Goal: Information Seeking & Learning: Learn about a topic

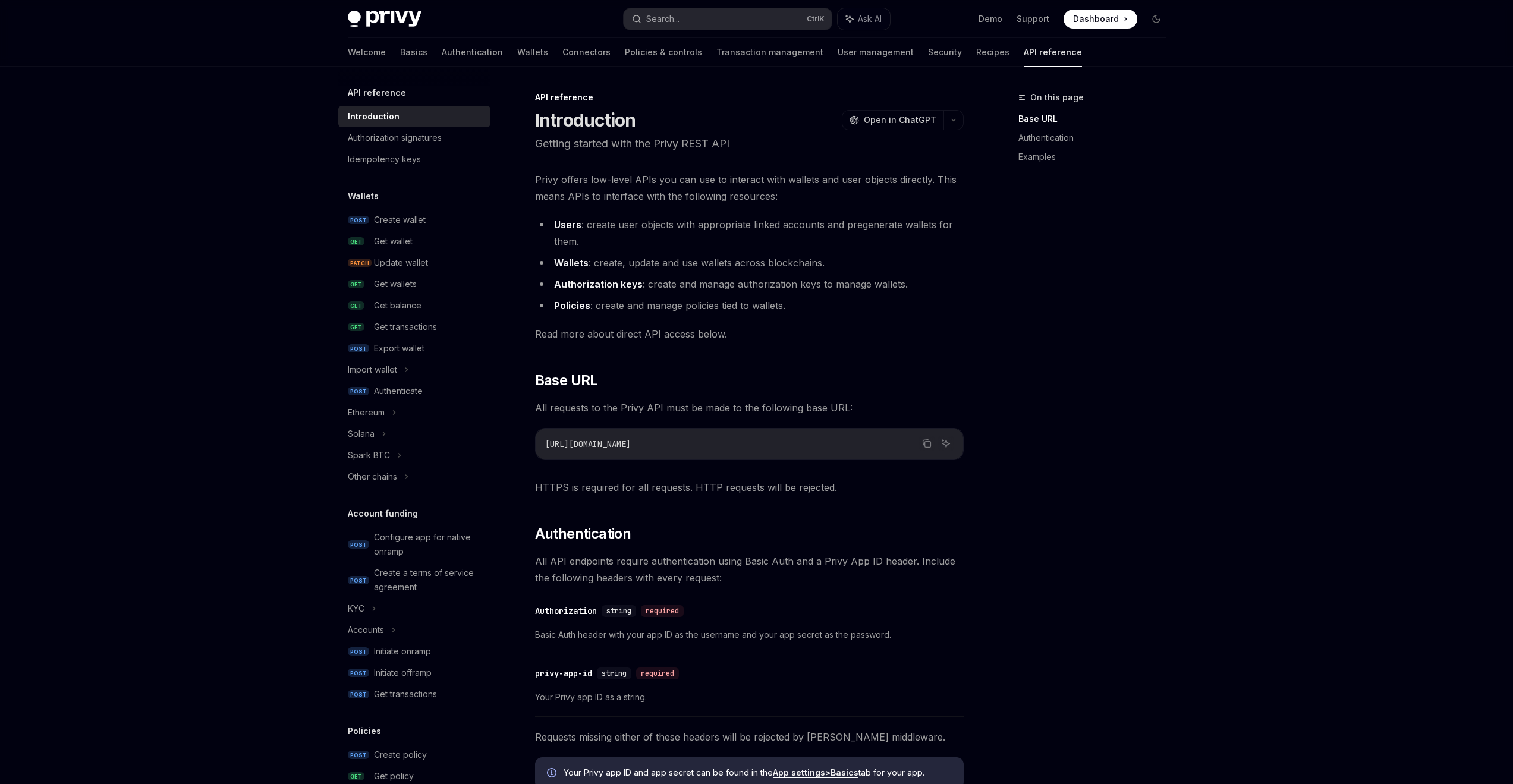
drag, startPoint x: 243, startPoint y: 166, endPoint x: 126, endPoint y: 216, distance: 127.2
click at [126, 216] on div "Privy Docs home page Search... Ctrl K Ask AI Demo Support Dashboard Dashboard S…" at bounding box center [756, 628] width 1513 height 1257
drag, startPoint x: 662, startPoint y: 449, endPoint x: 539, endPoint y: 441, distance: 123.3
click at [539, 441] on div "[URL][DOMAIN_NAME]" at bounding box center [749, 444] width 428 height 31
copy span "[URL][DOMAIN_NAME]"
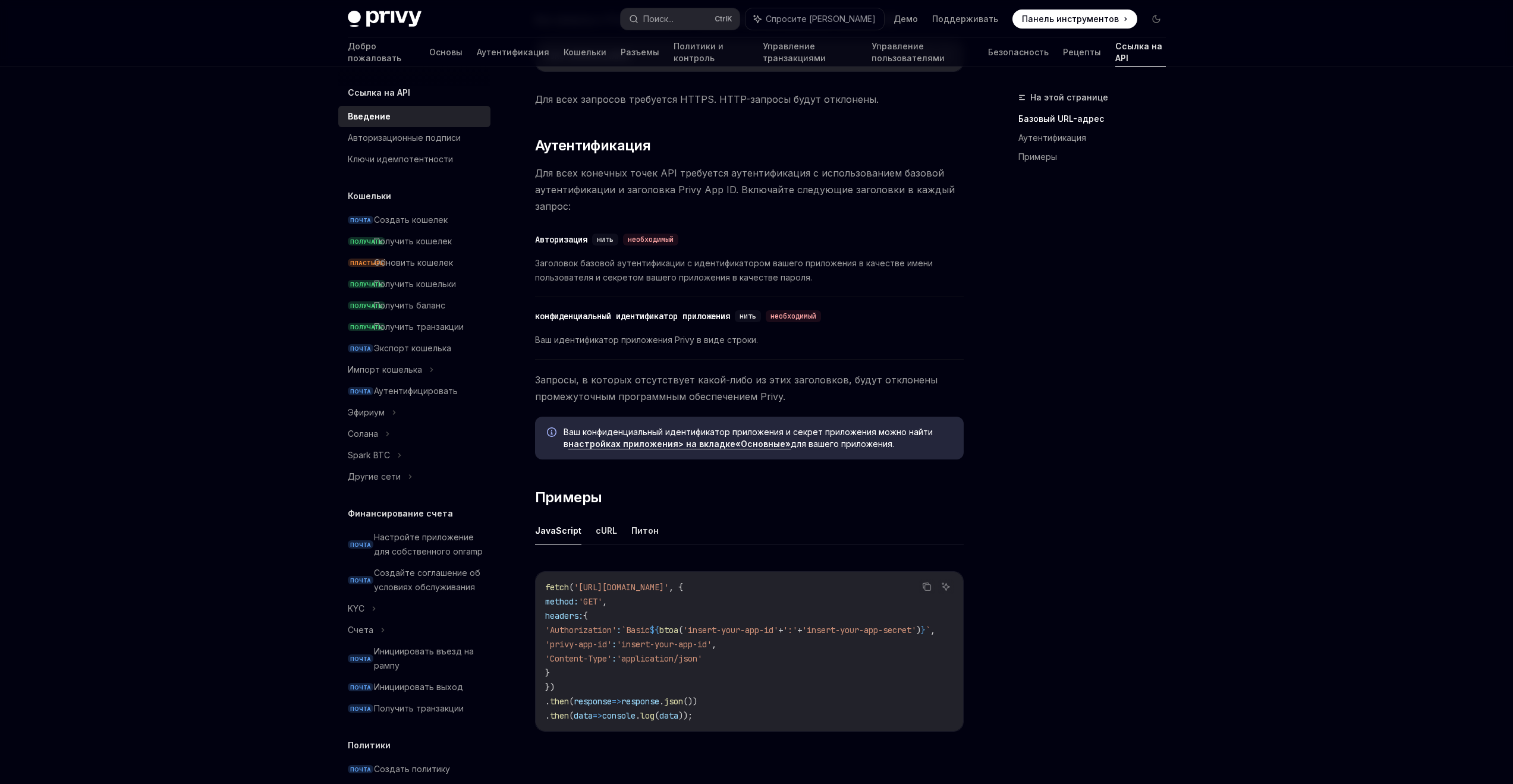
scroll to position [428, 0]
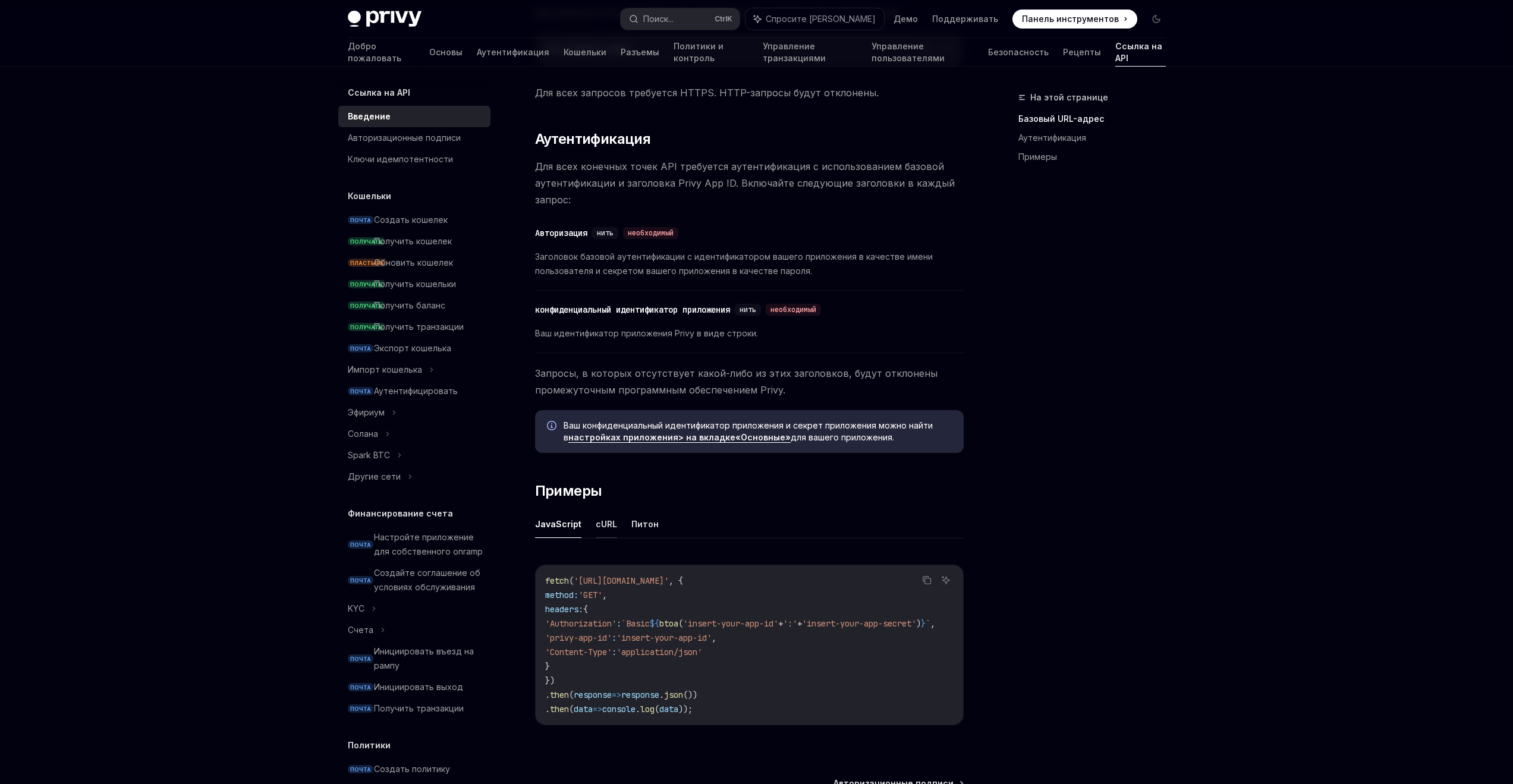
click at [603, 520] on font "cURL" at bounding box center [606, 524] width 21 height 10
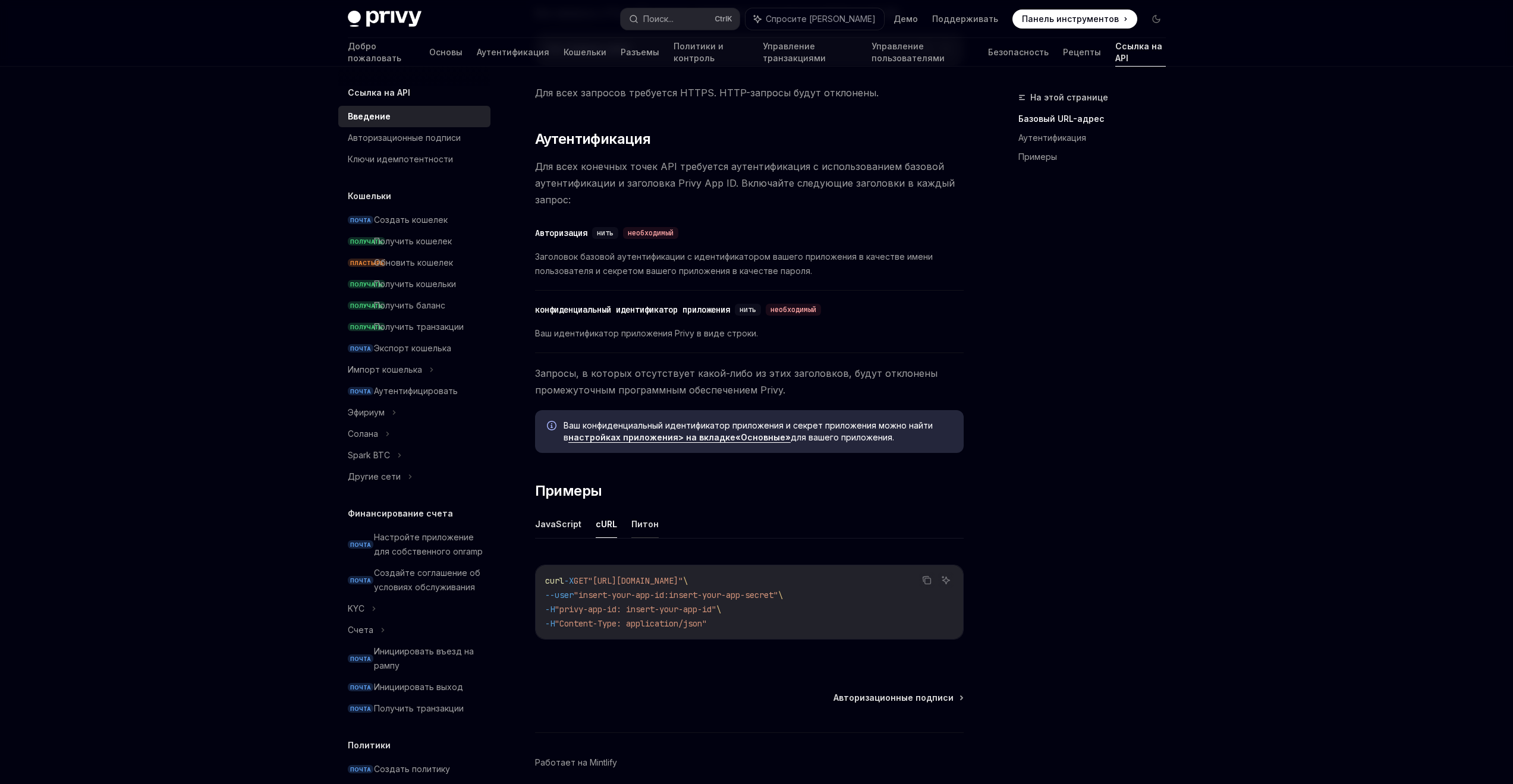
click at [636, 523] on font "Питон" at bounding box center [645, 524] width 27 height 10
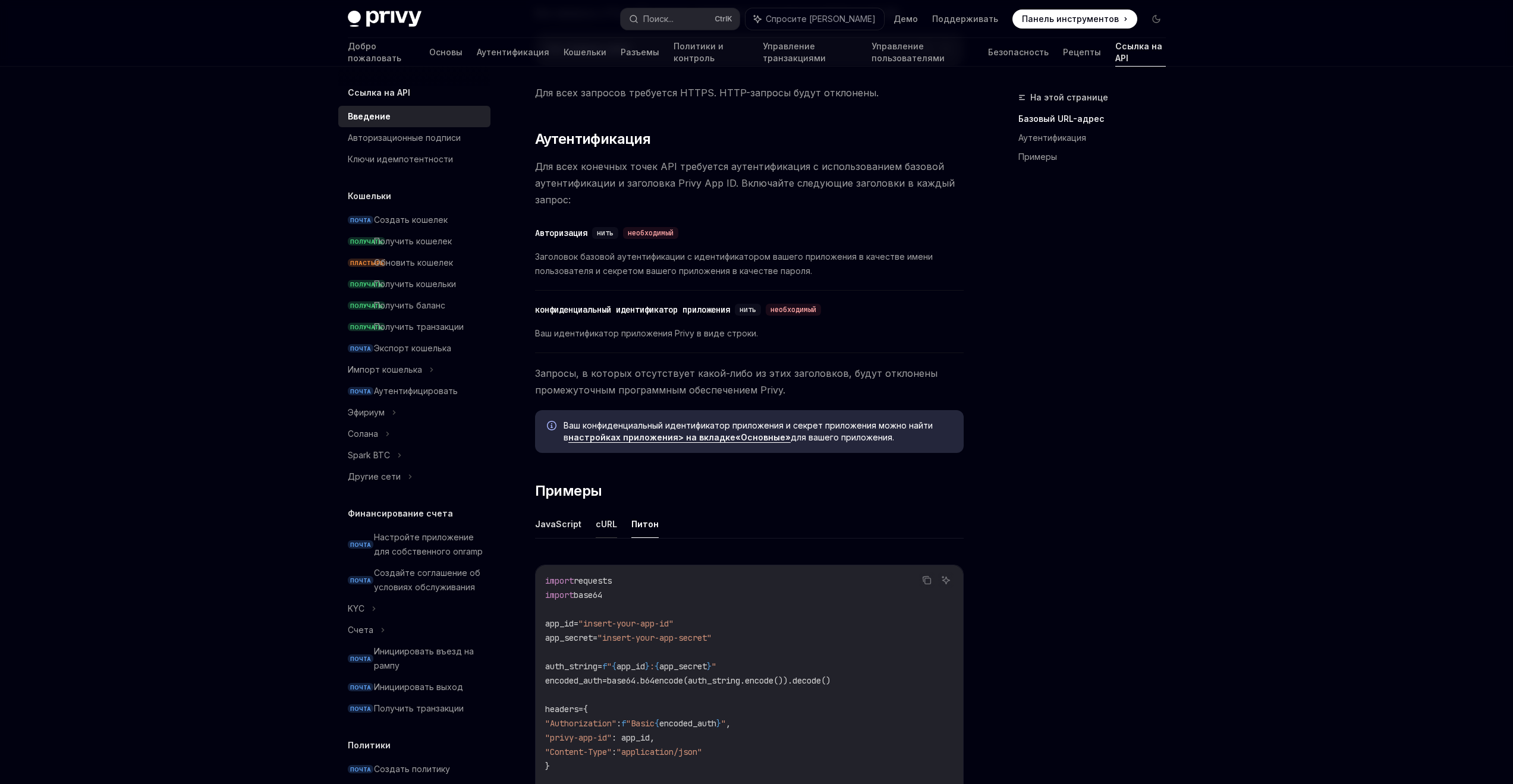
click at [605, 528] on font "cURL" at bounding box center [606, 524] width 21 height 10
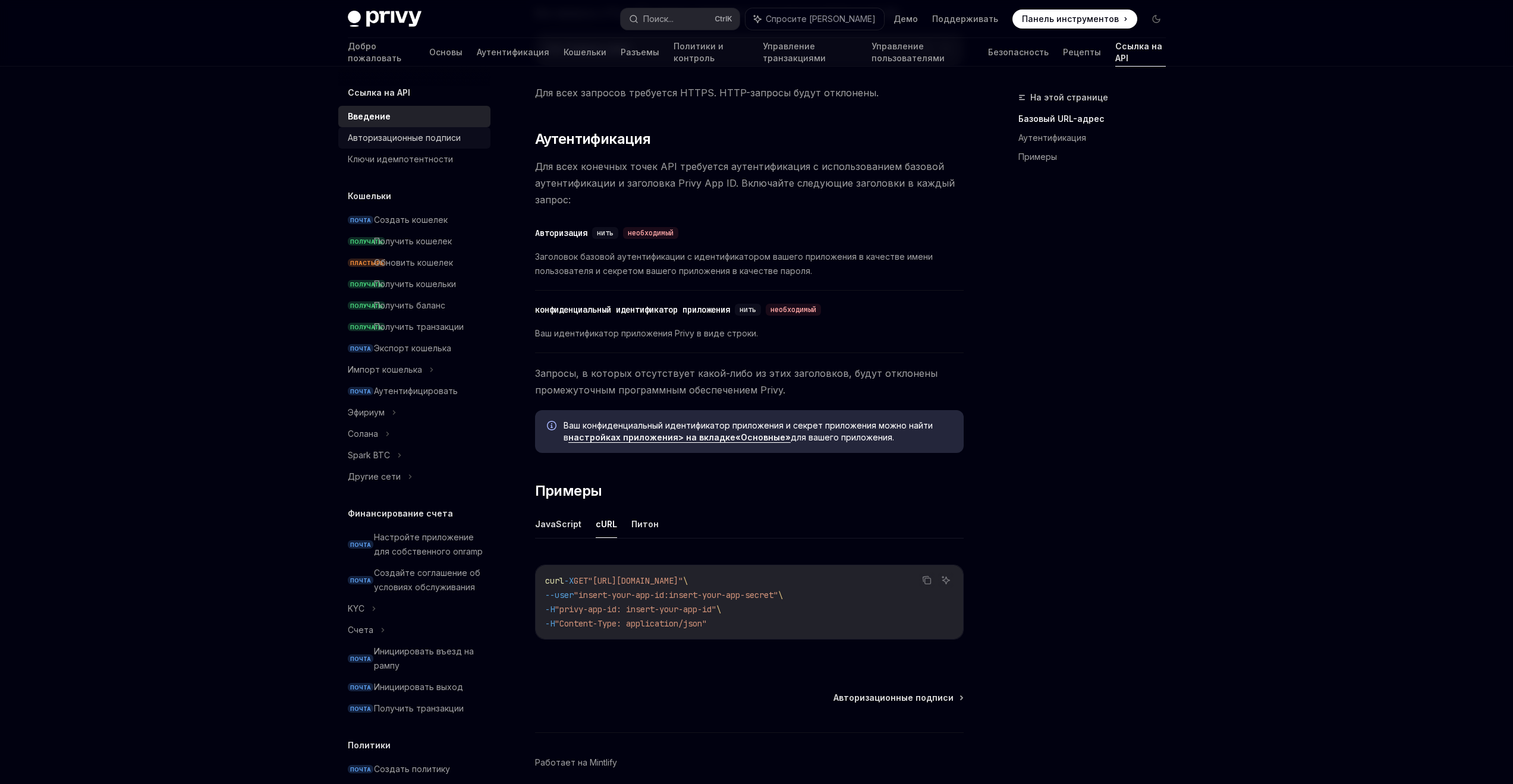
click at [383, 135] on font "Авторизационные подписи" at bounding box center [404, 138] width 113 height 10
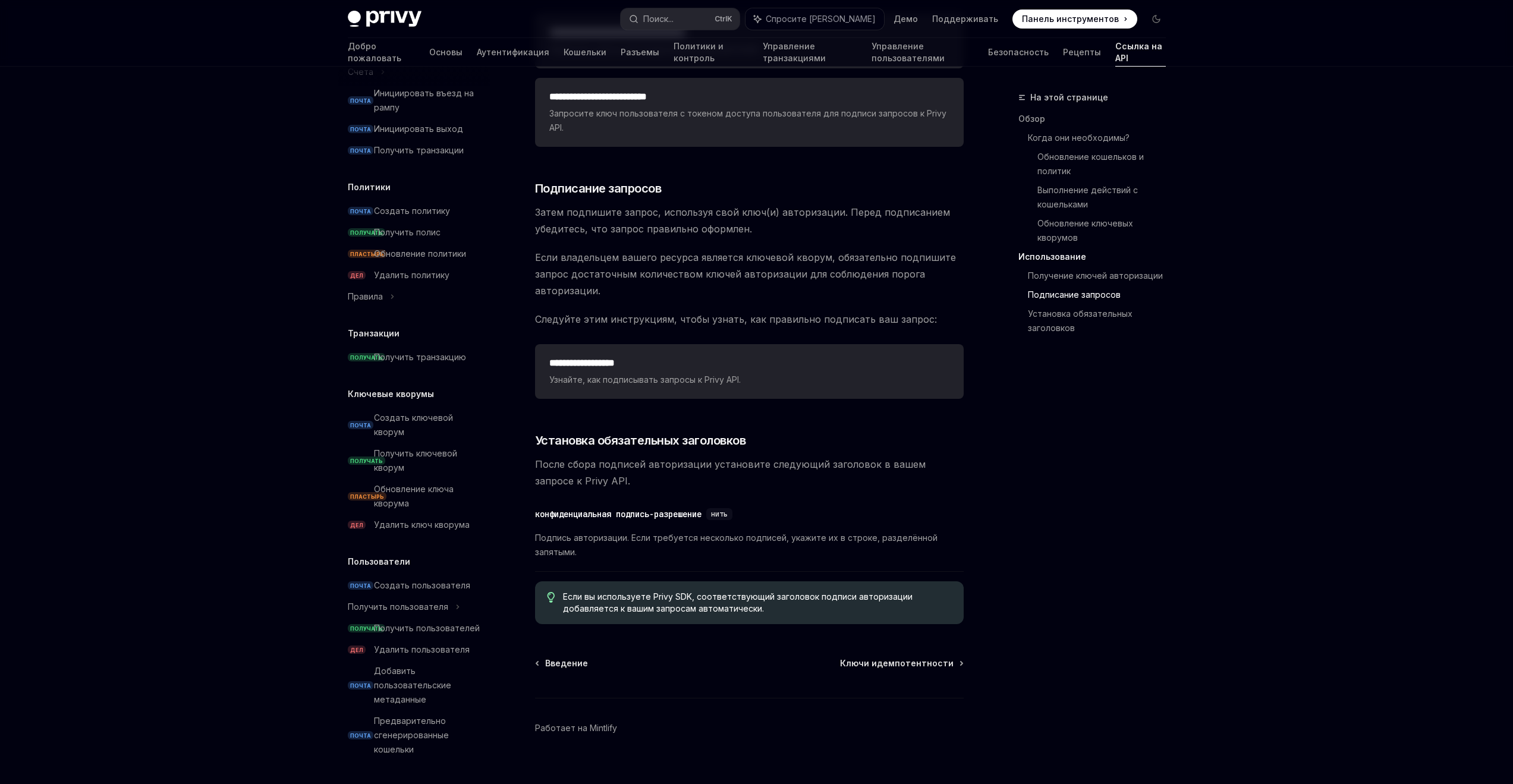
scroll to position [601, 0]
click at [404, 580] on font "Создать пользователя" at bounding box center [422, 585] width 96 height 10
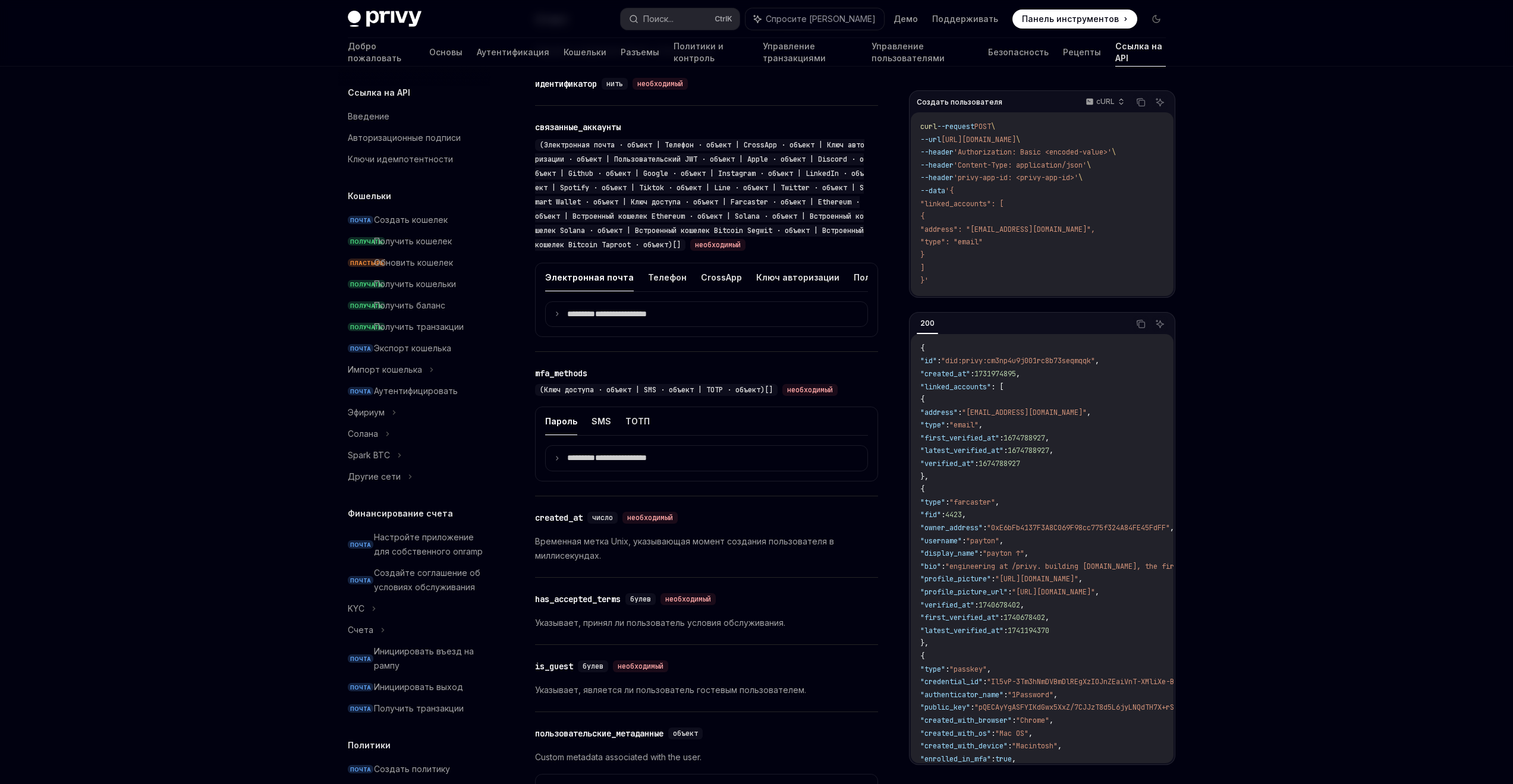
type textarea "*"
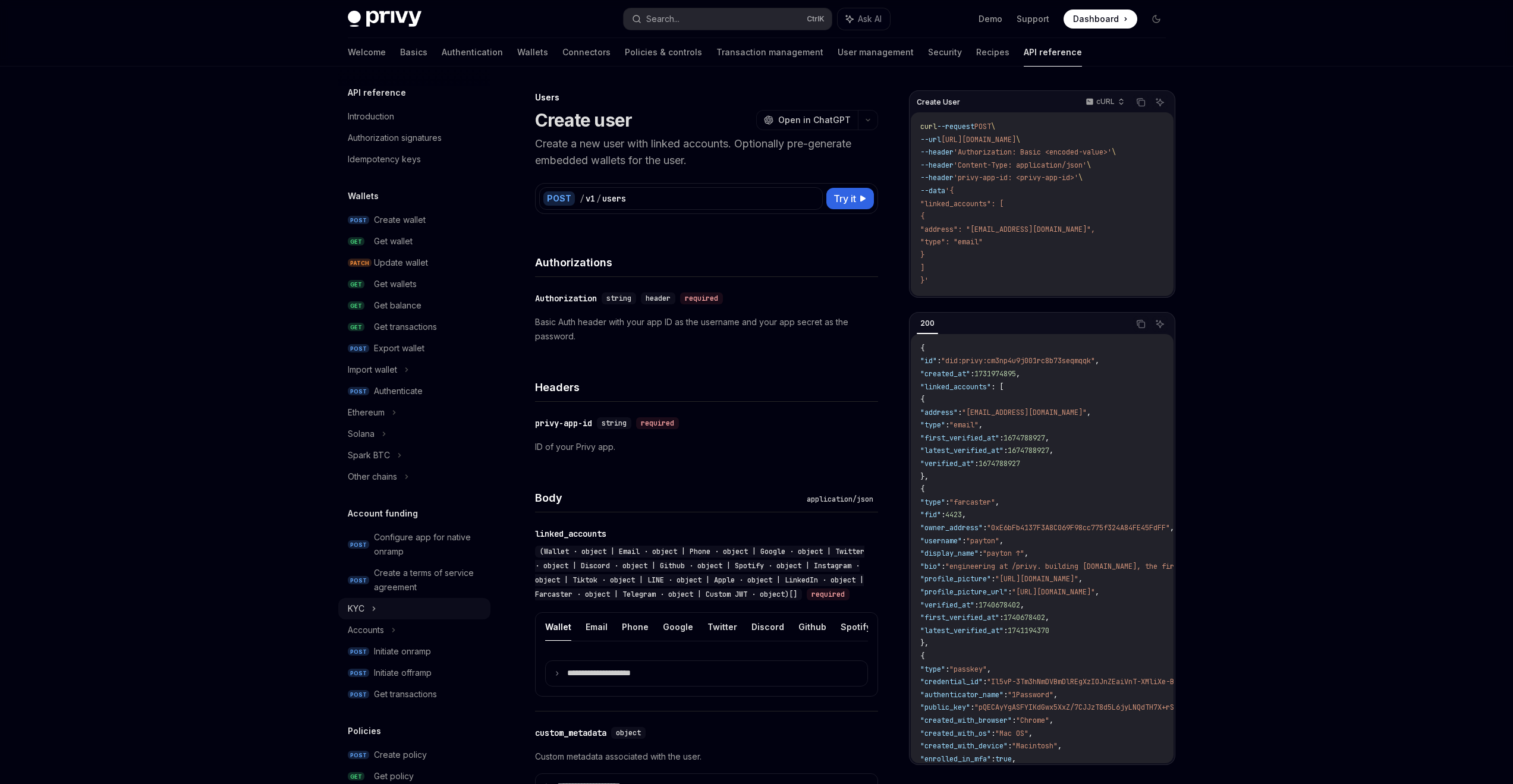
click at [378, 606] on div "KYC" at bounding box center [414, 608] width 152 height 21
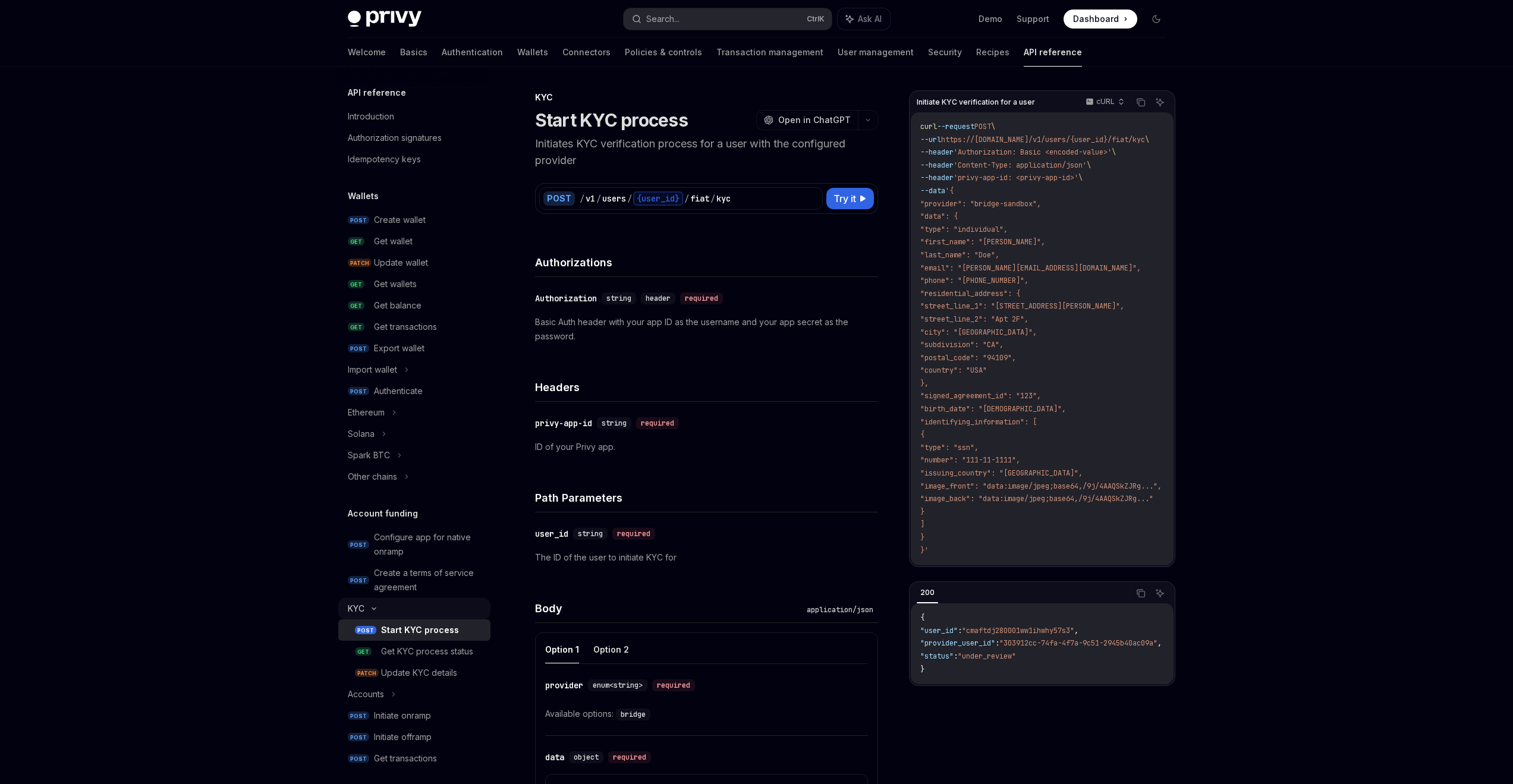
click at [378, 612] on div "KYC" at bounding box center [414, 608] width 152 height 21
click at [389, 417] on div "Ethereum" at bounding box center [414, 412] width 152 height 21
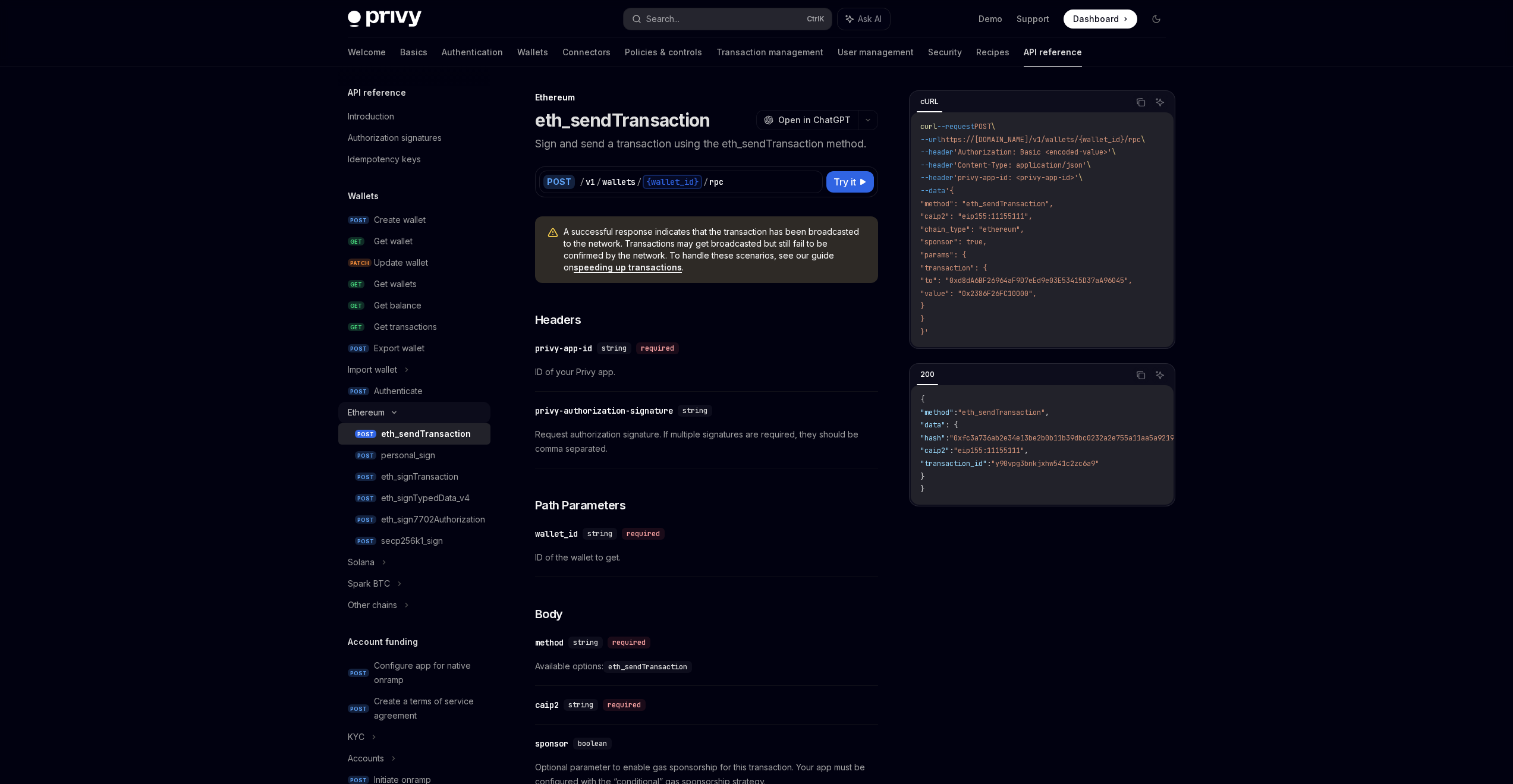
click at [390, 417] on div "Ethereum" at bounding box center [414, 412] width 152 height 21
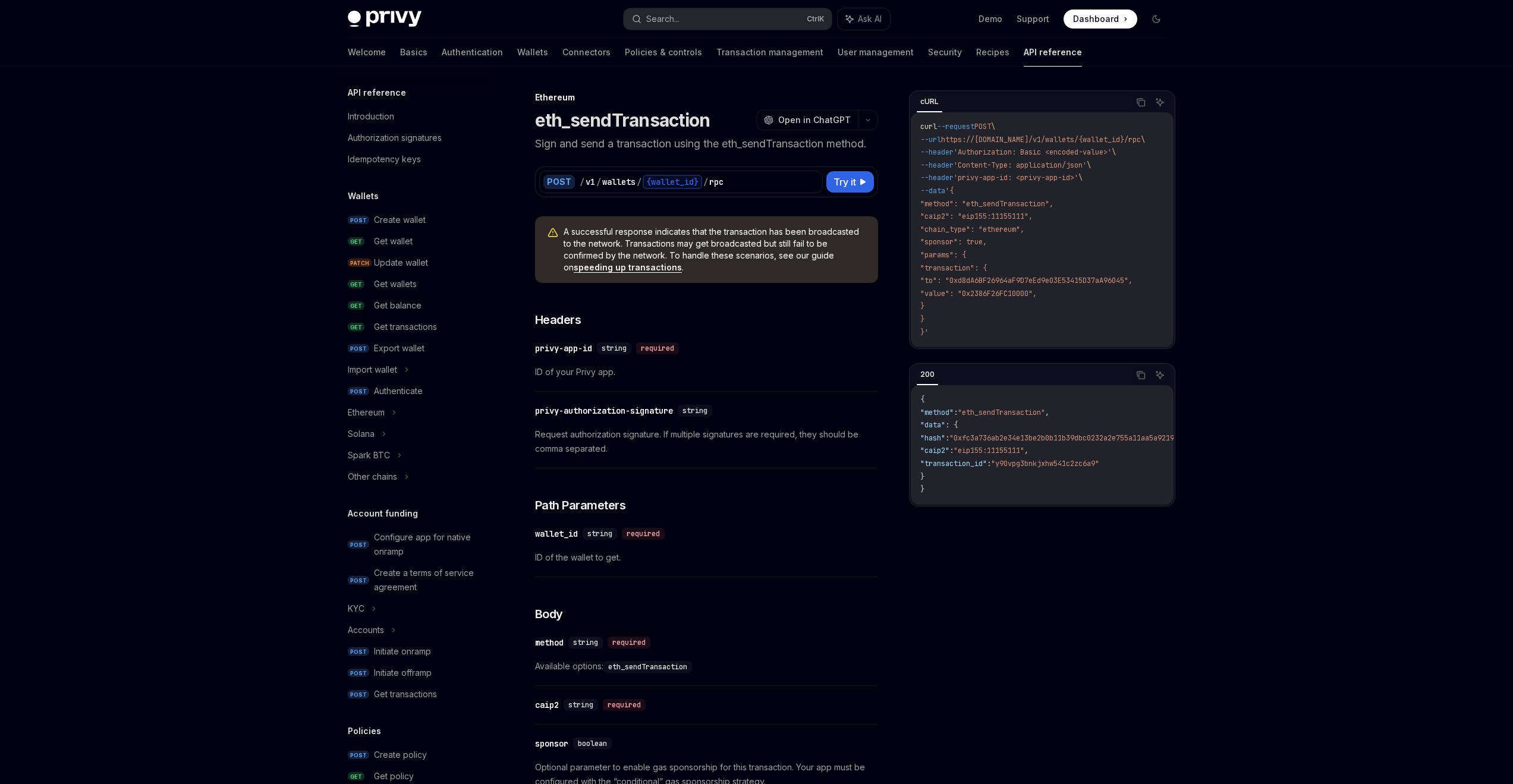
drag, startPoint x: 264, startPoint y: 381, endPoint x: 223, endPoint y: 241, distance: 145.9
click at [372, 94] on h5 "API reference" at bounding box center [377, 93] width 58 height 15
click at [441, 54] on link "Authentication" at bounding box center [472, 52] width 61 height 28
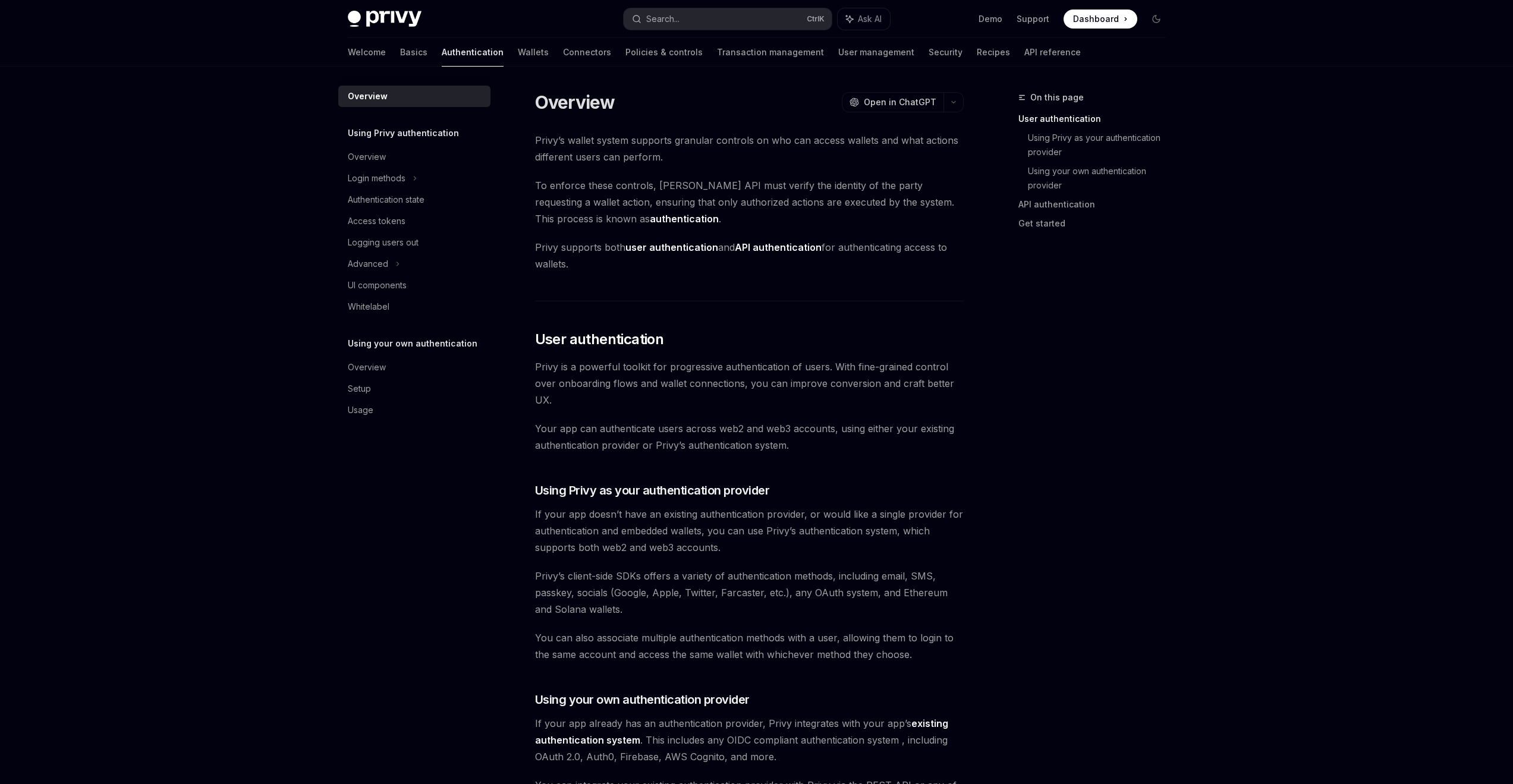
click at [441, 54] on link "Authentication" at bounding box center [472, 52] width 62 height 28
click at [400, 55] on link "Basics" at bounding box center [414, 52] width 27 height 28
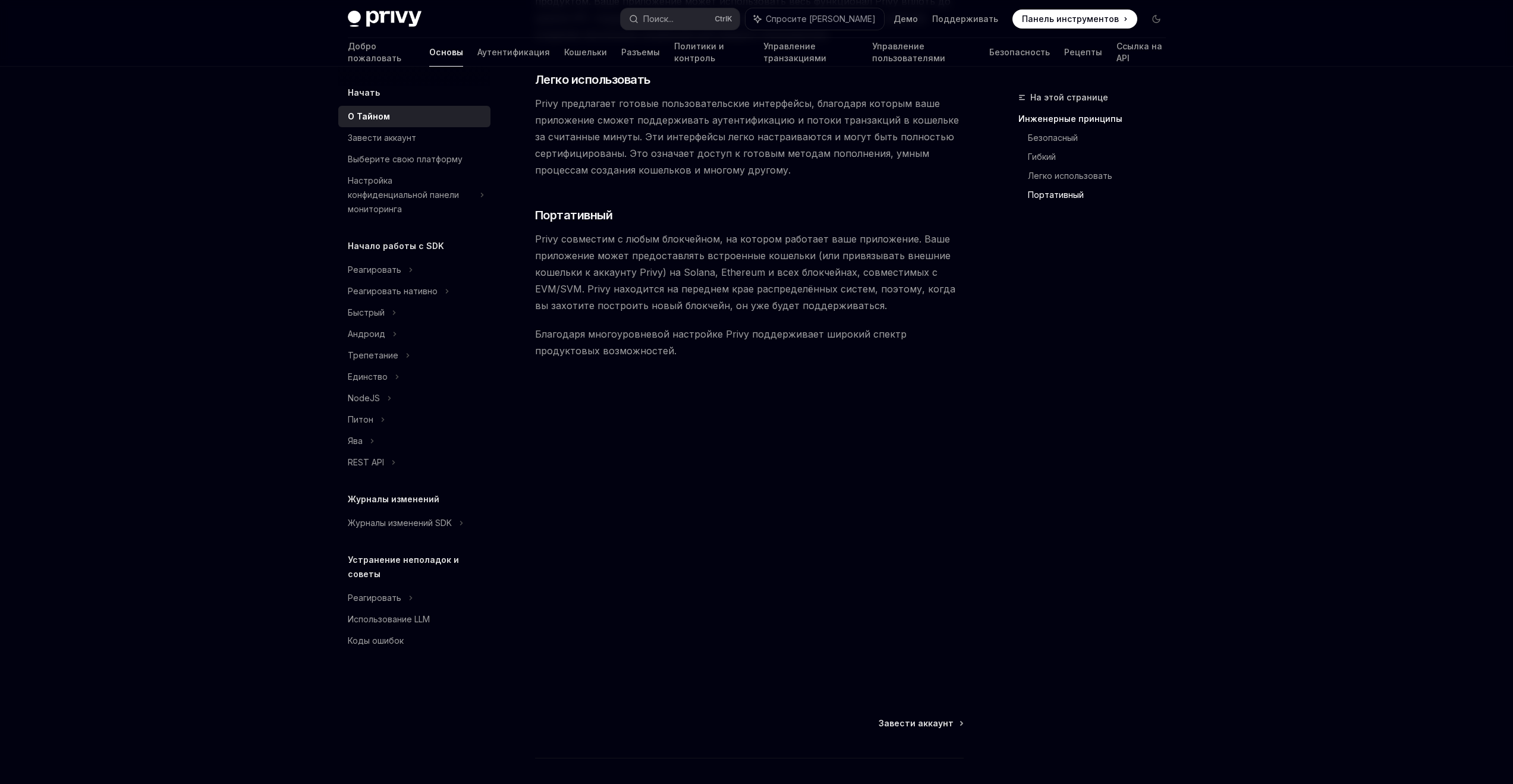
scroll to position [937, 0]
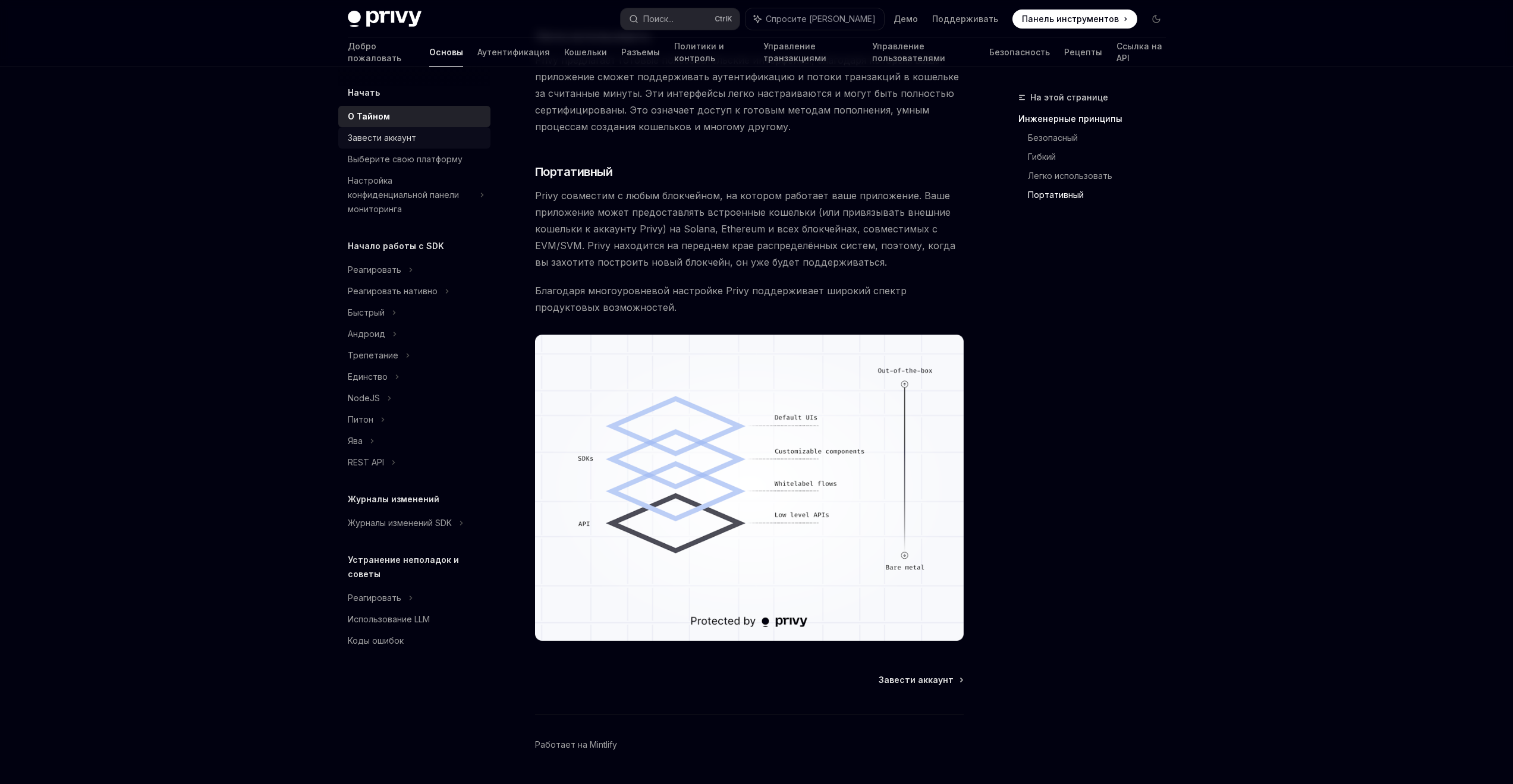
click at [386, 142] on font "Завести аккаунт" at bounding box center [382, 138] width 69 height 10
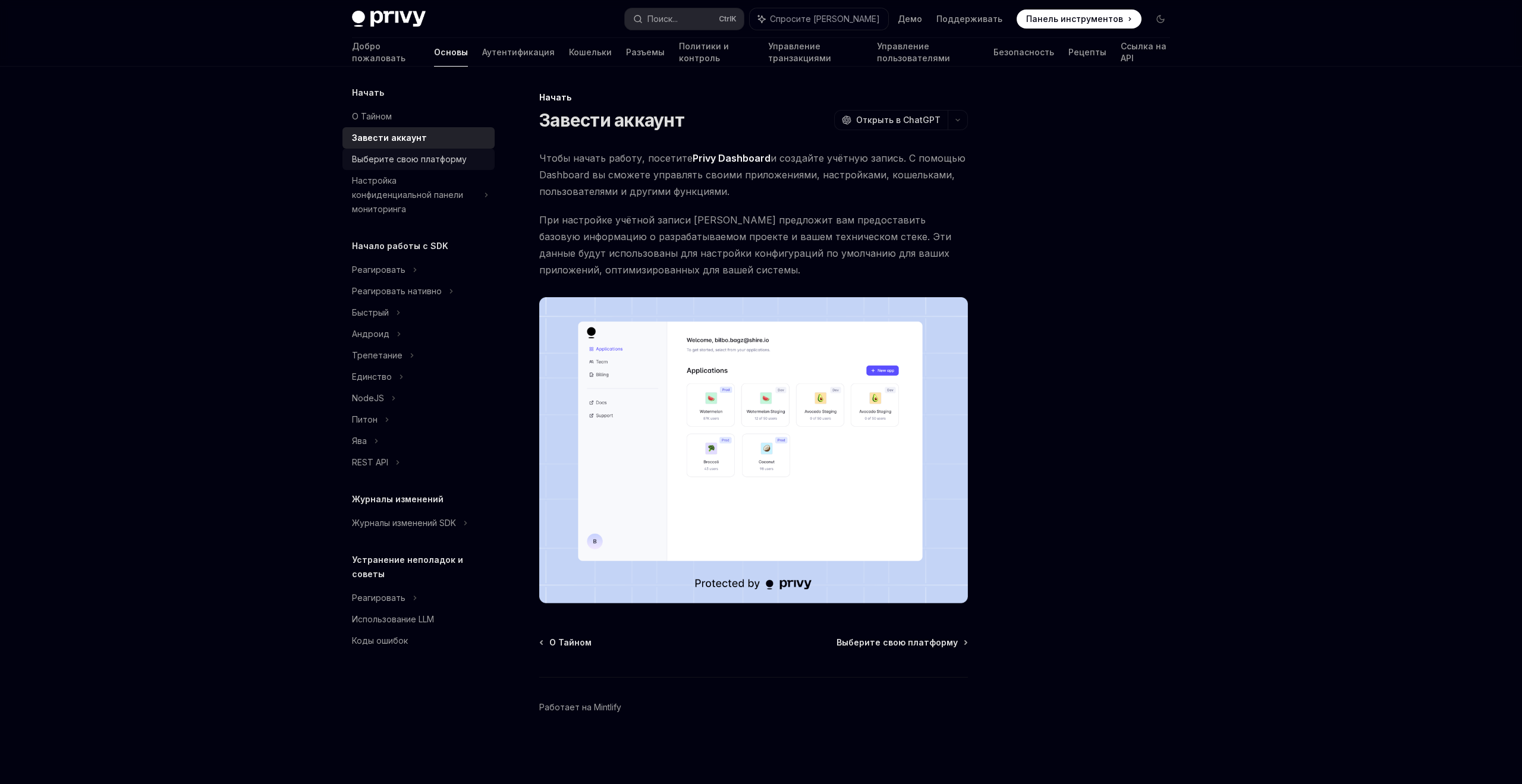
click at [403, 169] on link "Выберите свою платформу" at bounding box center [418, 159] width 152 height 21
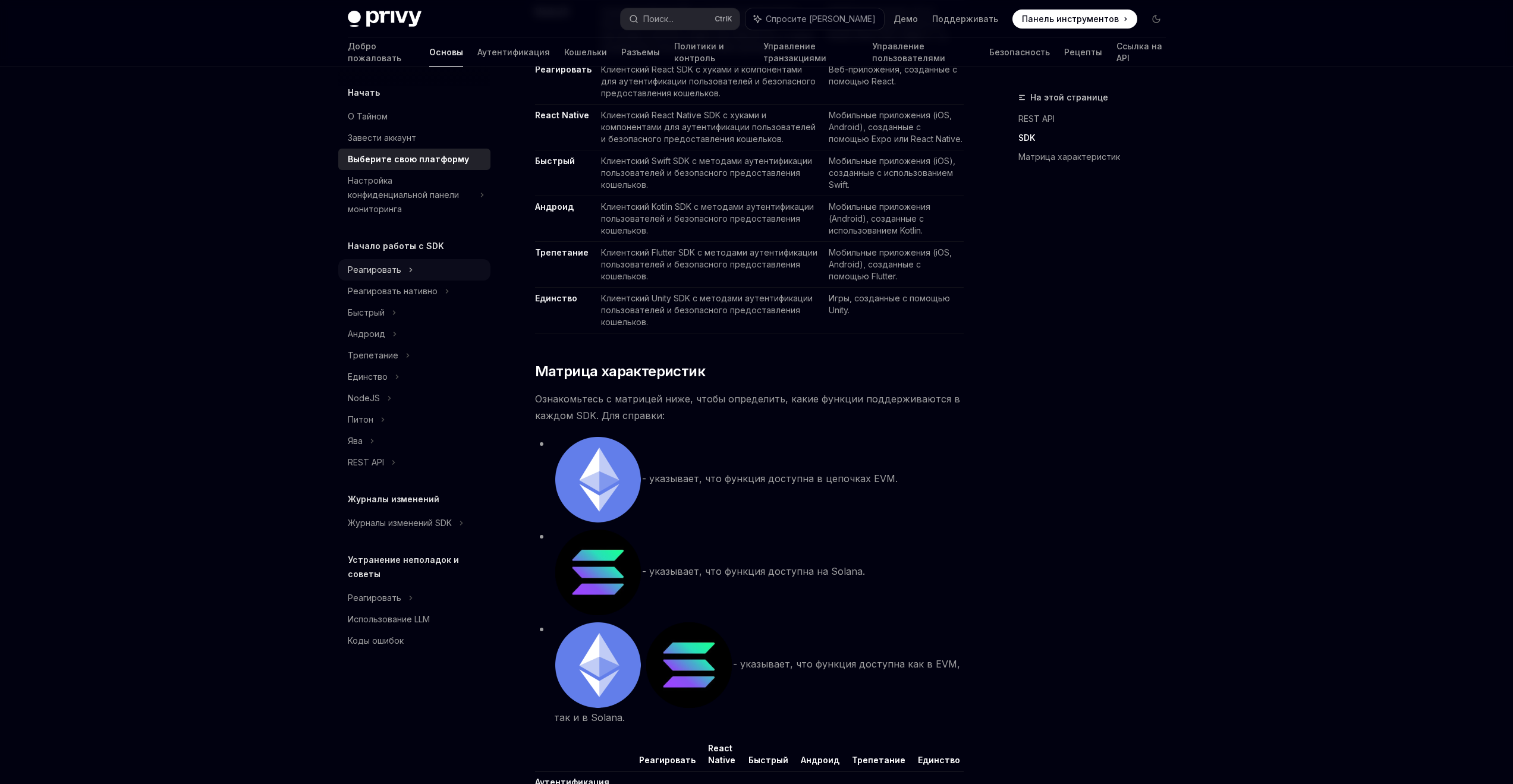
scroll to position [927, 0]
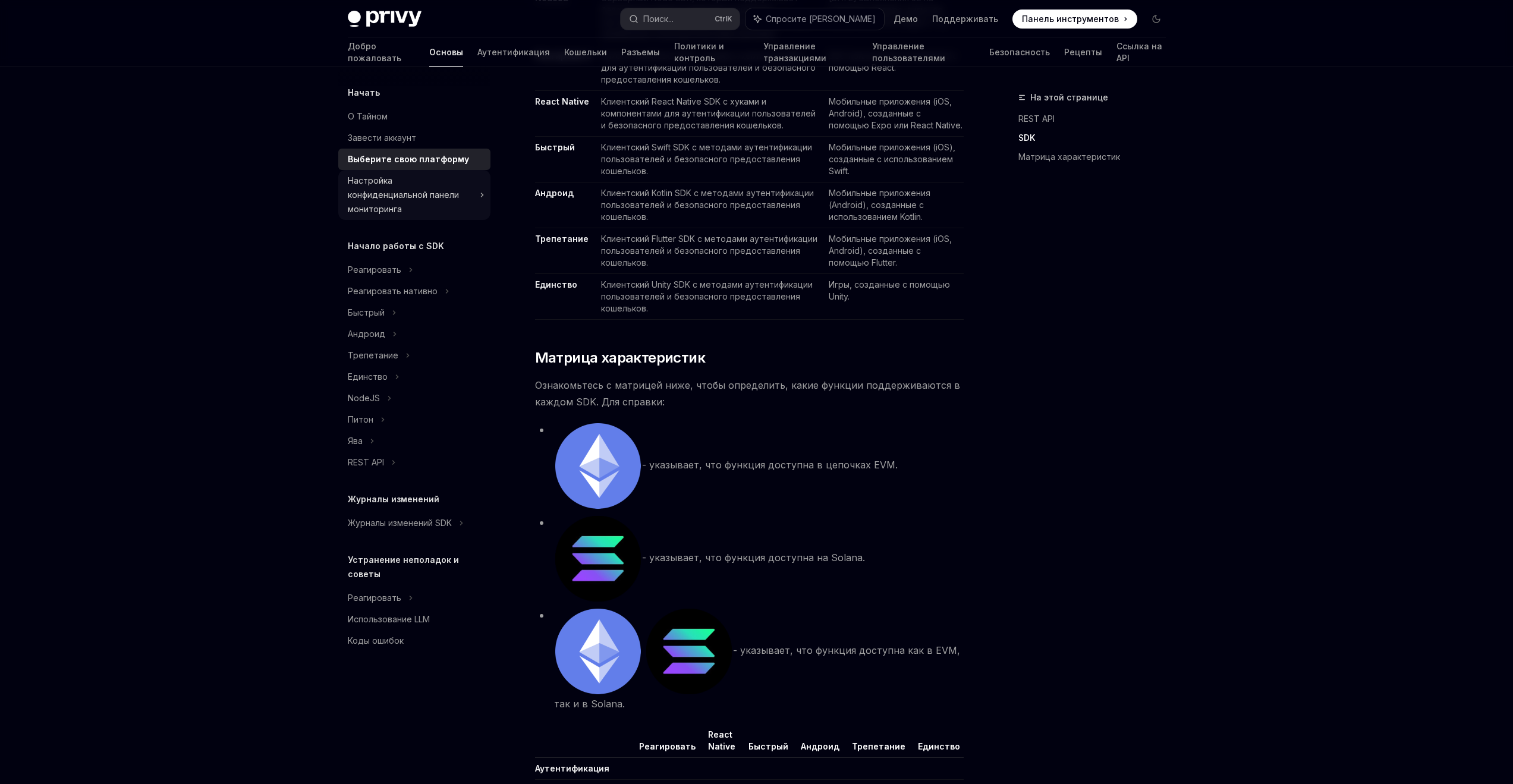
click at [406, 186] on div "Настройка конфиденциальной панели мониторинга" at bounding box center [411, 195] width 125 height 43
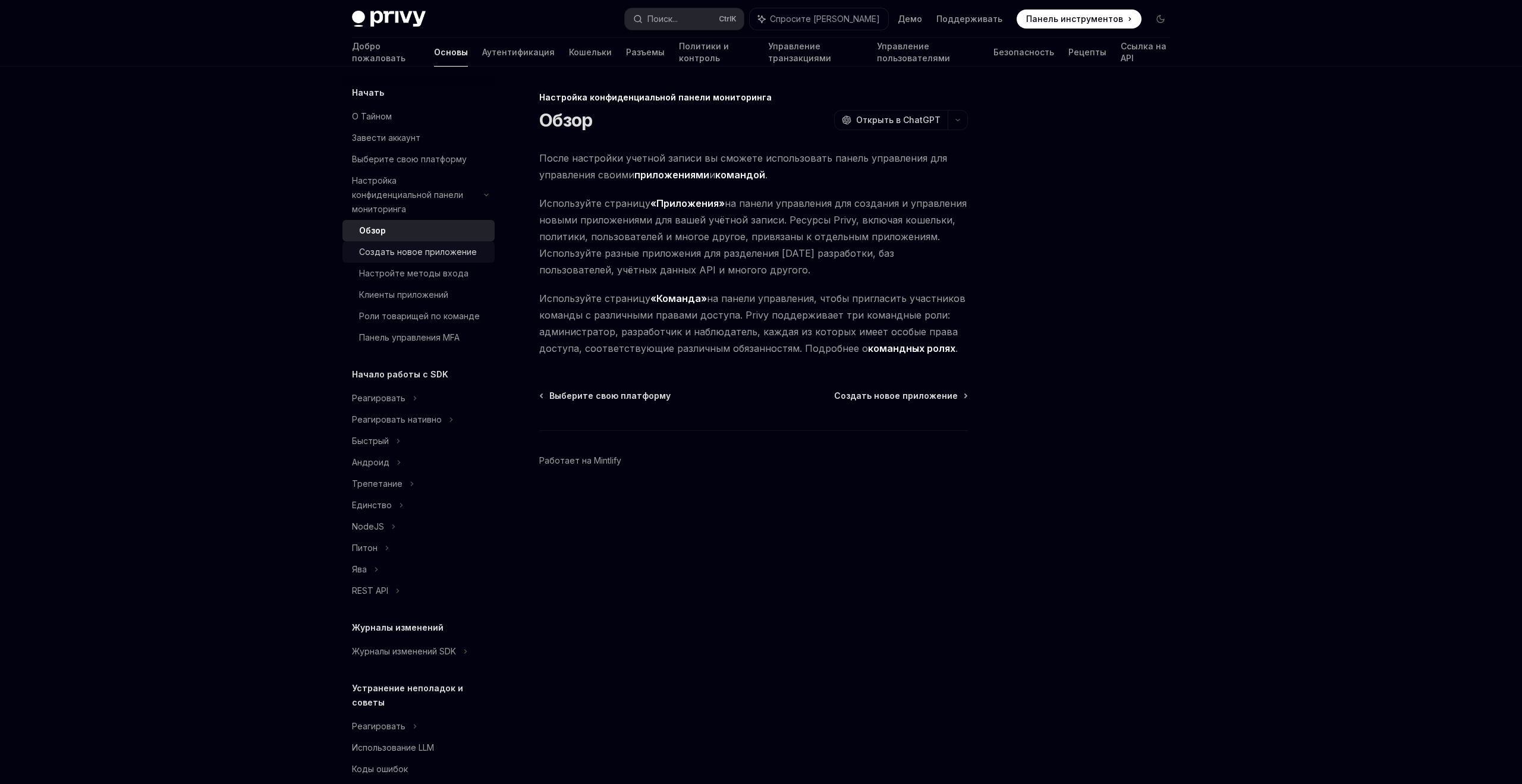
click at [405, 247] on font "Создать новое приложение" at bounding box center [418, 252] width 118 height 10
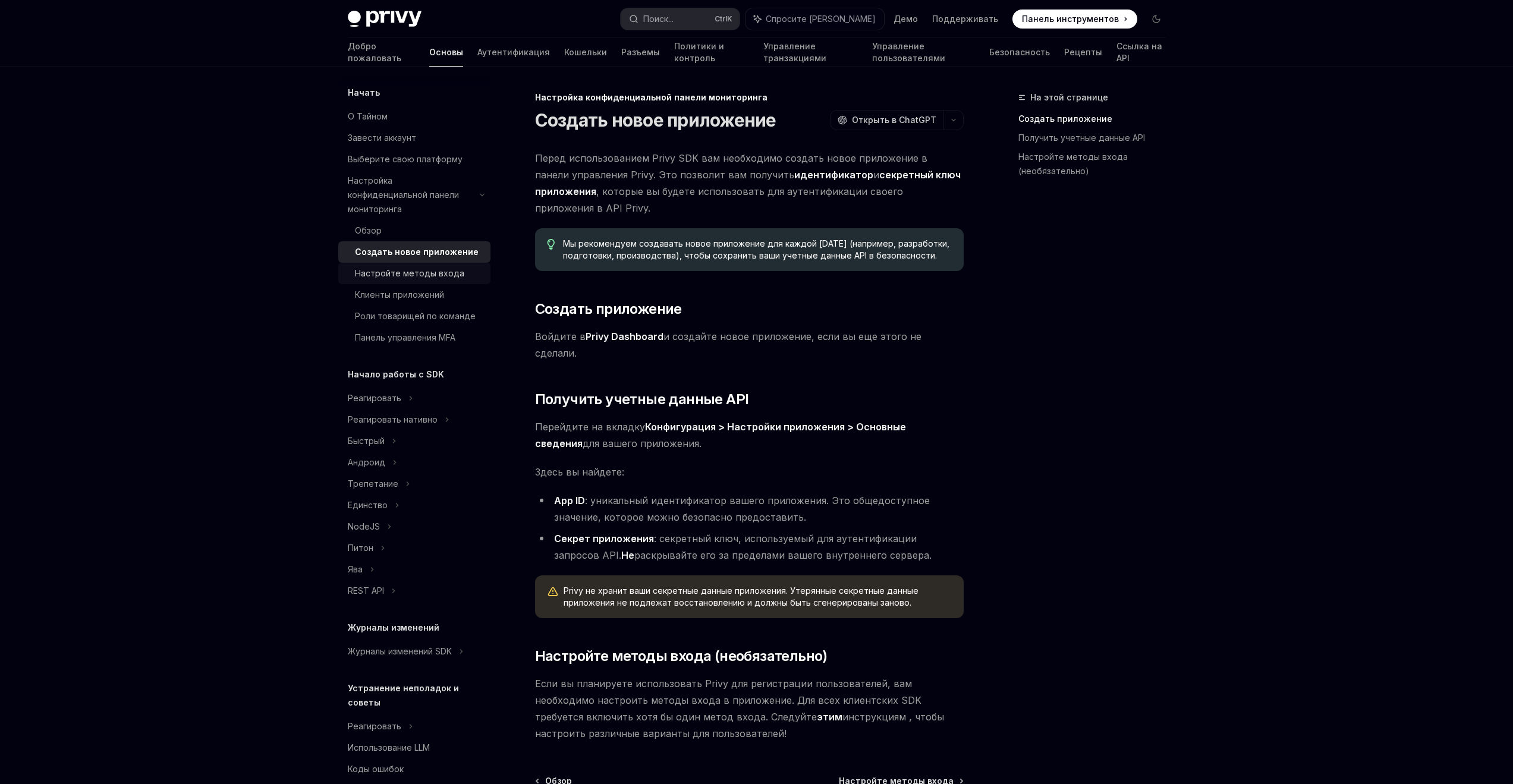
click at [409, 268] on font "Настройте методы входа" at bounding box center [409, 273] width 109 height 10
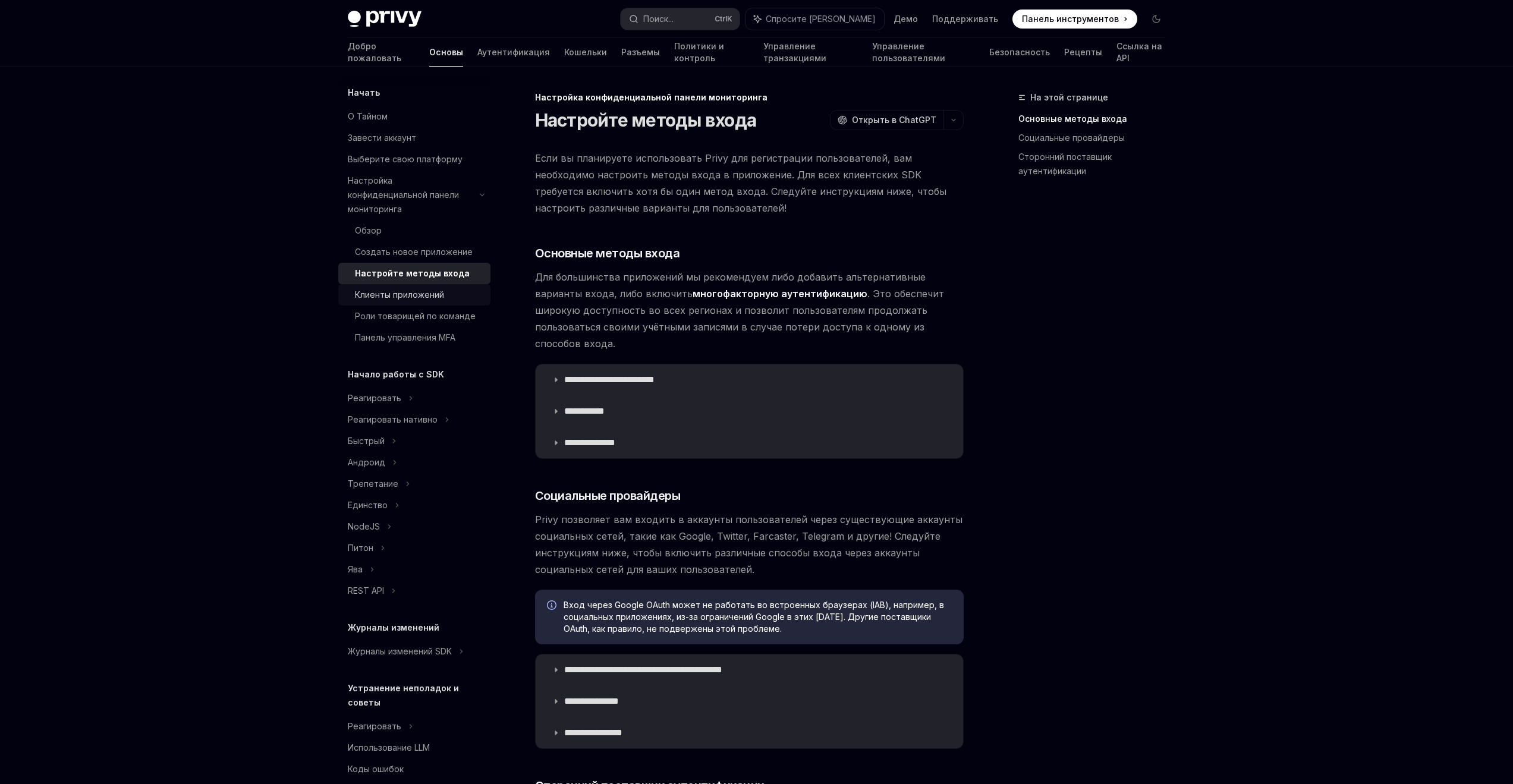
click at [411, 289] on font "Клиенты приложений" at bounding box center [399, 294] width 89 height 10
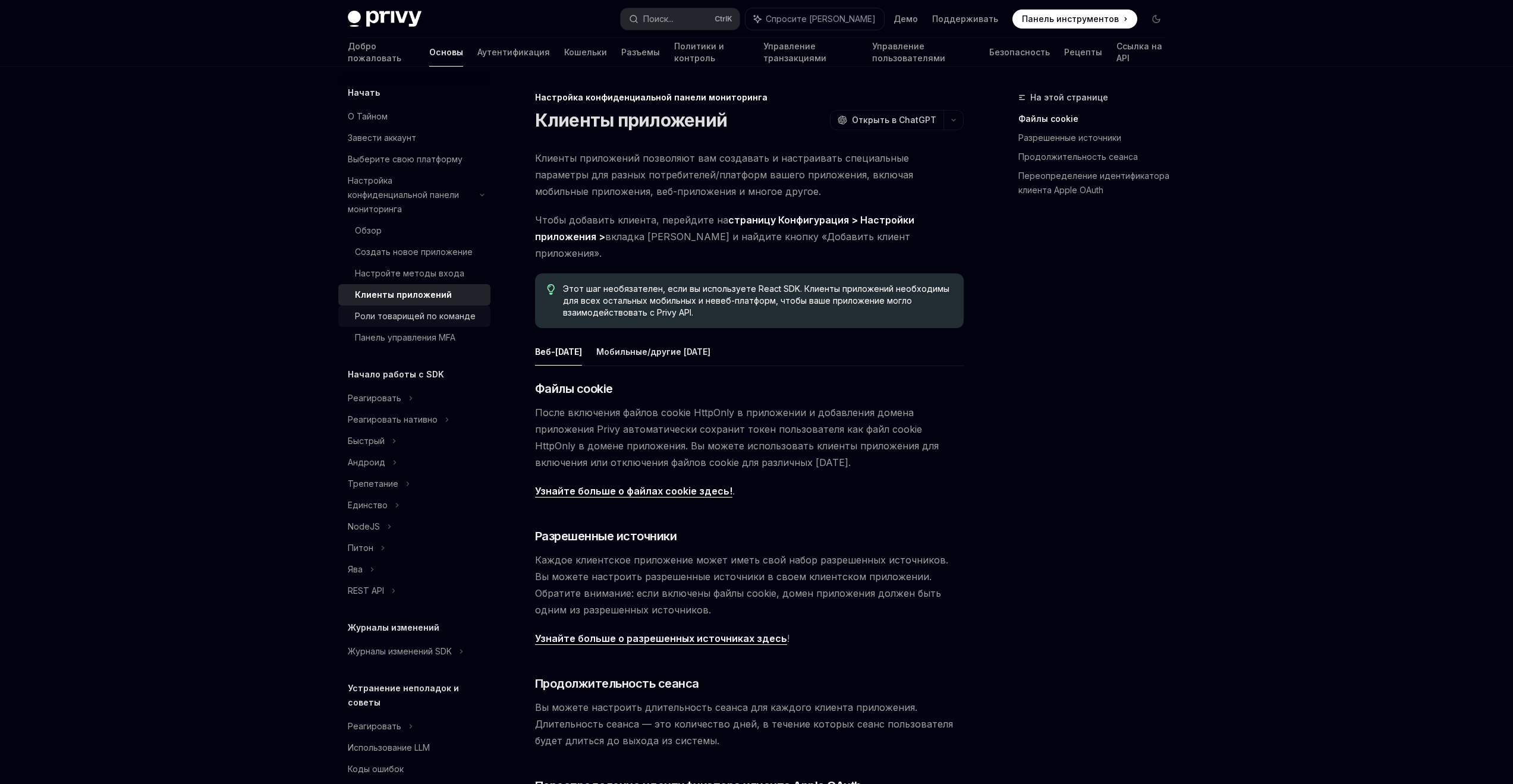
click at [409, 306] on link "Роли товарищей по команде" at bounding box center [414, 316] width 152 height 21
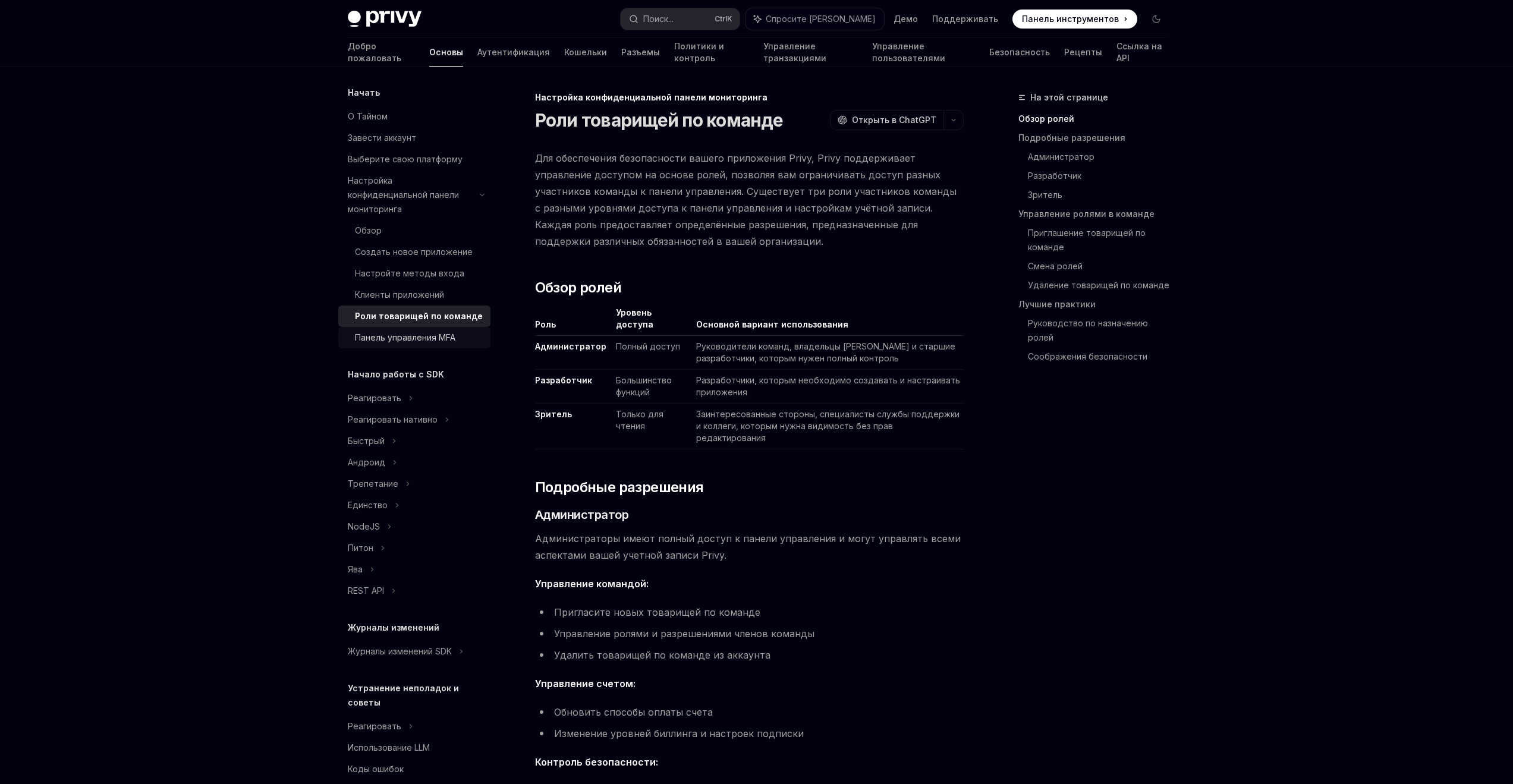
click at [412, 332] on font "Панель управления MFA" at bounding box center [405, 337] width 101 height 10
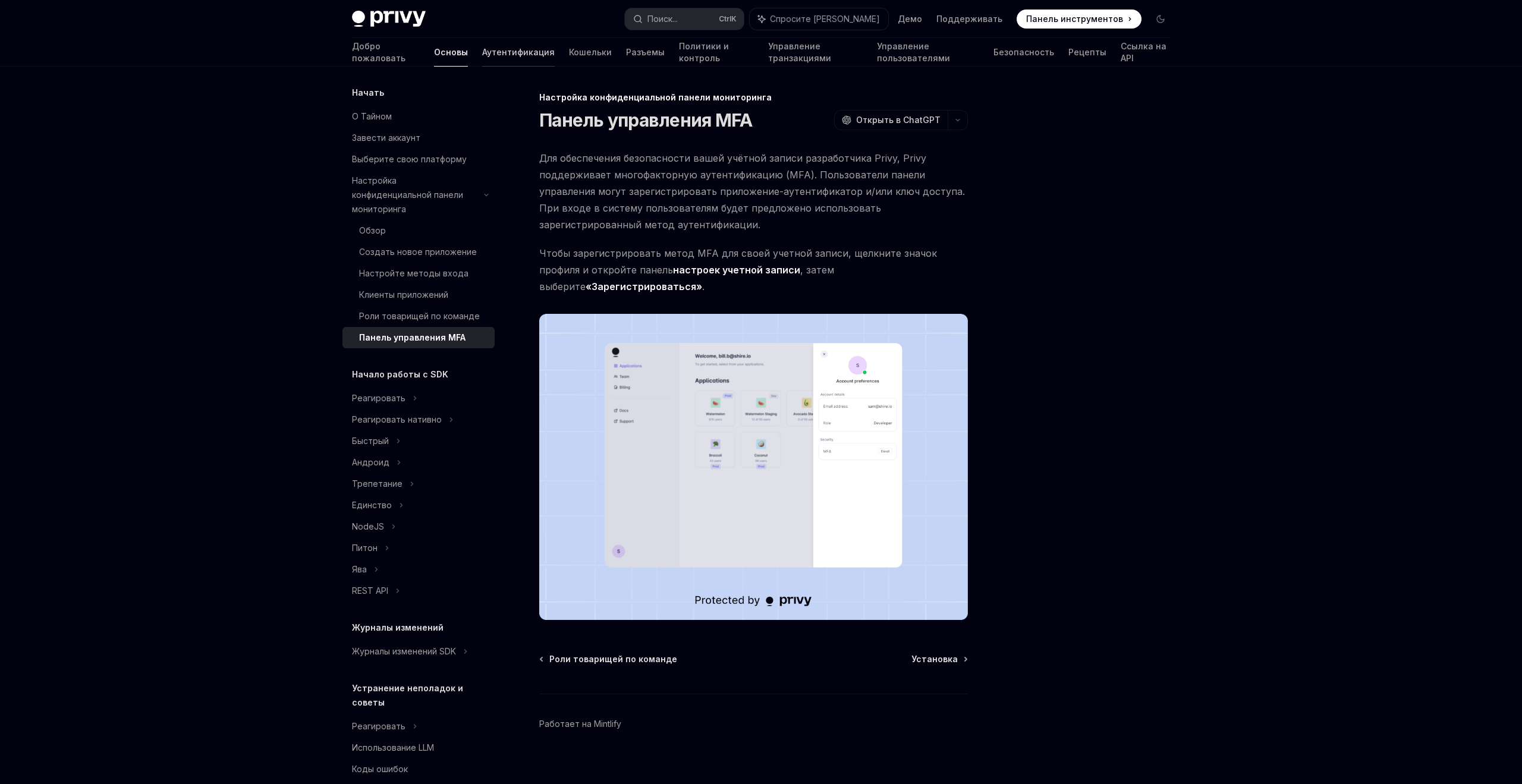
click at [482, 52] on font "Аутентификация" at bounding box center [518, 52] width 73 height 10
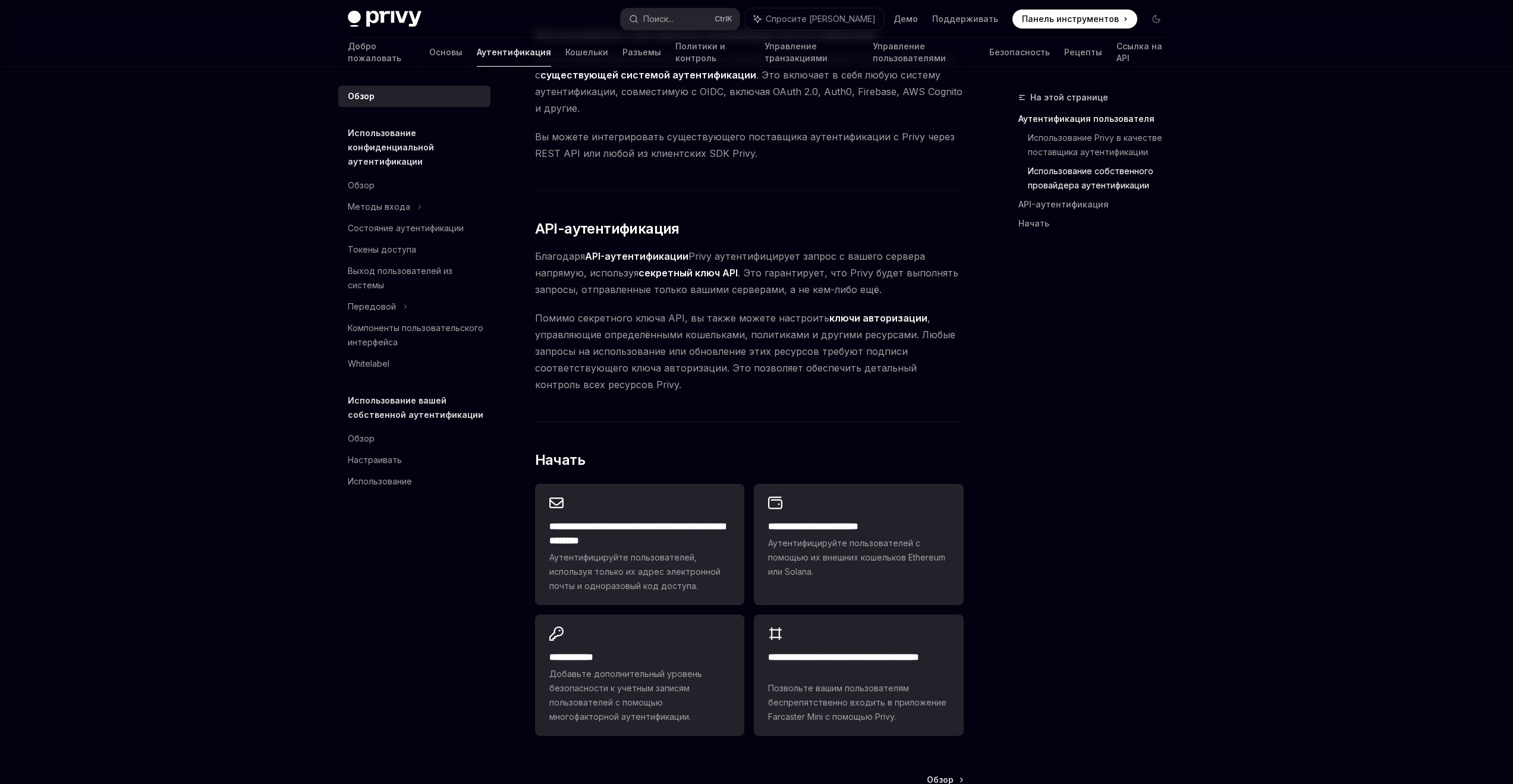
scroll to position [848, 0]
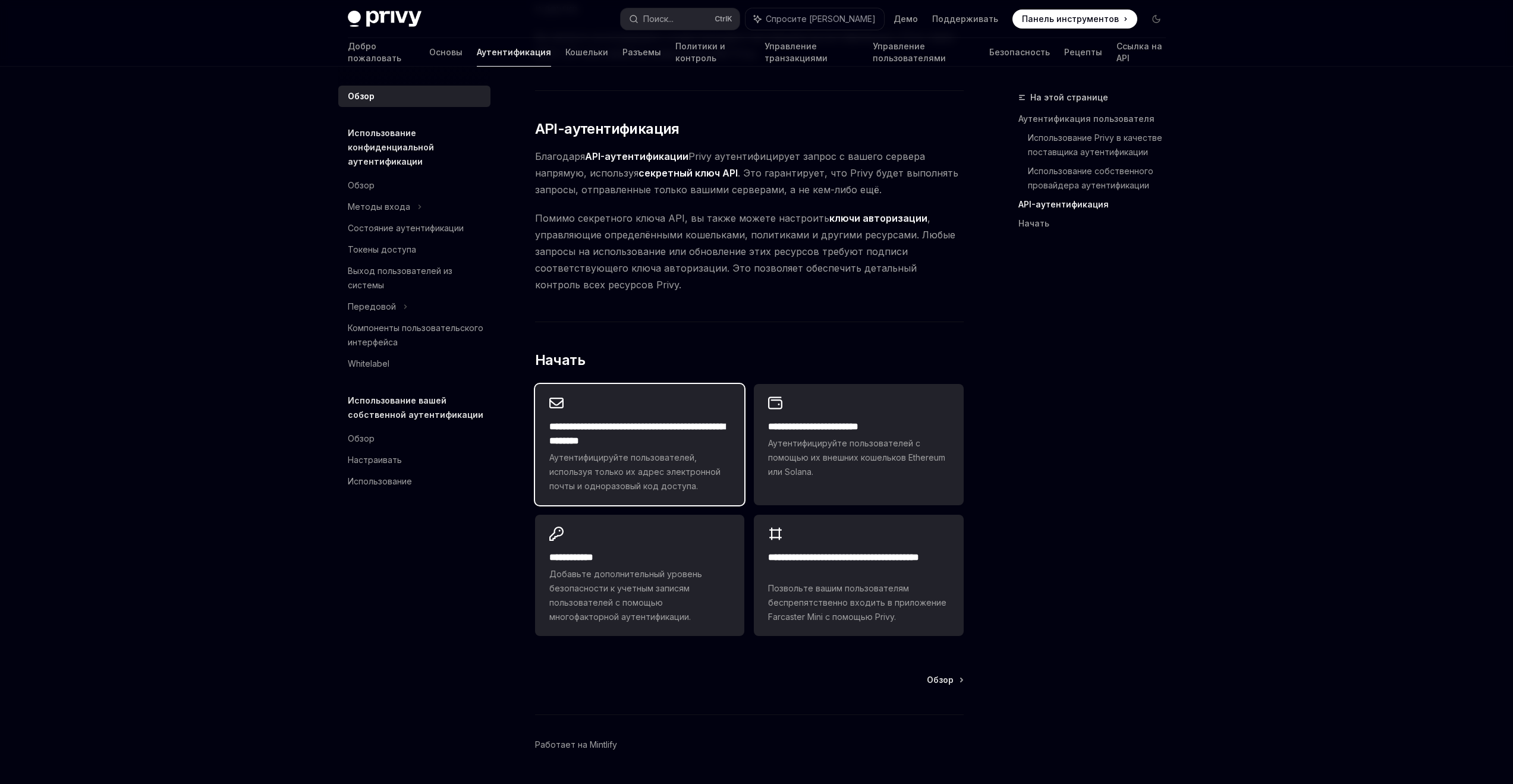
click at [619, 452] on font "Аутентифицируйте пользователей, используя только их адрес электронной почты и о…" at bounding box center [635, 472] width 171 height 39
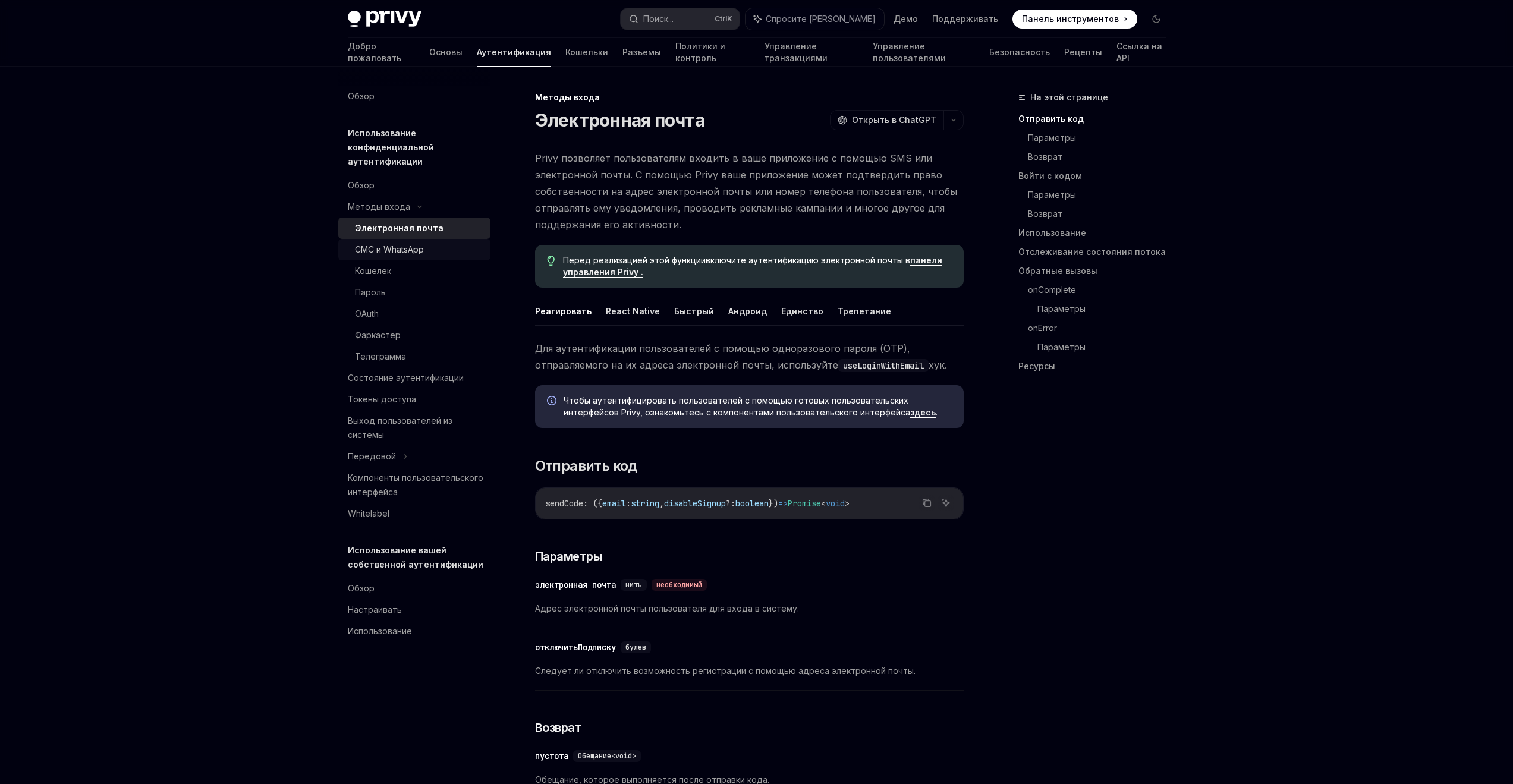
click at [379, 249] on font "СМС и WhatsApp" at bounding box center [389, 249] width 69 height 10
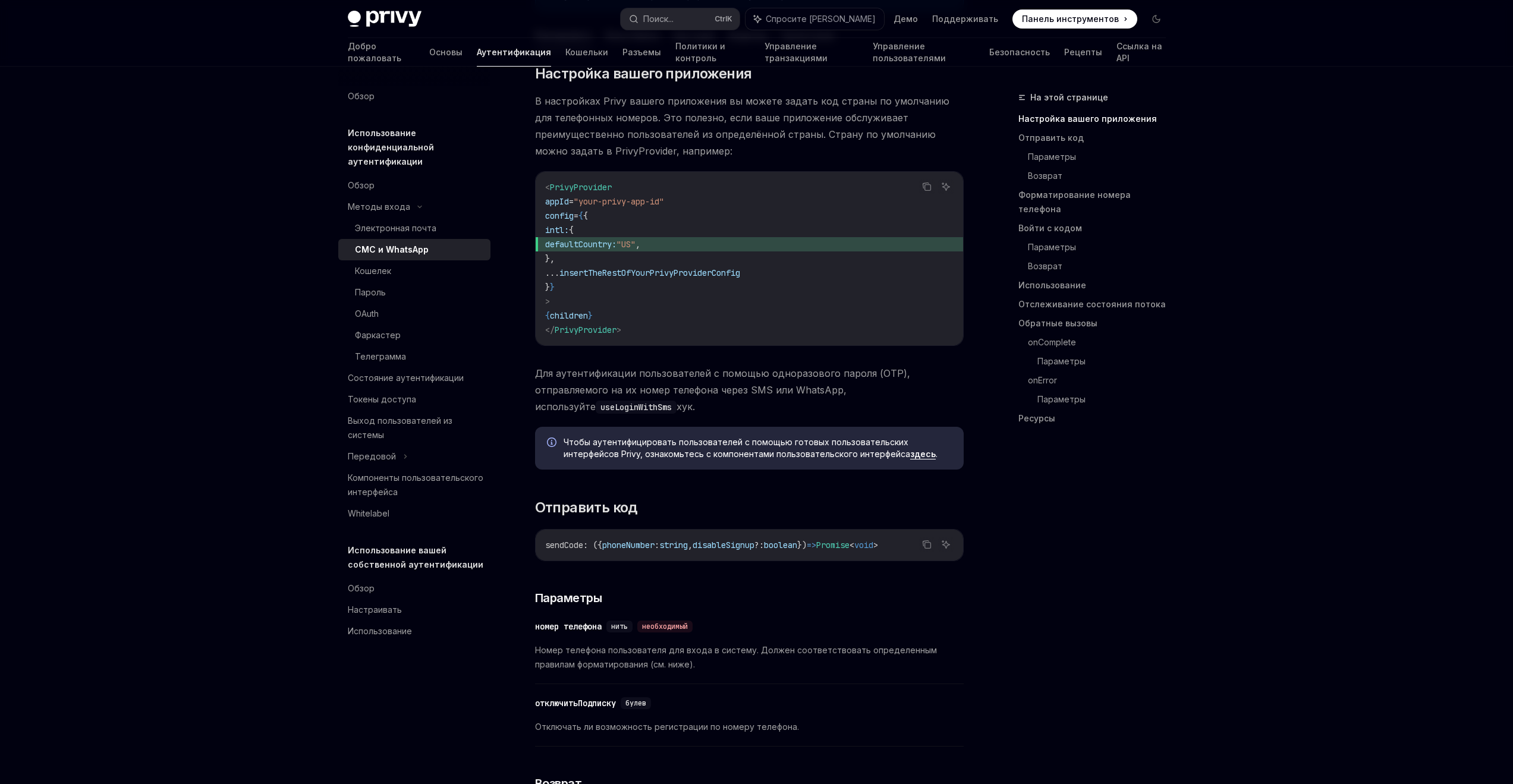
scroll to position [286, 0]
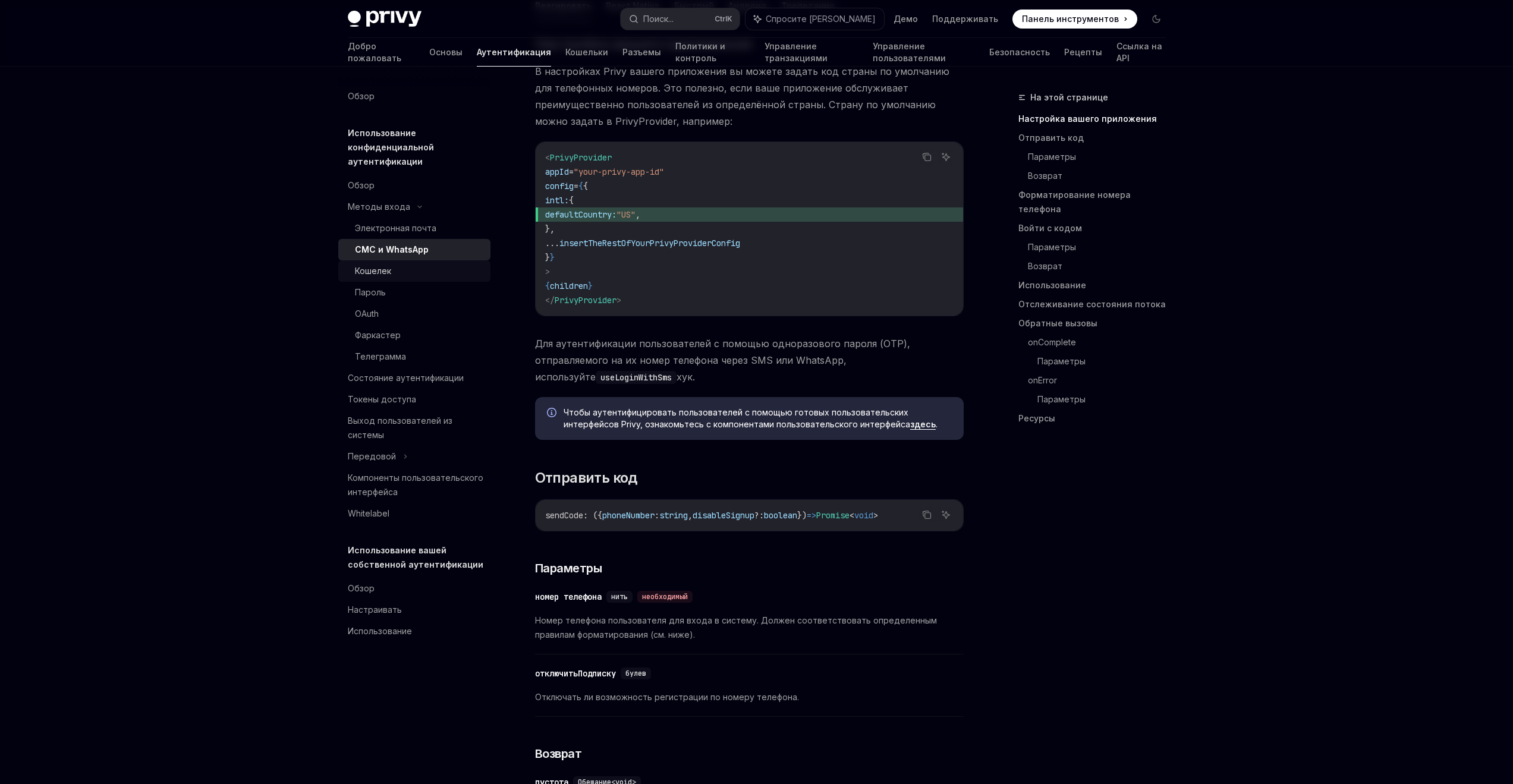
click at [391, 271] on div "Кошелек" at bounding box center [419, 271] width 129 height 15
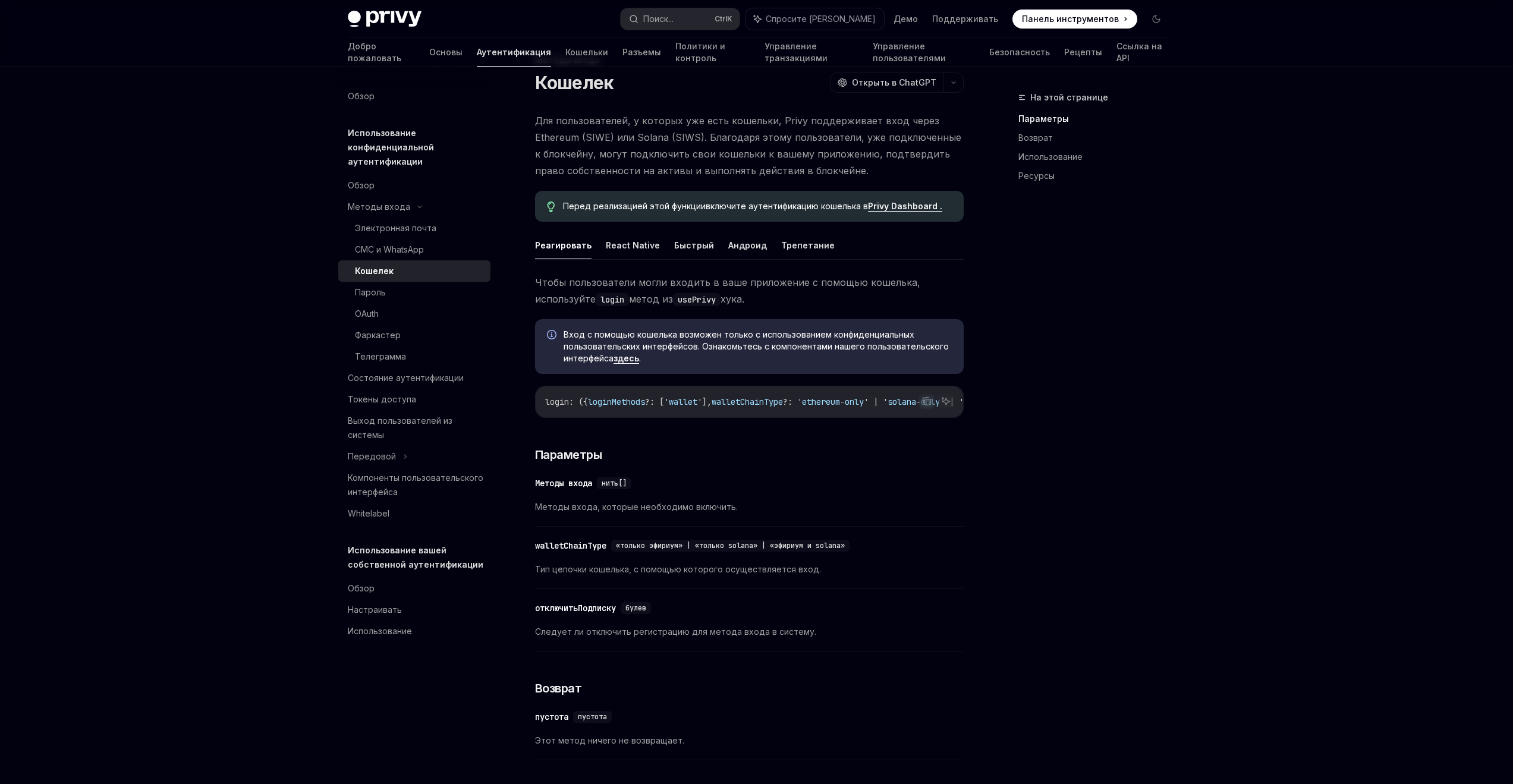
scroll to position [72, 0]
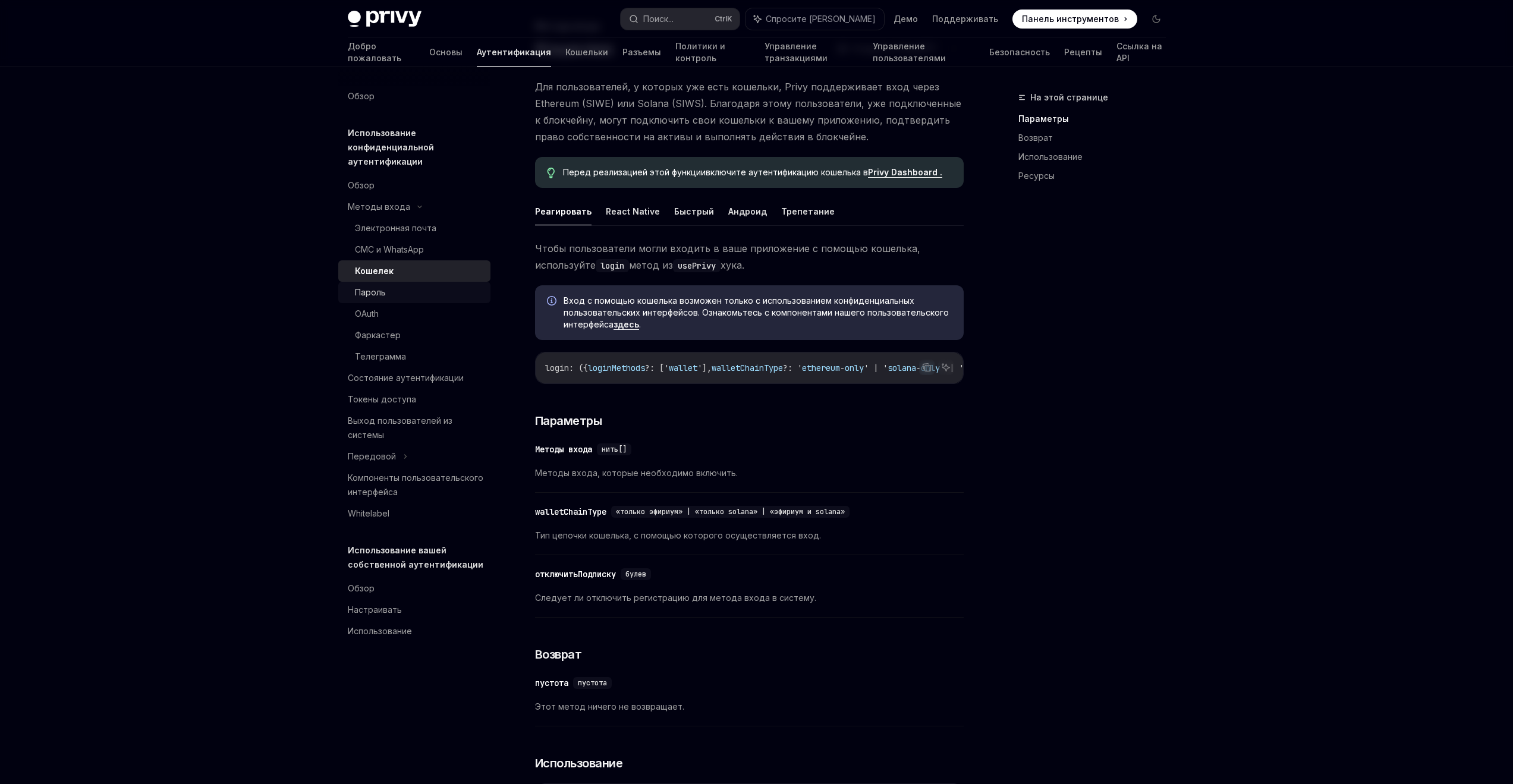
click at [364, 290] on font "Пароль" at bounding box center [370, 292] width 31 height 10
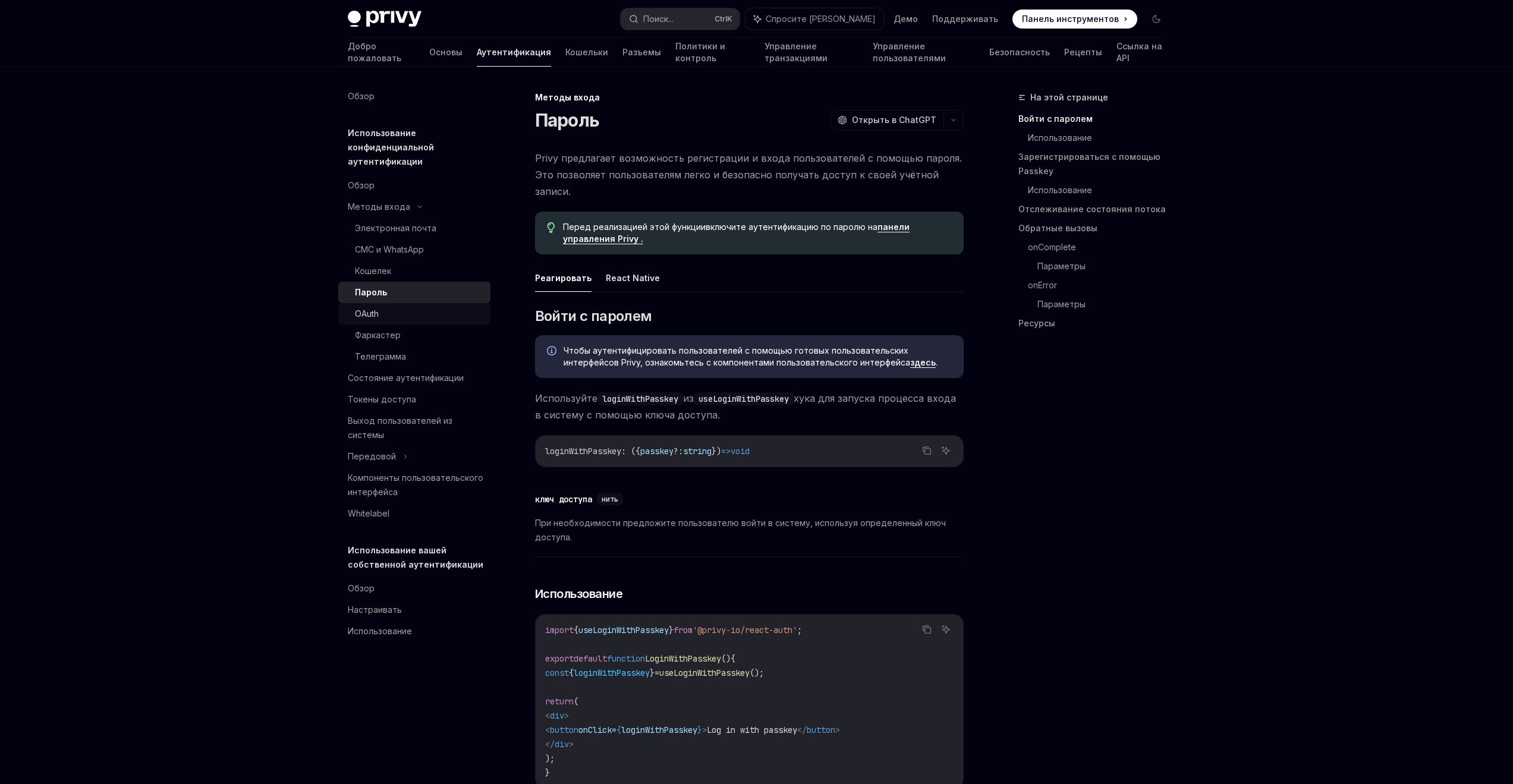
click at [362, 307] on div "OAuth" at bounding box center [366, 314] width 24 height 15
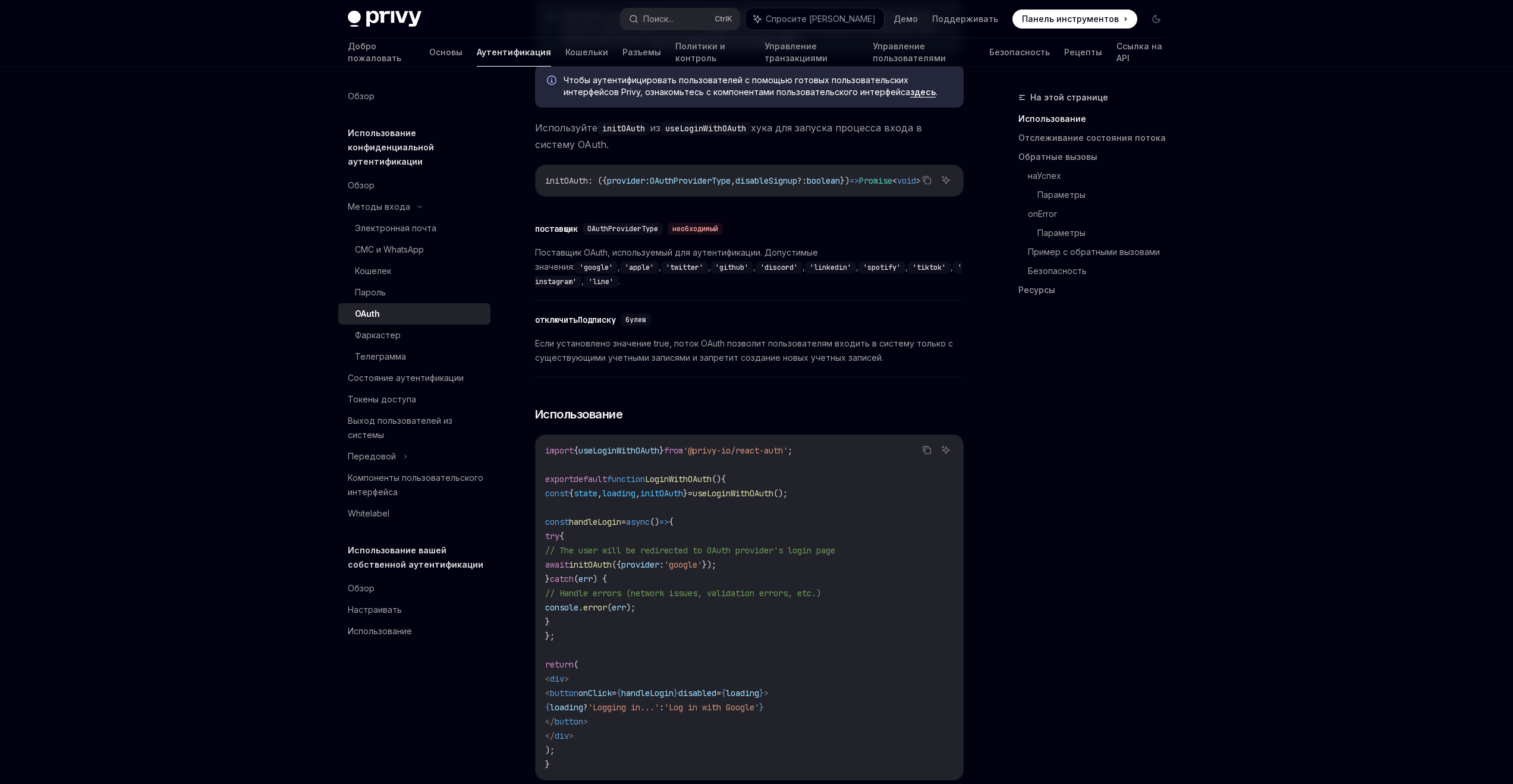
scroll to position [428, 0]
click at [474, 226] on div "Электронная почта" at bounding box center [419, 229] width 129 height 15
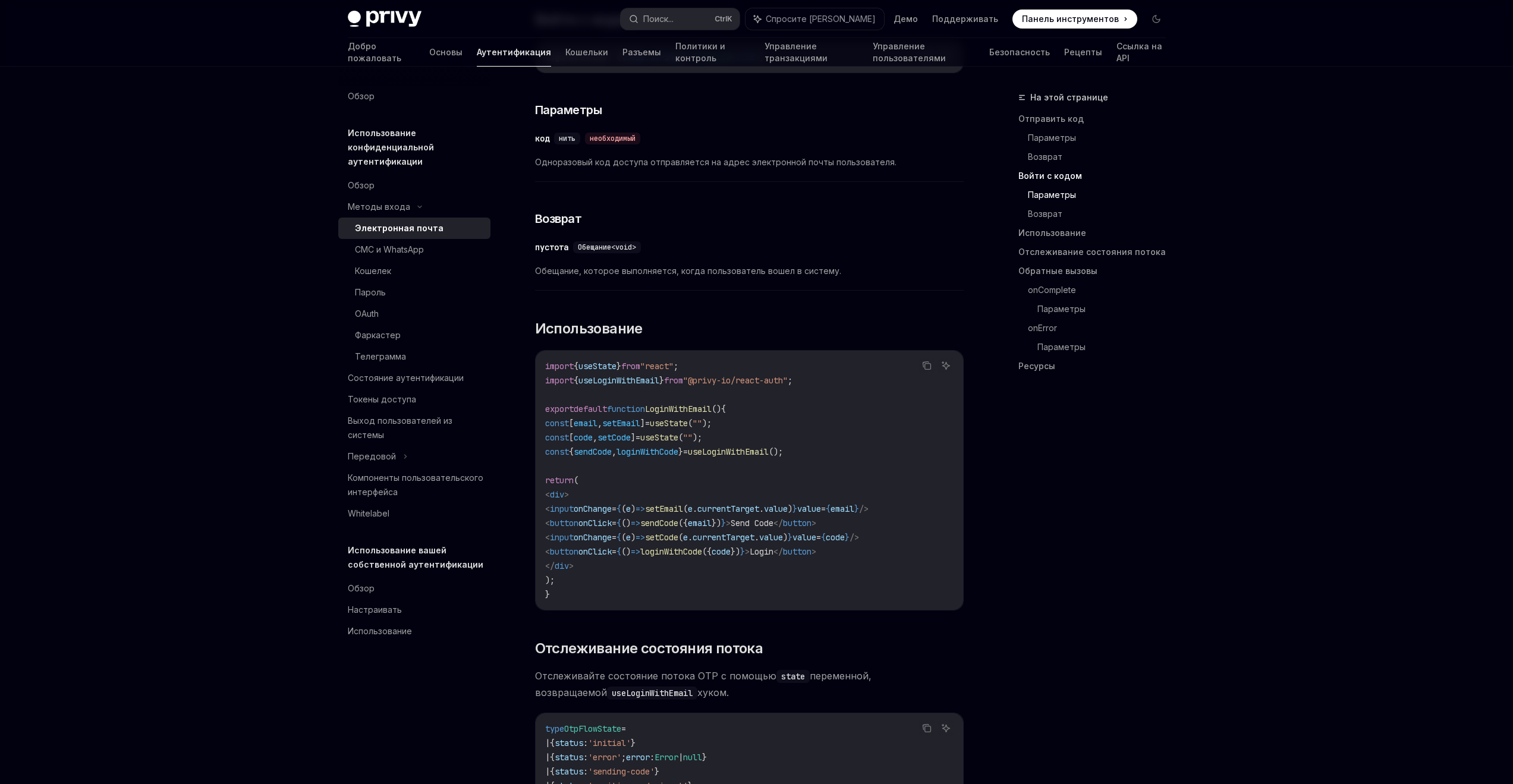
scroll to position [785, 0]
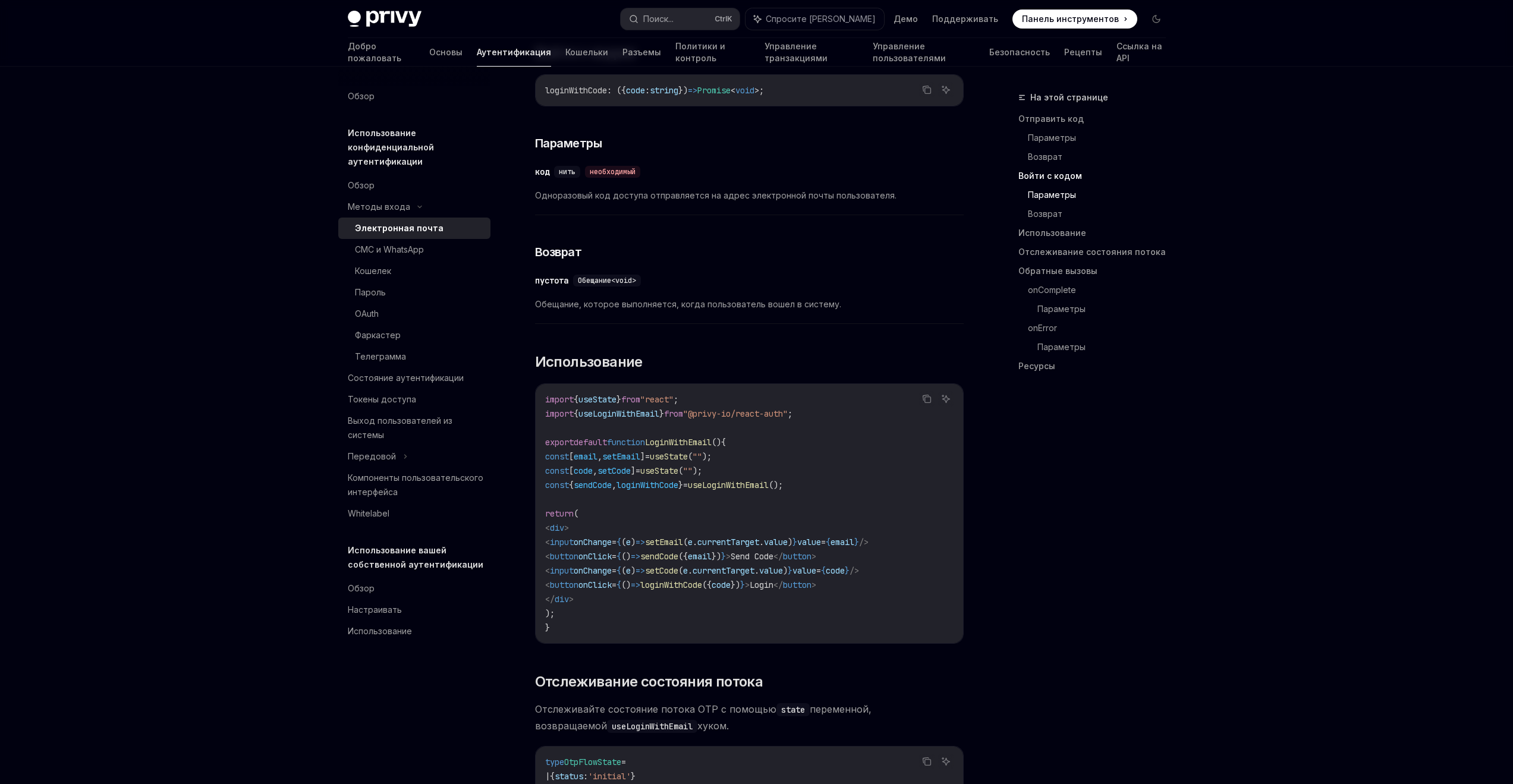
click at [720, 300] on font "Обещание, которое выполняется, когда пользователь вошел в систему." at bounding box center [688, 304] width 306 height 10
click at [711, 306] on font "Обещание, которое выполняется, когда пользователь вошел в систему." at bounding box center [688, 304] width 306 height 10
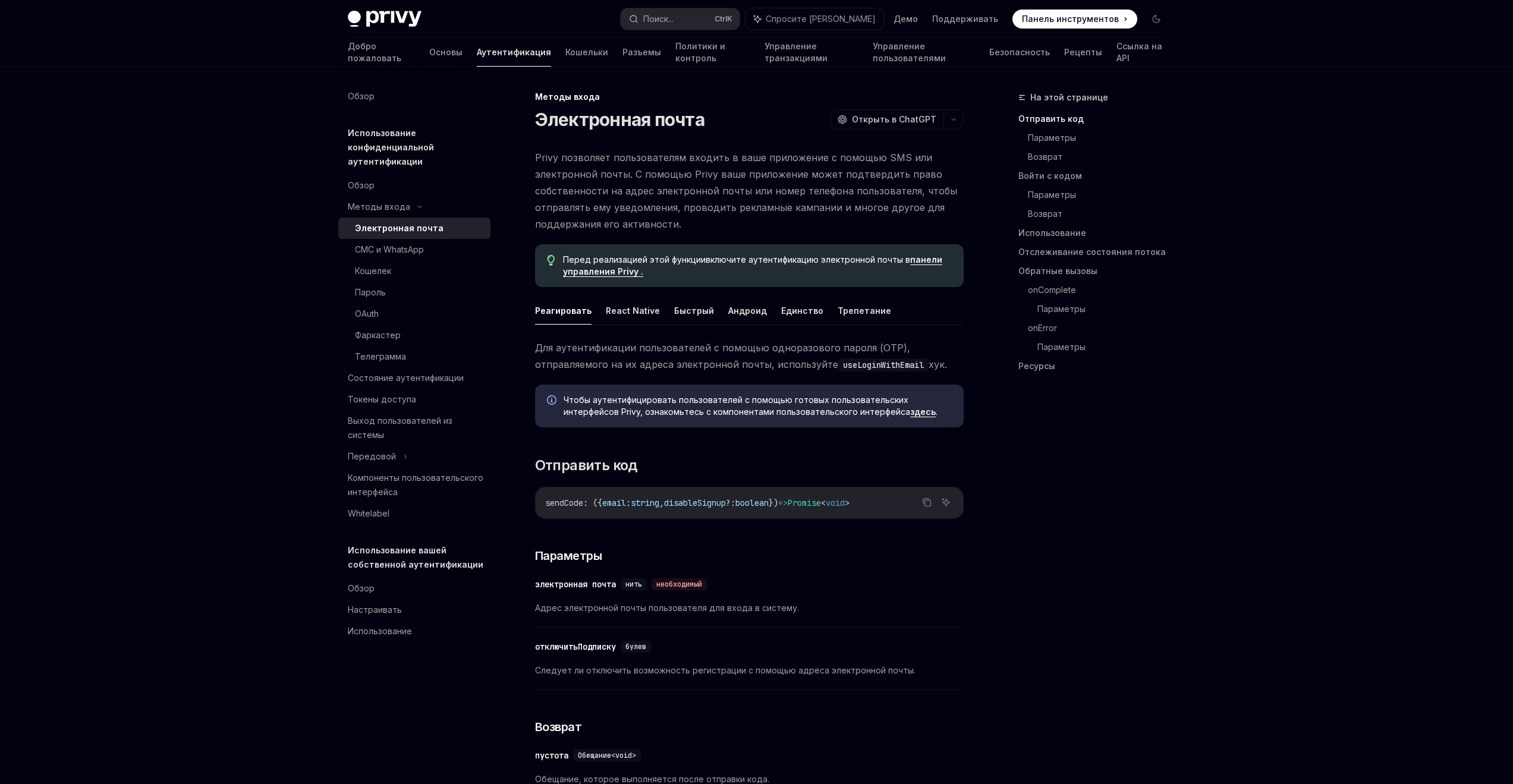
scroll to position [0, 0]
click at [380, 12] on img at bounding box center [385, 19] width 74 height 16
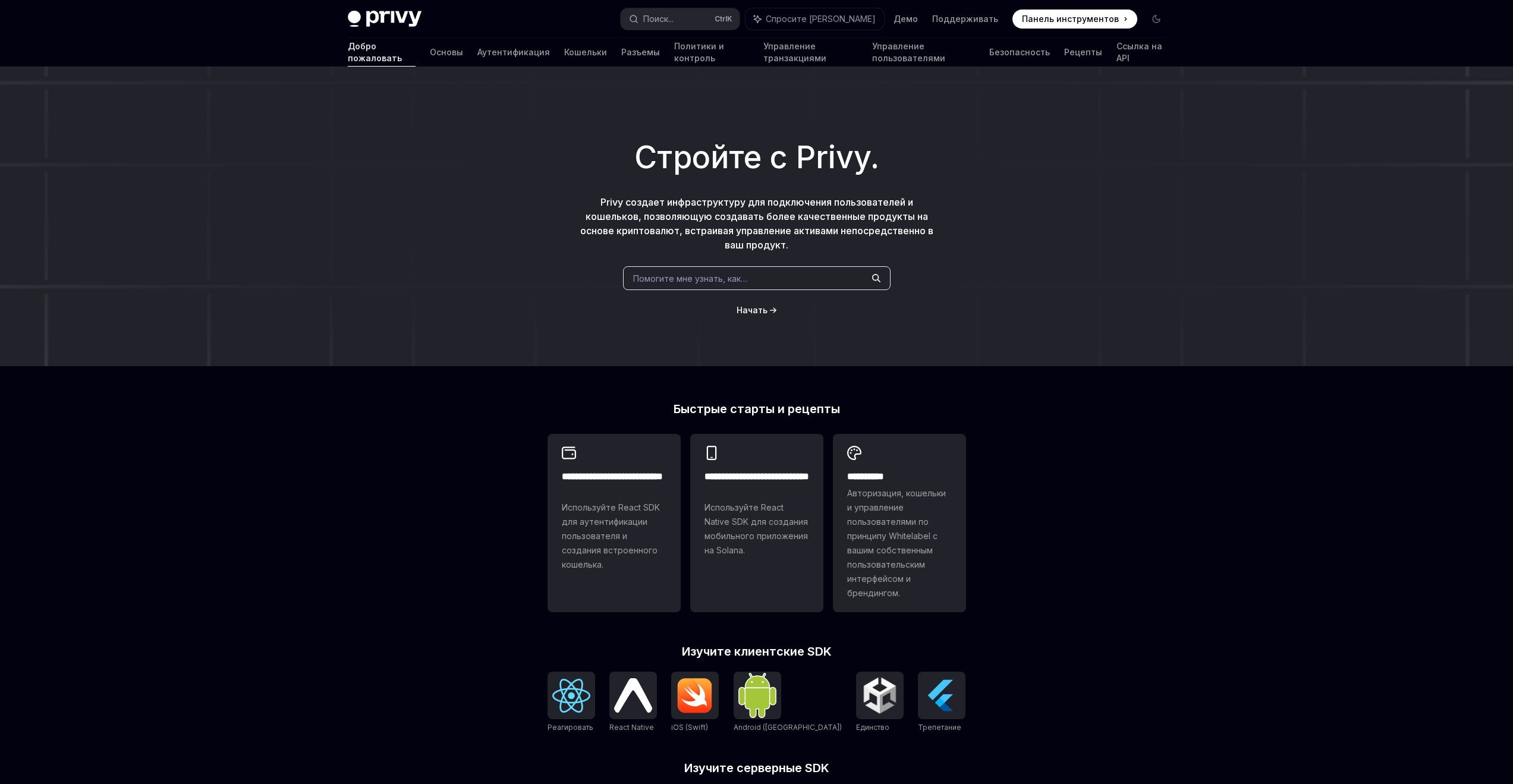
click at [380, 12] on img at bounding box center [385, 19] width 74 height 16
click at [477, 51] on font "Аутентификация" at bounding box center [514, 52] width 73 height 10
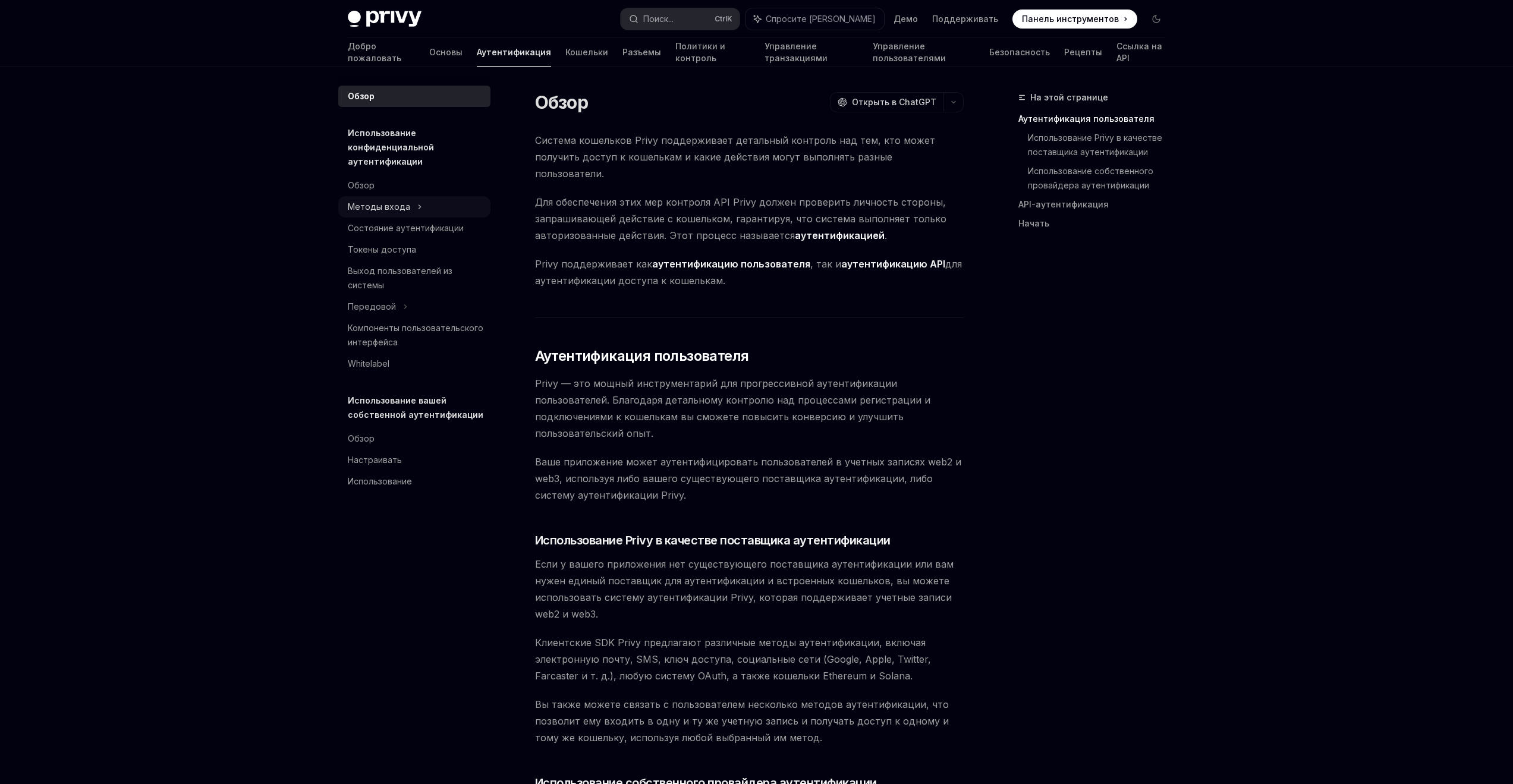
click at [409, 204] on div "Методы входа" at bounding box center [414, 207] width 152 height 21
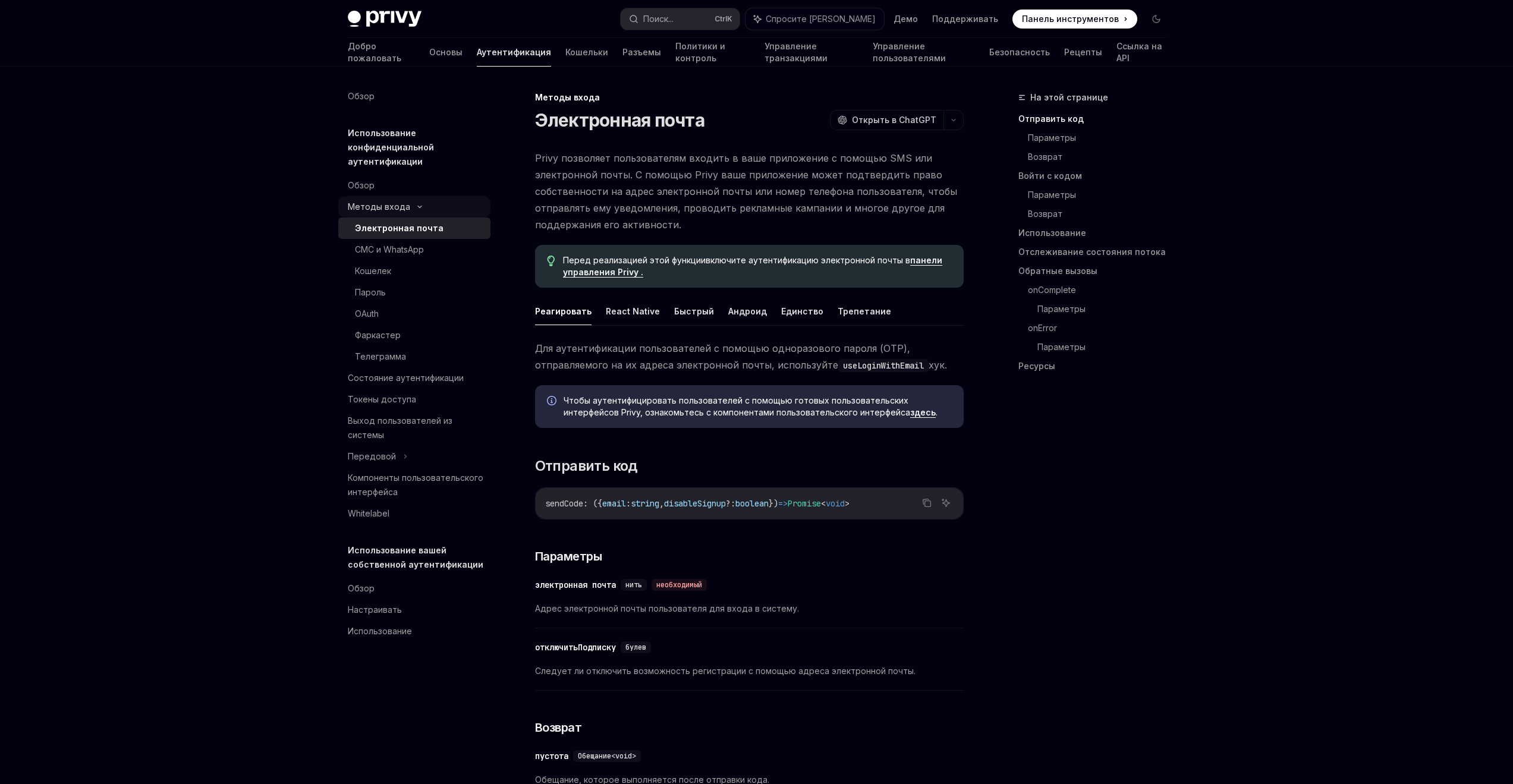
click at [408, 201] on div "Методы входа" at bounding box center [414, 207] width 152 height 21
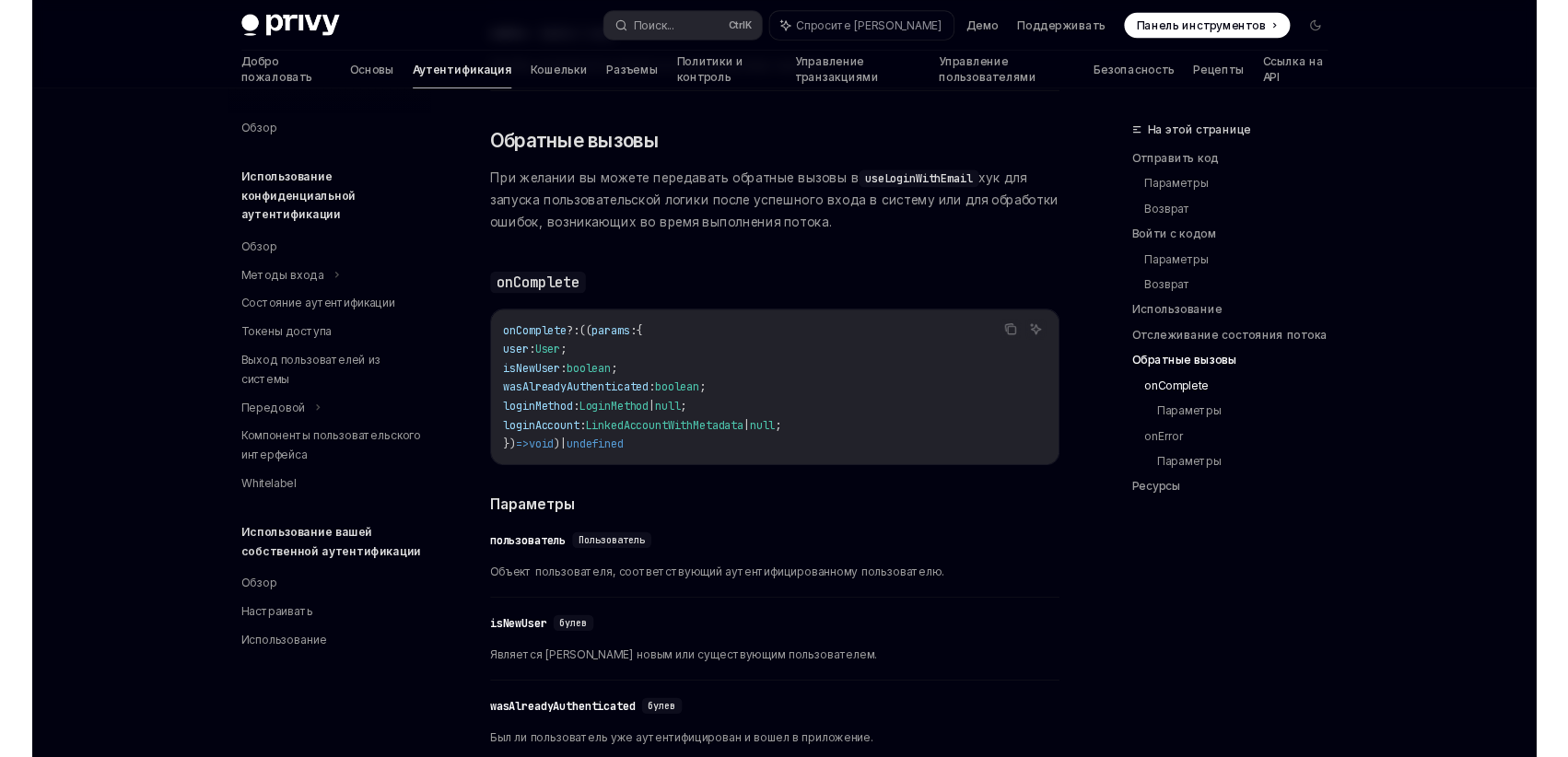
scroll to position [3128, 0]
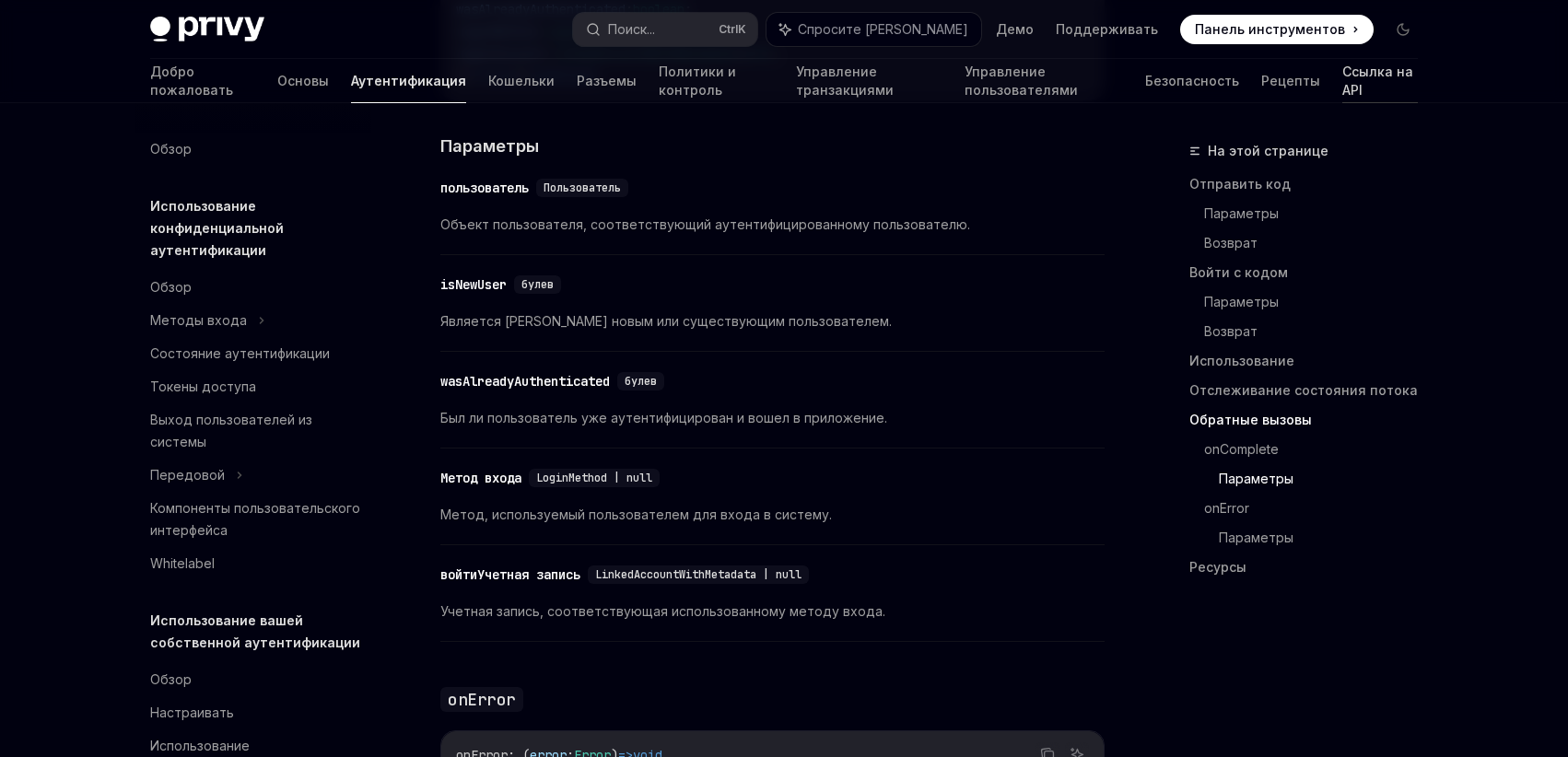
click at [1342, 80] on font "Ссылка на API" at bounding box center [1376, 81] width 70 height 34
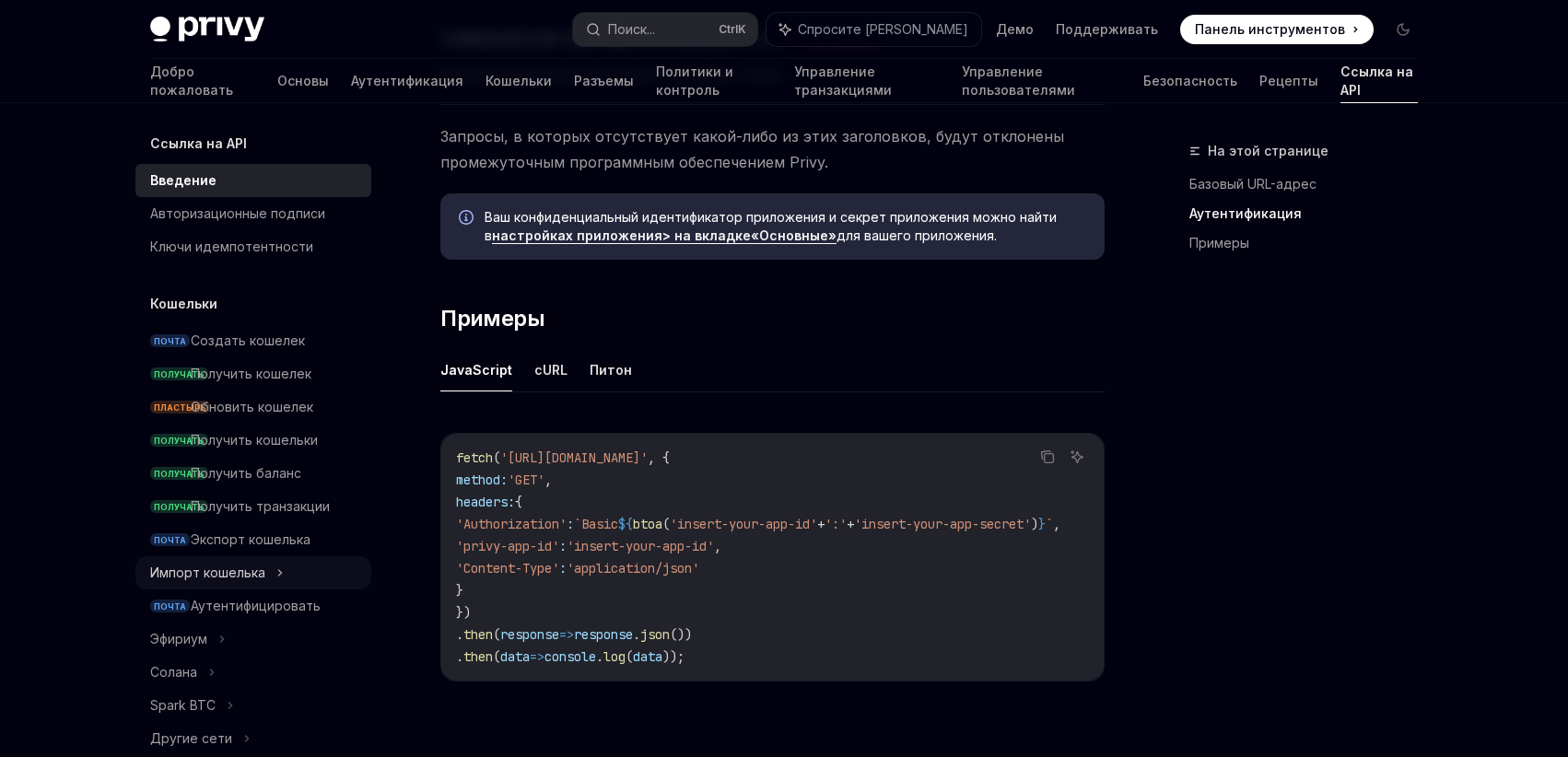
click at [205, 572] on font "Импорт кошелька" at bounding box center [208, 572] width 116 height 16
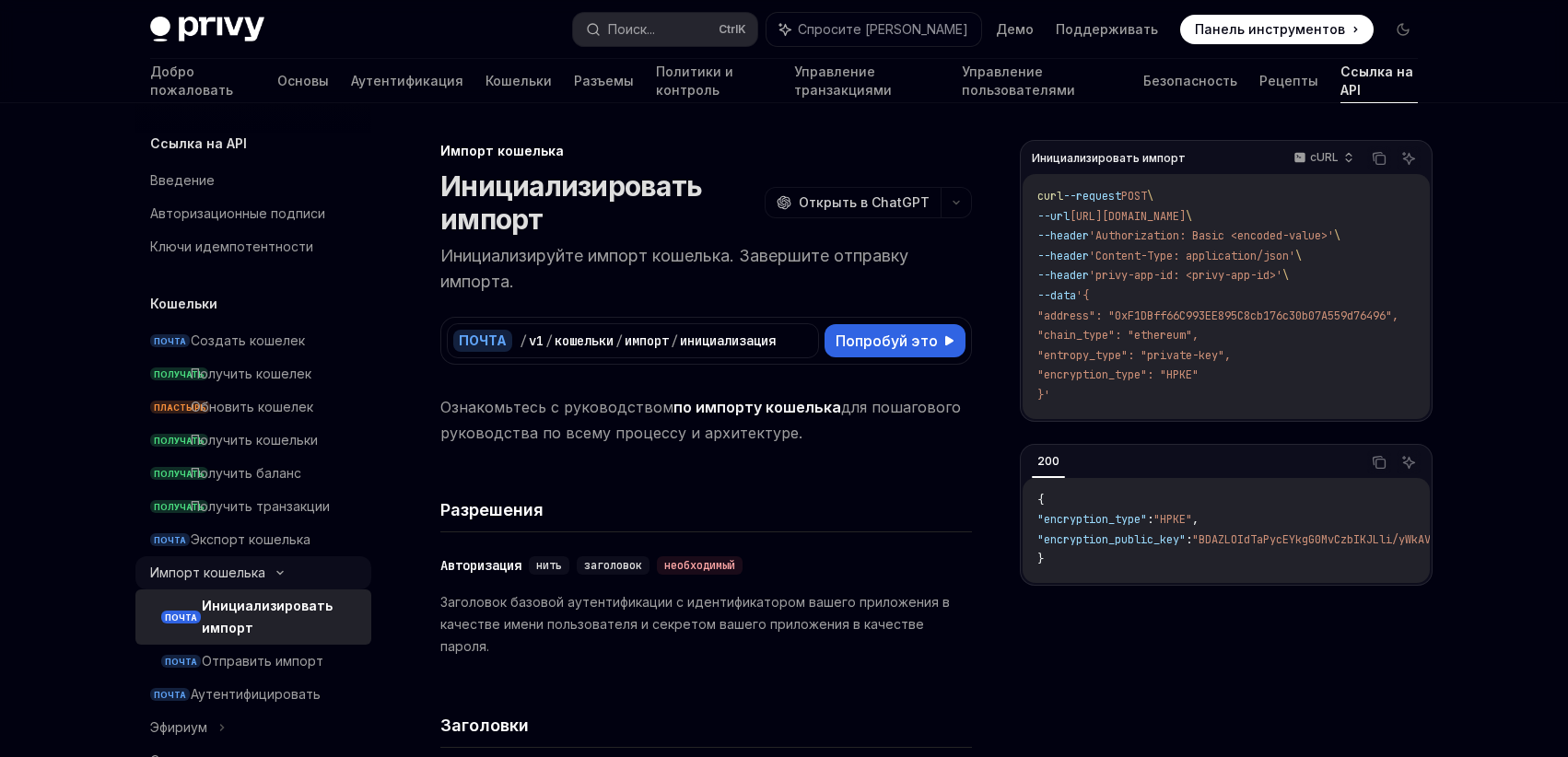
click at [205, 572] on font "Импорт кошелька" at bounding box center [208, 572] width 116 height 16
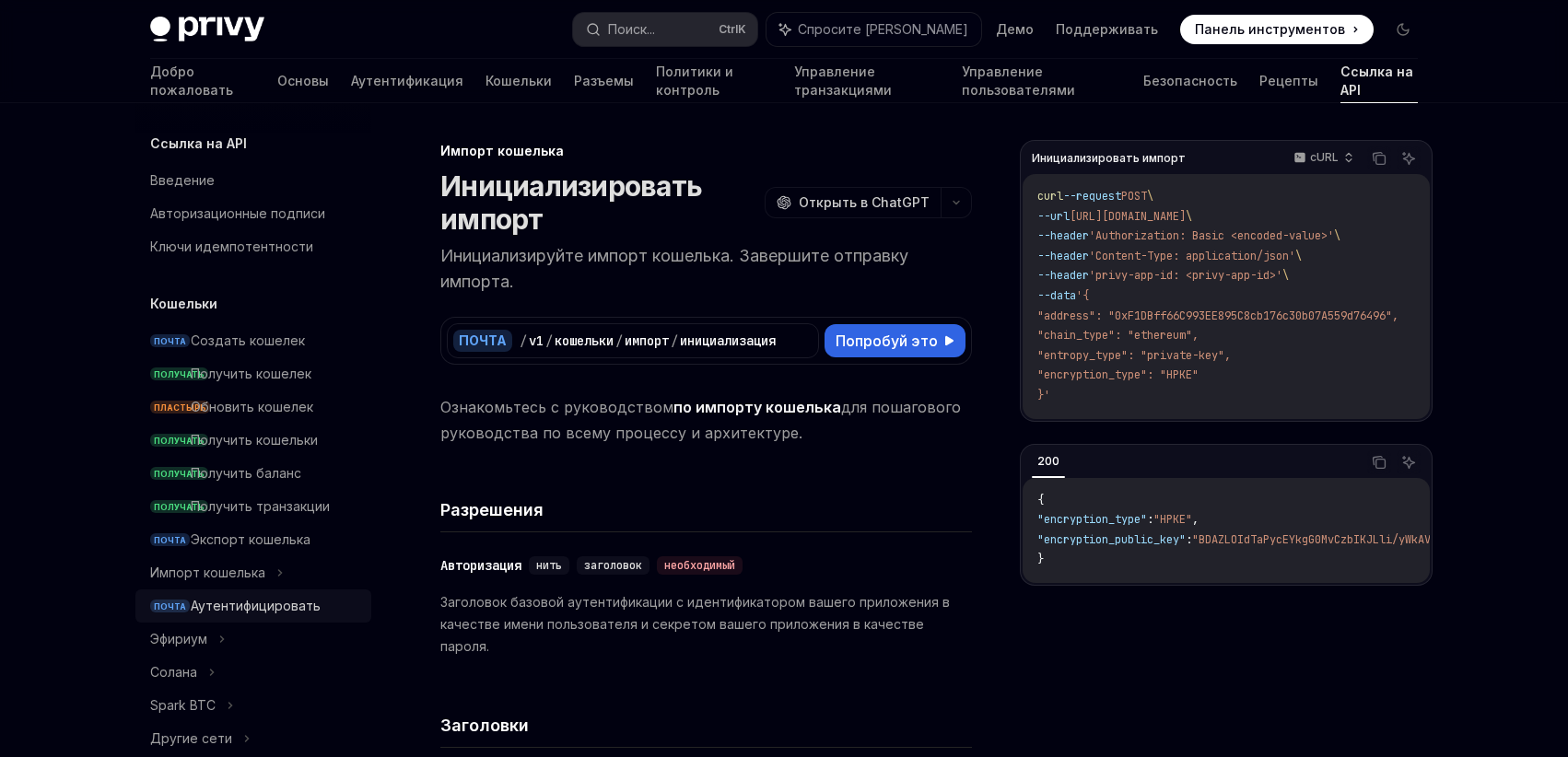
click at [237, 620] on link "ПОЧТА Аутентифицировать" at bounding box center [253, 605] width 236 height 33
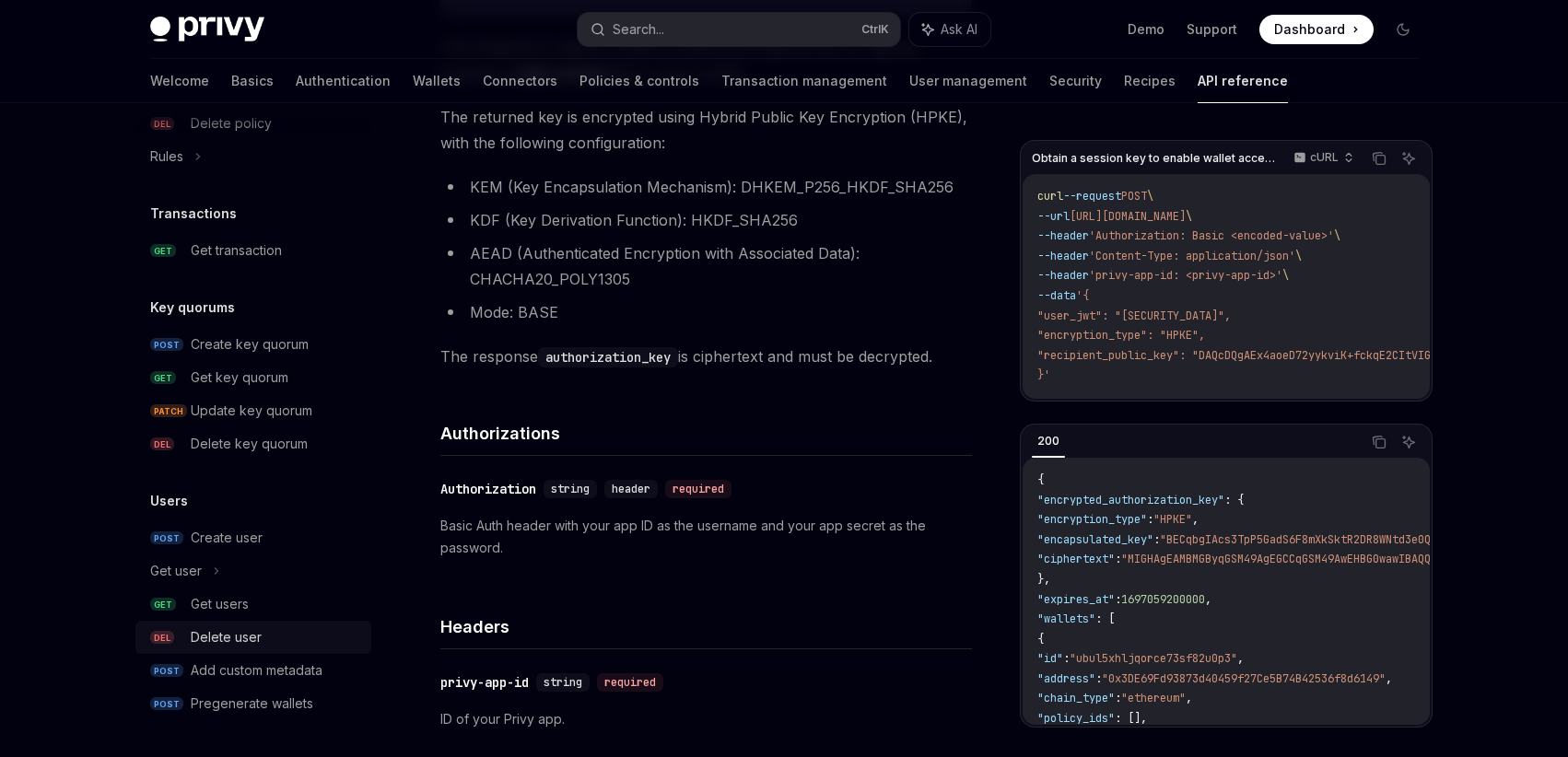
scroll to position [442, 0]
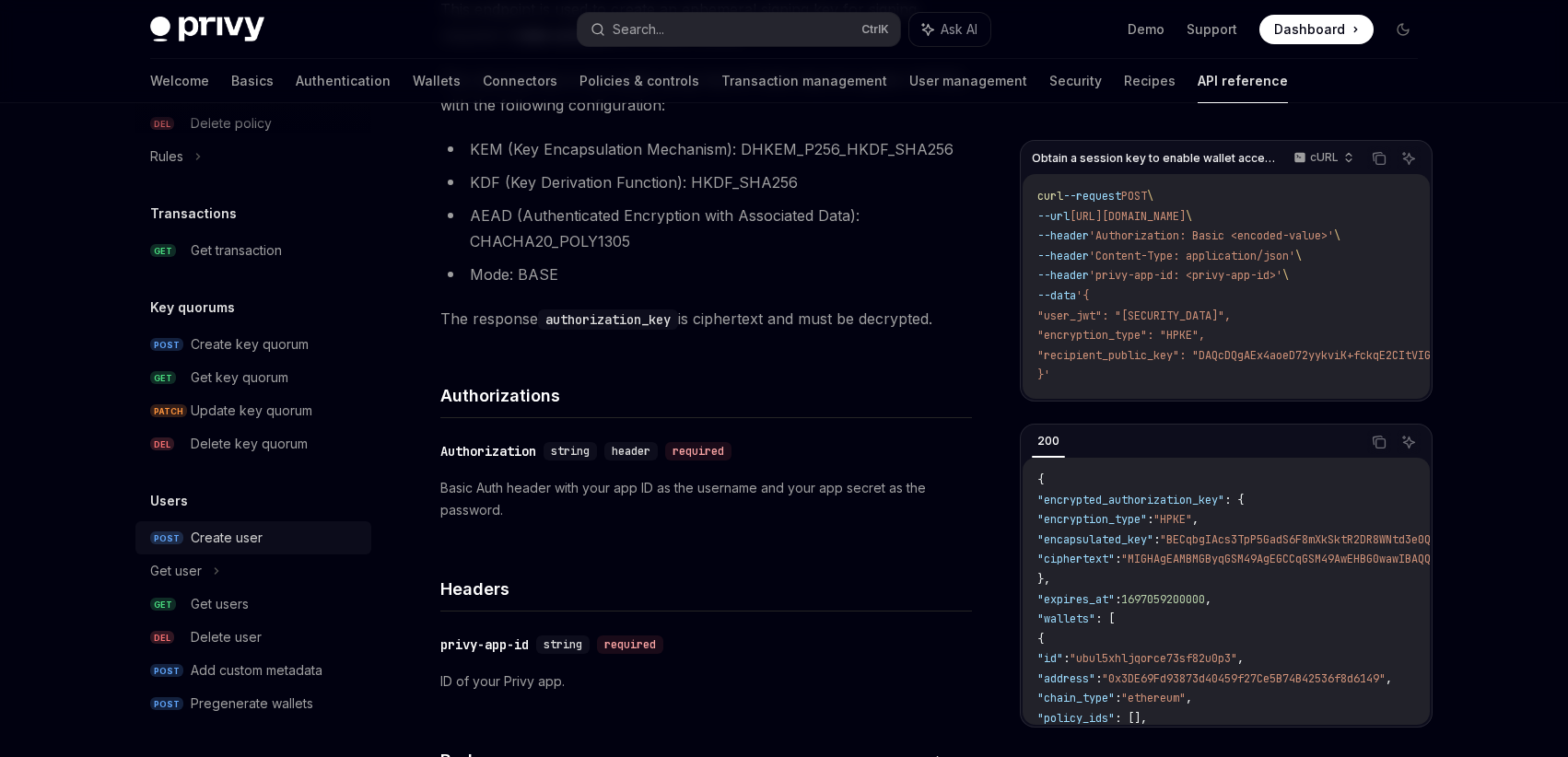
click at [272, 540] on div "Create user" at bounding box center [275, 538] width 169 height 23
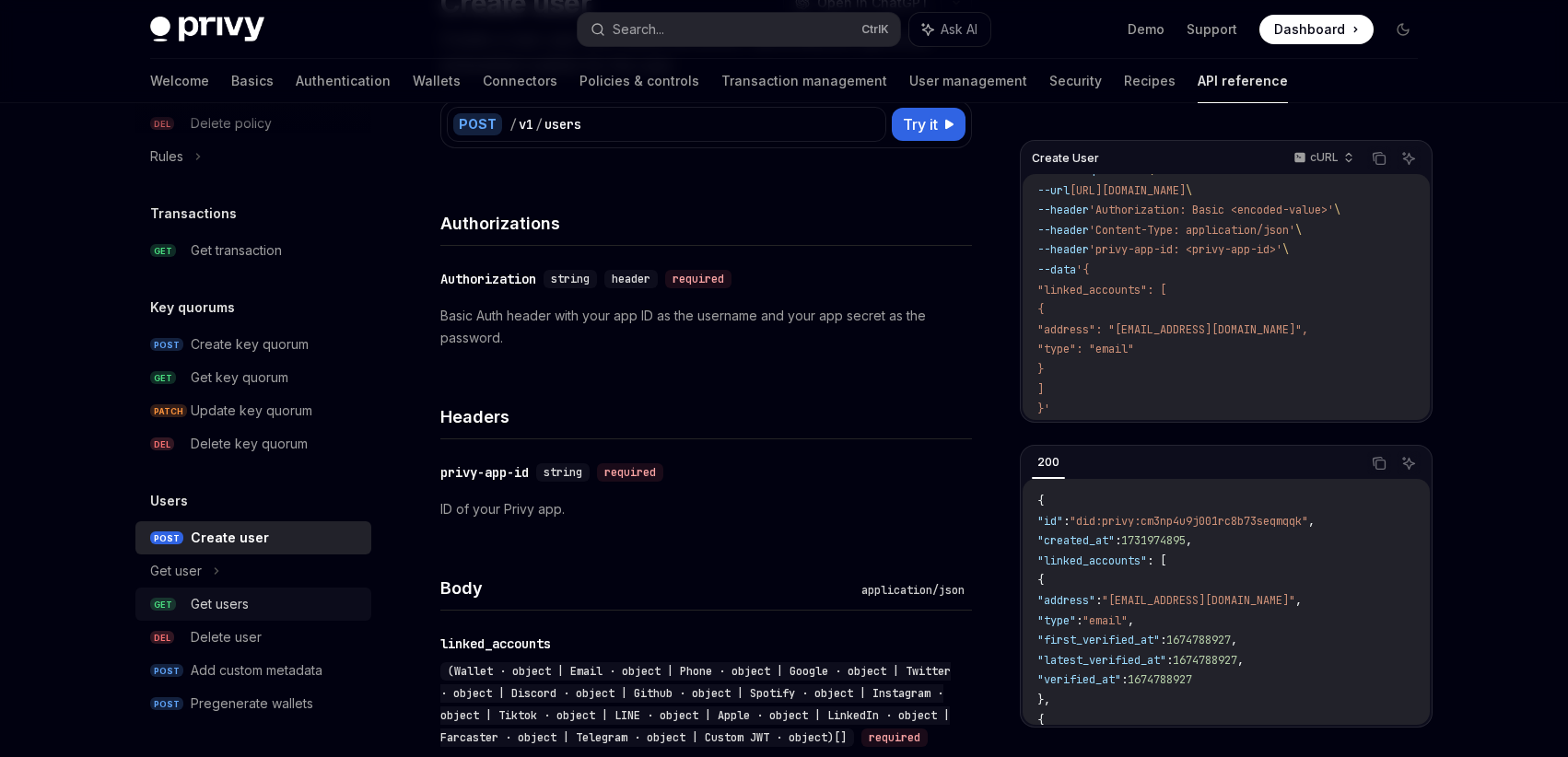
scroll to position [221, 0]
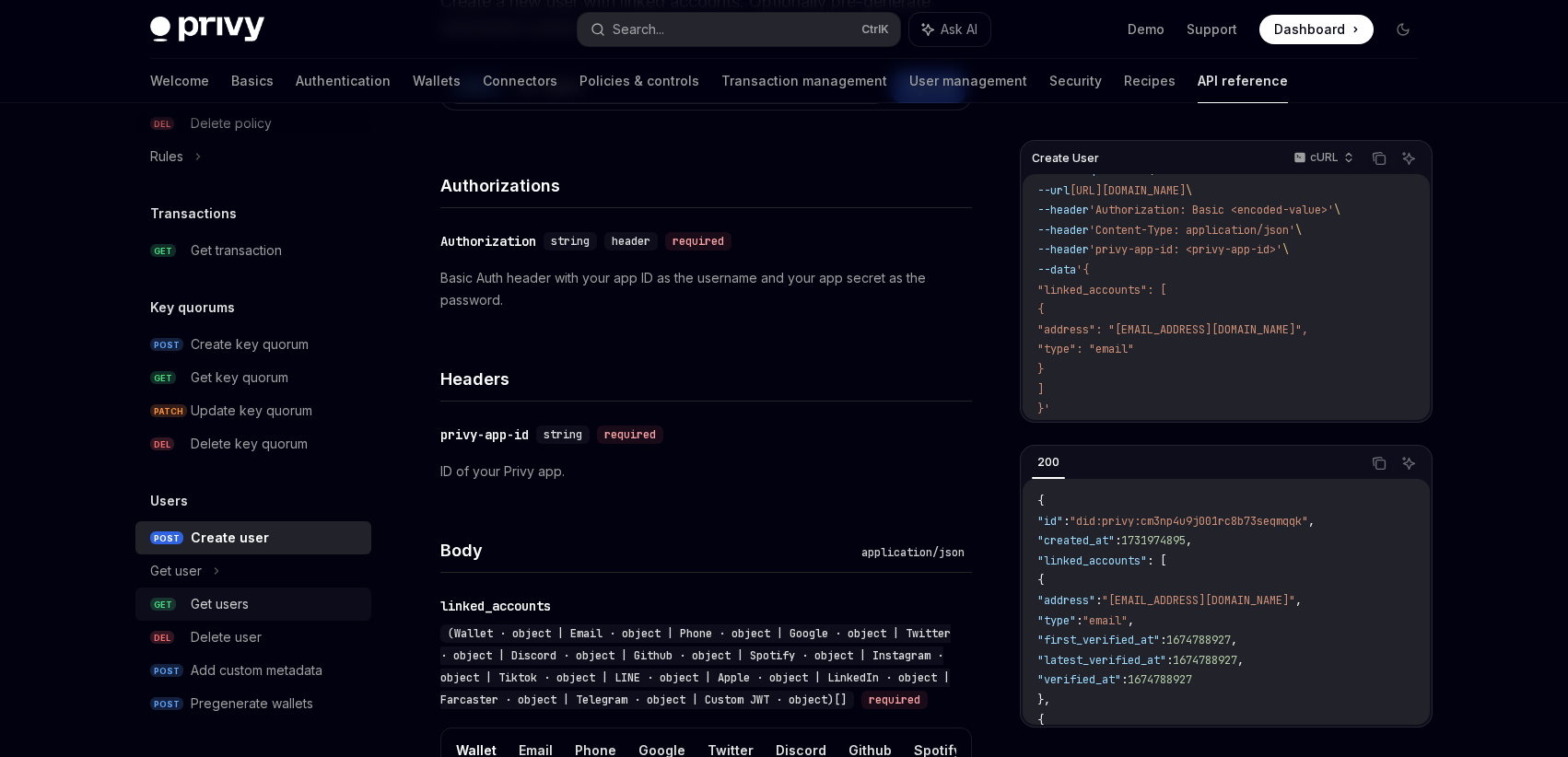
click at [269, 617] on link "GET Get users" at bounding box center [253, 603] width 236 height 33
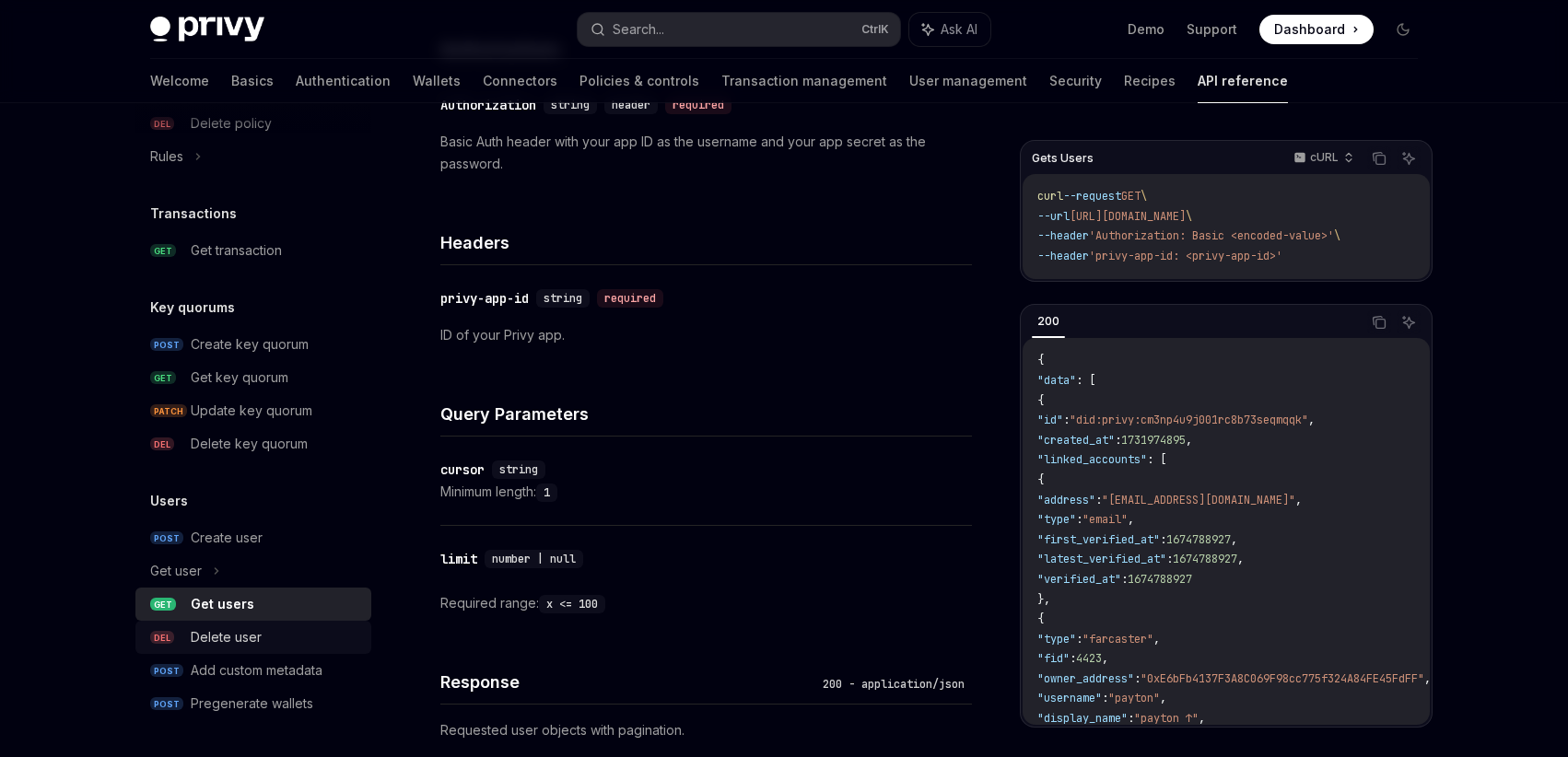
click at [286, 648] on link "DEL Delete user" at bounding box center [253, 637] width 236 height 33
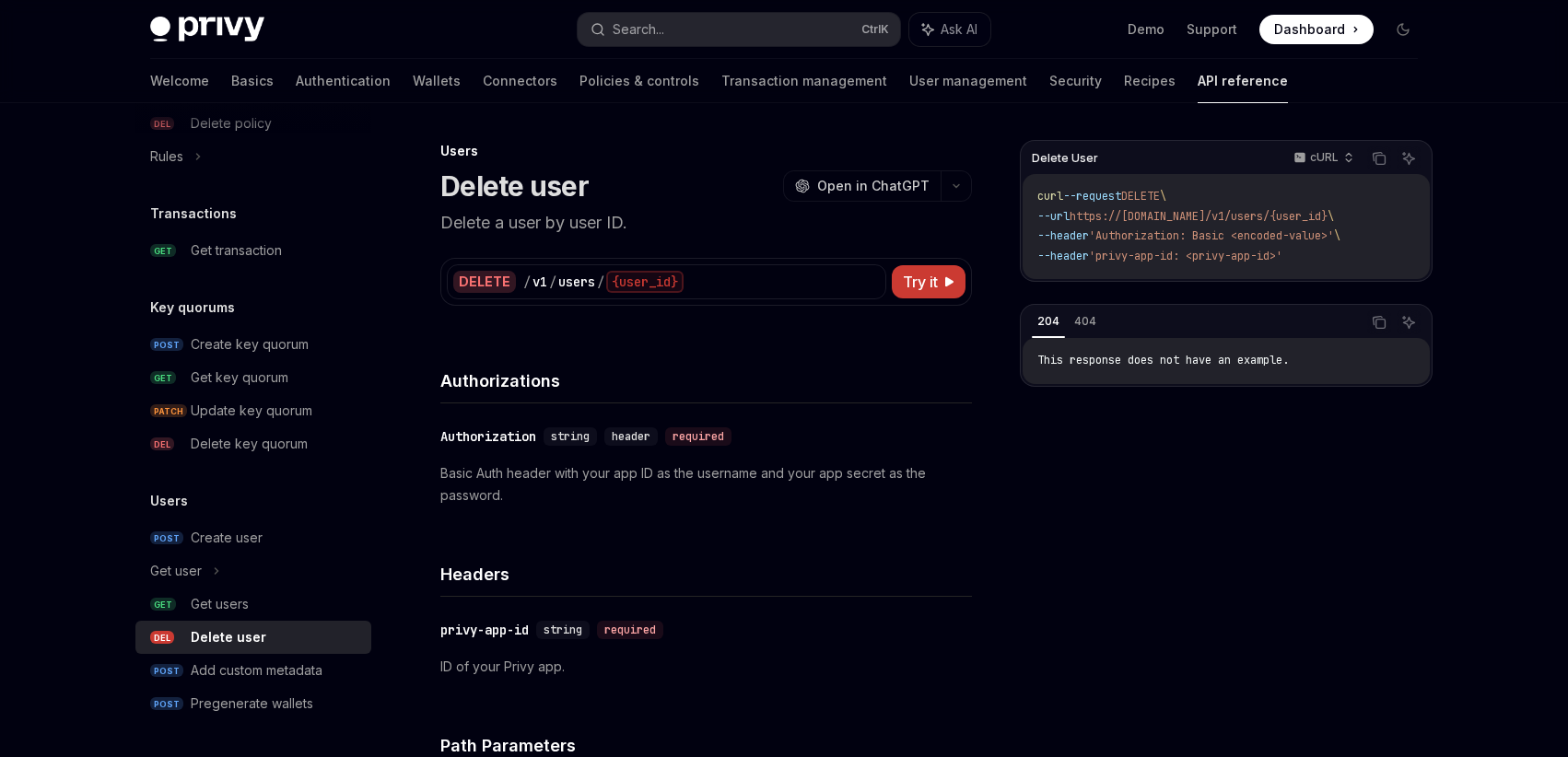
click at [1089, 339] on div "This response does not have an example." at bounding box center [1225, 361] width 407 height 46
click at [265, 663] on div "Add custom metadata" at bounding box center [256, 671] width 132 height 23
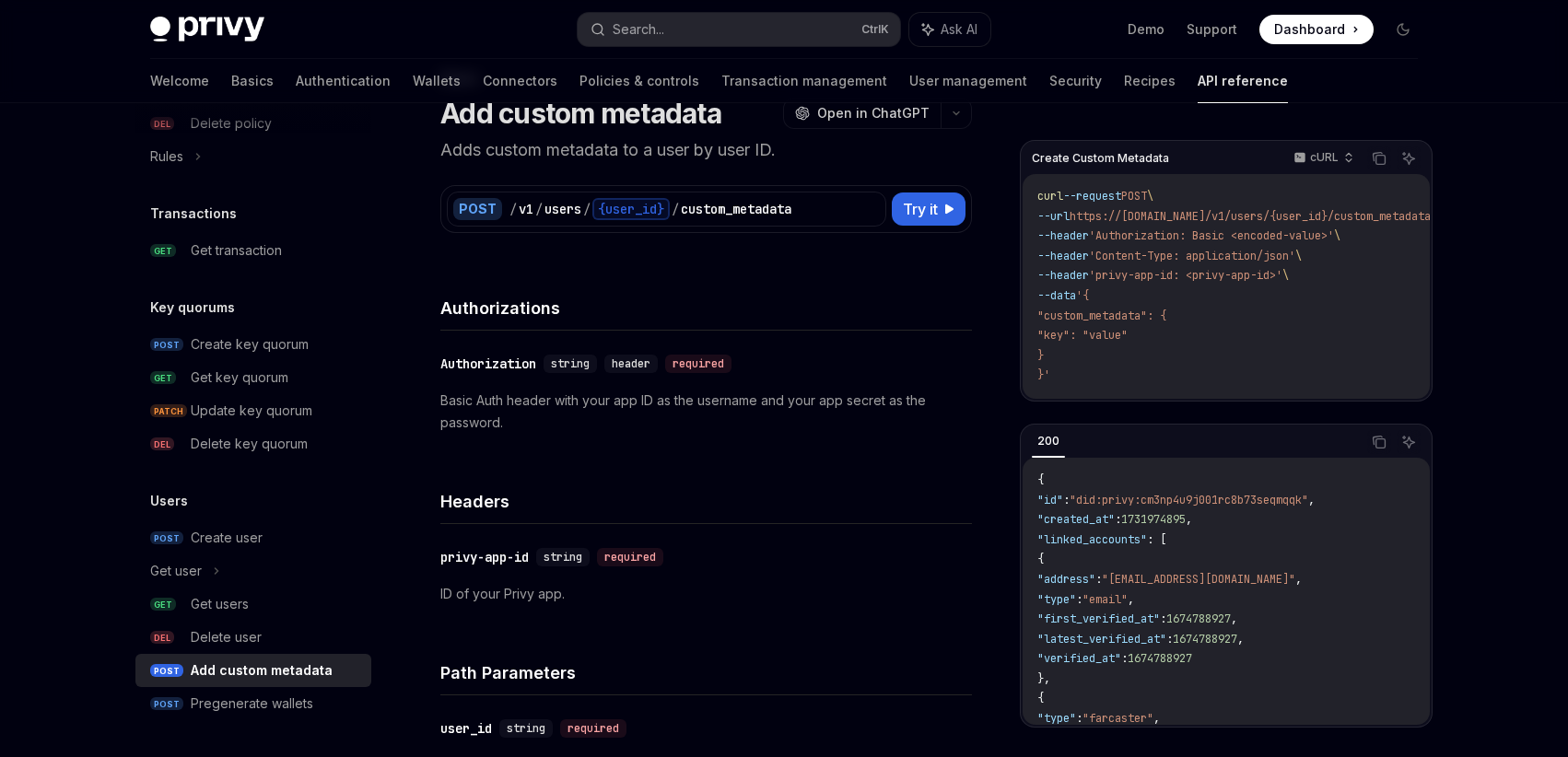
scroll to position [111, 0]
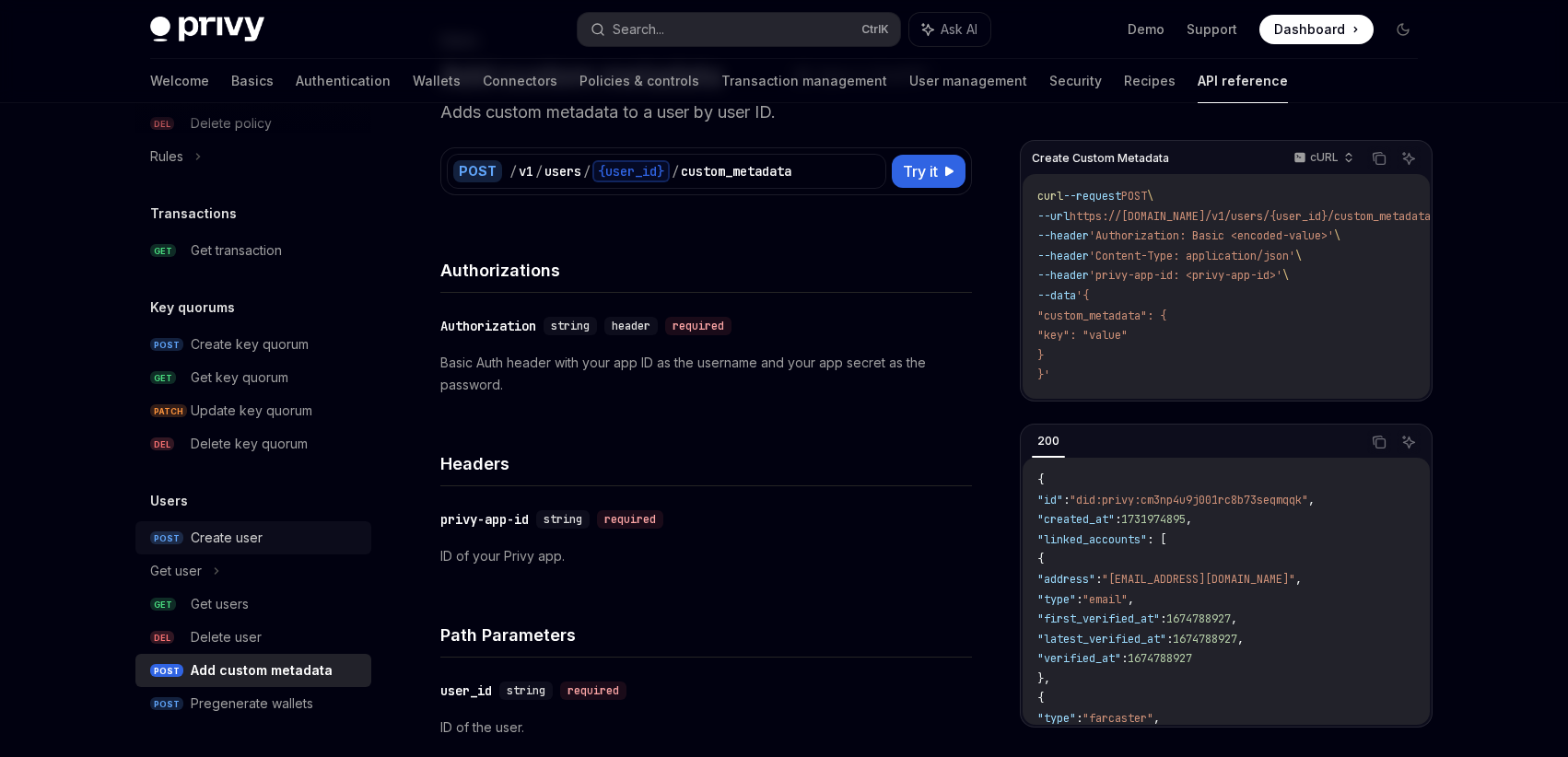
click at [225, 537] on div "Create user" at bounding box center [226, 538] width 71 height 23
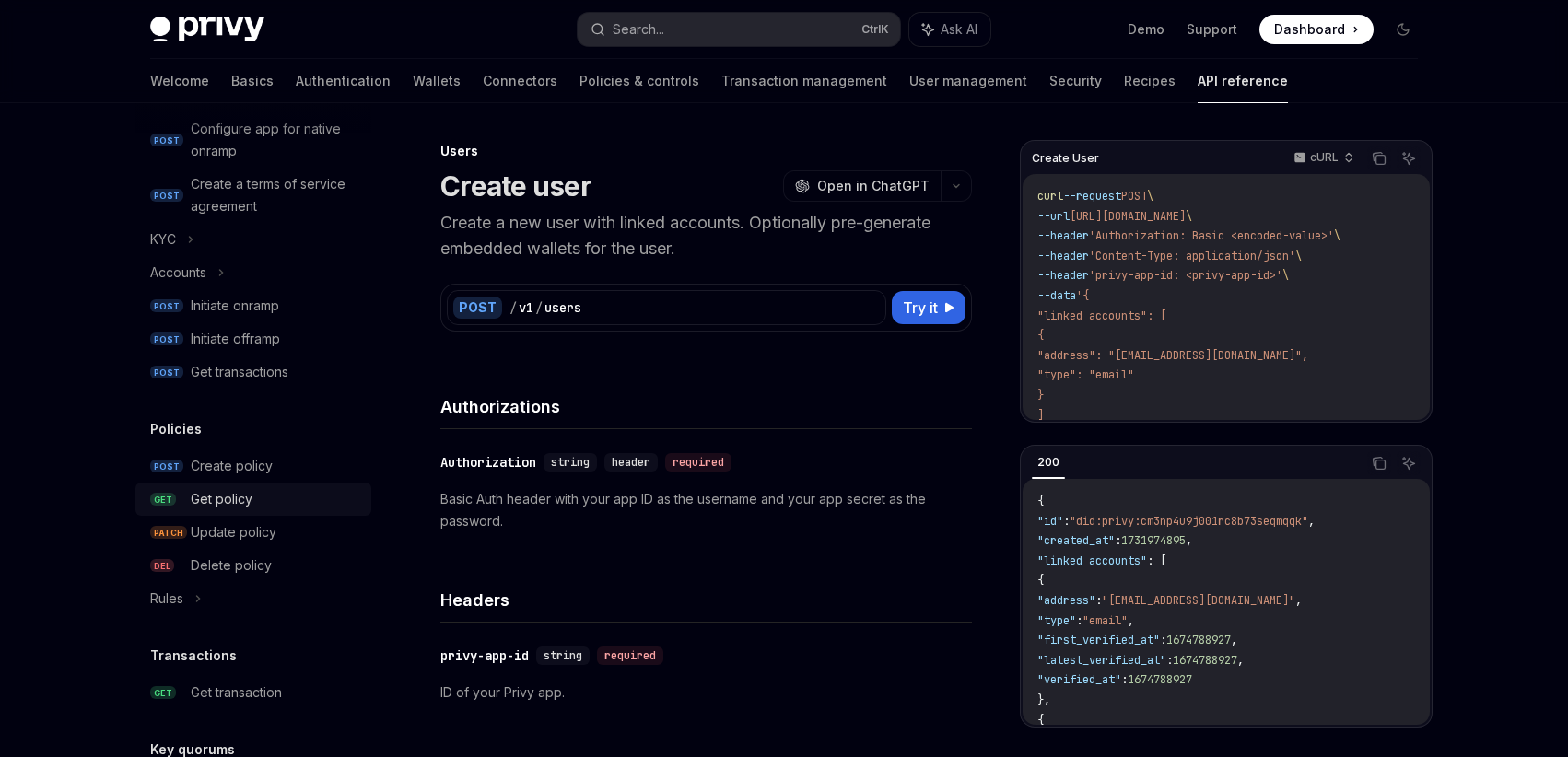
scroll to position [593, 0]
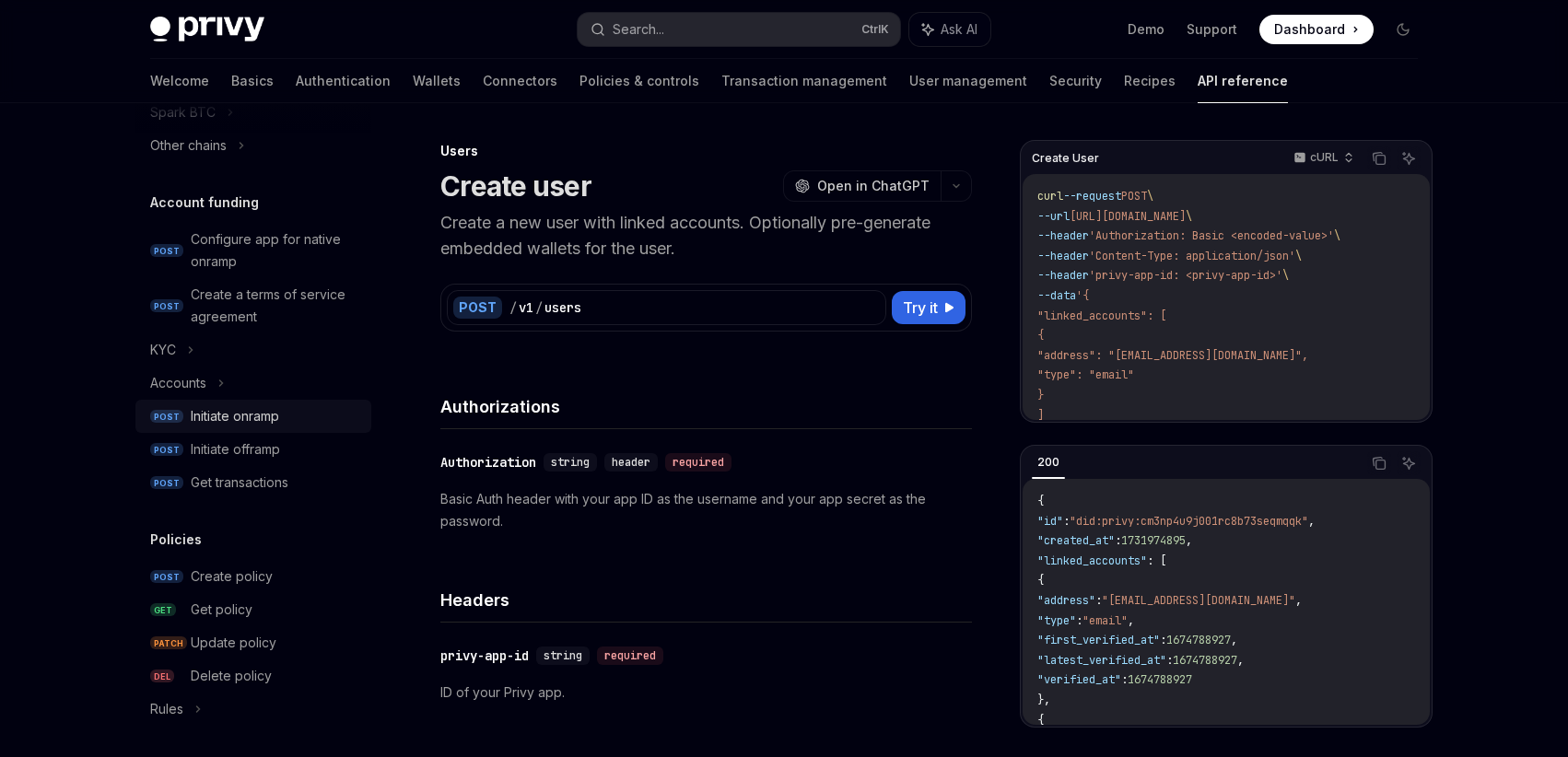
click at [242, 419] on div "Initiate onramp" at bounding box center [235, 416] width 88 height 23
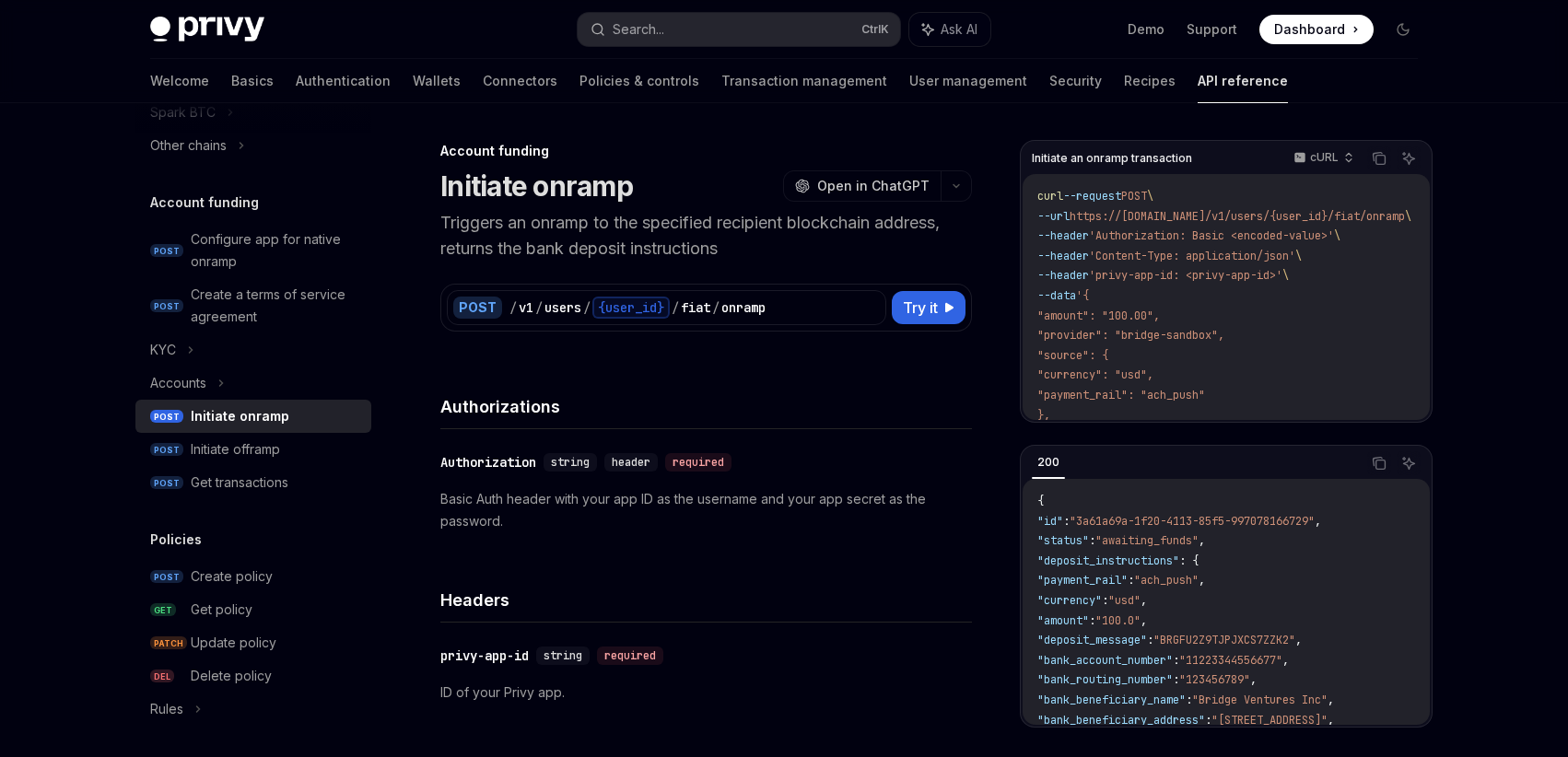
click at [218, 420] on div "Initiate onramp" at bounding box center [240, 416] width 99 height 23
click at [241, 450] on div "Initiate offramp" at bounding box center [235, 450] width 89 height 23
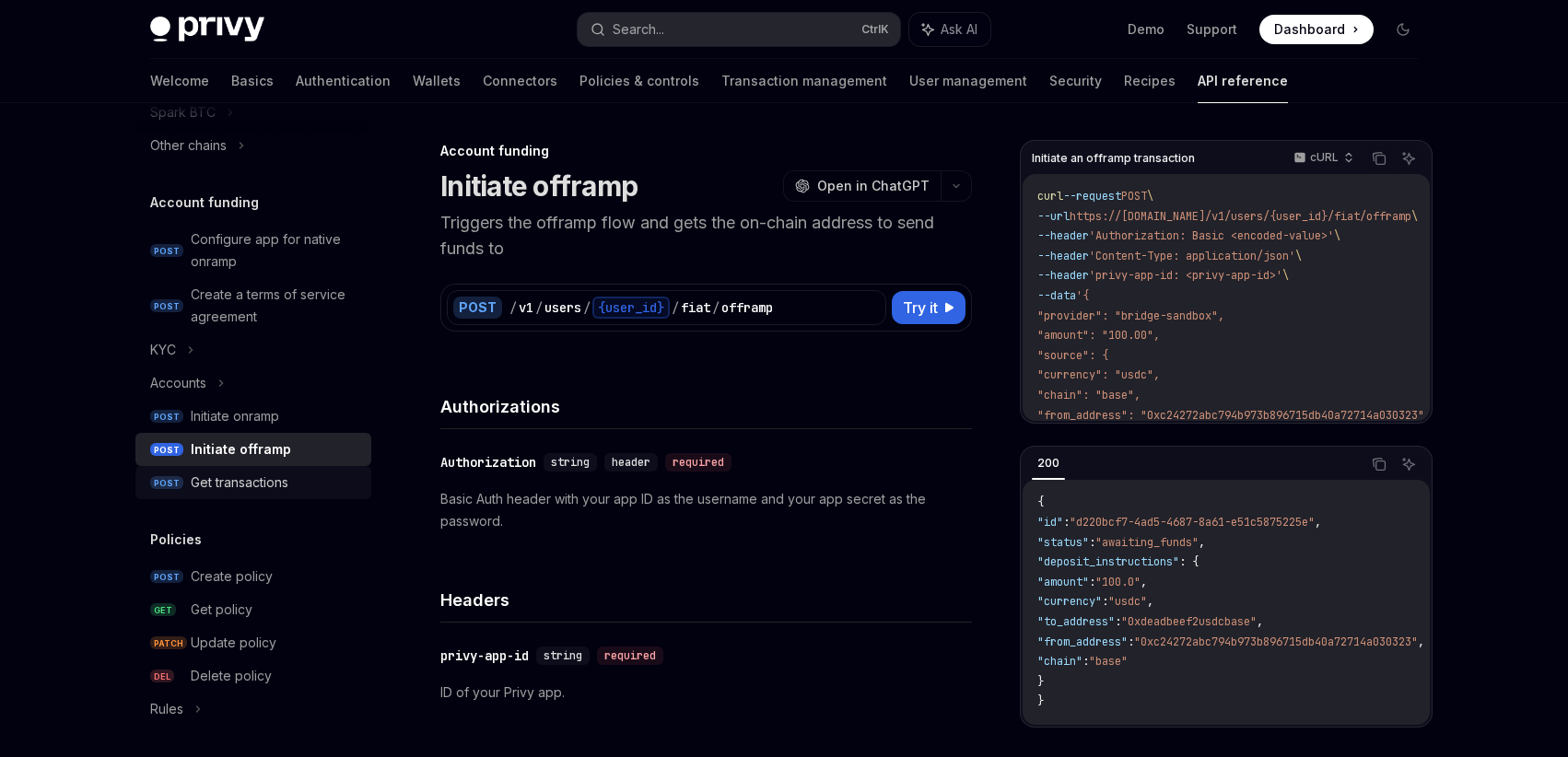
click at [244, 485] on div "Get transactions" at bounding box center [240, 483] width 98 height 23
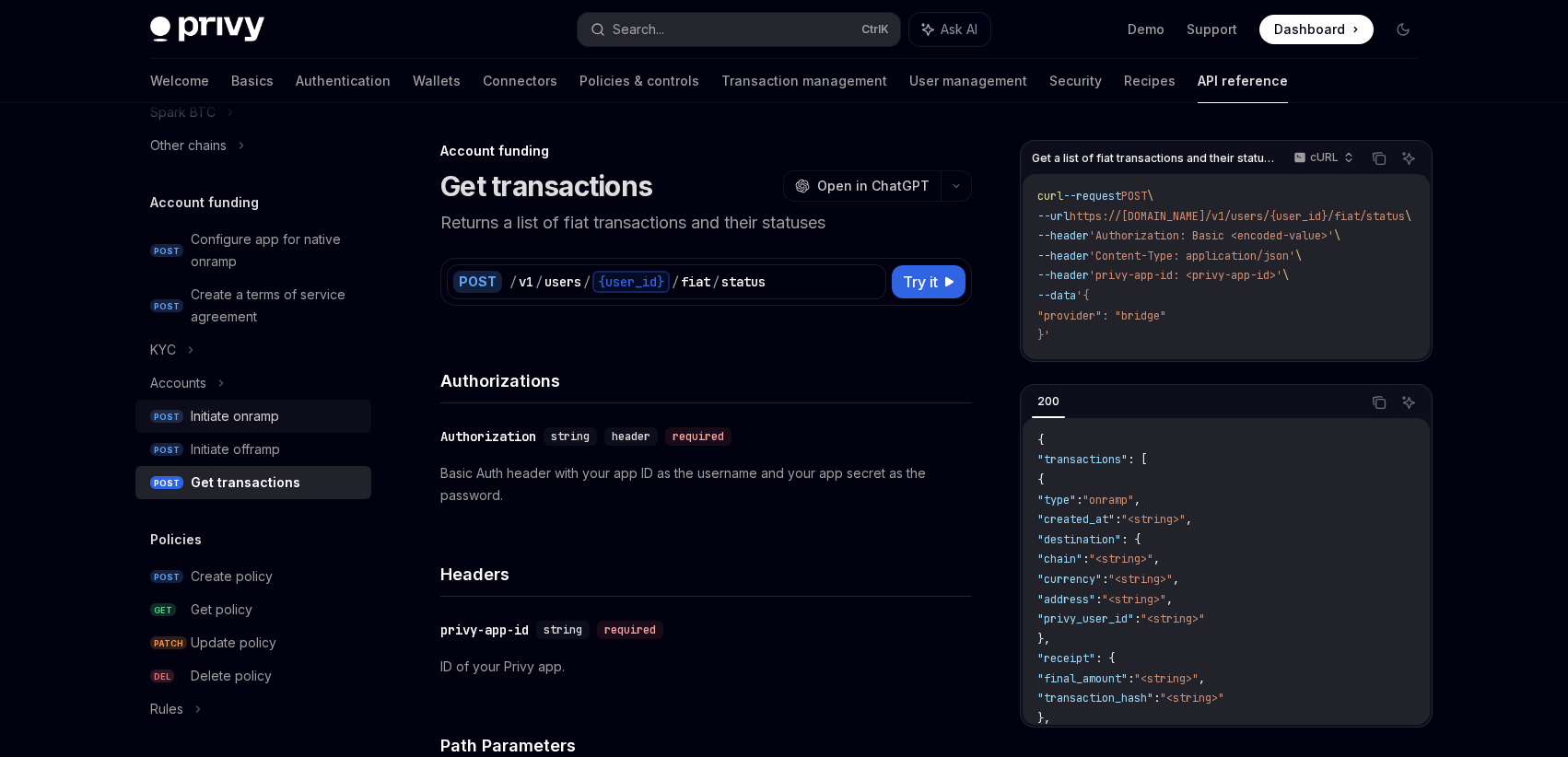
click at [237, 409] on div "Initiate onramp" at bounding box center [235, 416] width 88 height 23
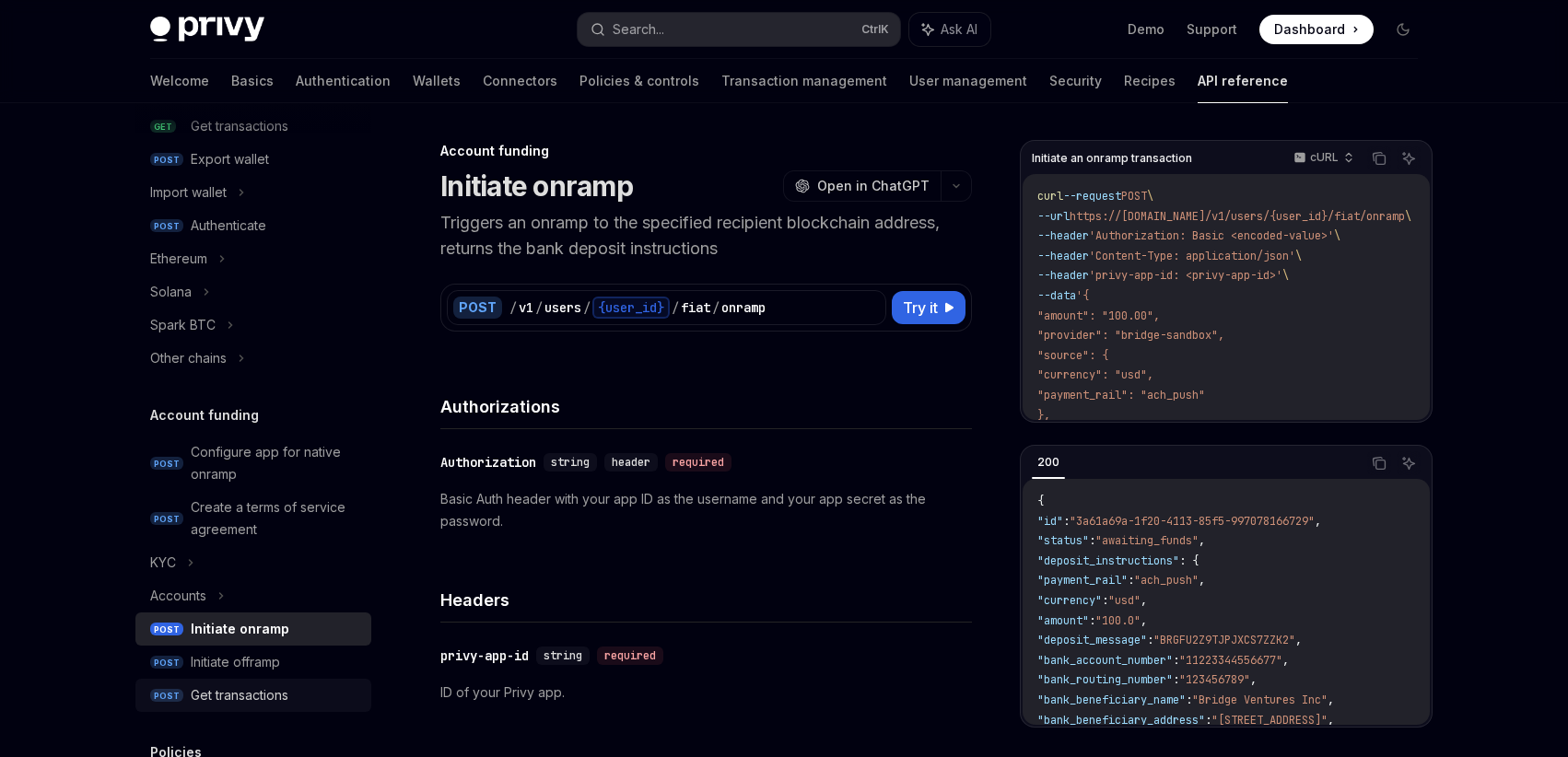
scroll to position [372, 0]
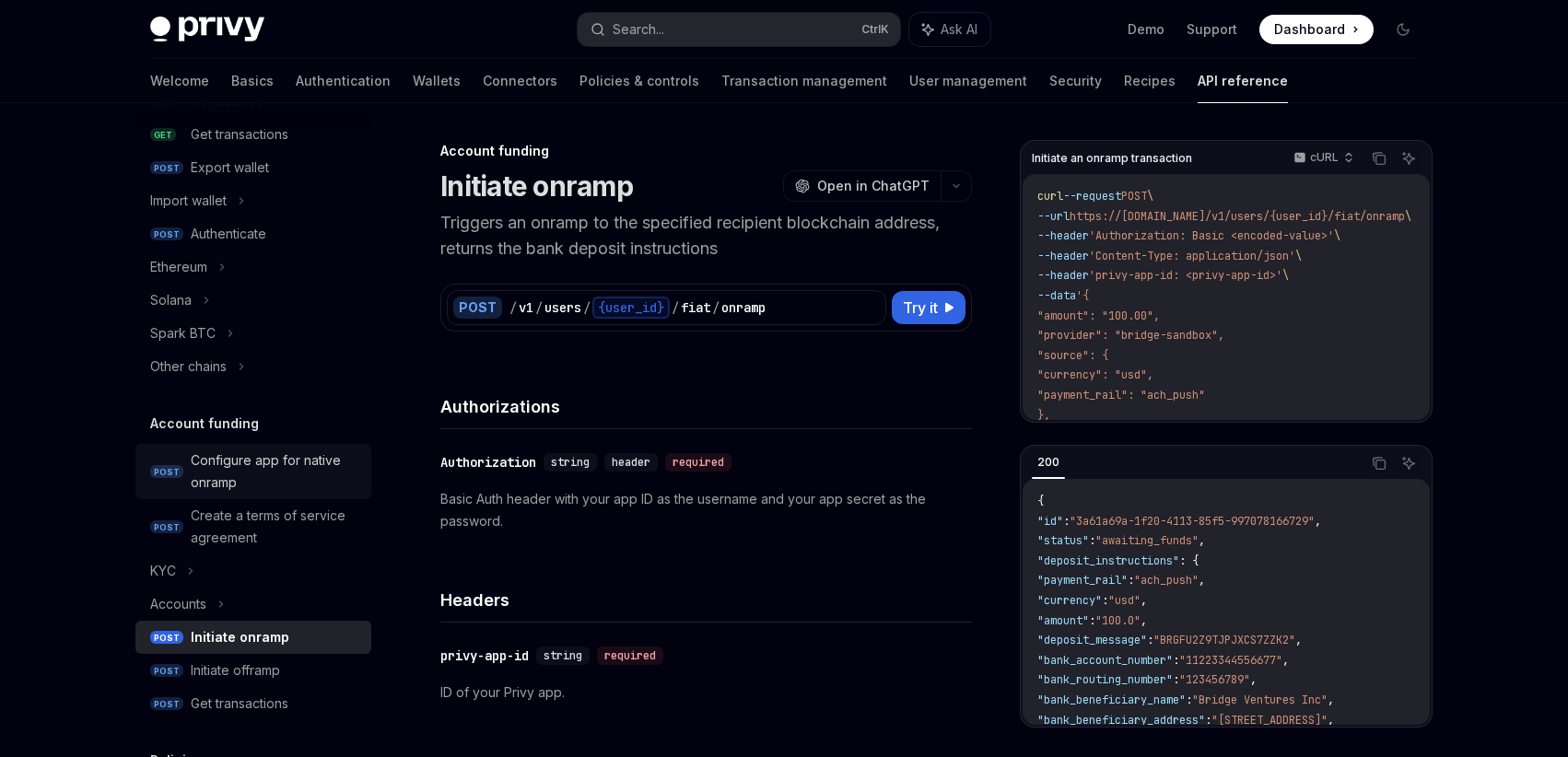
click at [262, 458] on div "Configure app for native onramp" at bounding box center [275, 471] width 169 height 44
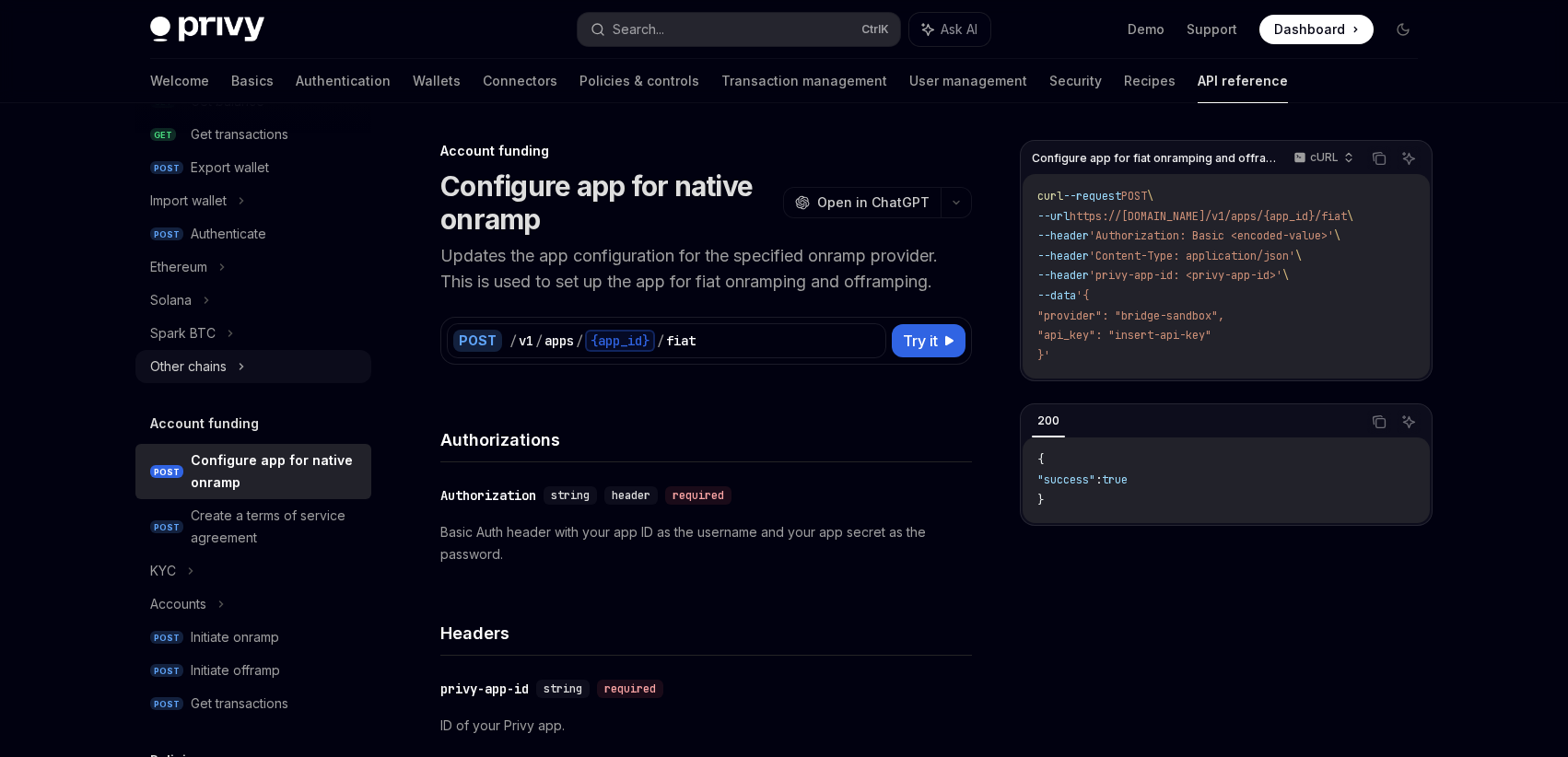
click at [202, 366] on div "Other chains" at bounding box center [188, 366] width 76 height 23
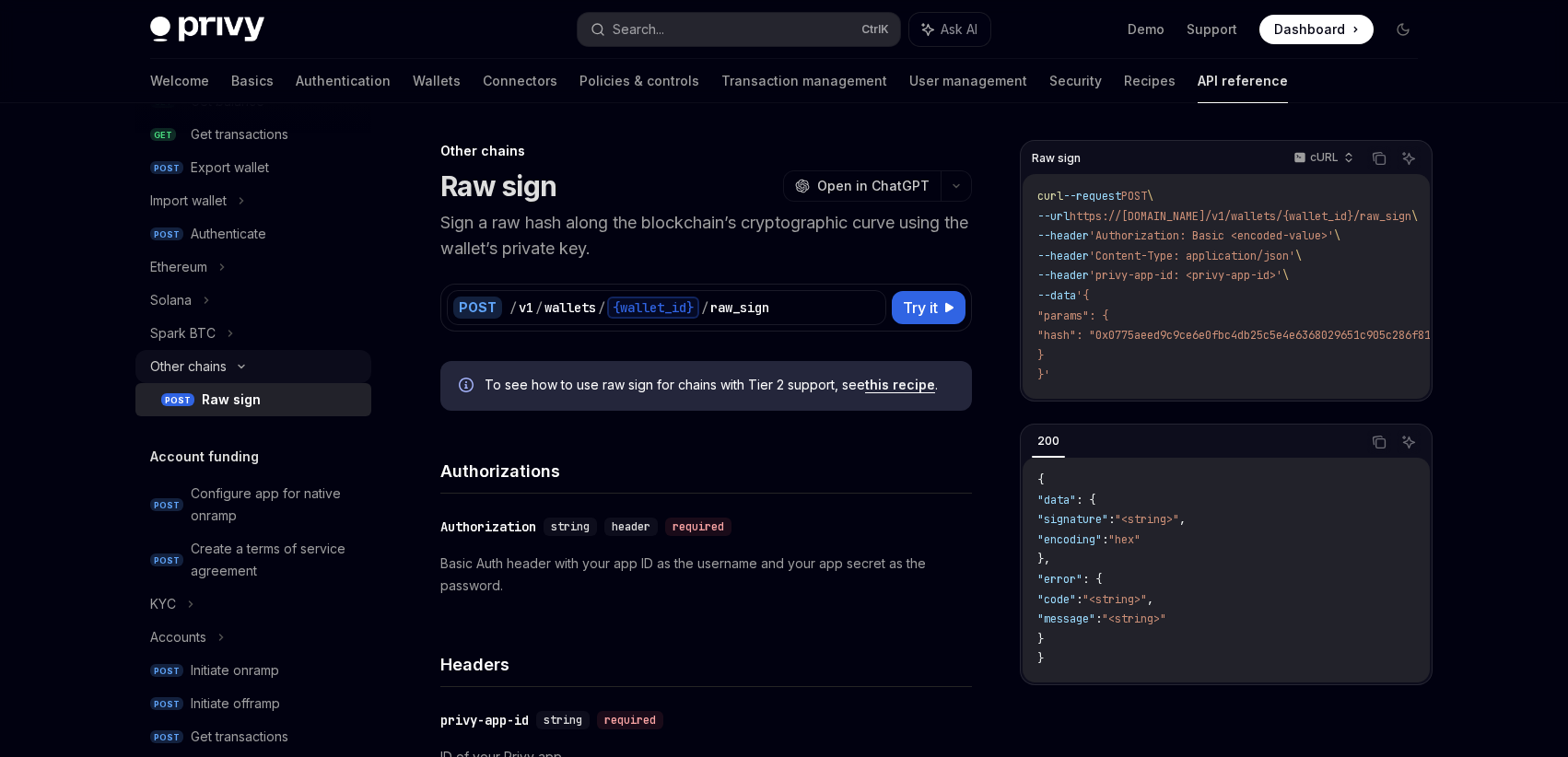
click at [202, 366] on div "Other chains" at bounding box center [188, 366] width 76 height 23
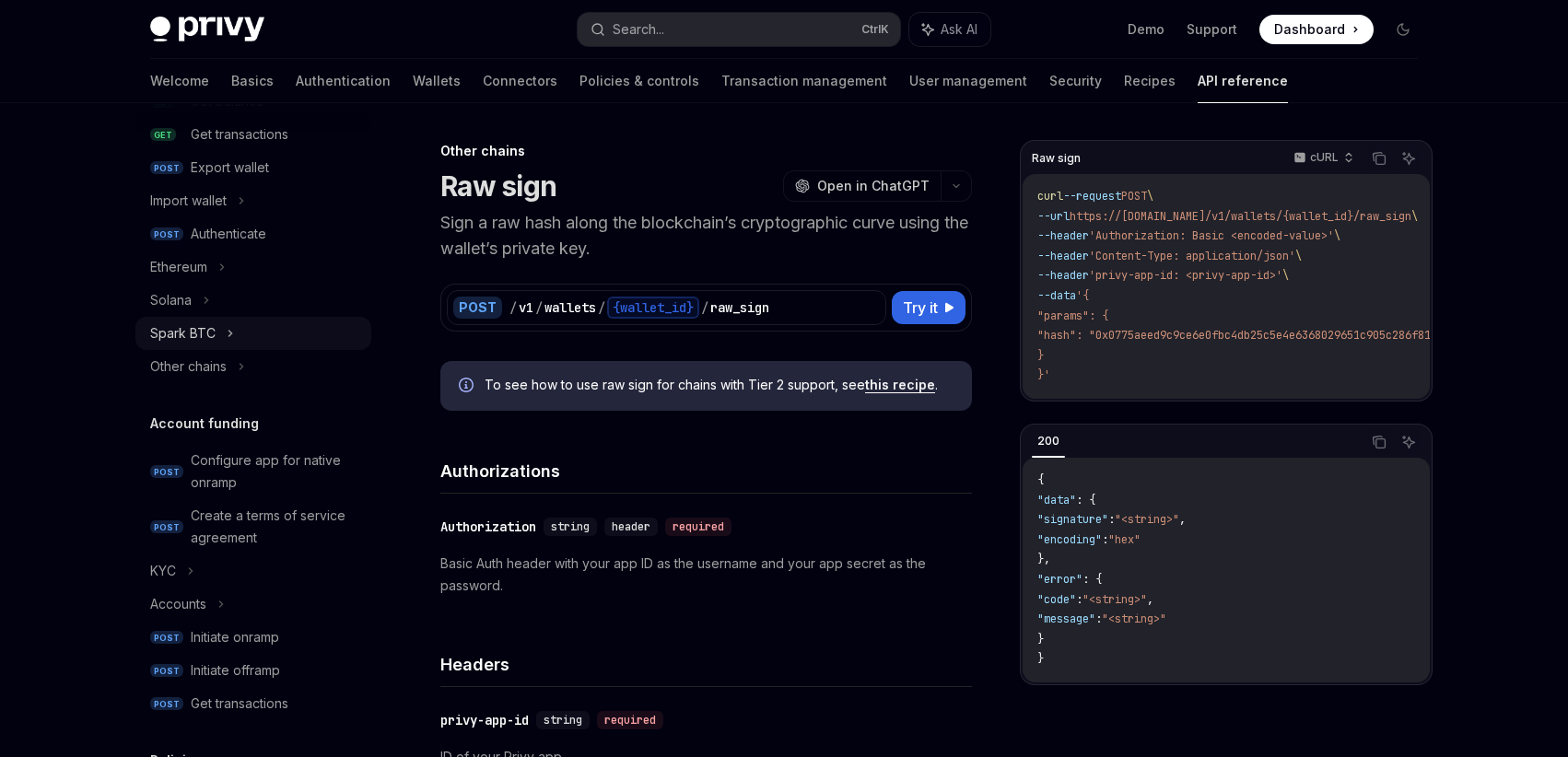
click at [202, 334] on div "Spark BTC" at bounding box center [183, 333] width 66 height 23
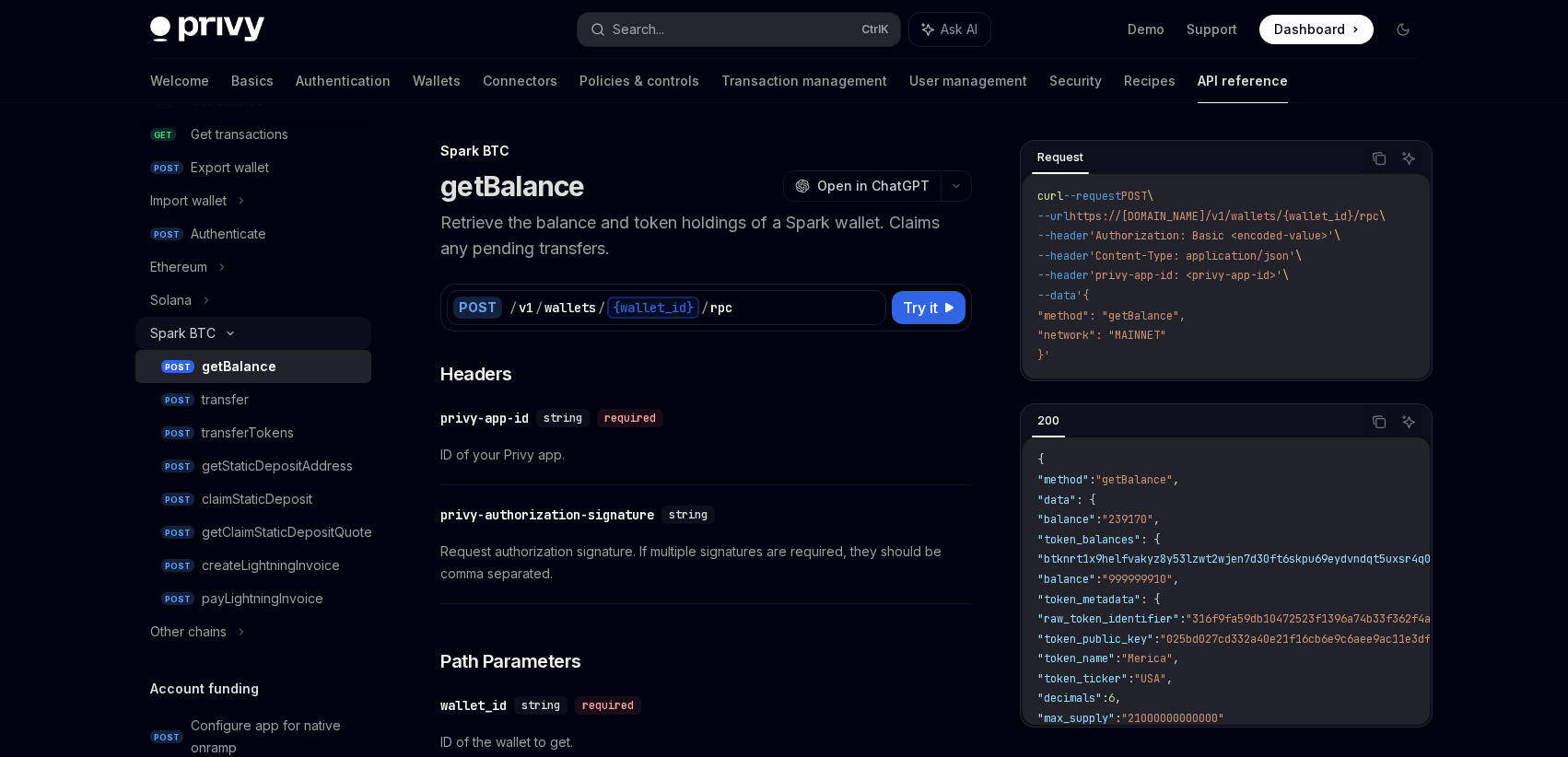
click at [202, 334] on div "Spark BTC" at bounding box center [183, 333] width 66 height 23
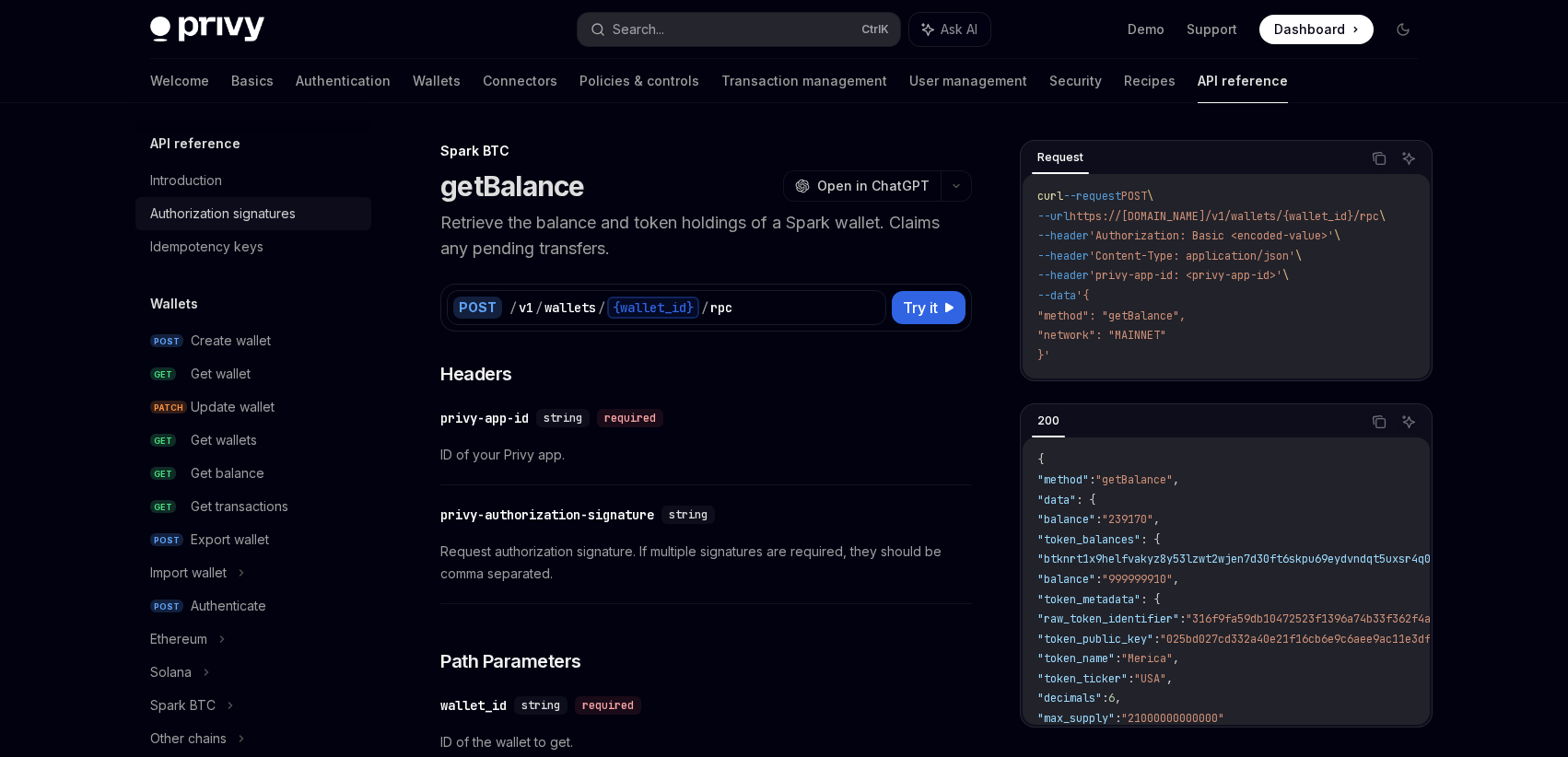
click at [192, 219] on div "Authorization signatures" at bounding box center [223, 214] width 146 height 23
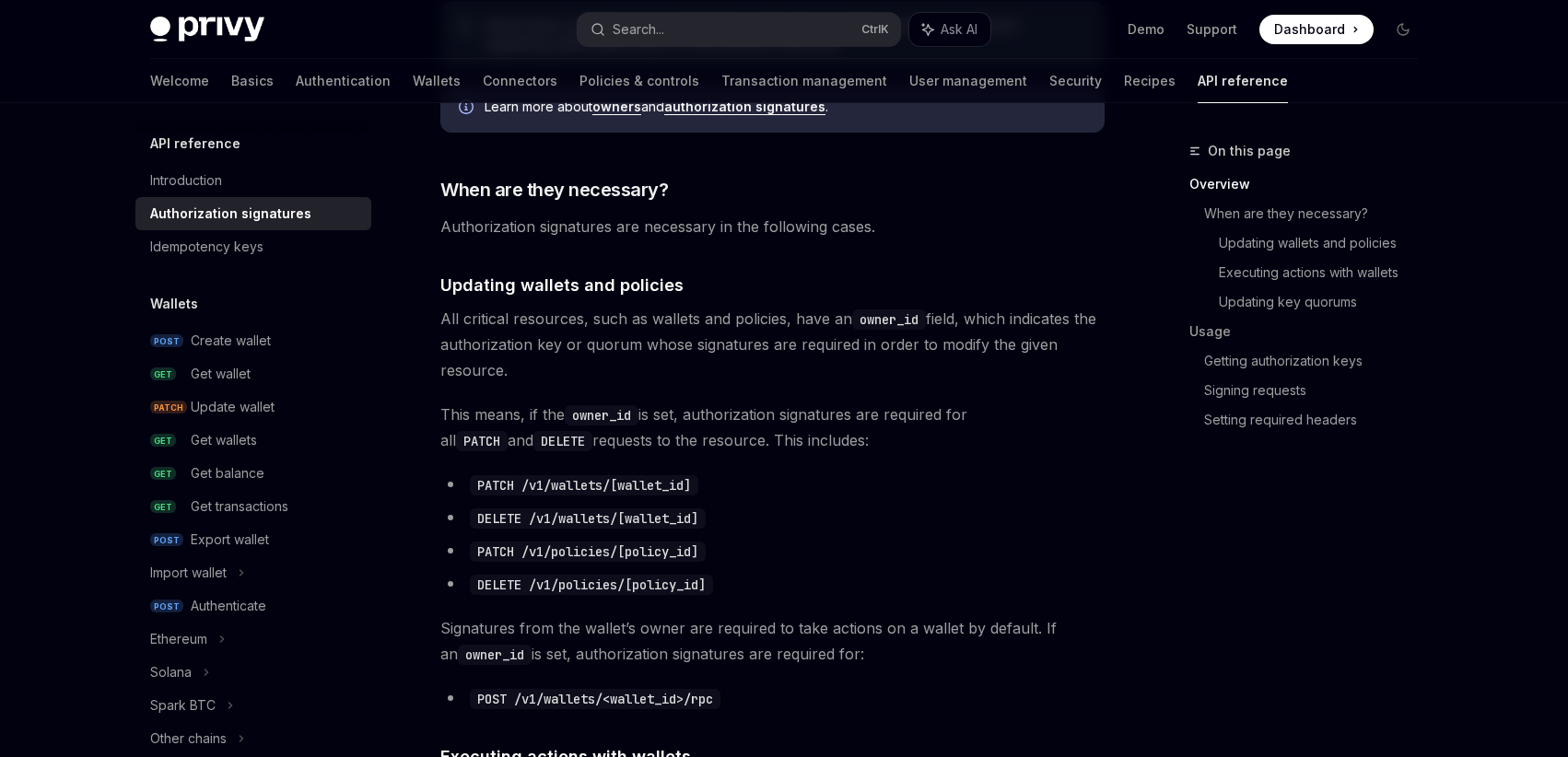
scroll to position [552, 0]
drag, startPoint x: 788, startPoint y: 470, endPoint x: 587, endPoint y: 287, distance: 271.8
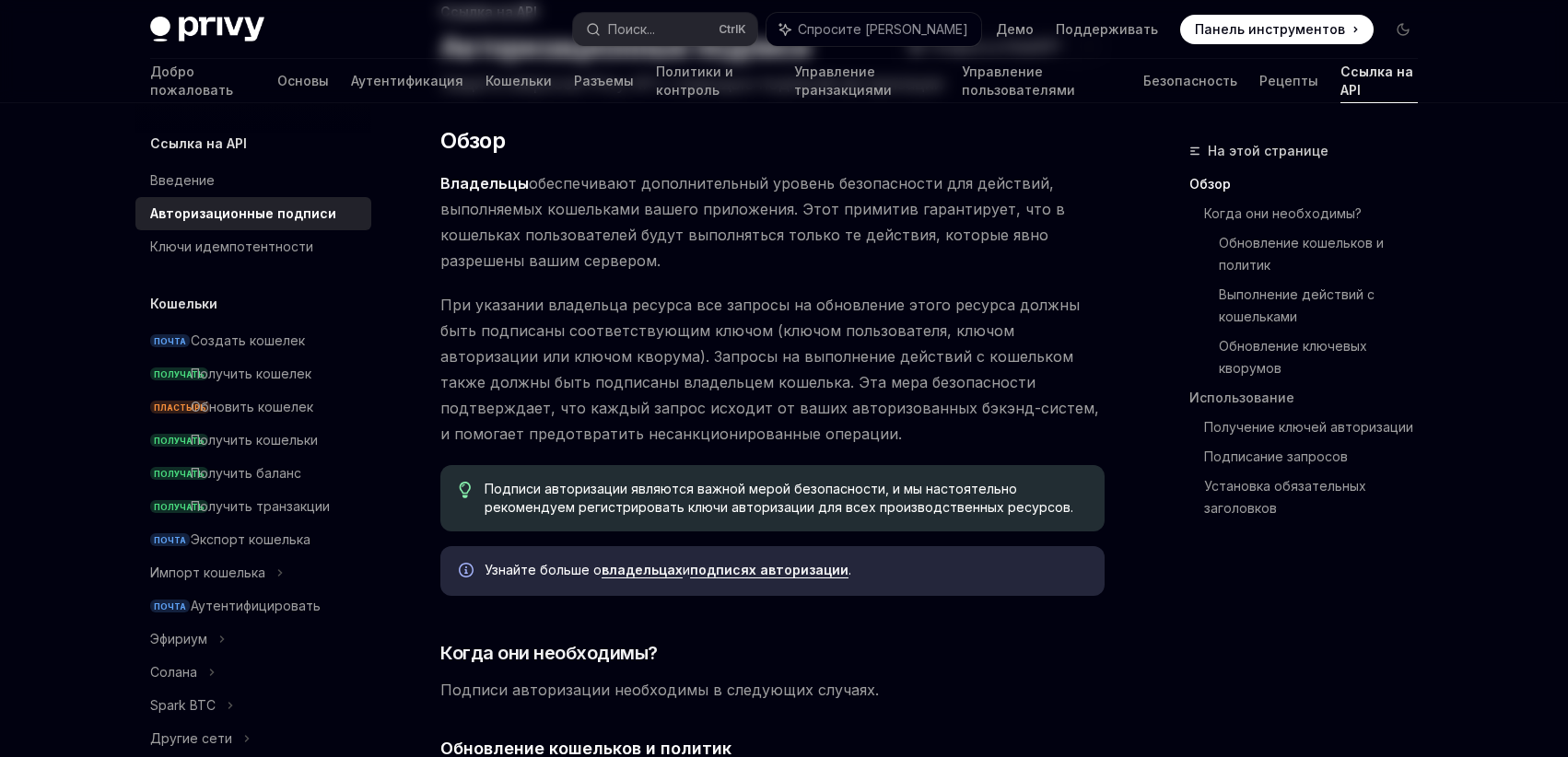
scroll to position [0, 0]
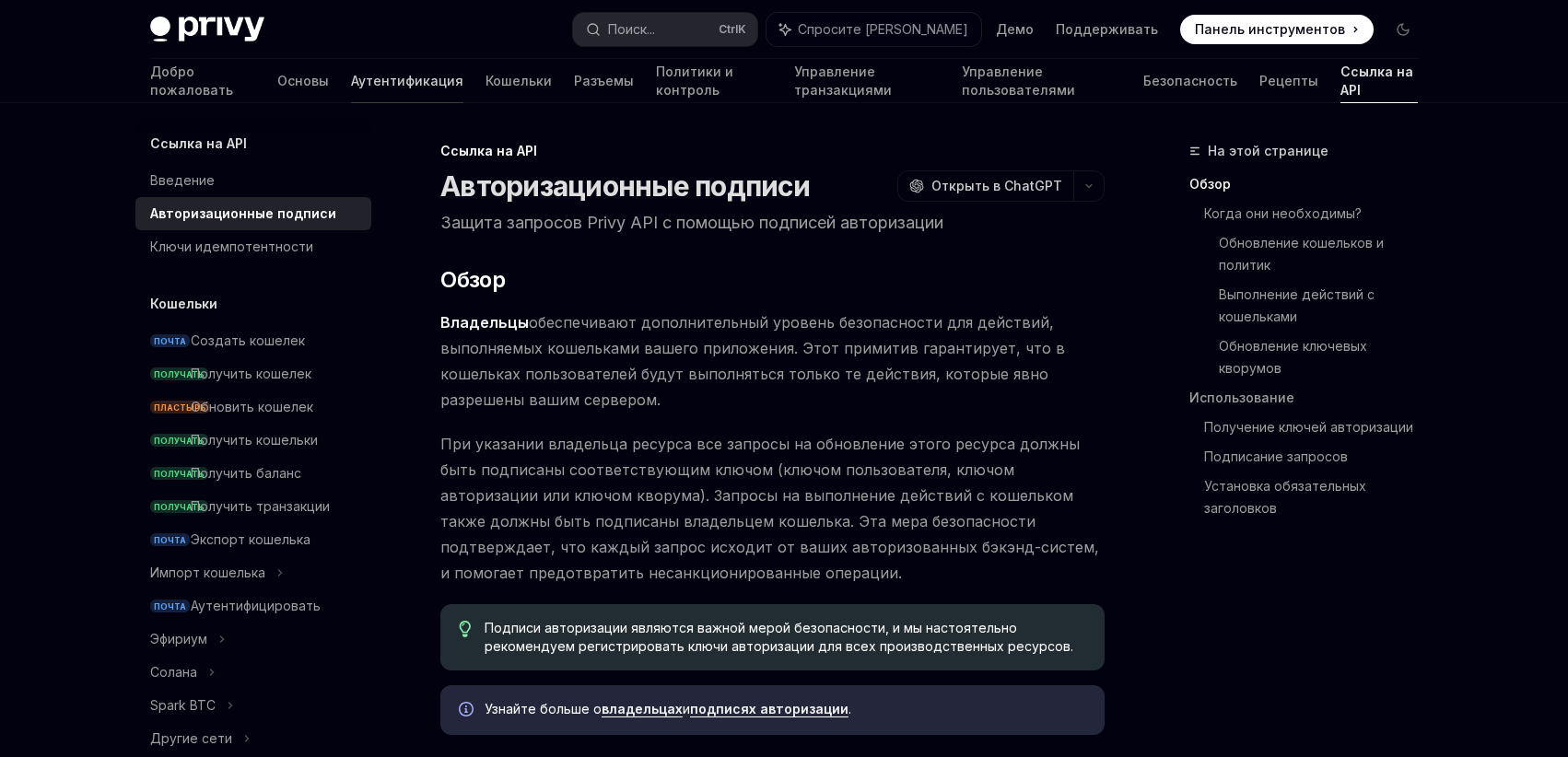
click at [351, 90] on link "Аутентификация" at bounding box center [408, 81] width 113 height 44
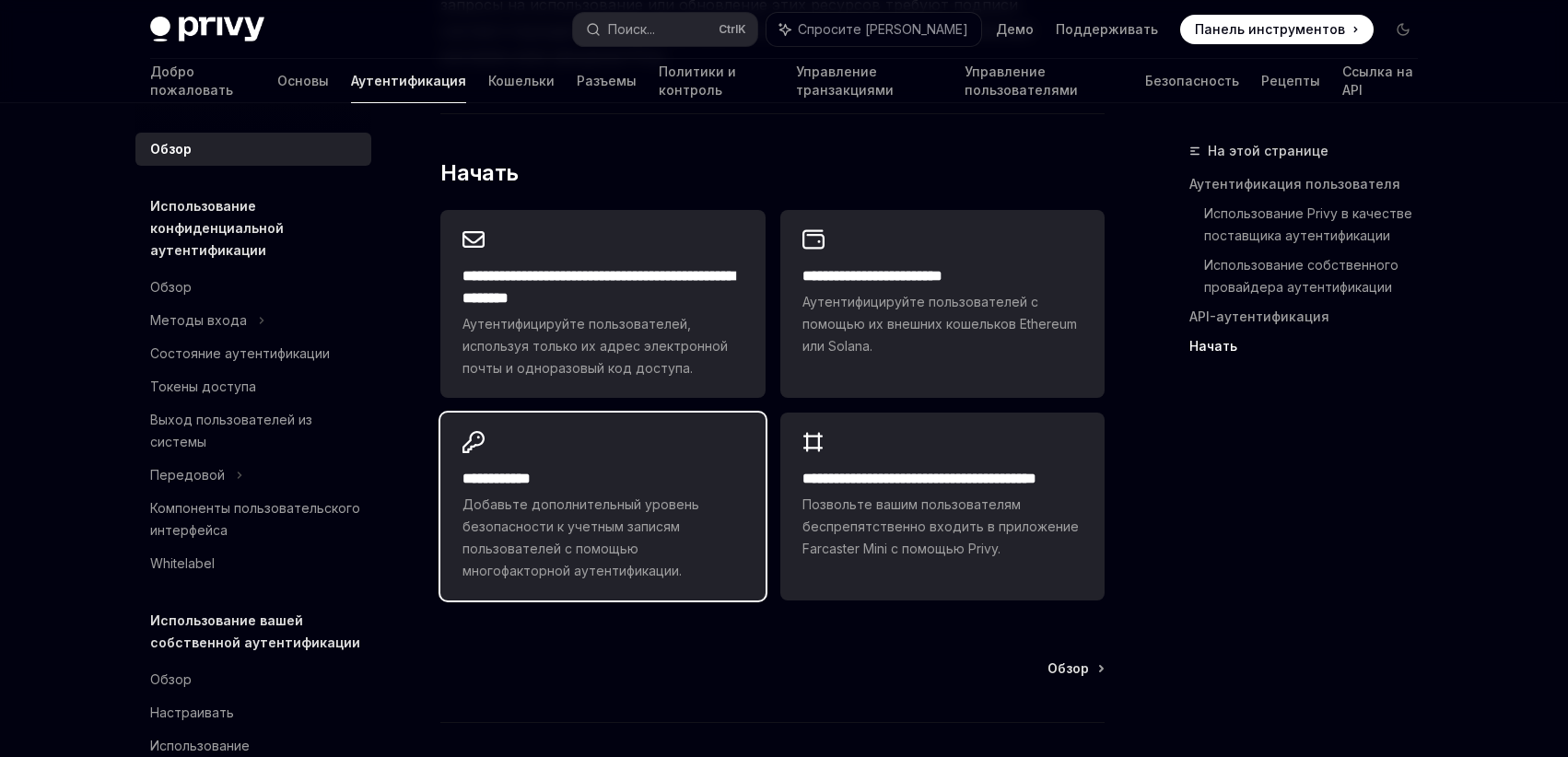
scroll to position [1661, 0]
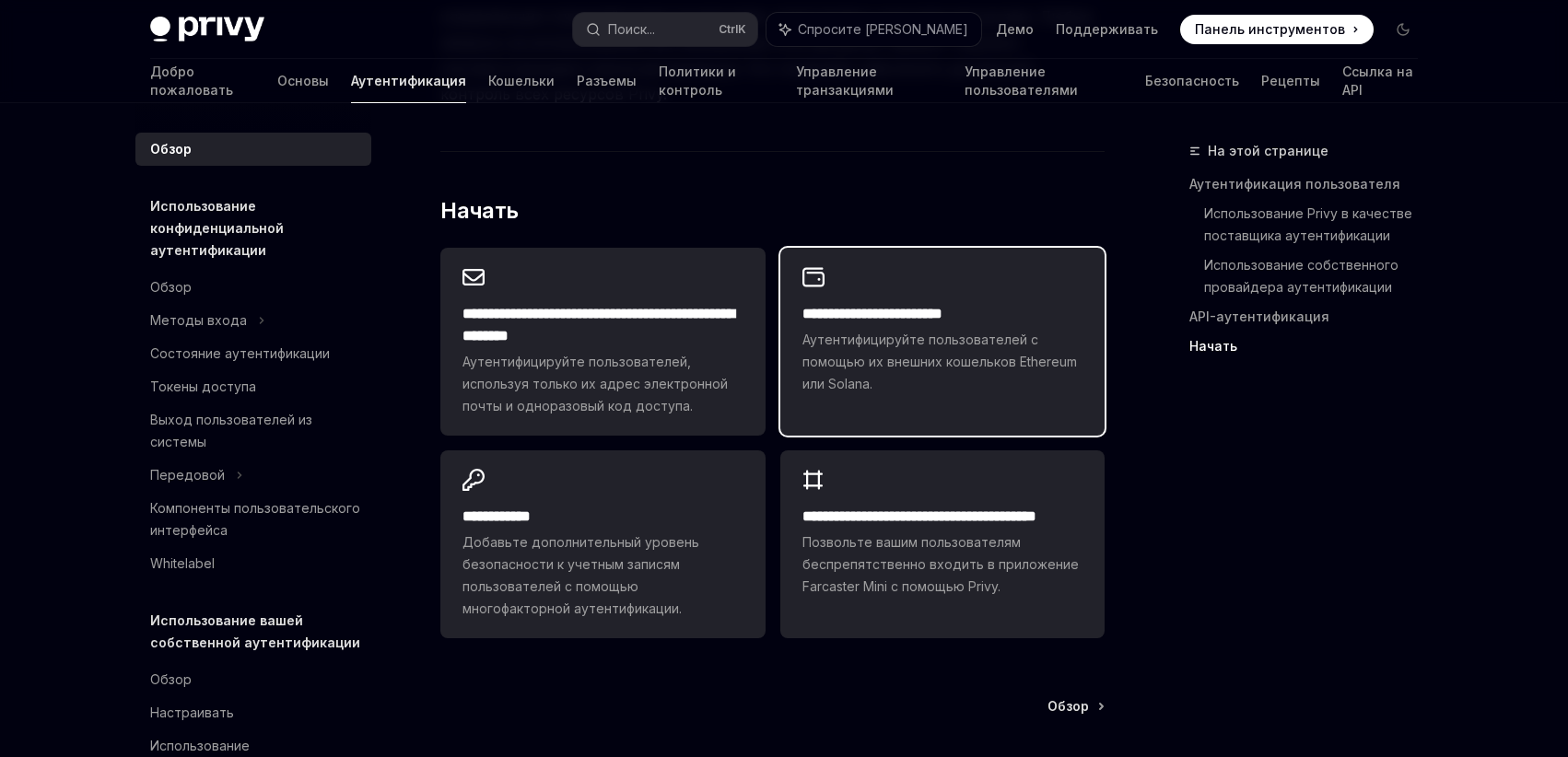
click at [1056, 329] on span "Аутентифицируйте пользователей с помощью их внешних кошельков Ethereum или Sola…" at bounding box center [942, 362] width 280 height 67
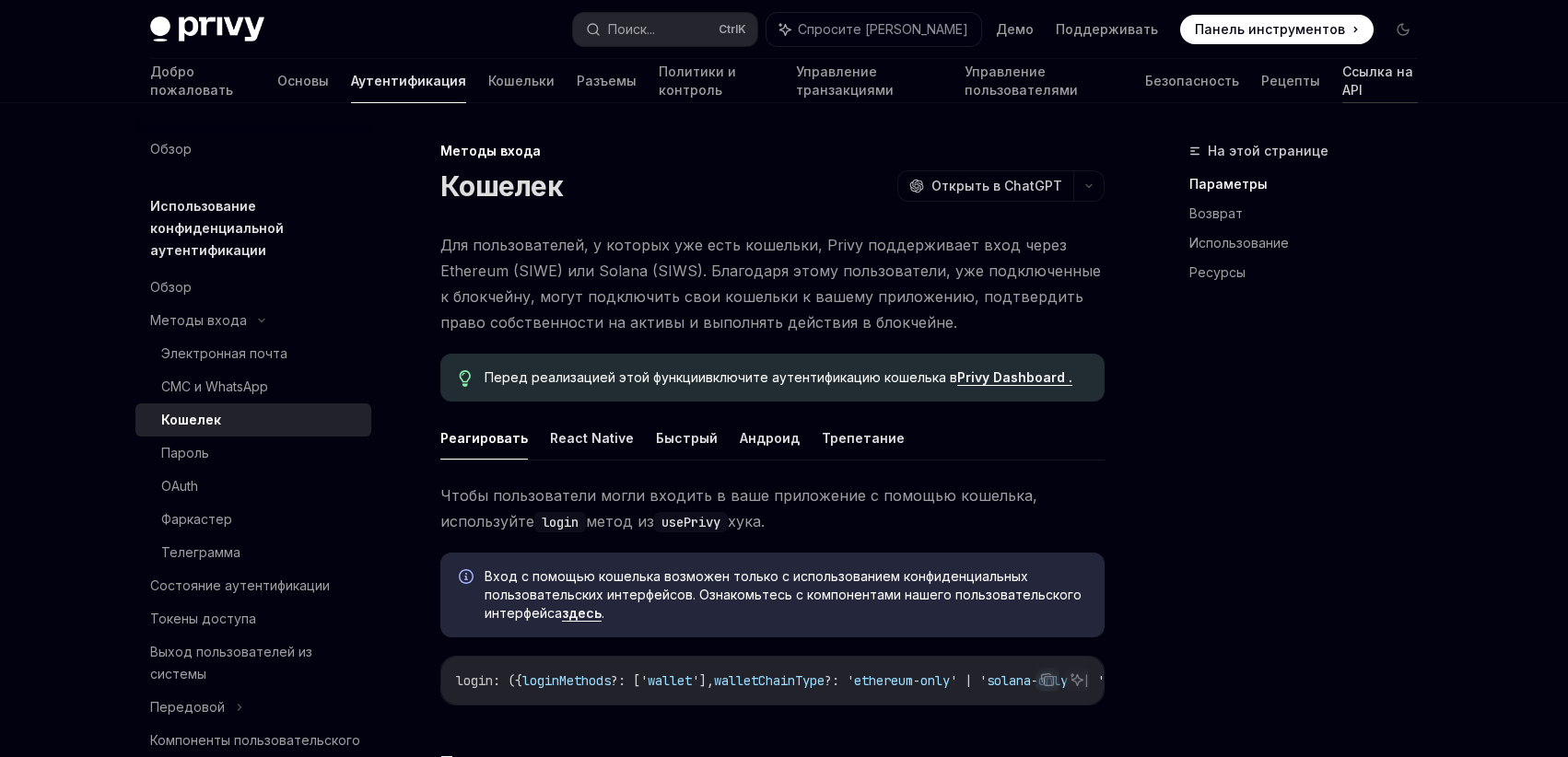
click at [1346, 81] on font "Ссылка на API" at bounding box center [1376, 81] width 70 height 34
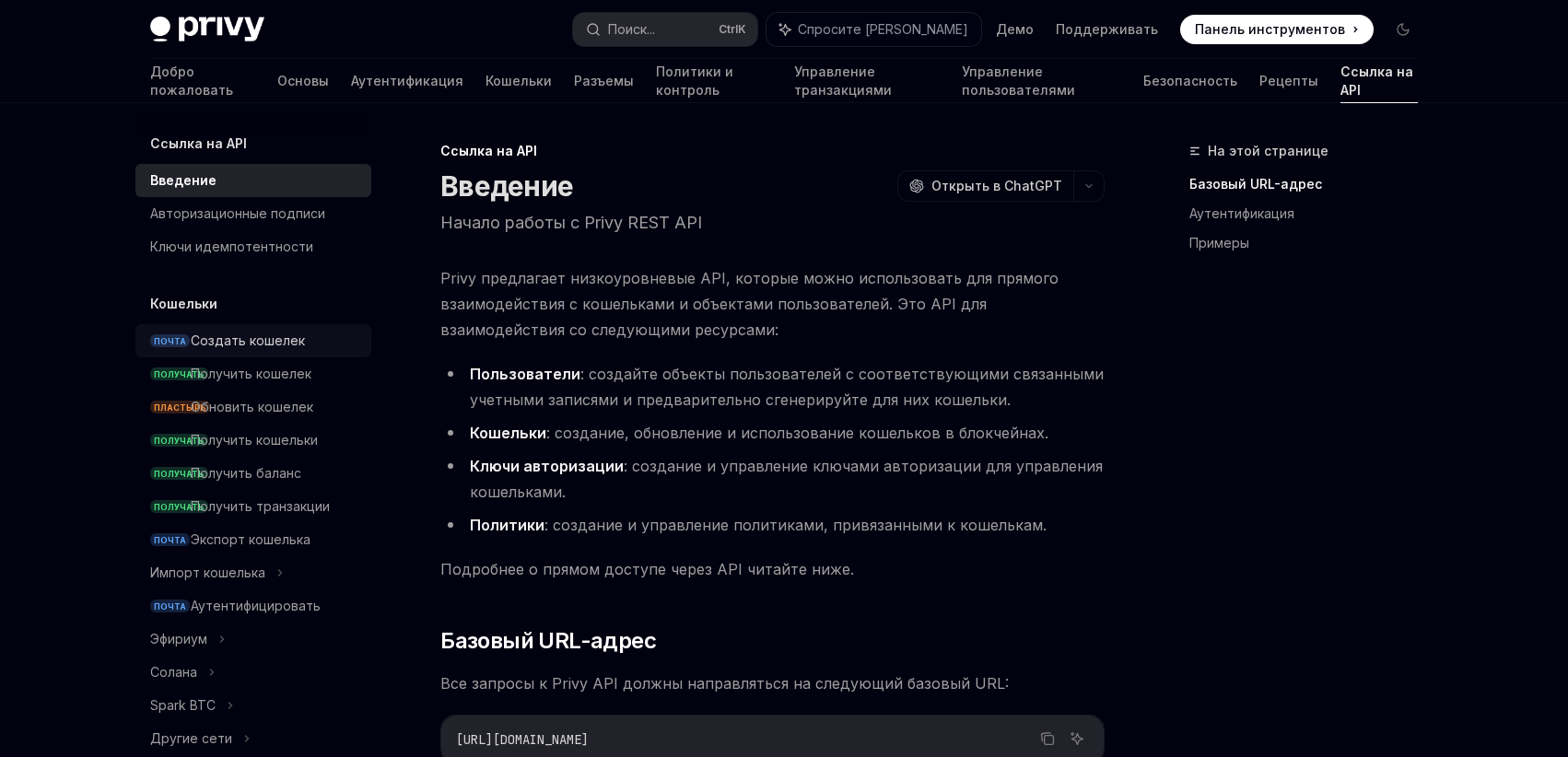
click at [245, 337] on font "Создать кошелек" at bounding box center [248, 340] width 115 height 16
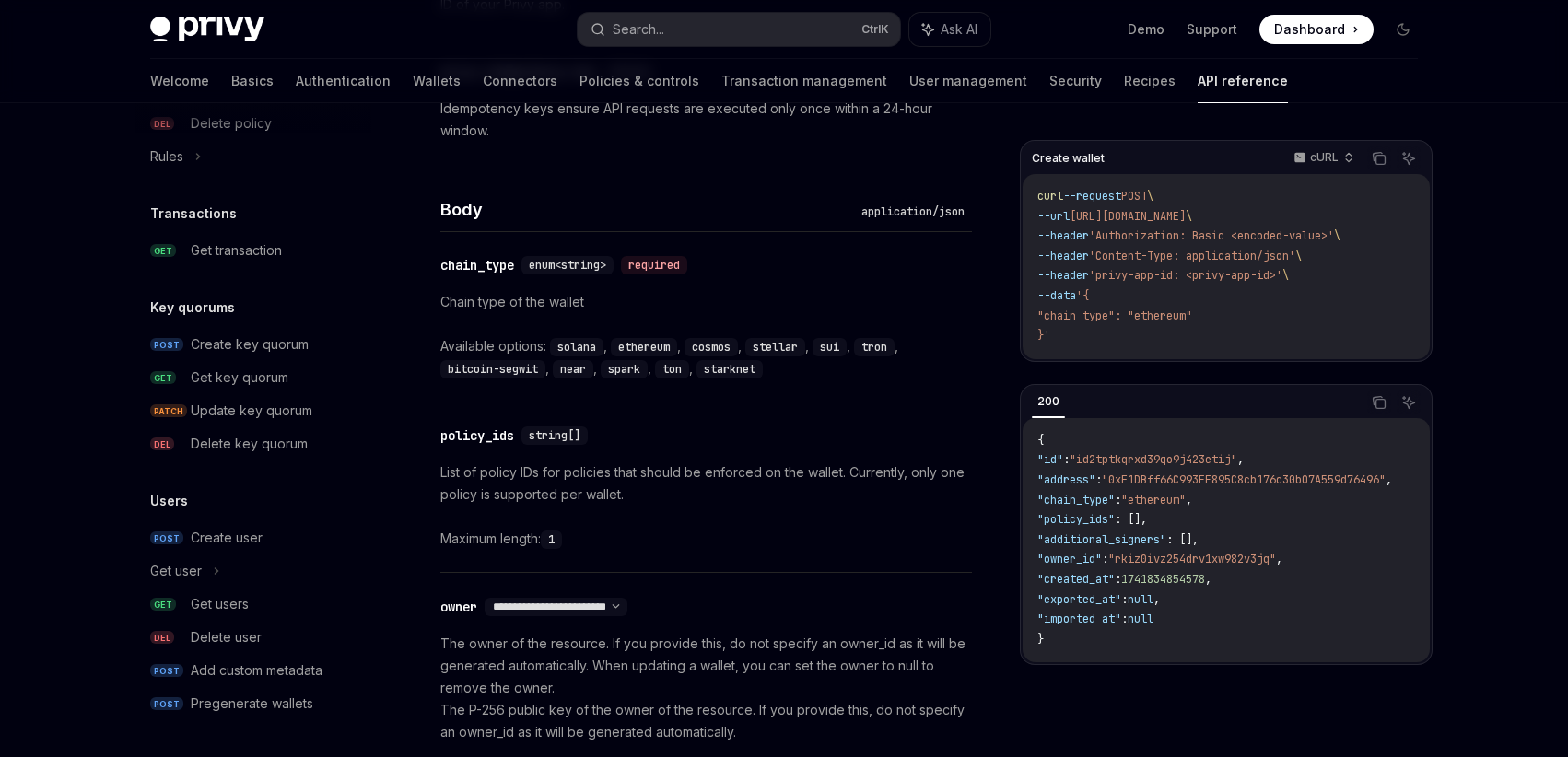
scroll to position [663, 0]
click at [240, 548] on link "POST Create user" at bounding box center [253, 537] width 236 height 33
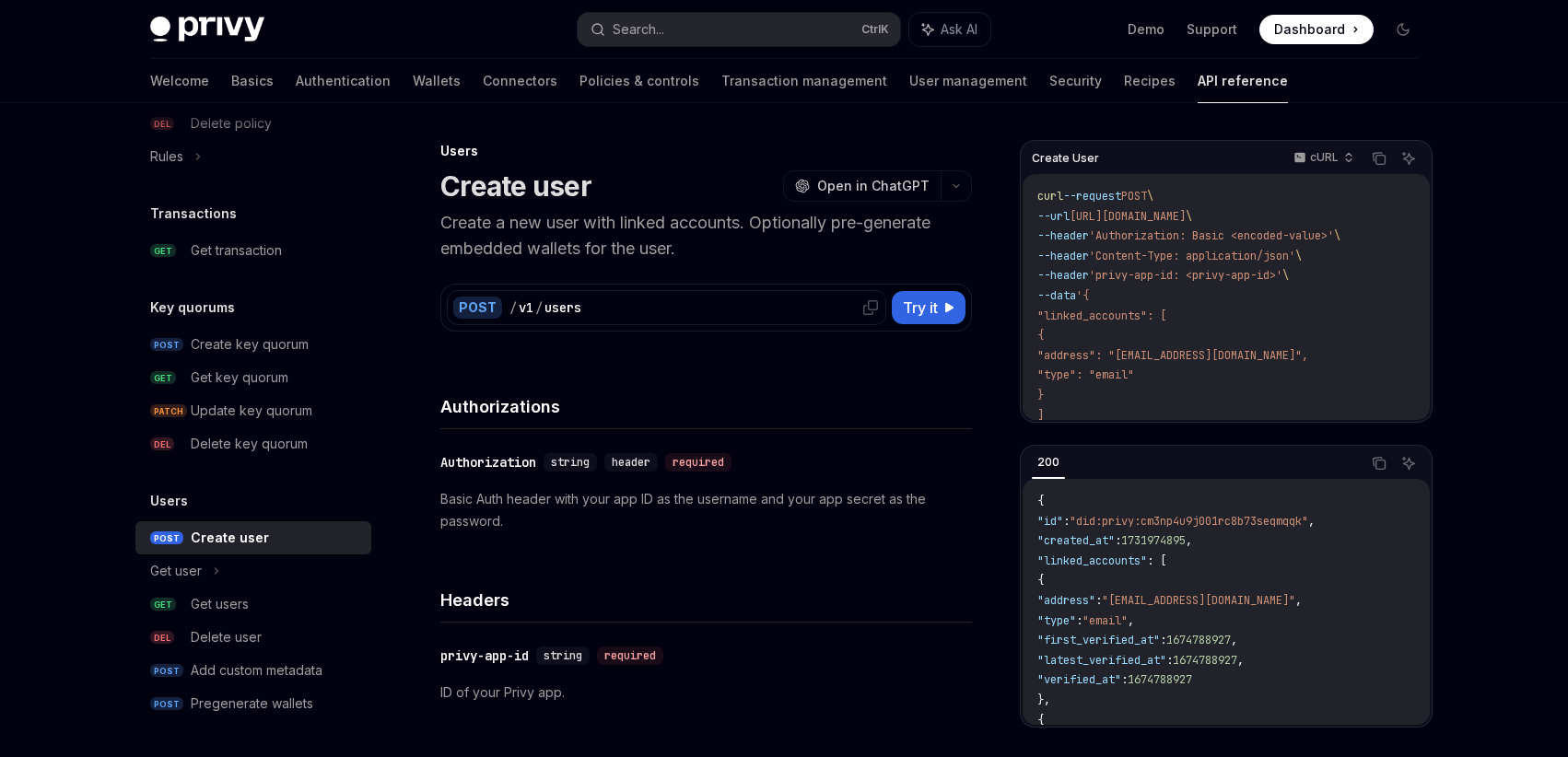
click at [573, 305] on div "users" at bounding box center [562, 308] width 37 height 19
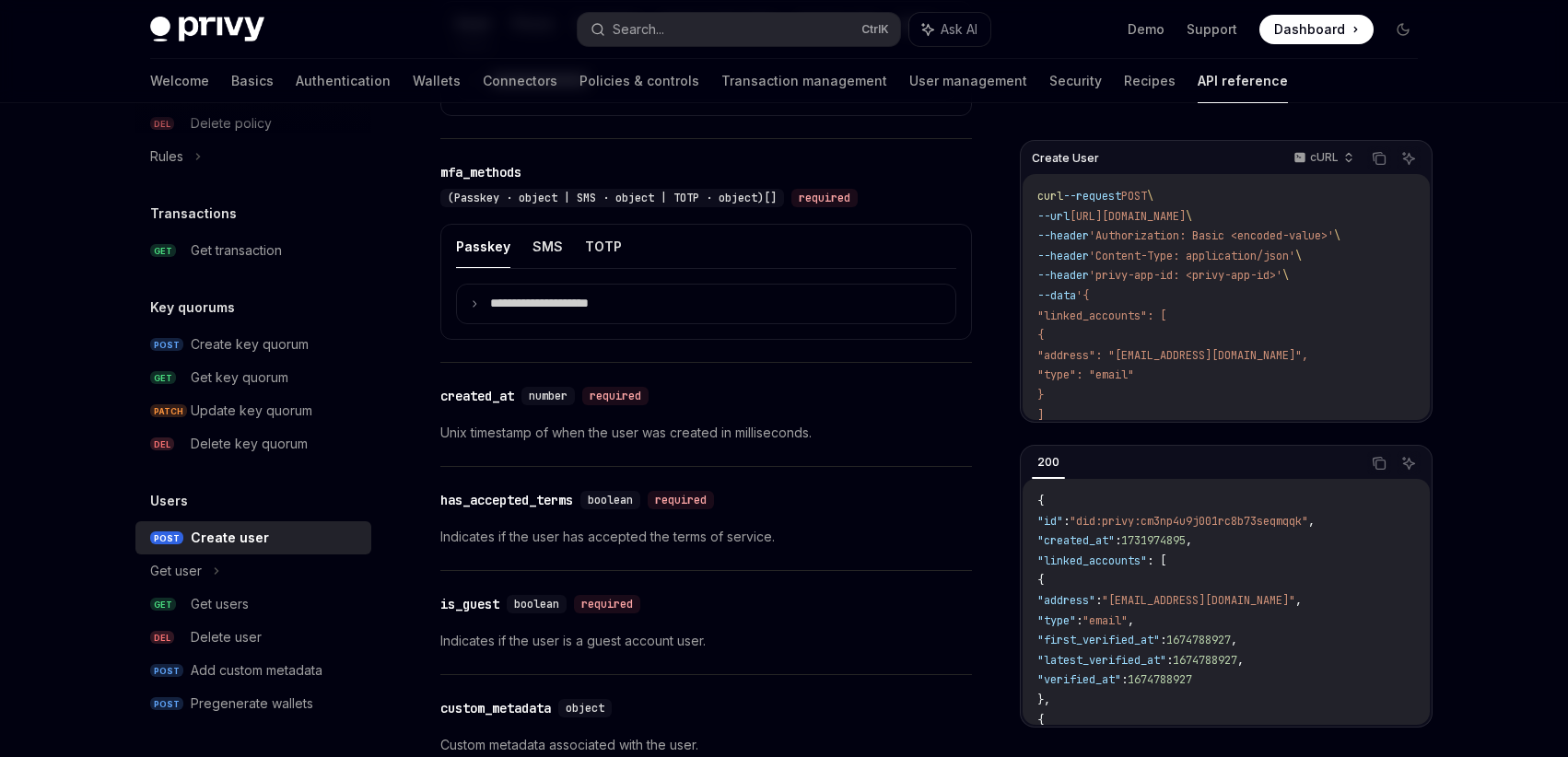
scroll to position [1878, 0]
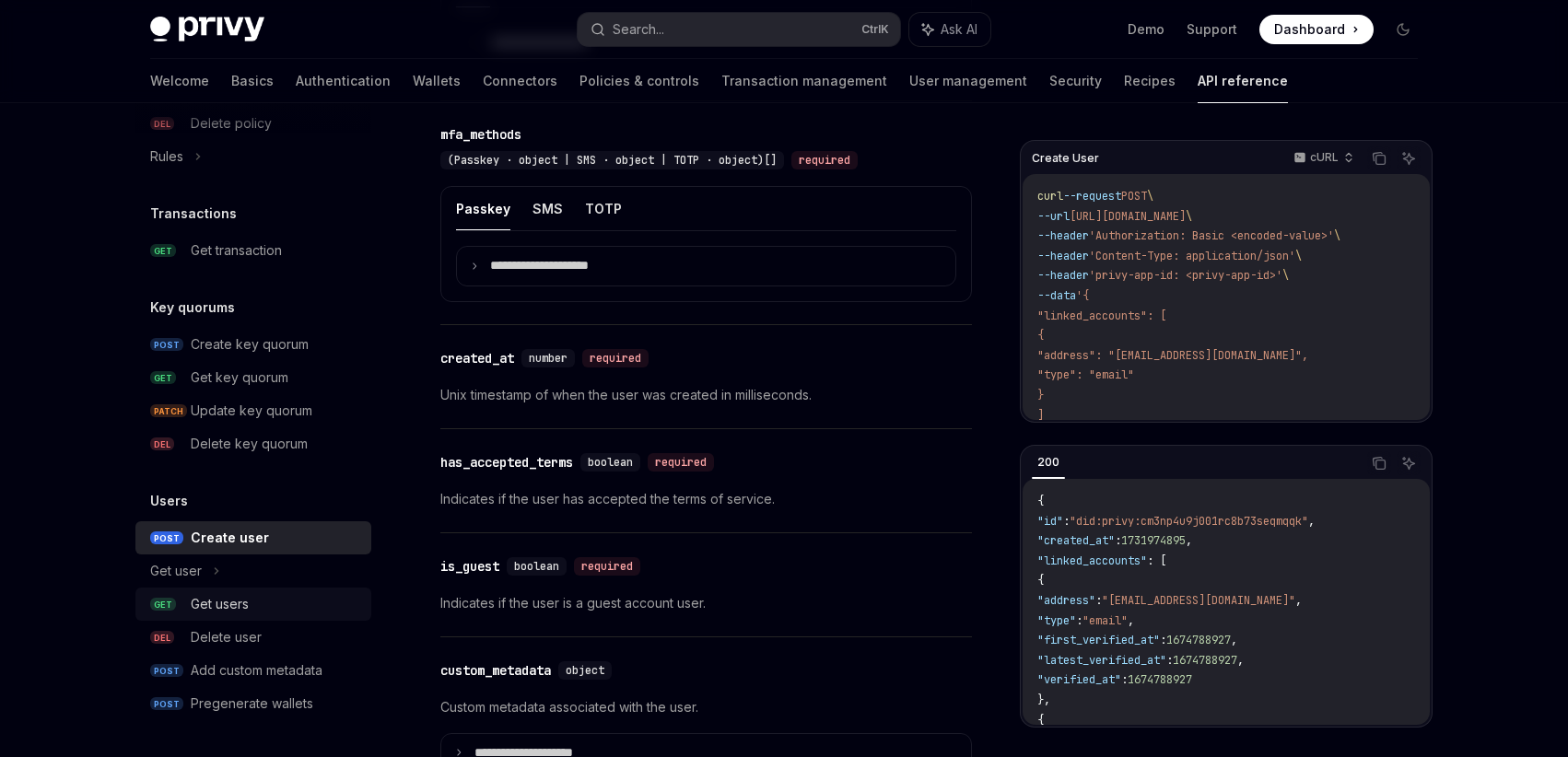
click at [226, 608] on div "Get users" at bounding box center [220, 604] width 58 height 23
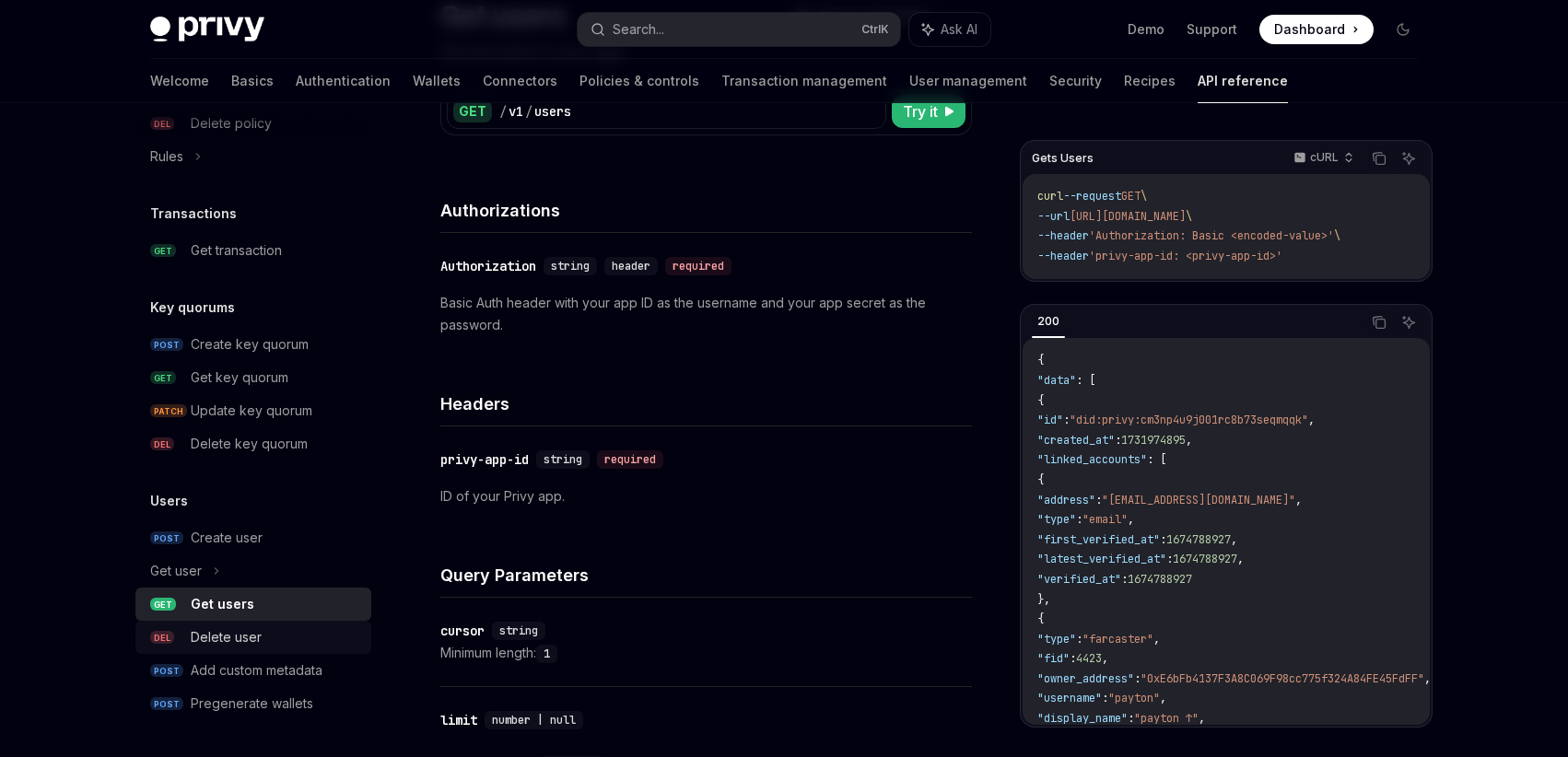
scroll to position [221, 0]
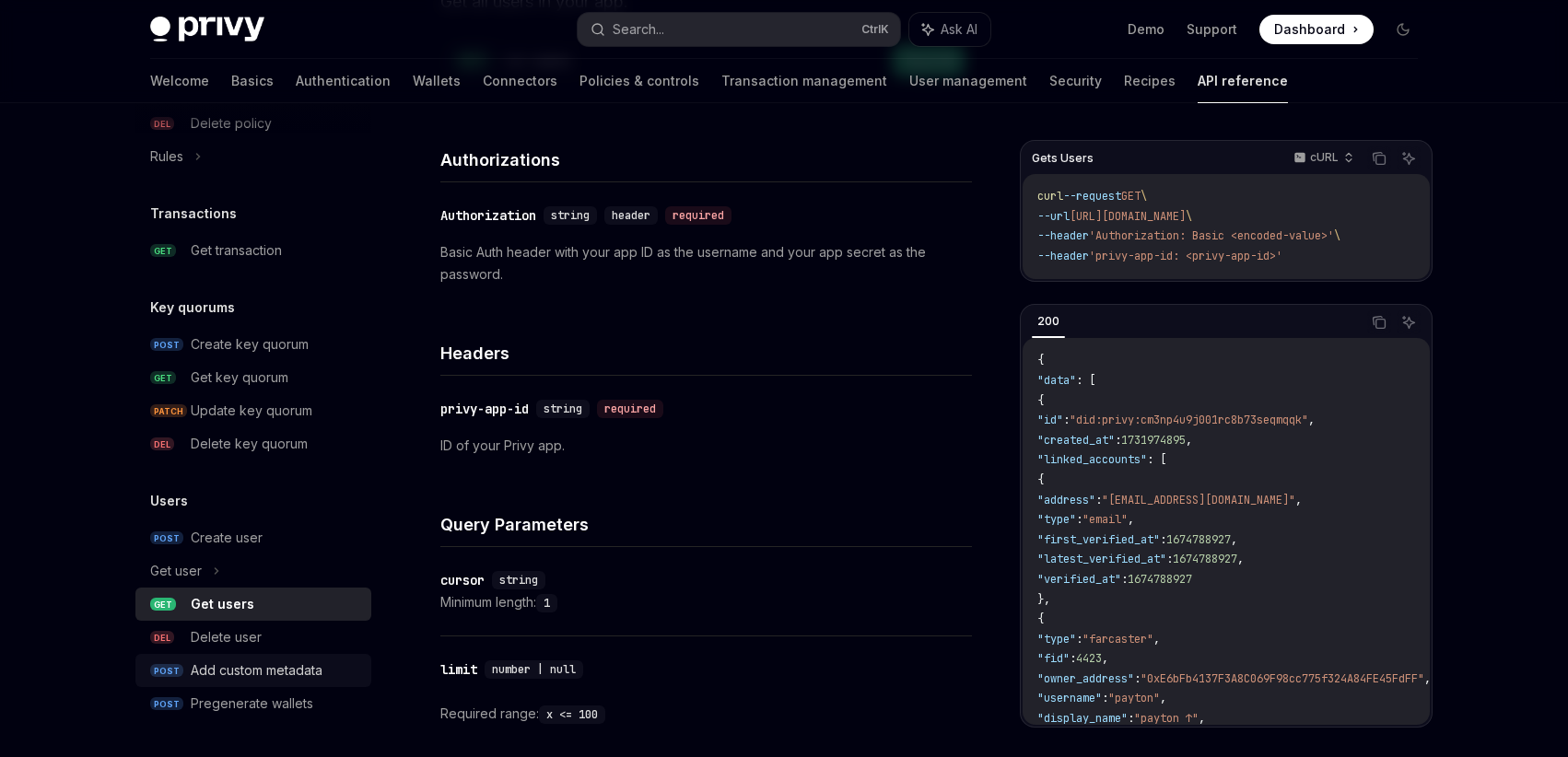
click at [257, 672] on div "Add custom metadata" at bounding box center [256, 671] width 132 height 23
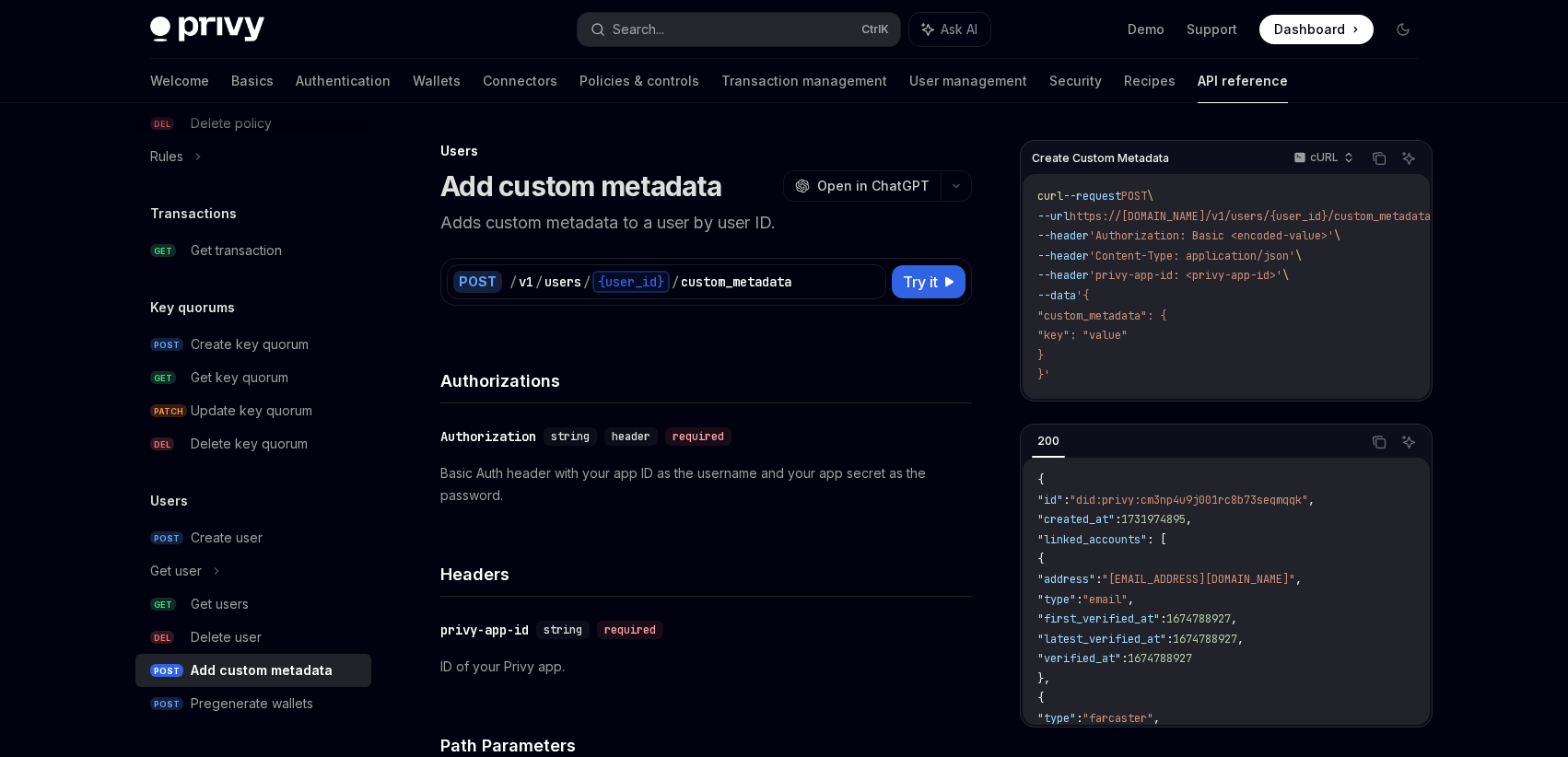
click at [245, 722] on div "API reference Introduction Authorization signatures Idempotency keys Wallets PO…" at bounding box center [268, 430] width 265 height 654
click at [256, 707] on div "Pregenerate wallets" at bounding box center [252, 703] width 122 height 23
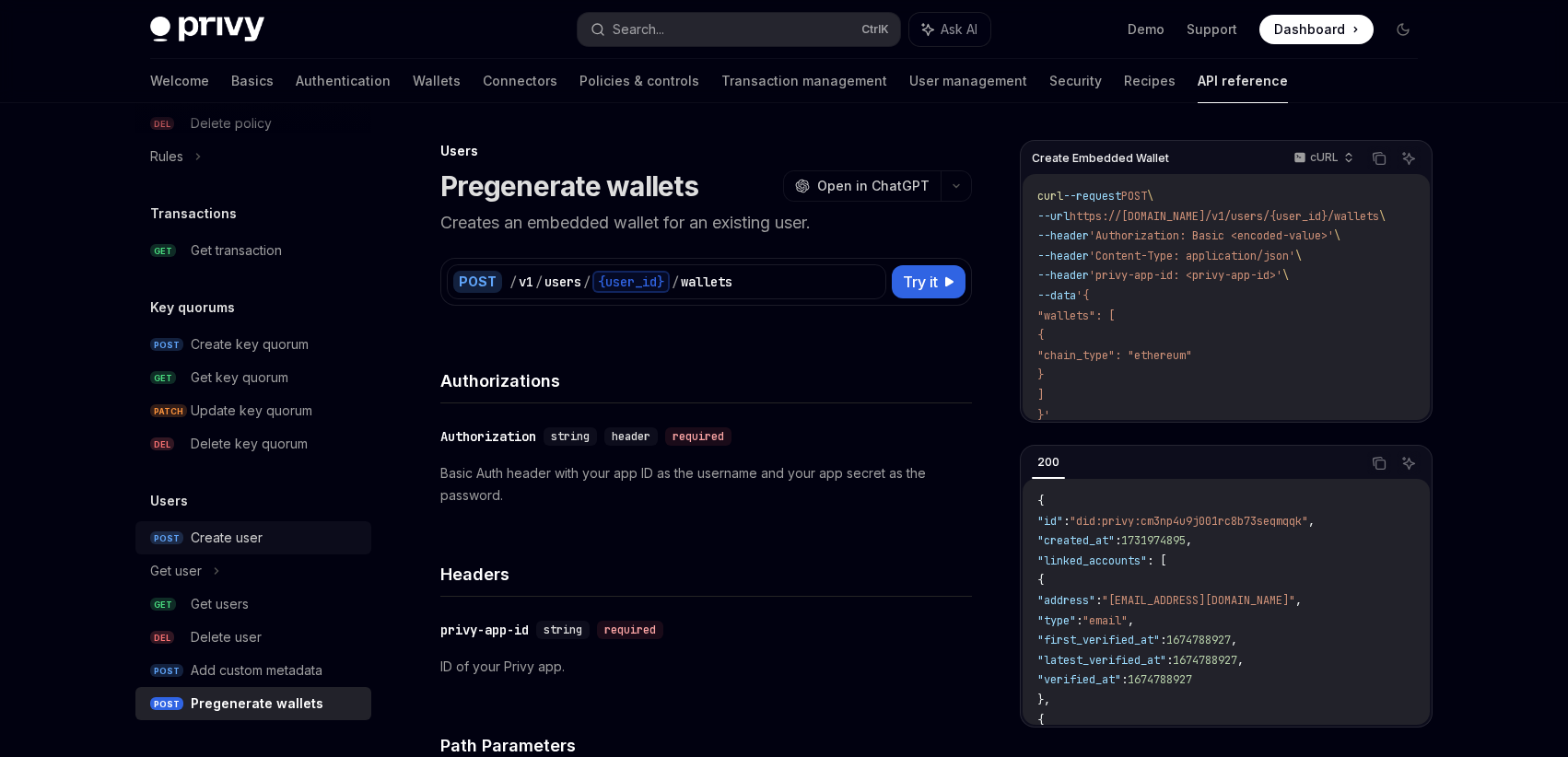
click at [242, 530] on div "Create user" at bounding box center [226, 538] width 71 height 23
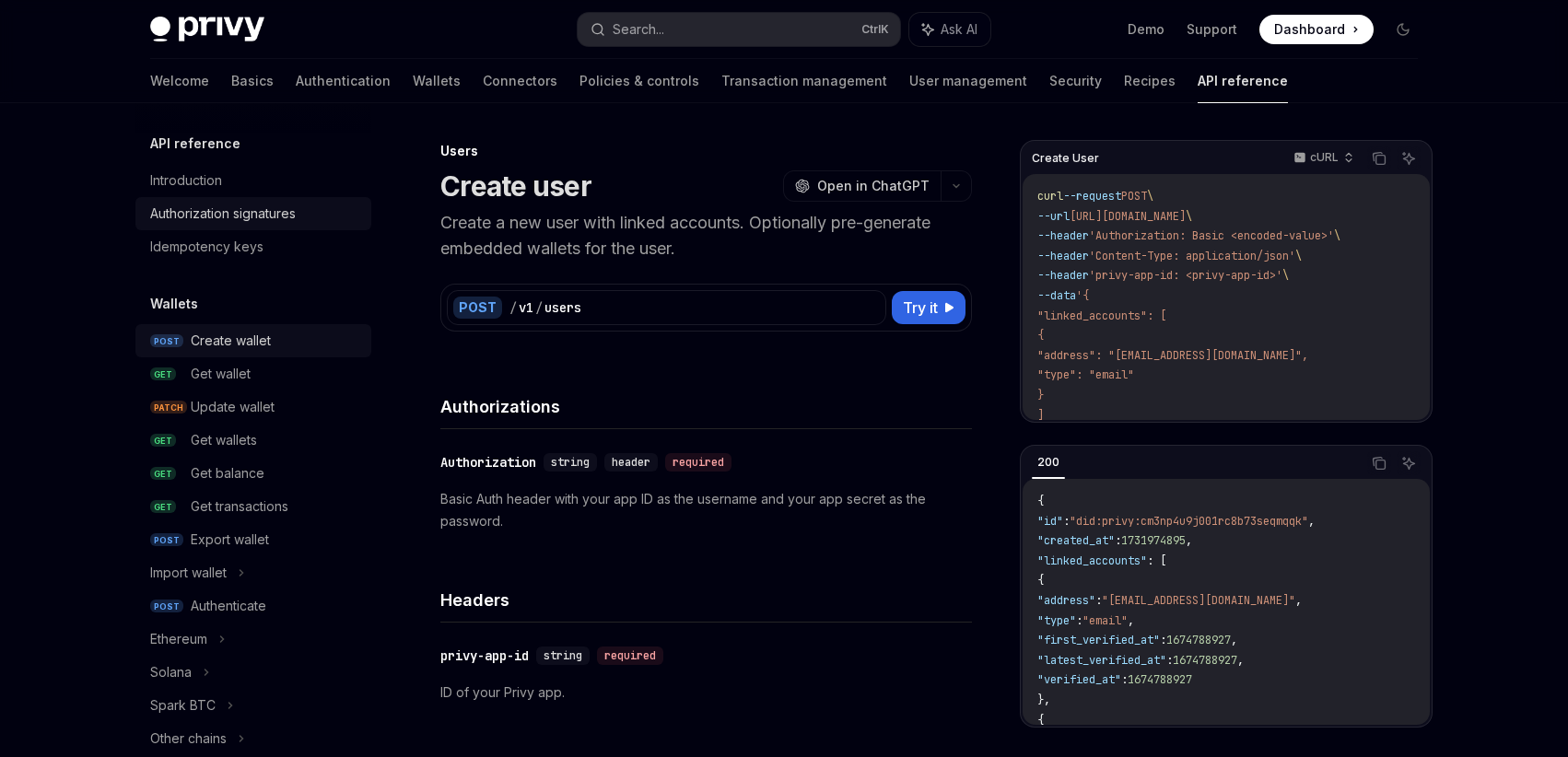
click at [214, 219] on div "Authorization signatures" at bounding box center [223, 214] width 146 height 23
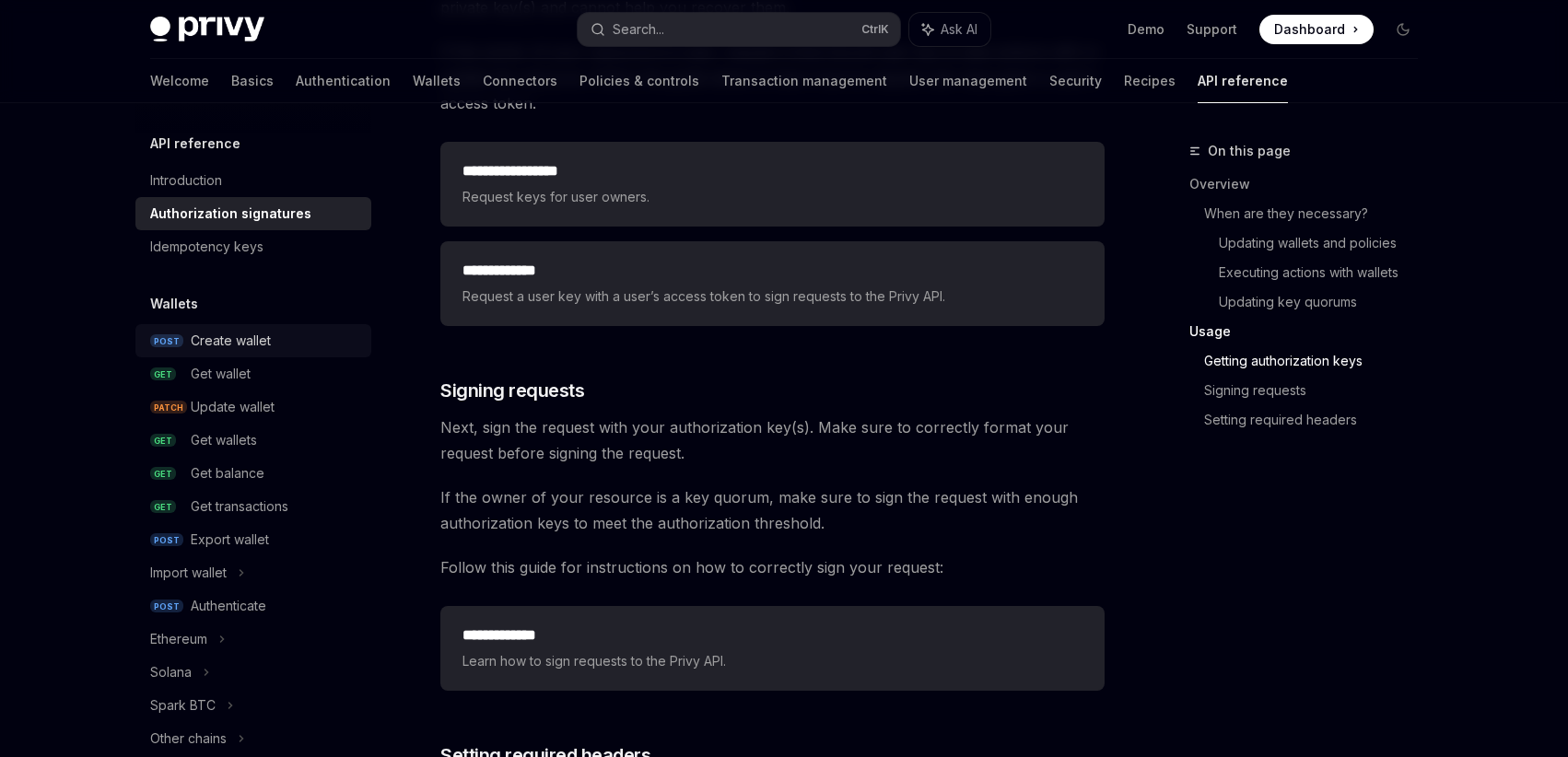
scroll to position [2541, 0]
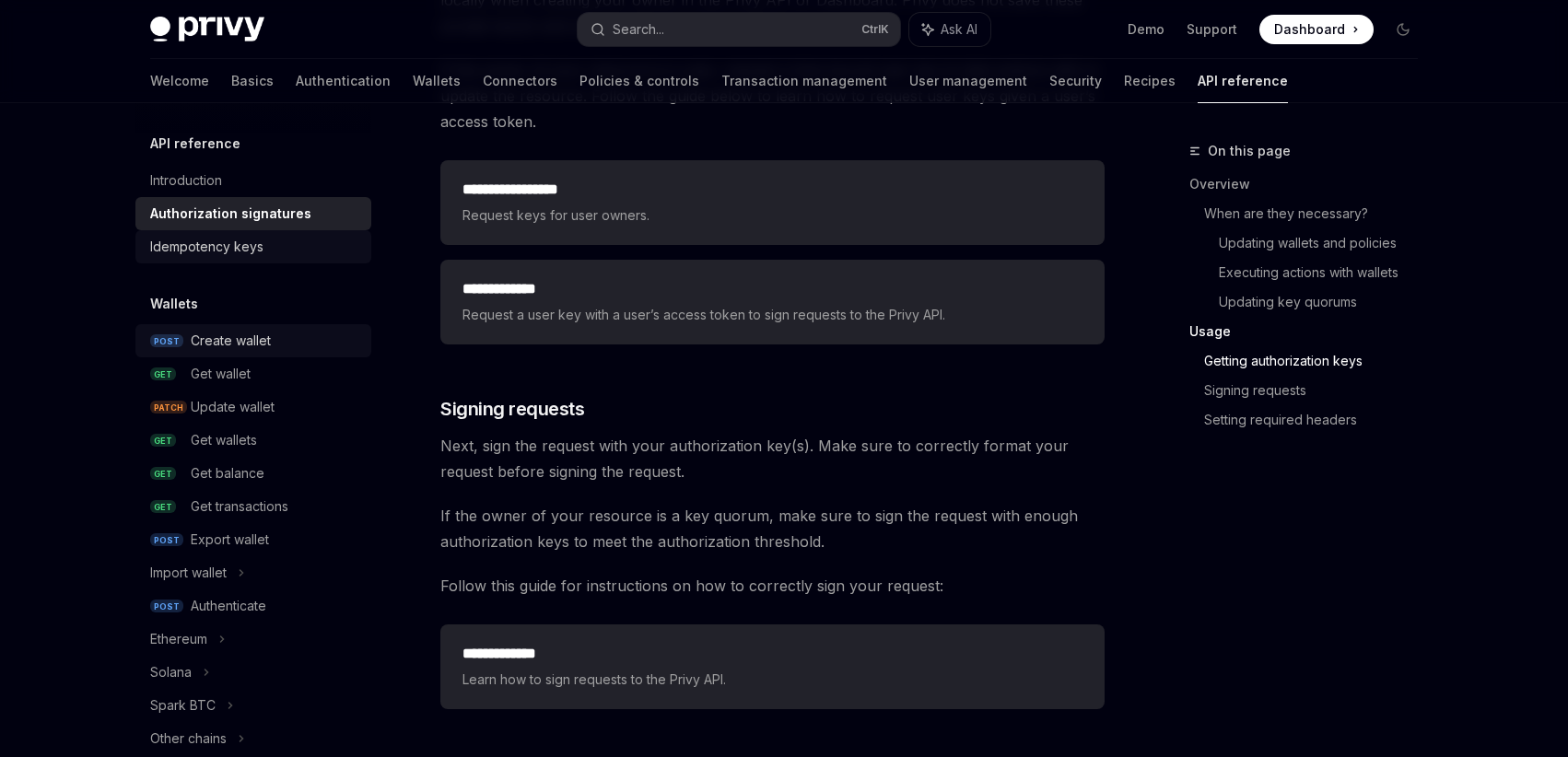
click at [245, 245] on div "Idempotency keys" at bounding box center [207, 247] width 114 height 23
type textarea "*"
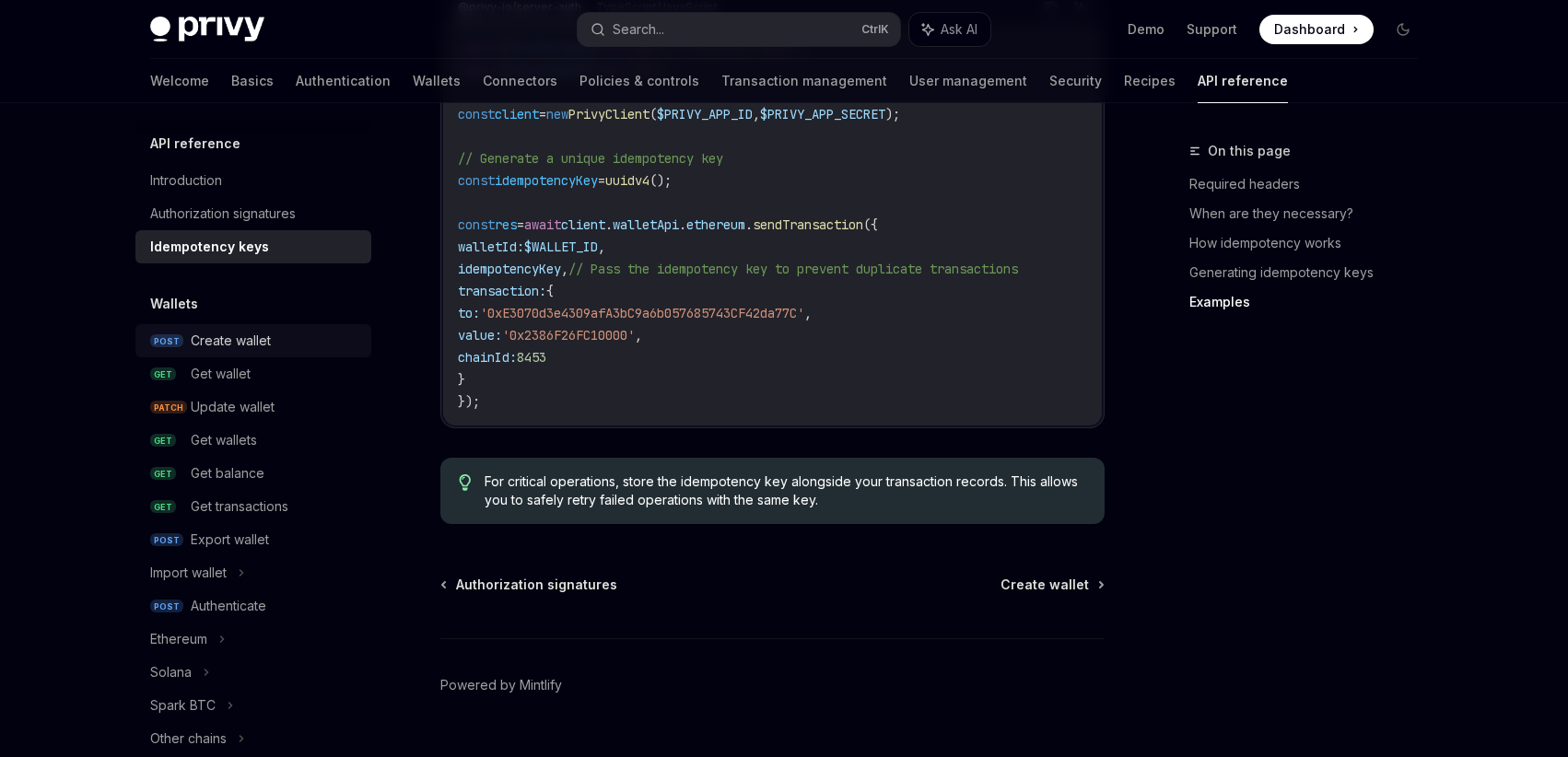
scroll to position [1991, 0]
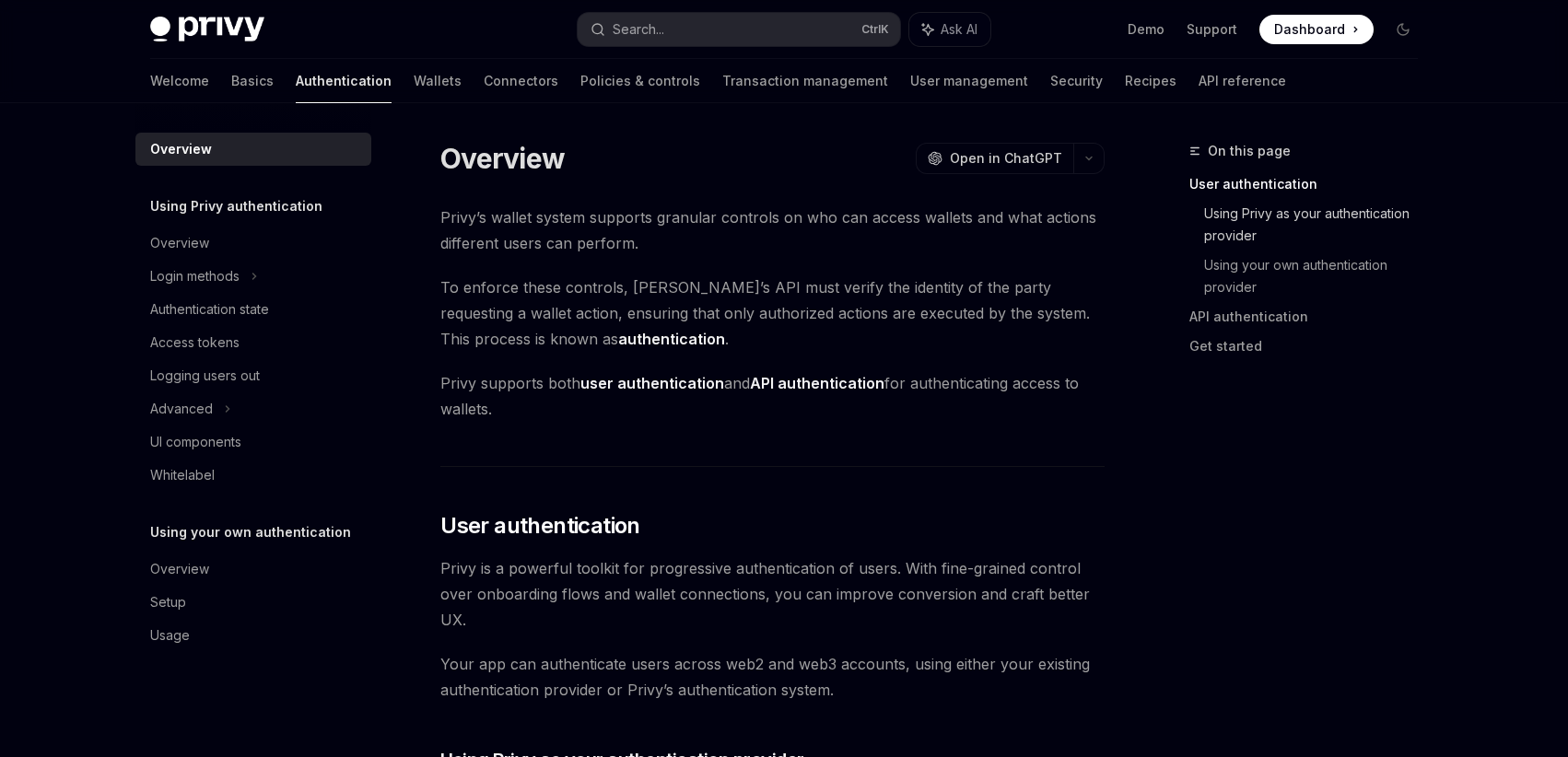
click at [1228, 213] on link "Using Privy as your authentication provider" at bounding box center [1317, 224] width 228 height 52
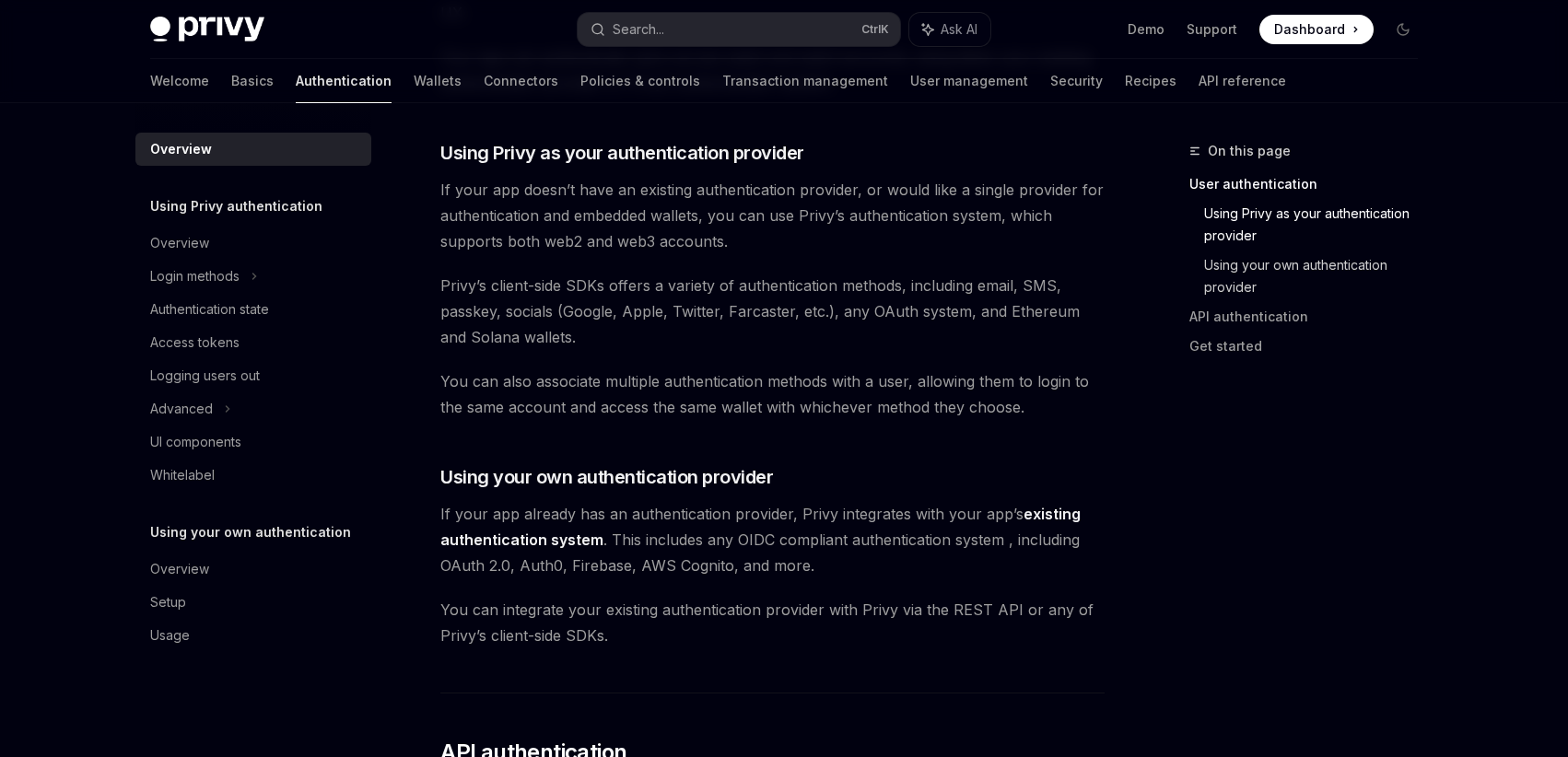
click at [1215, 269] on link "Using your own authentication provider" at bounding box center [1317, 276] width 228 height 52
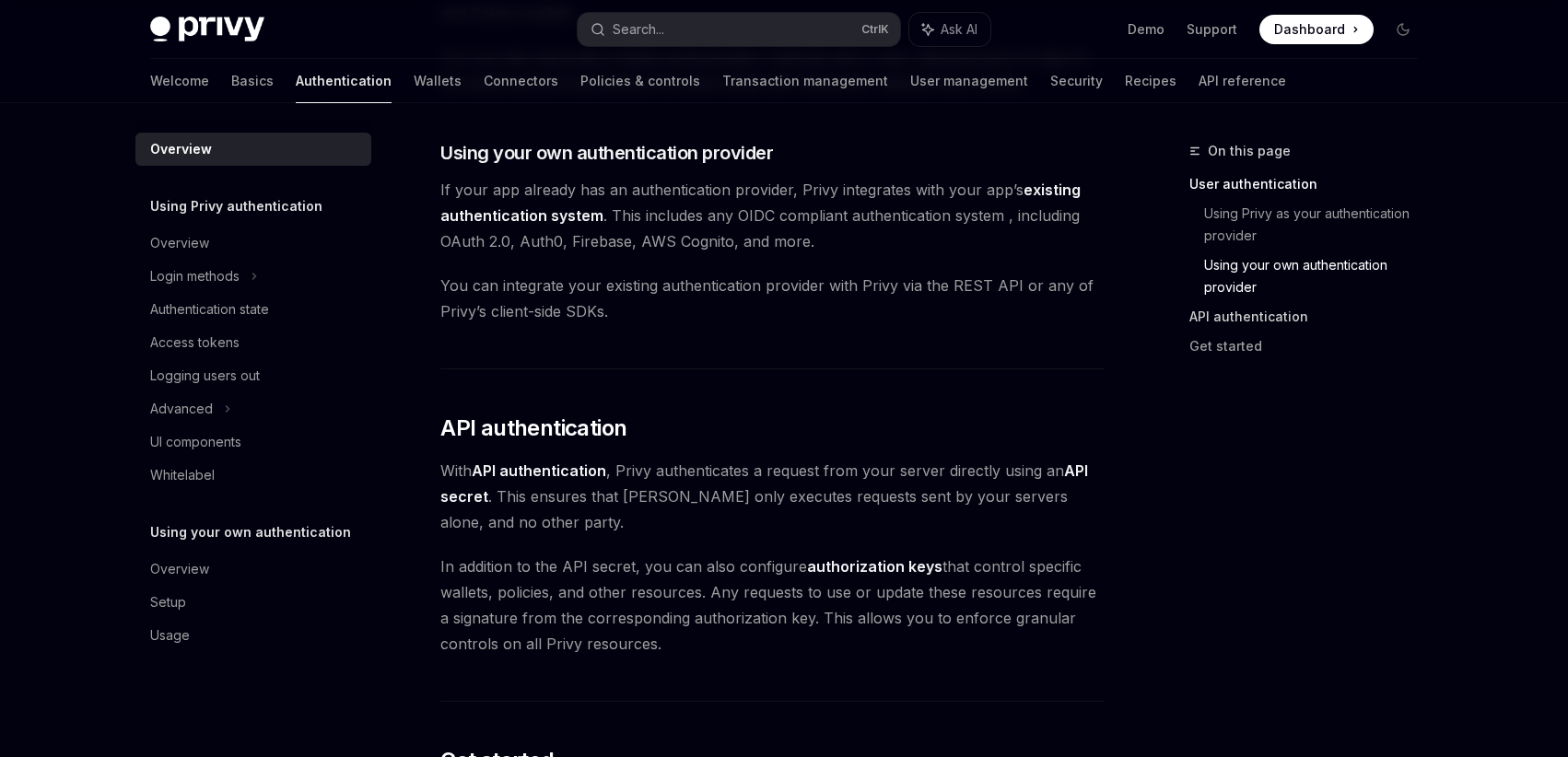
click at [1212, 315] on link "API authentication" at bounding box center [1311, 317] width 243 height 29
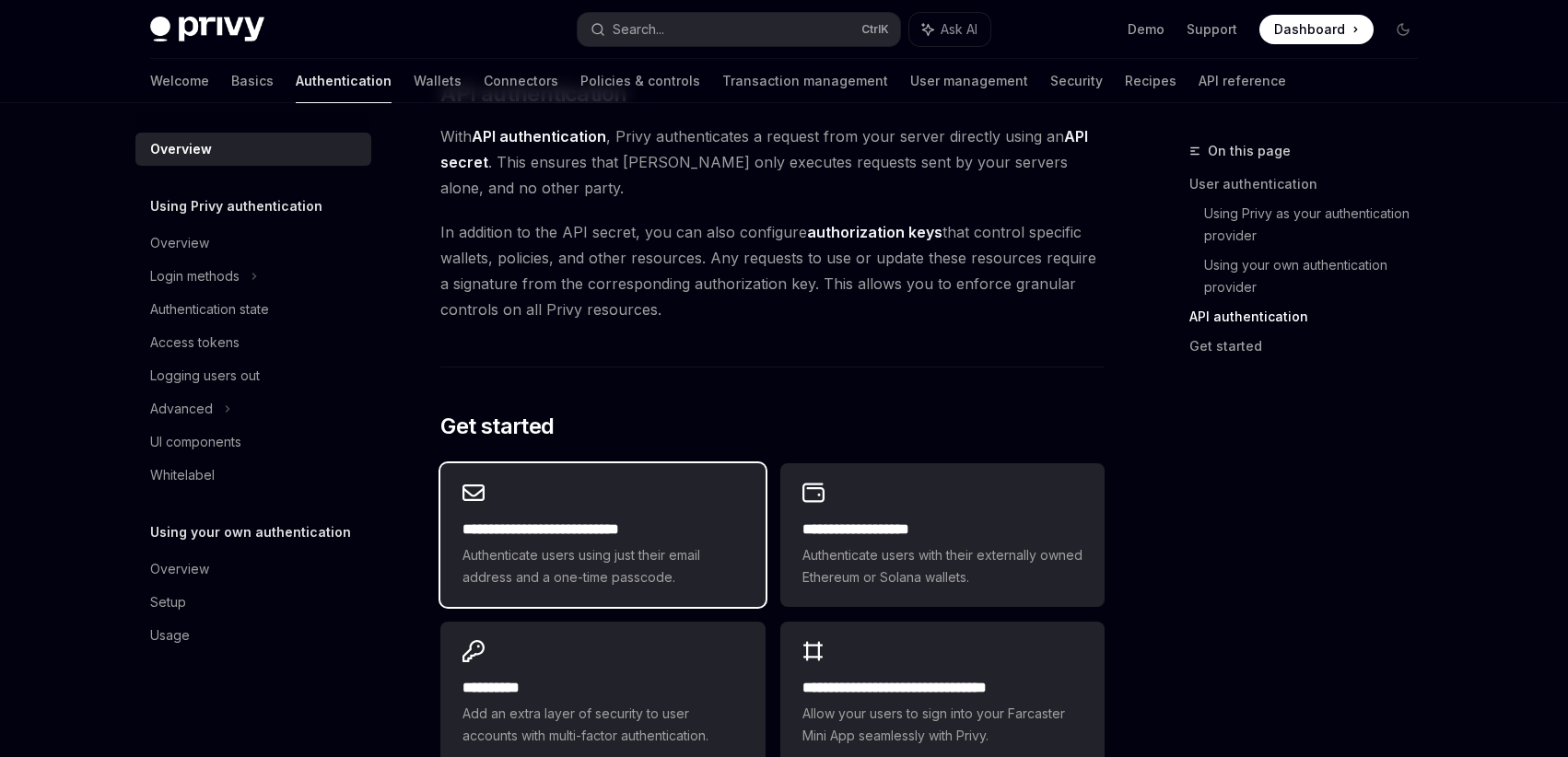
scroll to position [1315, 0]
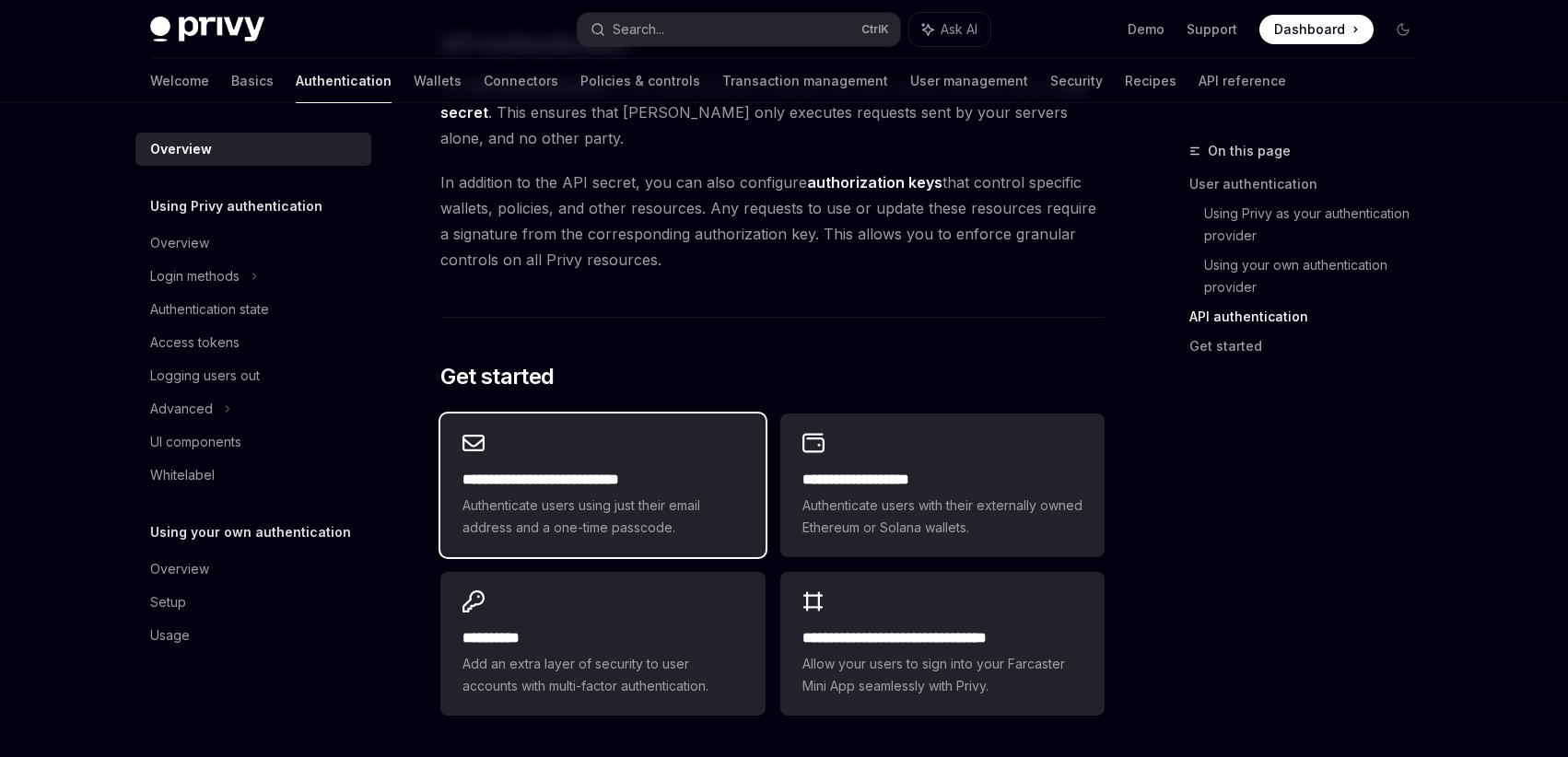
click at [612, 462] on div "**********" at bounding box center [602, 485] width 324 height 144
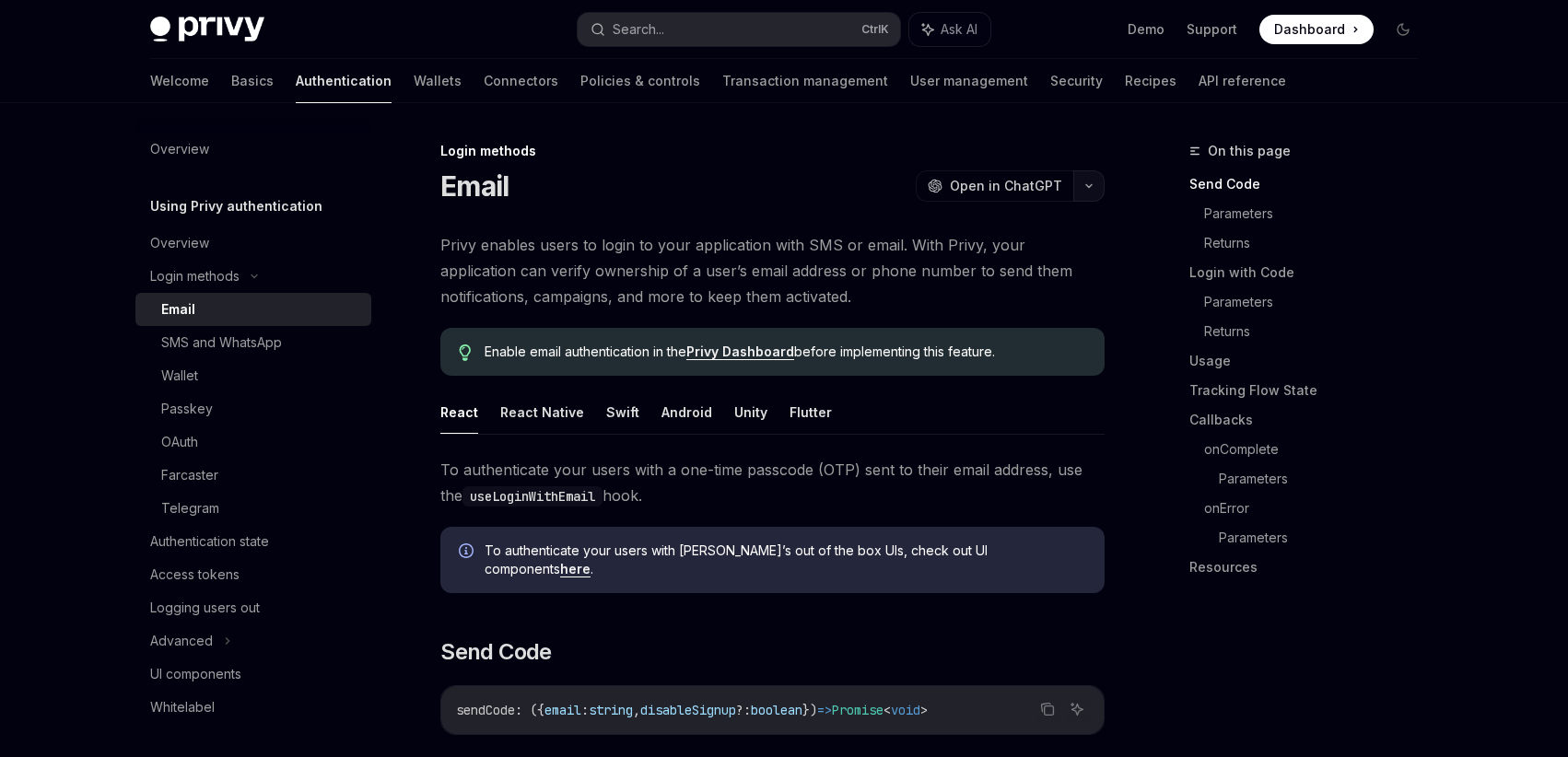
click at [1086, 191] on button "button" at bounding box center [1088, 185] width 31 height 31
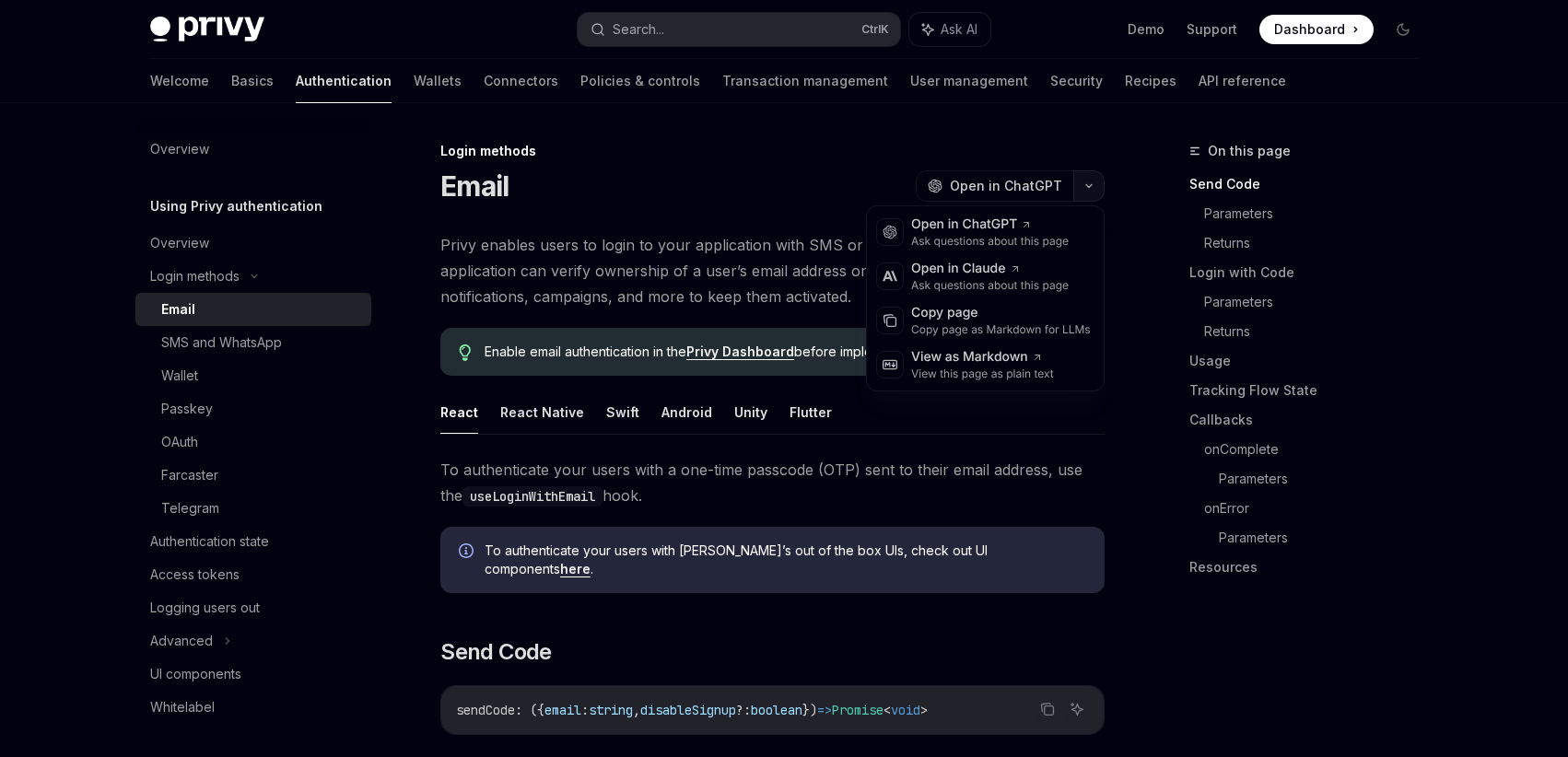
click at [1086, 191] on button "button" at bounding box center [1088, 185] width 31 height 31
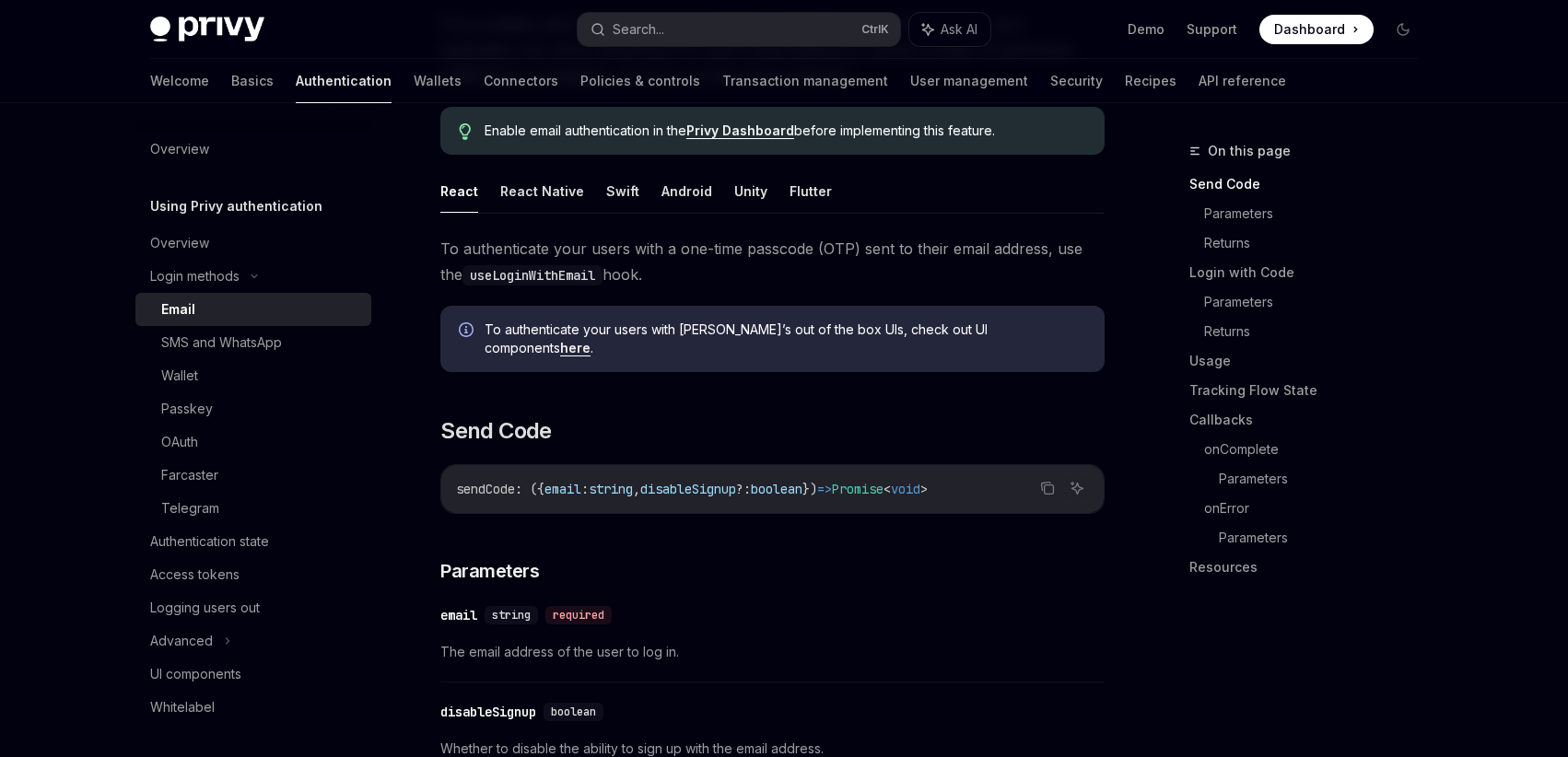
scroll to position [111, 0]
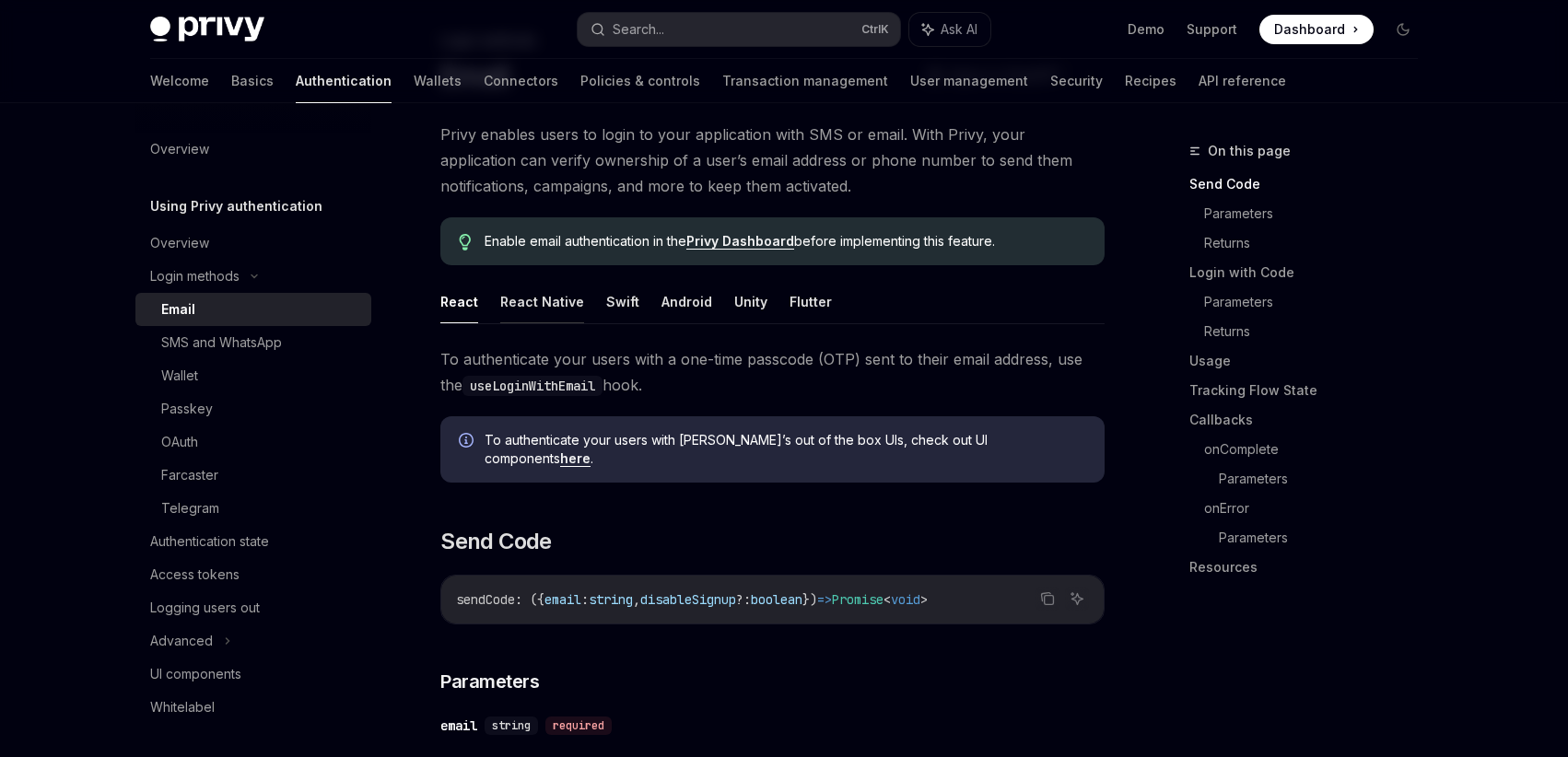
click at [538, 312] on button "React Native" at bounding box center [541, 301] width 84 height 43
click at [619, 314] on button "Swift" at bounding box center [622, 301] width 33 height 43
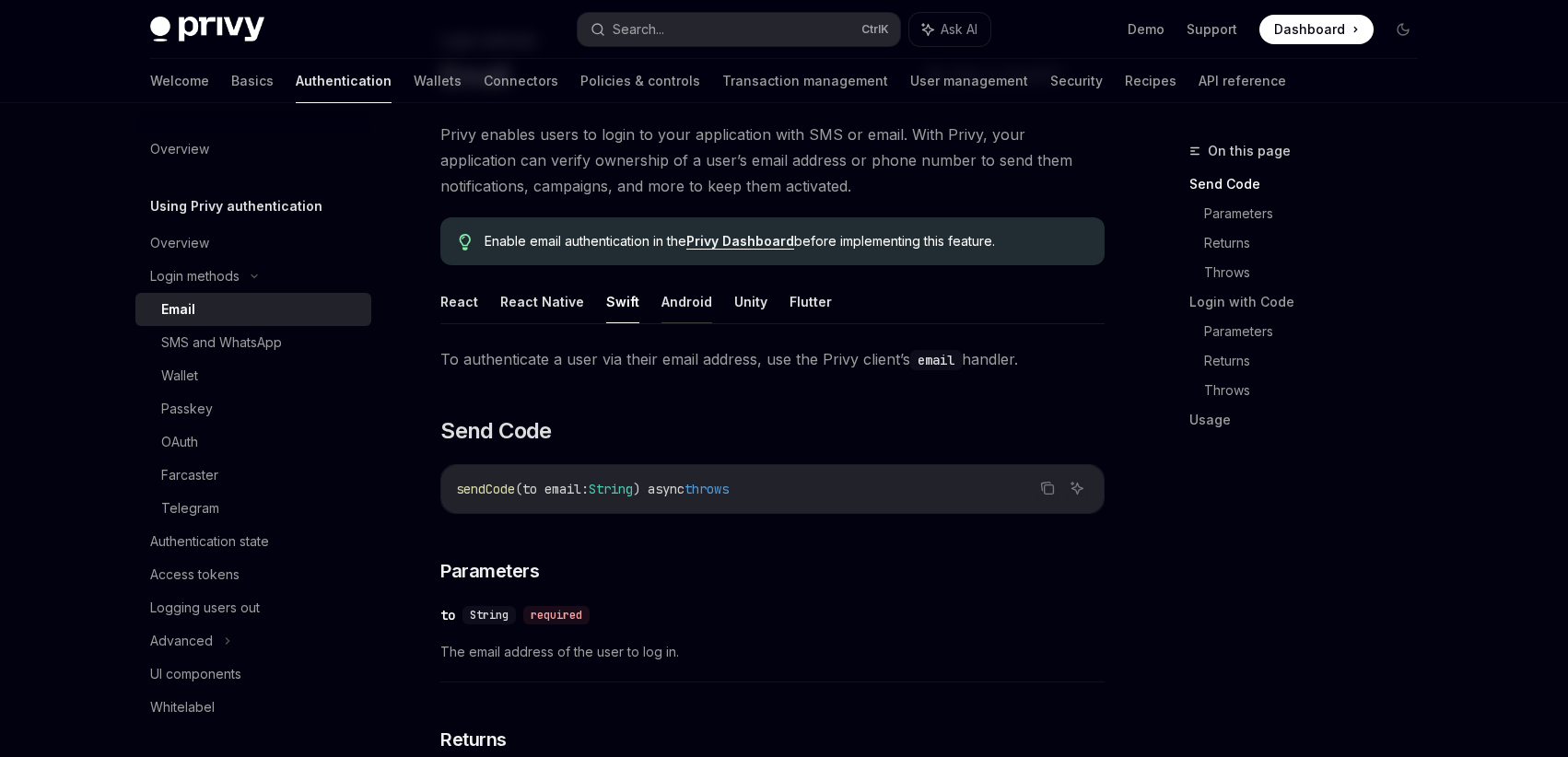
click at [682, 312] on button "Android" at bounding box center [687, 301] width 51 height 43
click at [751, 308] on button "Unity" at bounding box center [750, 301] width 33 height 43
click at [815, 302] on button "Flutter" at bounding box center [810, 301] width 42 height 43
click at [472, 294] on button "React" at bounding box center [459, 301] width 38 height 43
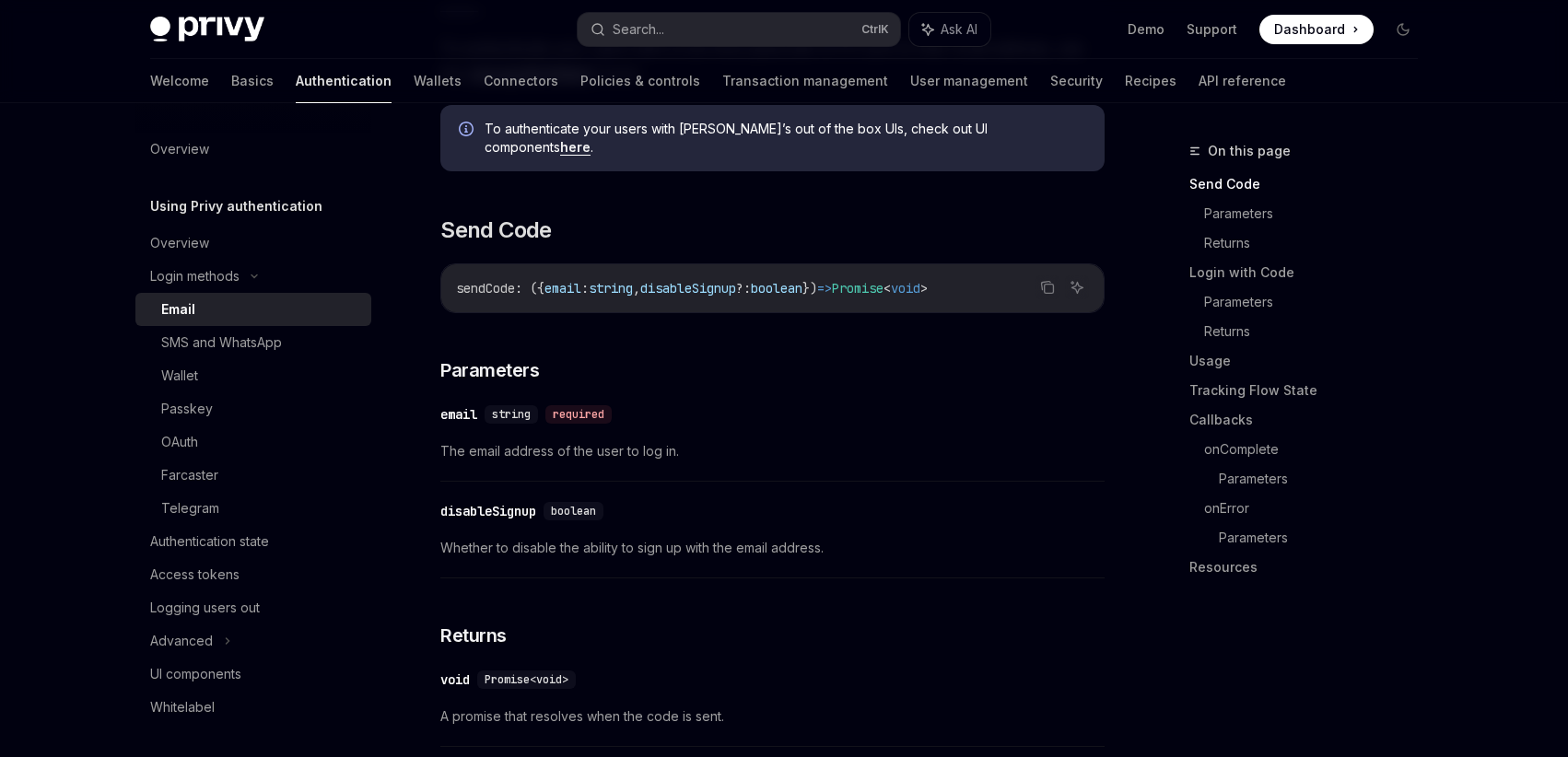
scroll to position [552, 0]
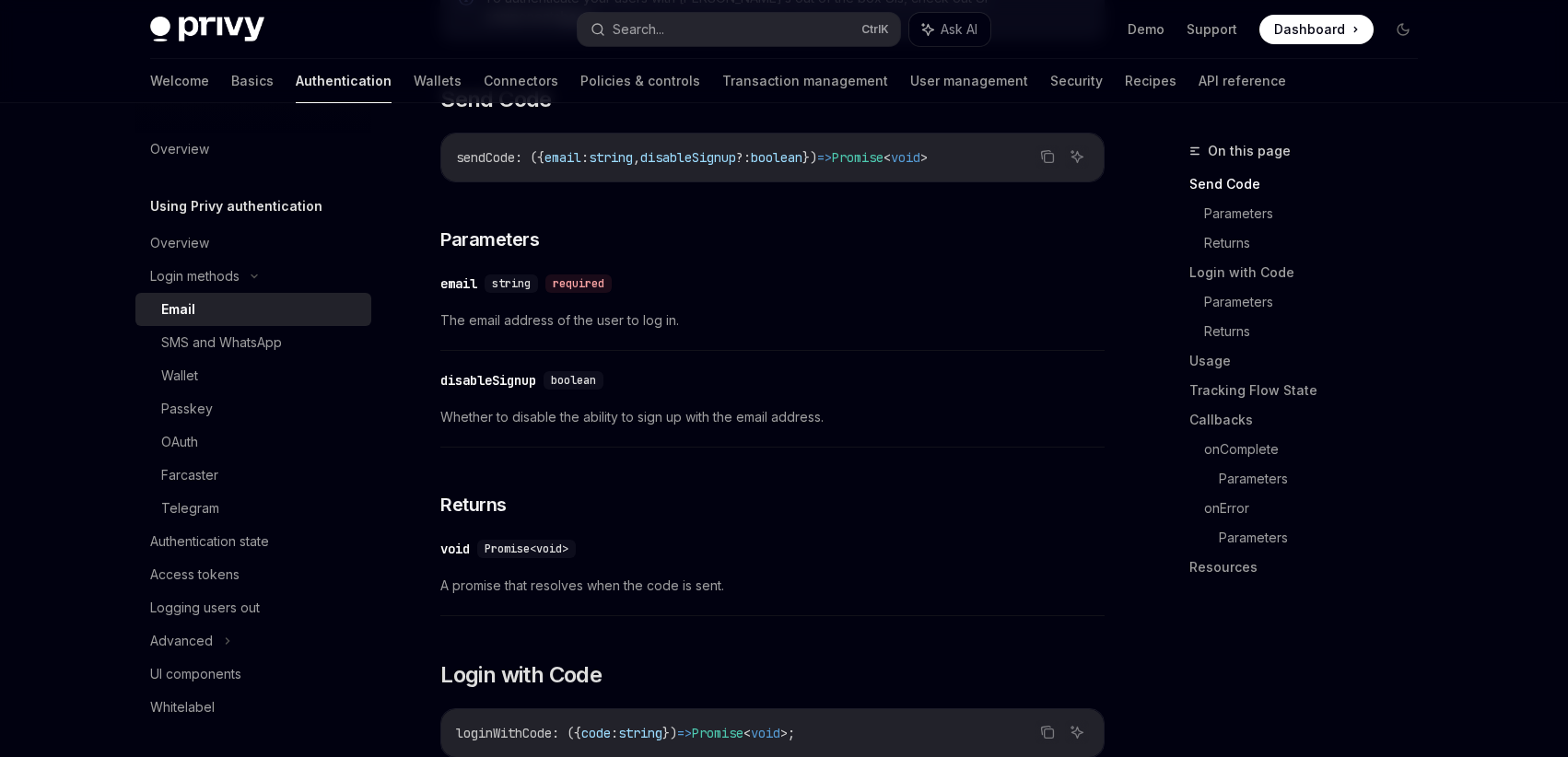
click at [494, 276] on span "string" at bounding box center [511, 284] width 39 height 15
click at [465, 277] on div "​ email string required" at bounding box center [763, 284] width 645 height 23
click at [538, 317] on div "​ email string required The email address of the user to log in." at bounding box center [772, 306] width 664 height 87
click at [537, 314] on span "The email address of the user to log in." at bounding box center [772, 320] width 664 height 23
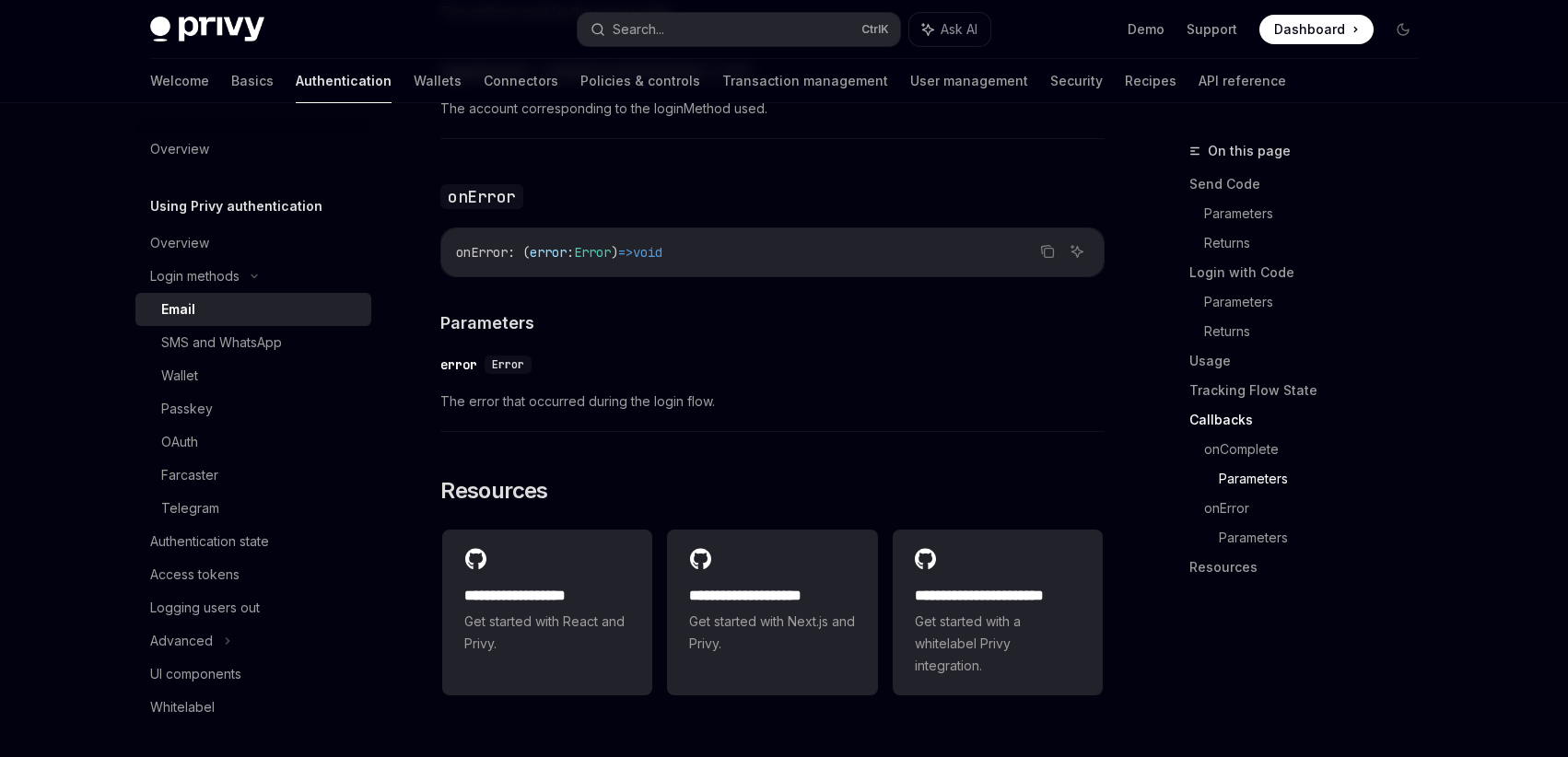
scroll to position [3747, 0]
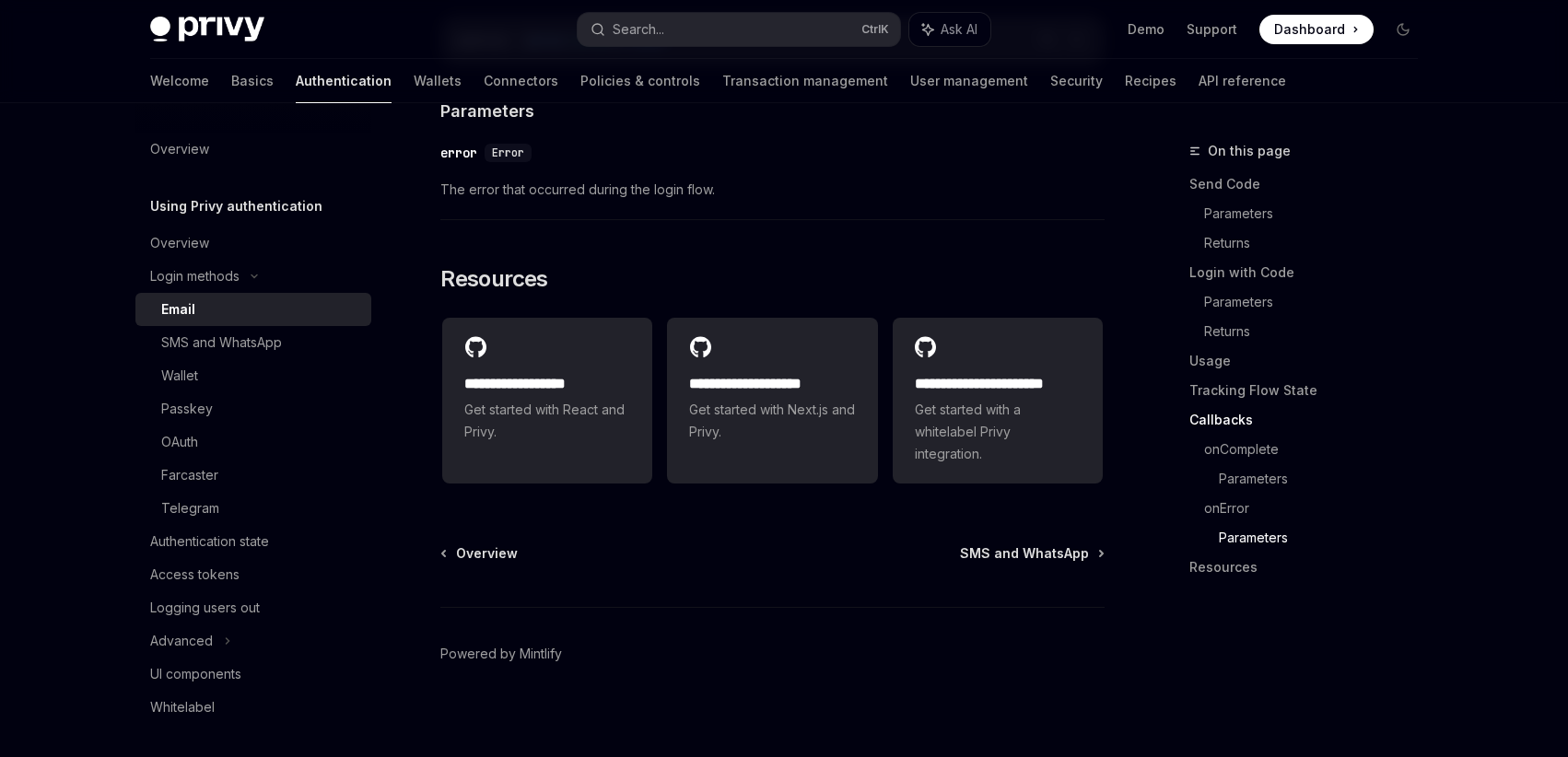
type textarea "*"
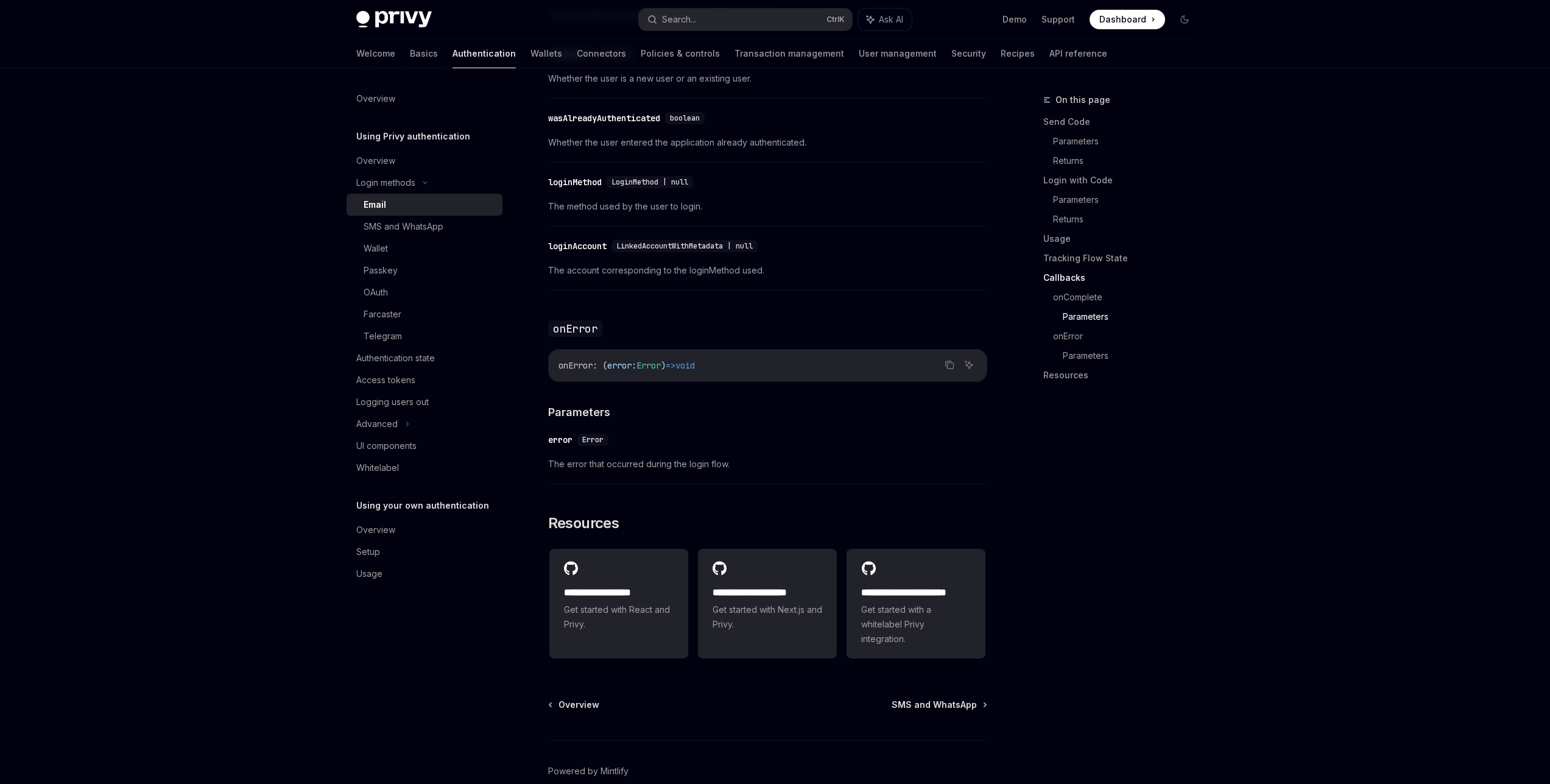
scroll to position [2195, 0]
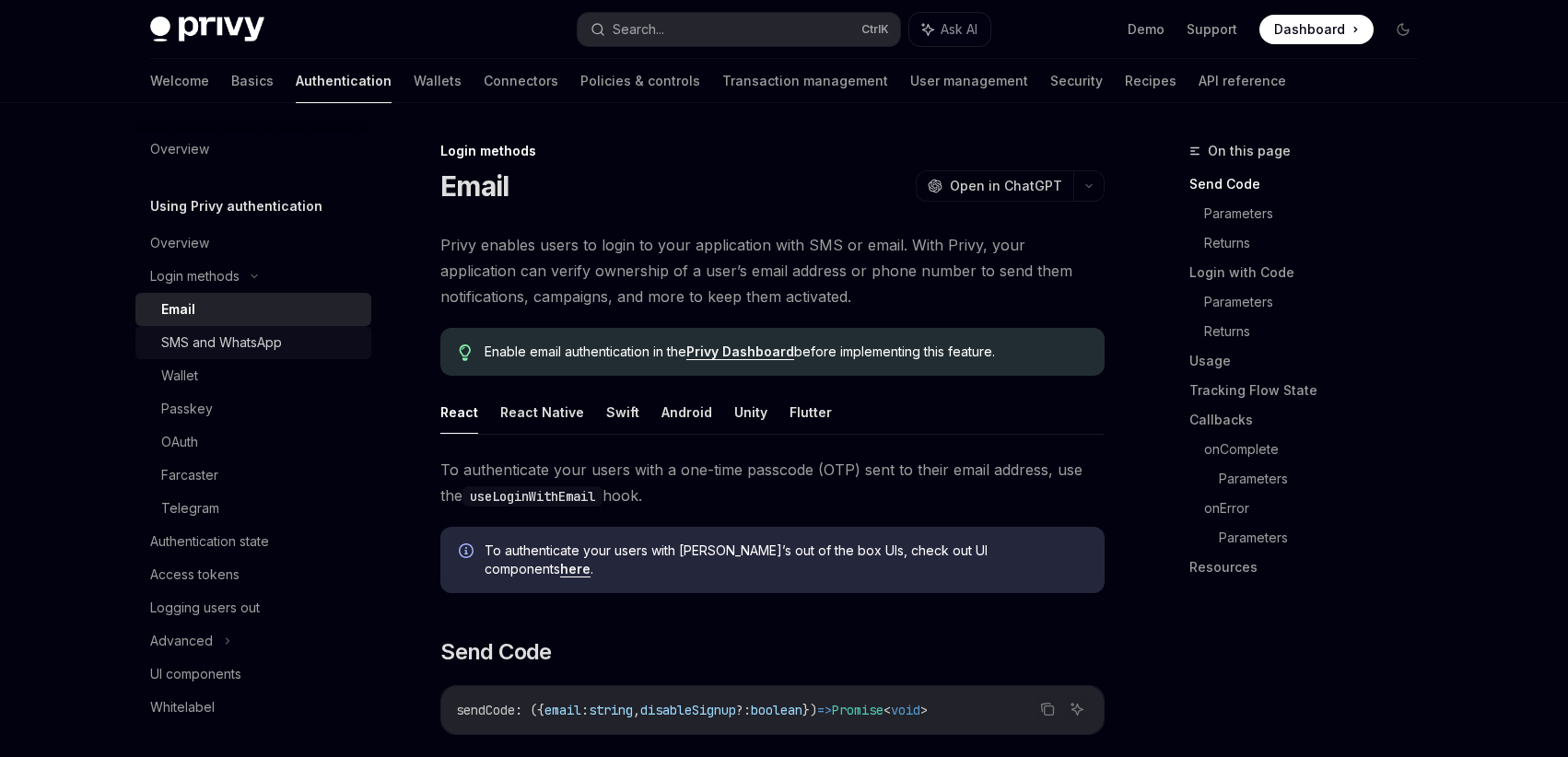
click at [273, 348] on div "SMS and WhatsApp" at bounding box center [222, 343] width 120 height 23
type textarea "*"
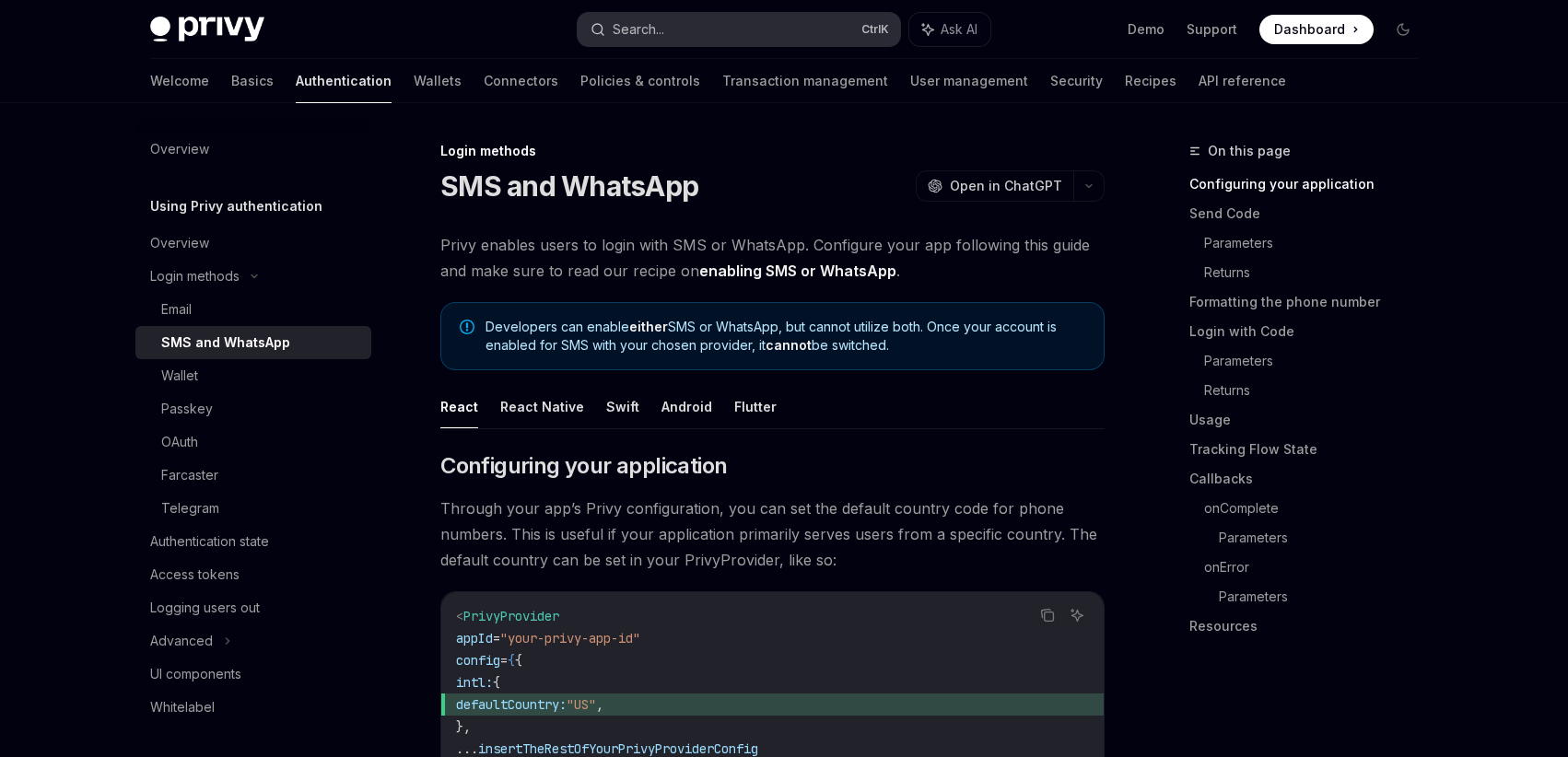
click at [615, 31] on div "Search..." at bounding box center [638, 30] width 52 height 23
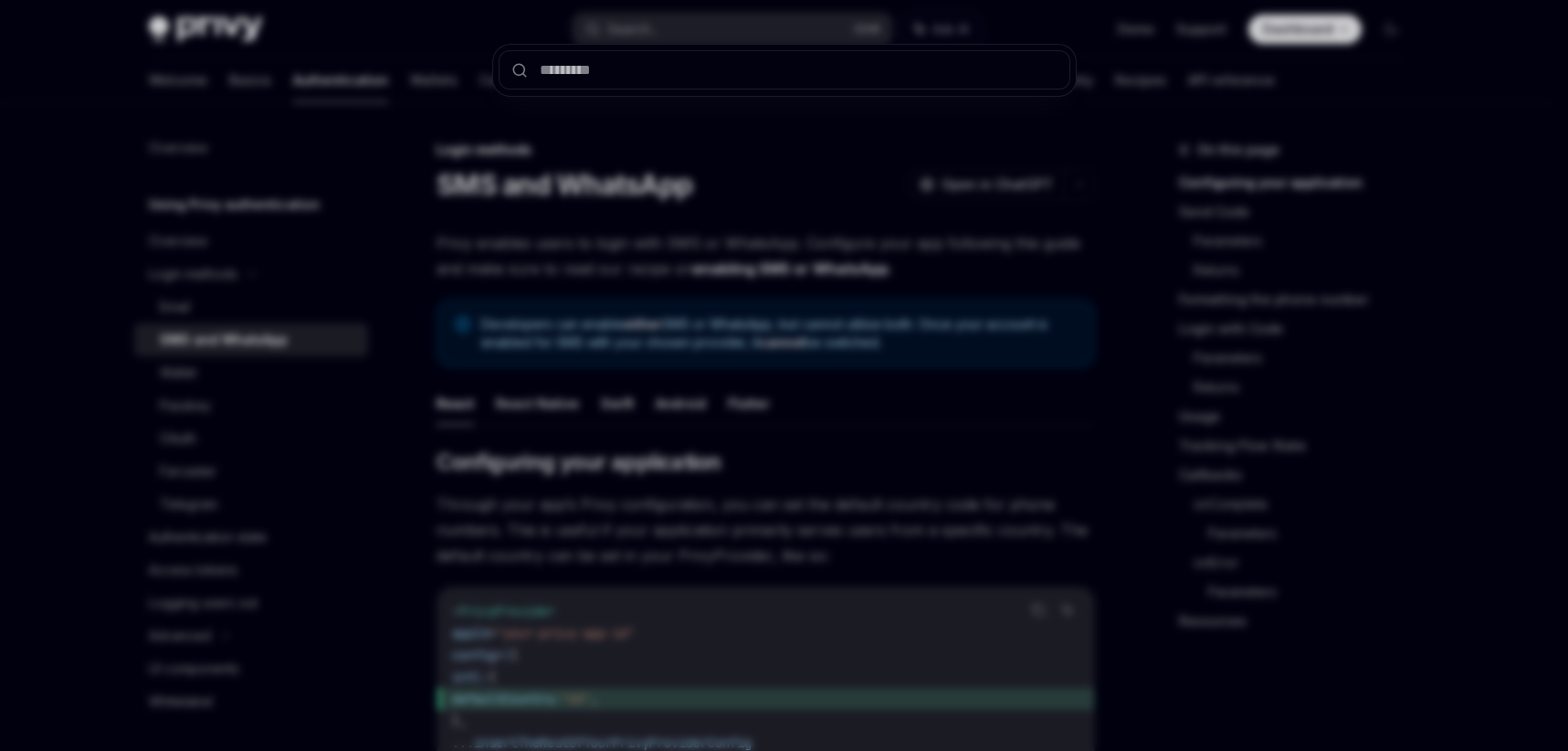
type input "**********"
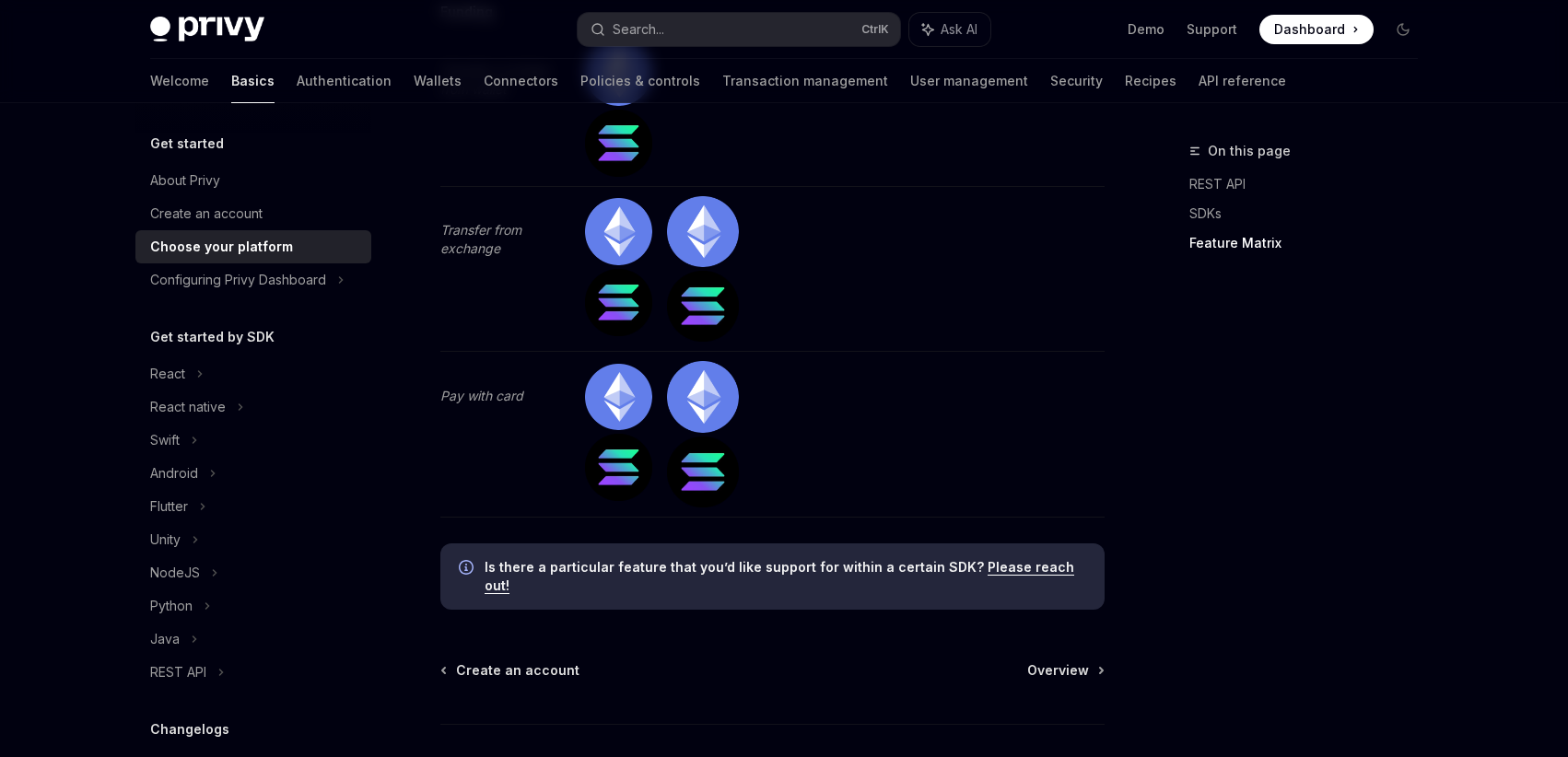
scroll to position [6088, 0]
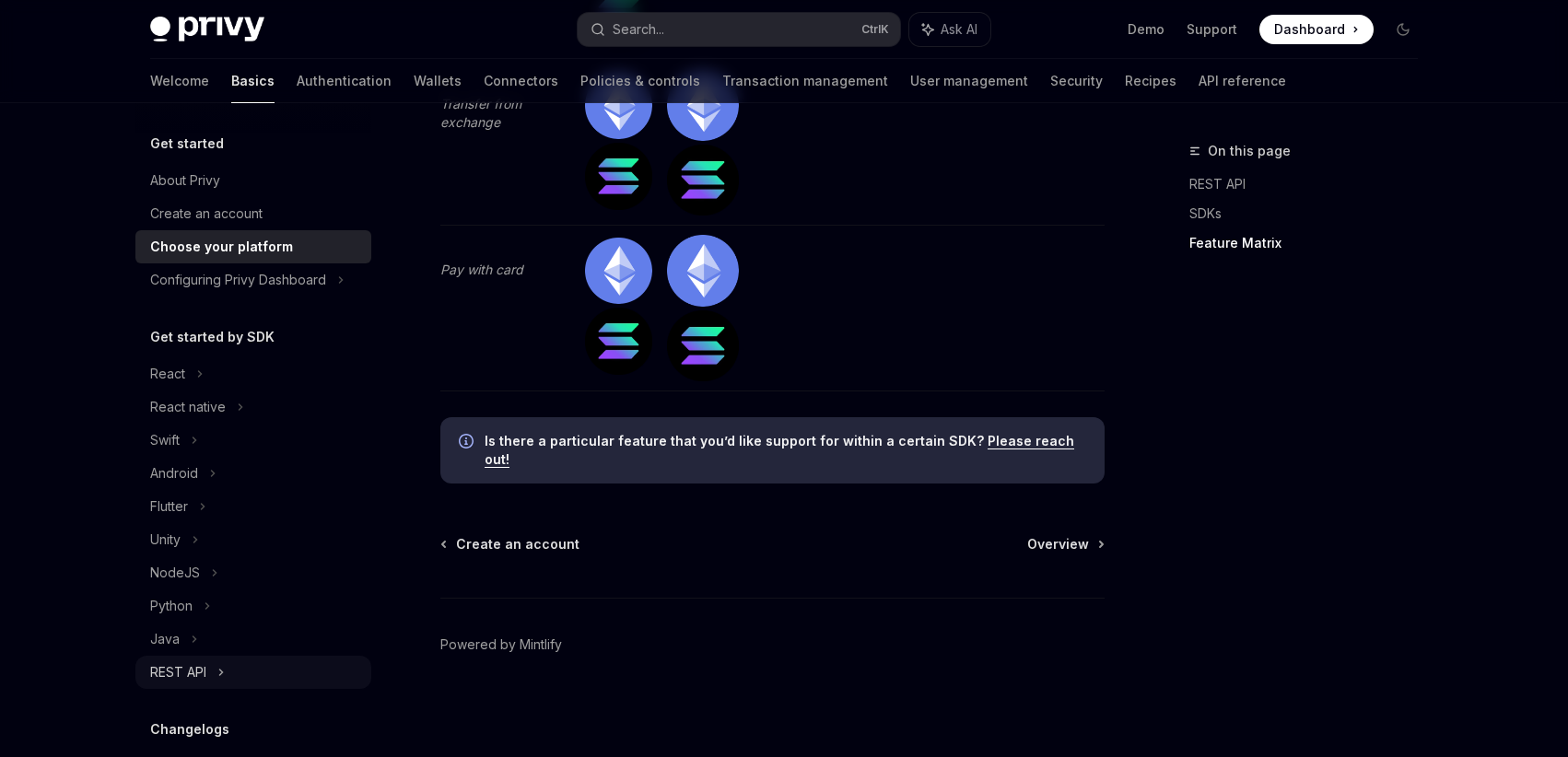
click at [228, 679] on div "REST API" at bounding box center [253, 672] width 236 height 33
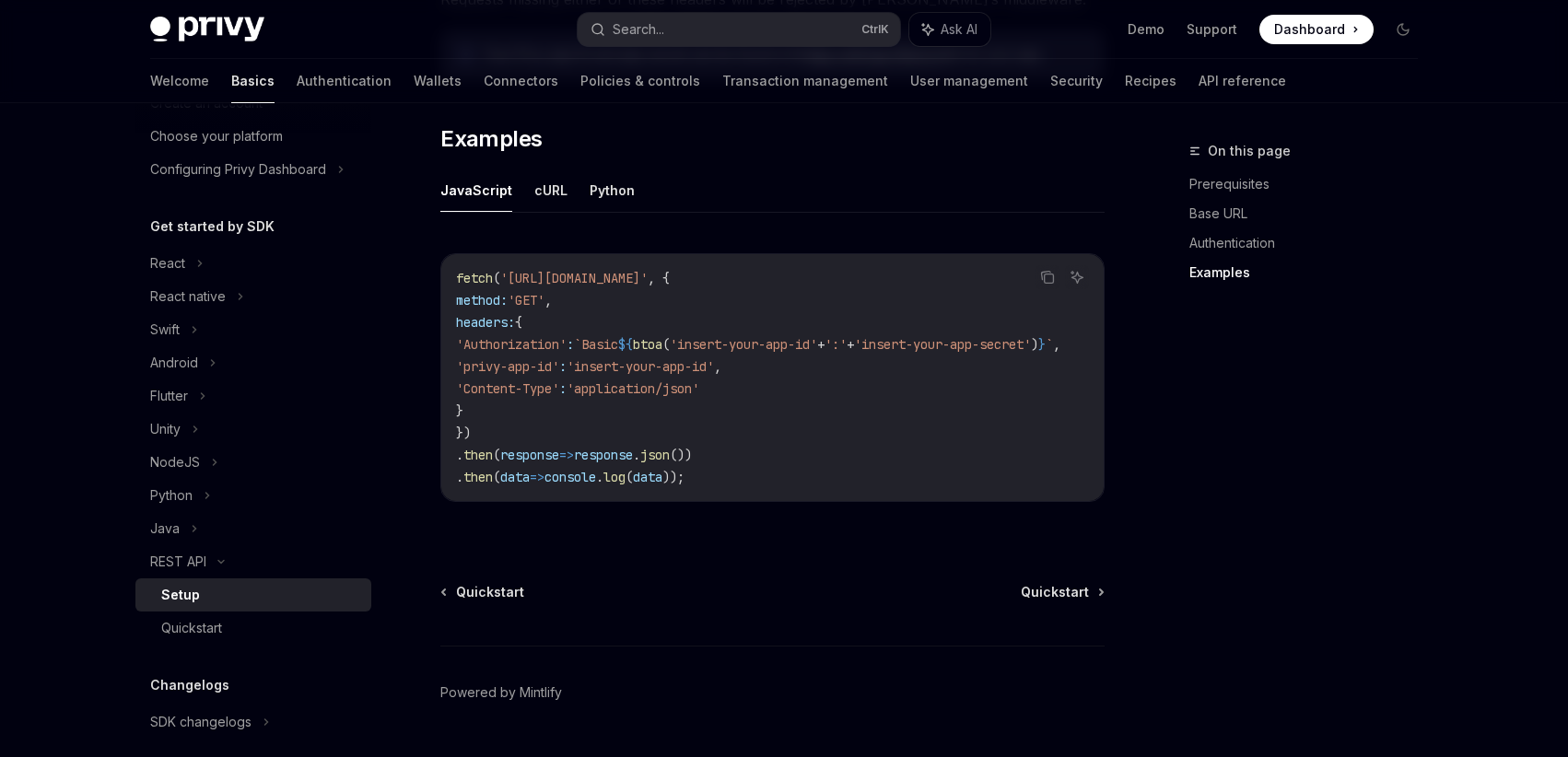
scroll to position [996, 0]
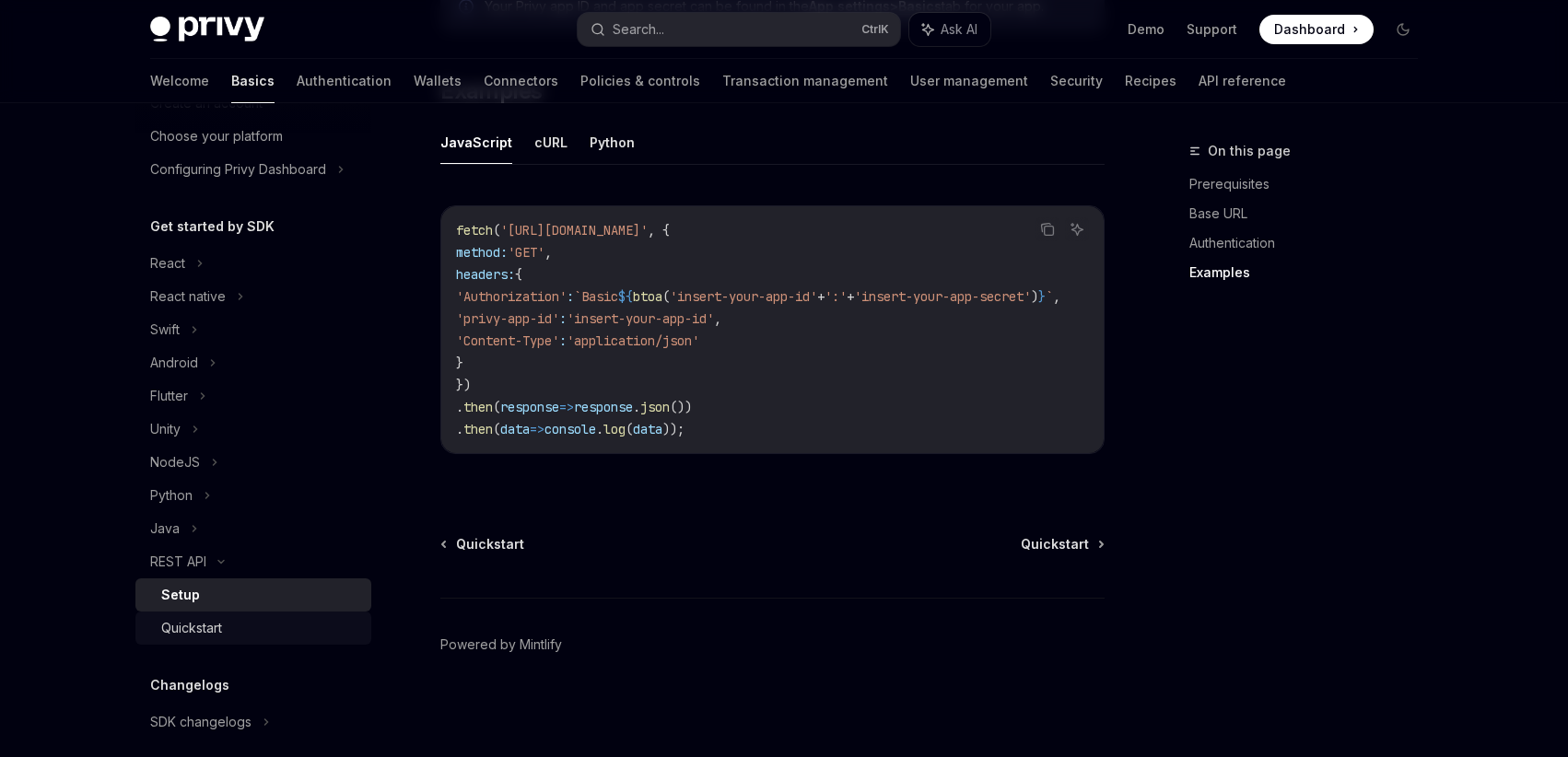
click at [305, 634] on div "Quickstart" at bounding box center [261, 628] width 199 height 23
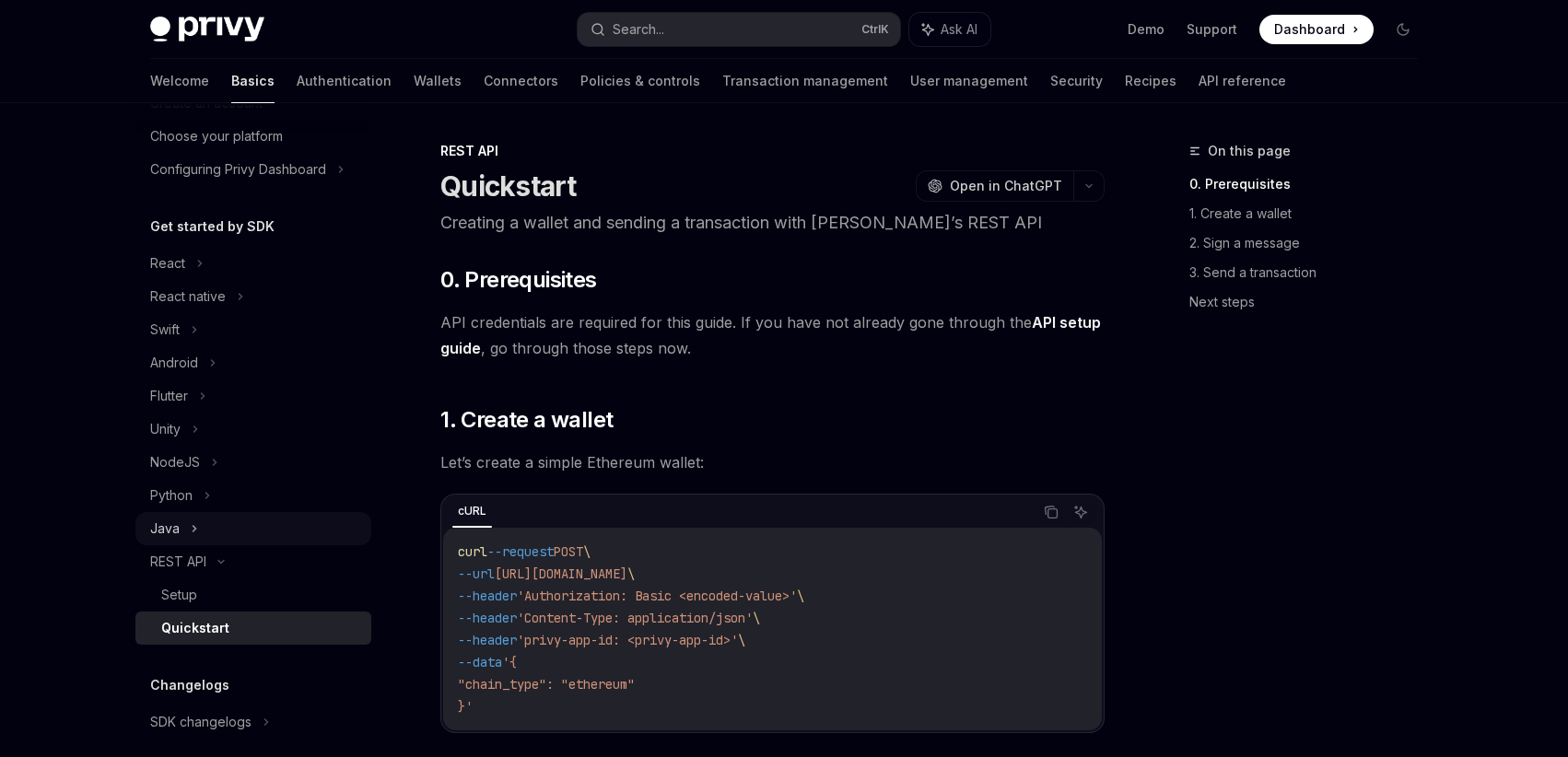
click at [194, 523] on icon at bounding box center [194, 529] width 8 height 23
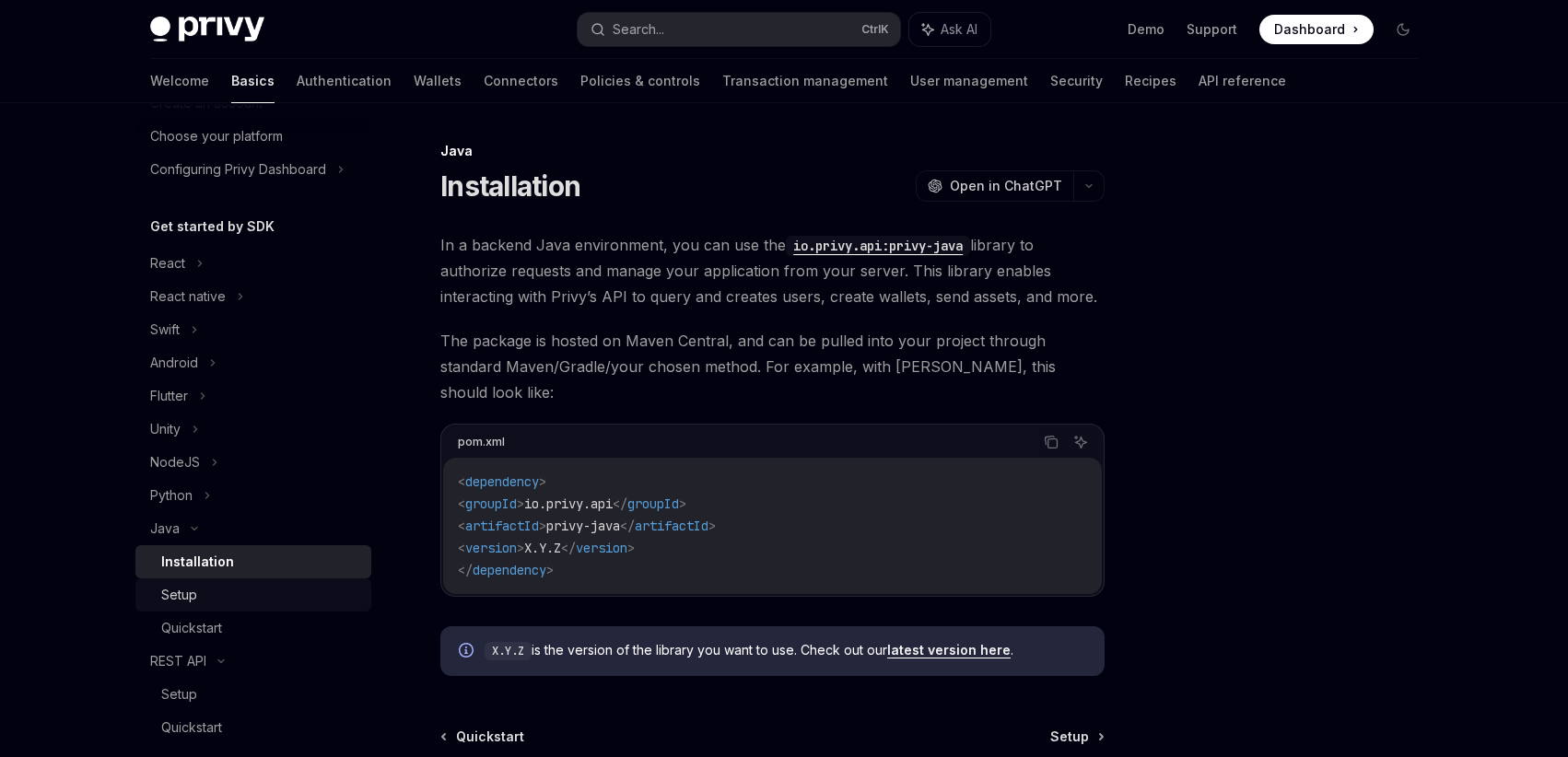
click at [230, 603] on div "Setup" at bounding box center [261, 595] width 199 height 23
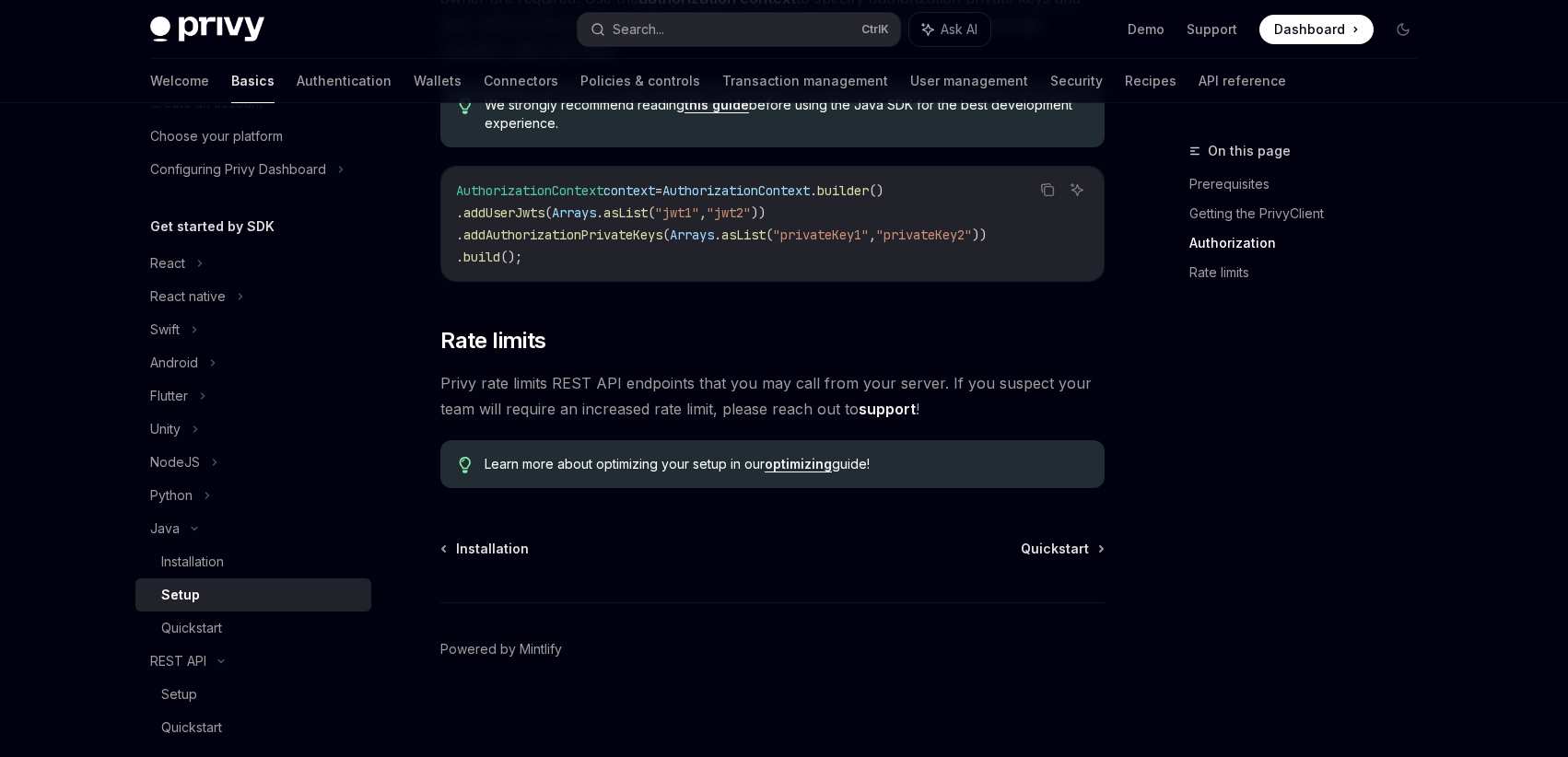
scroll to position [913, 0]
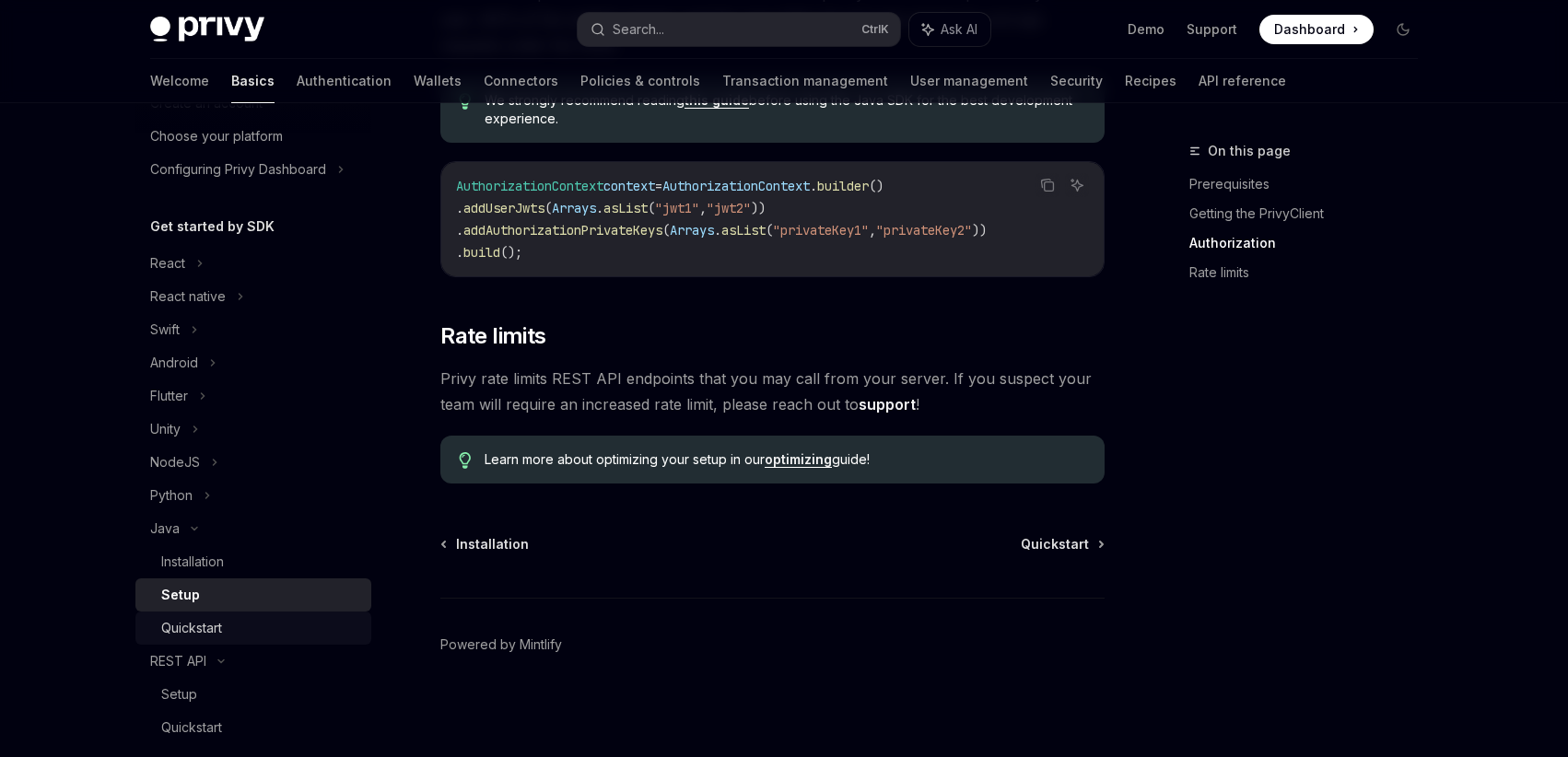
click at [277, 626] on div "Quickstart" at bounding box center [261, 628] width 199 height 23
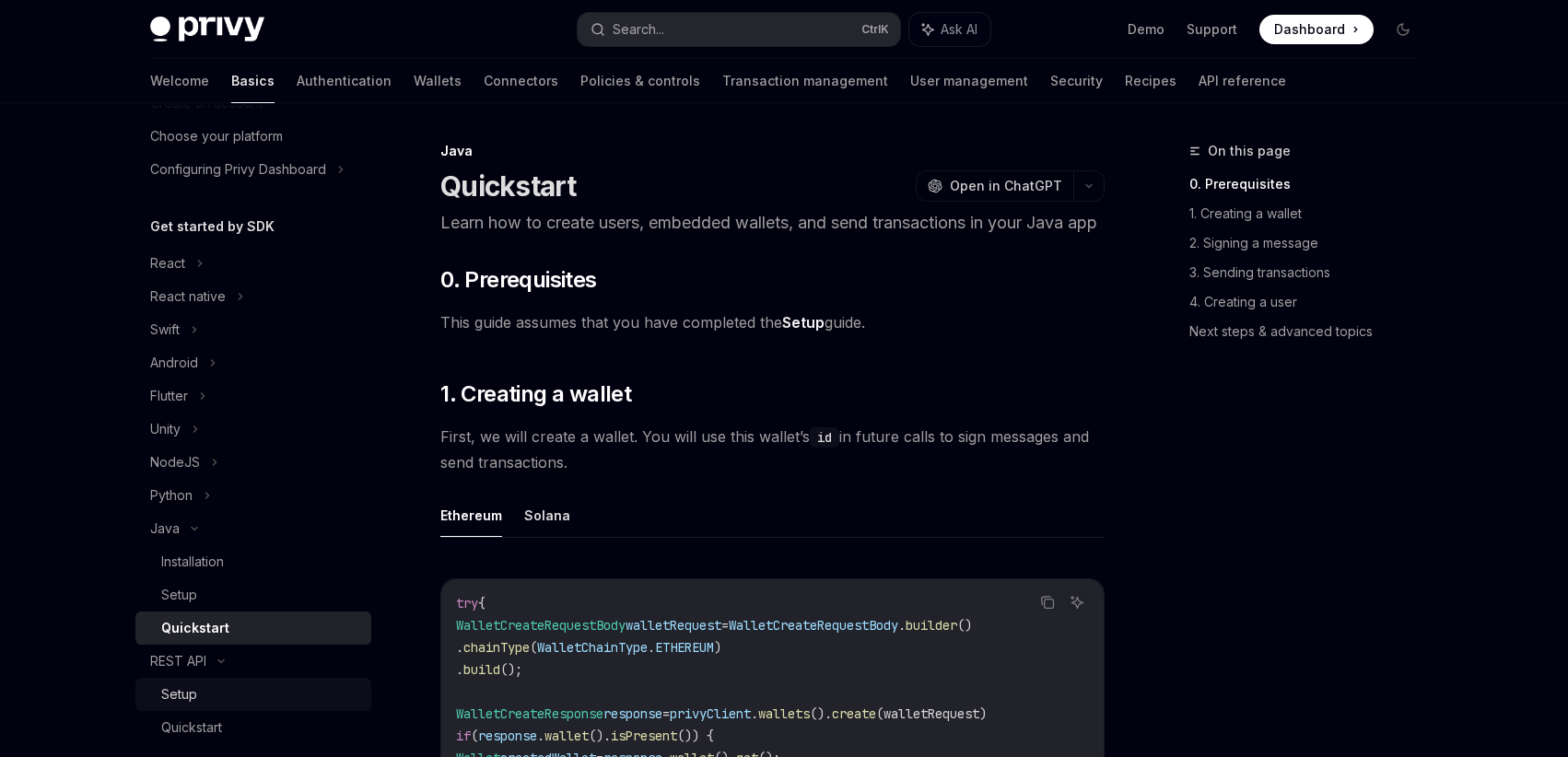
click at [208, 708] on link "Setup" at bounding box center [253, 694] width 236 height 33
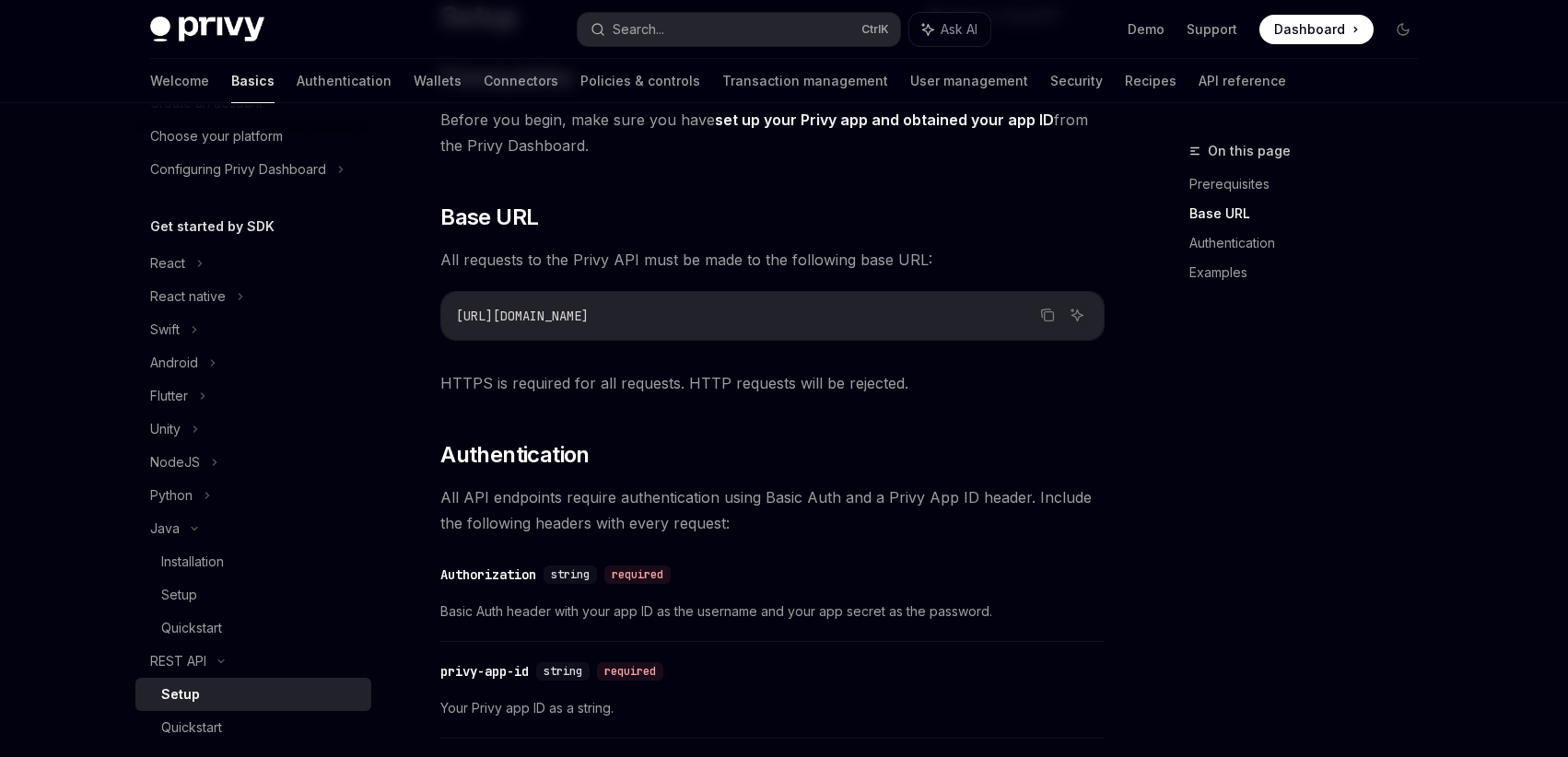
scroll to position [332, 0]
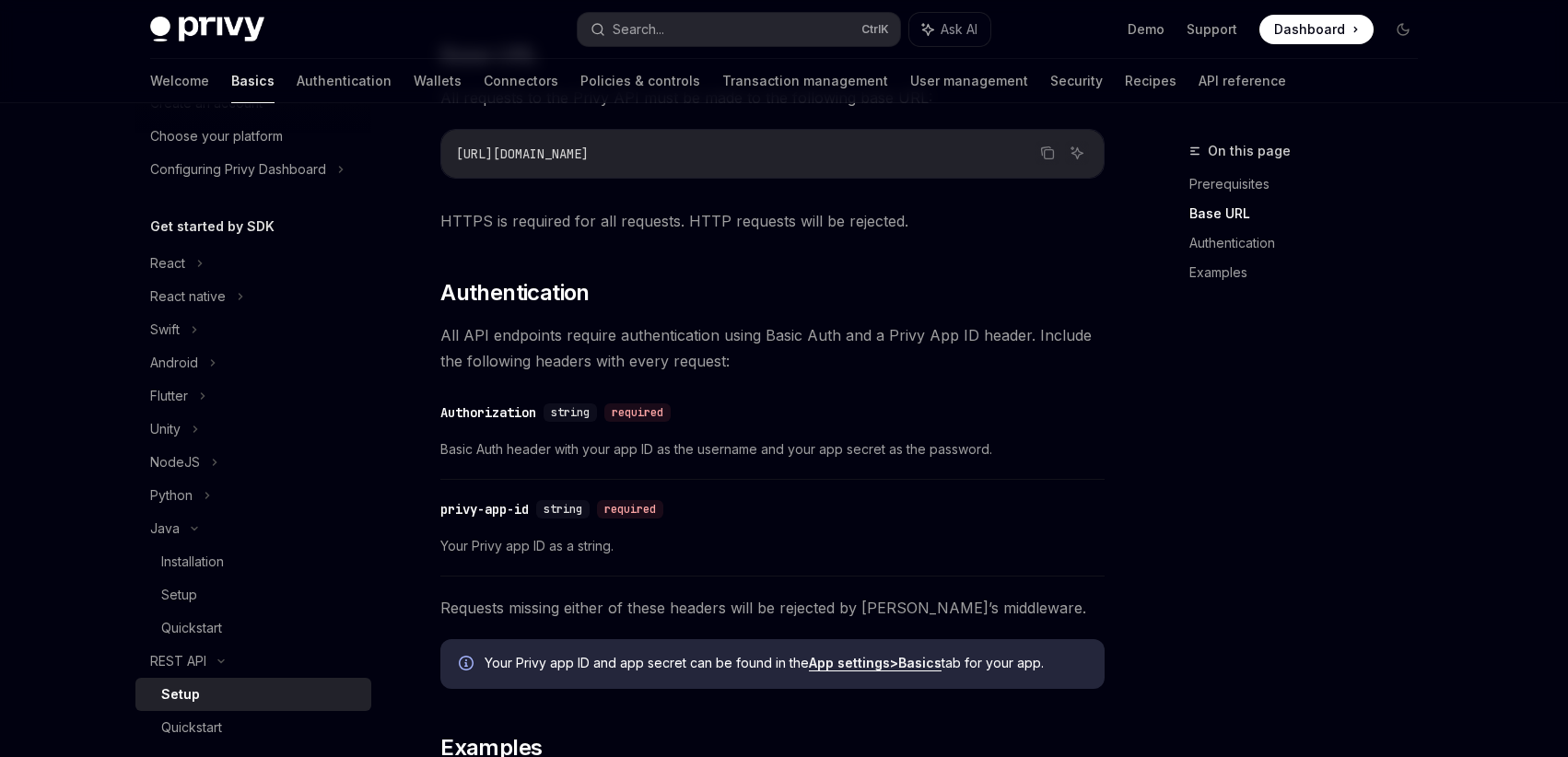
click at [507, 452] on span "Basic Auth header with your app ID as the username and your app secret as the p…" at bounding box center [772, 450] width 664 height 23
click at [834, 156] on code "[URL][DOMAIN_NAME]" at bounding box center [772, 154] width 633 height 23
click at [1048, 154] on icon "Copy the contents from the code block" at bounding box center [1048, 153] width 15 height 15
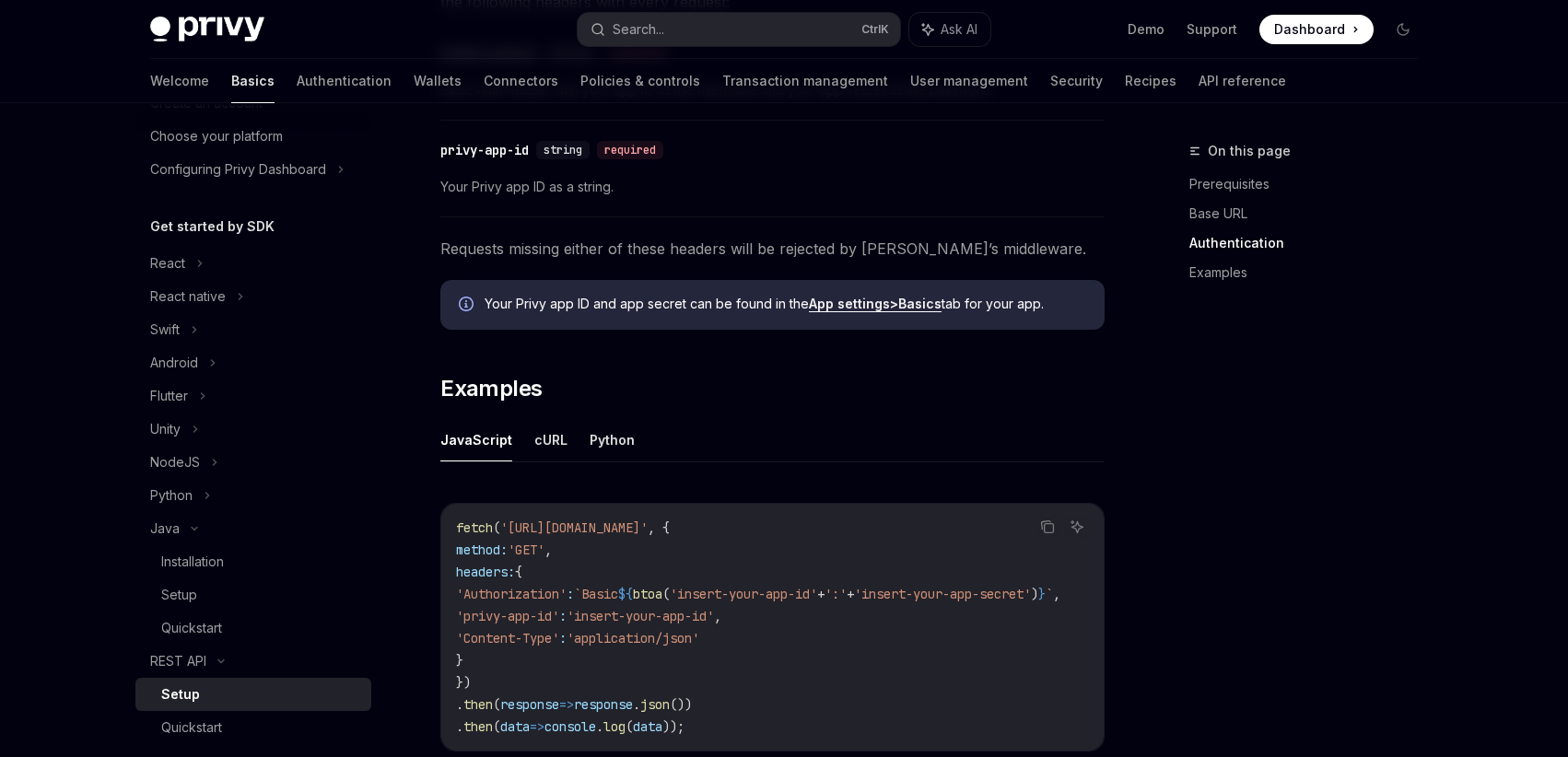
scroll to position [774, 0]
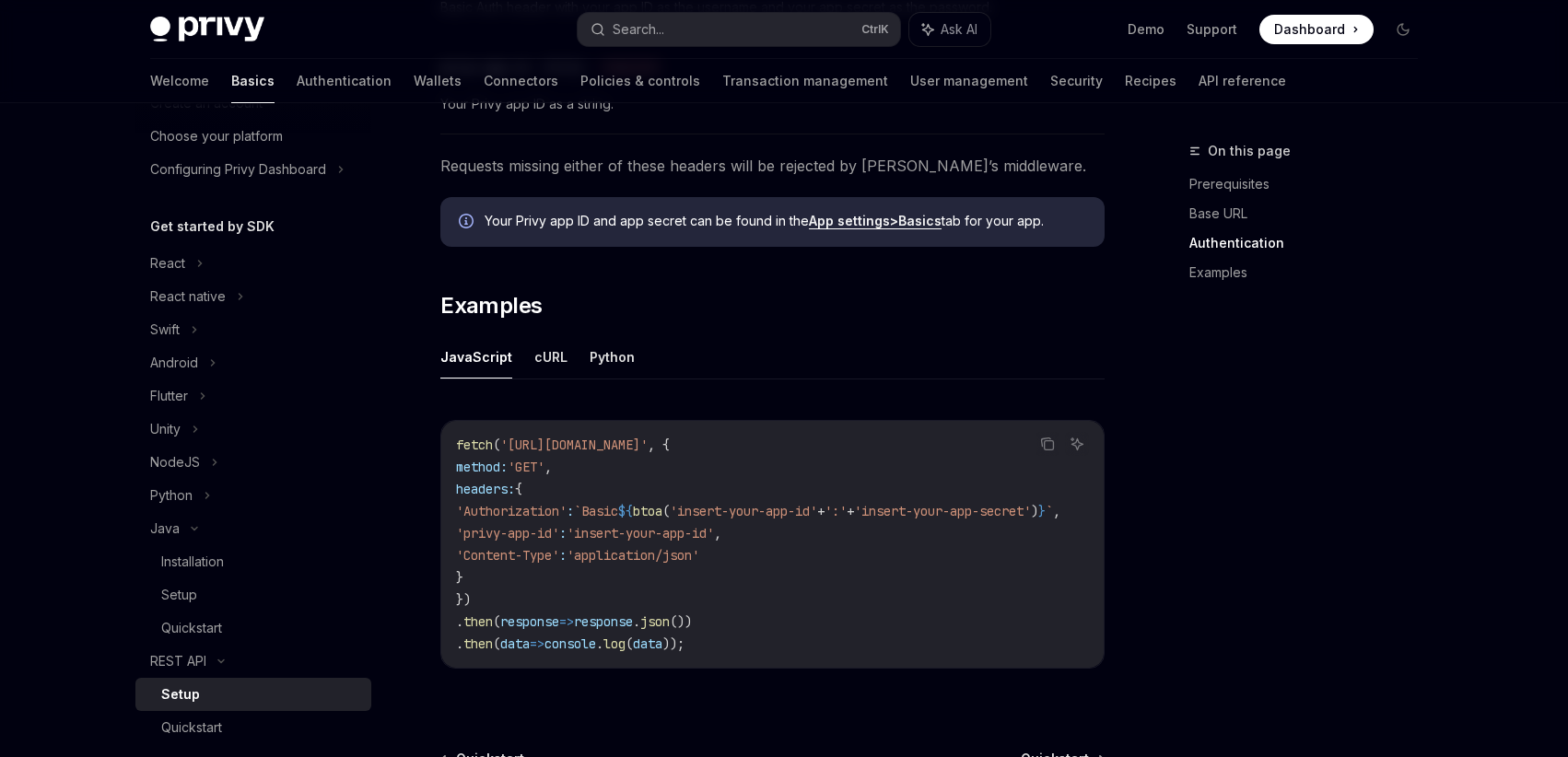
drag, startPoint x: 748, startPoint y: 444, endPoint x: 511, endPoint y: 447, distance: 237.0
click at [511, 447] on span "'[URL][DOMAIN_NAME]'" at bounding box center [573, 445] width 147 height 17
copy span "https://api.privy.io/v1/wallets"
click at [662, 516] on span "btoa" at bounding box center [647, 511] width 29 height 17
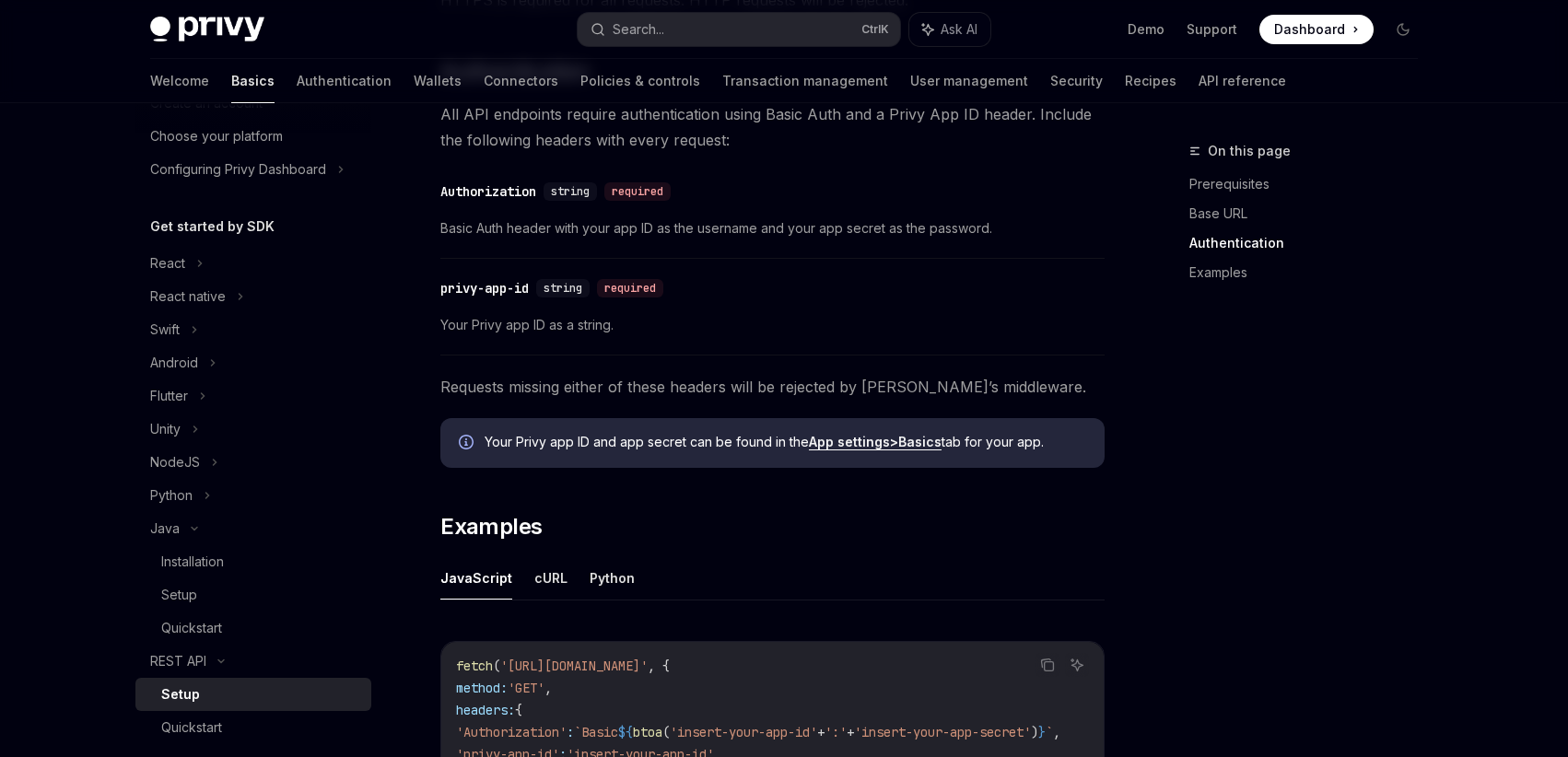
scroll to position [442, 0]
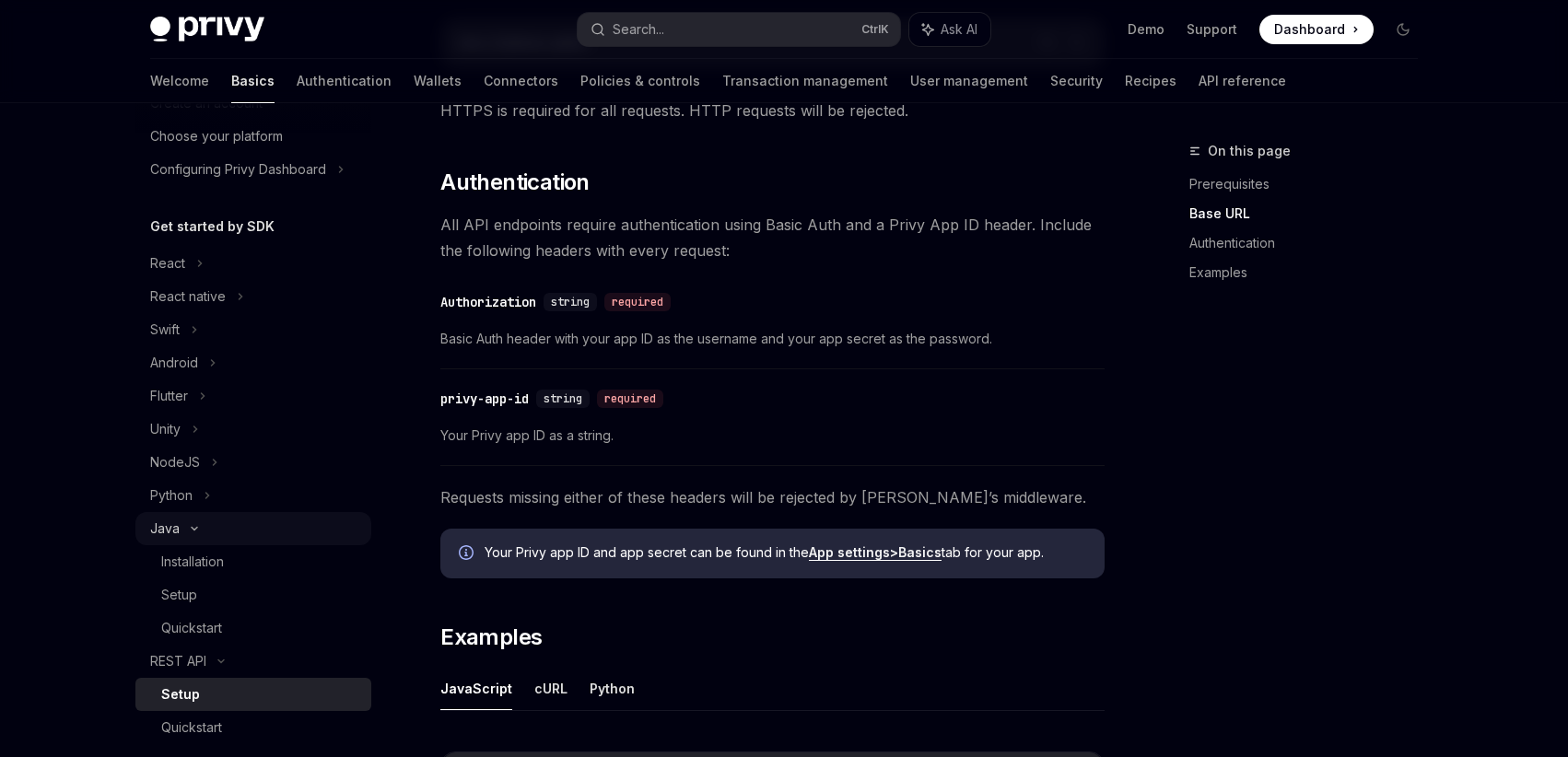
click at [191, 537] on div "Java" at bounding box center [253, 528] width 236 height 33
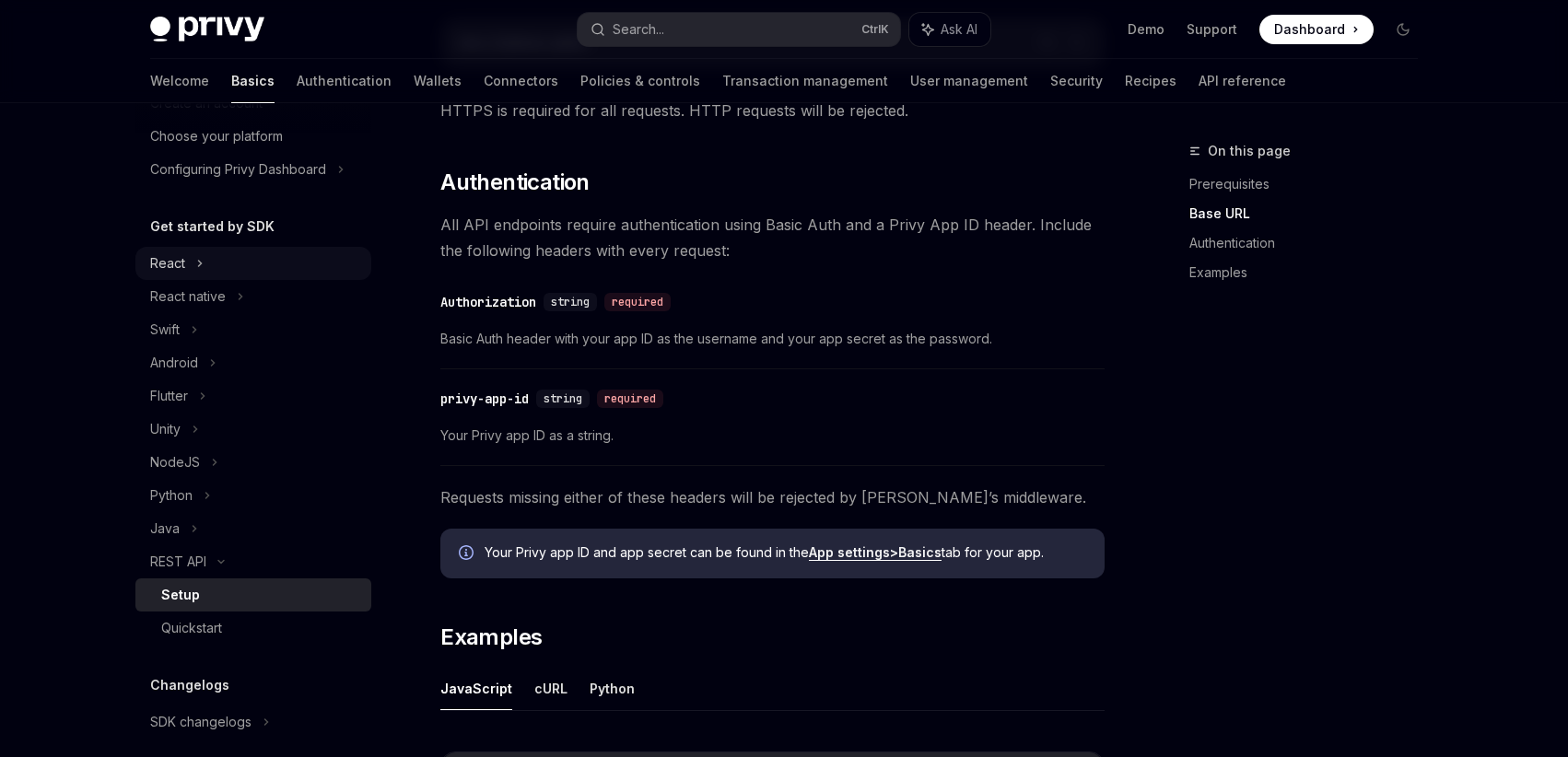
click at [216, 270] on div "React" at bounding box center [253, 263] width 236 height 33
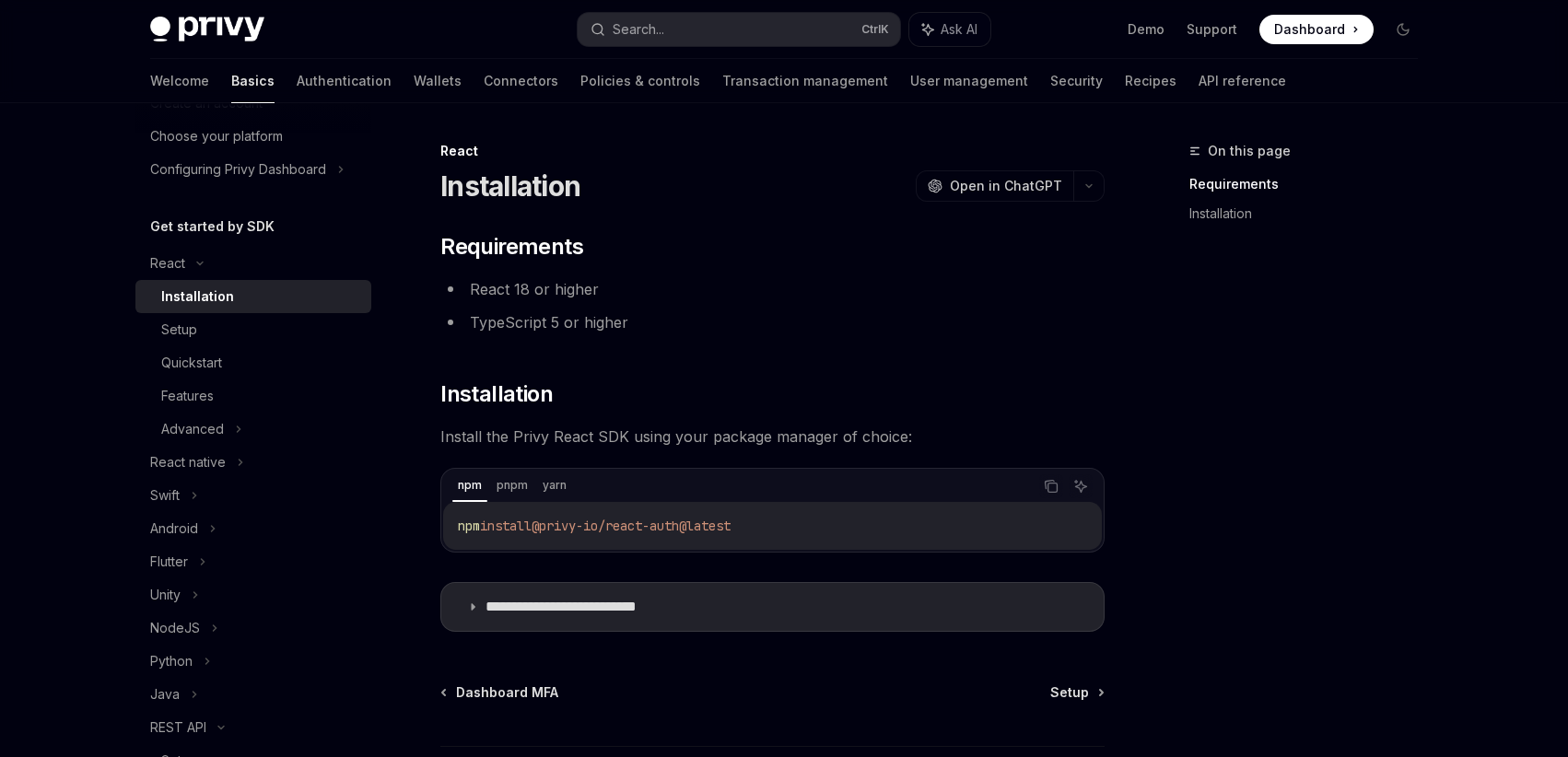
click at [206, 301] on div "Installation" at bounding box center [197, 297] width 72 height 23
click at [208, 301] on div "Installation" at bounding box center [197, 297] width 72 height 23
click at [210, 333] on div "Setup" at bounding box center [261, 330] width 199 height 23
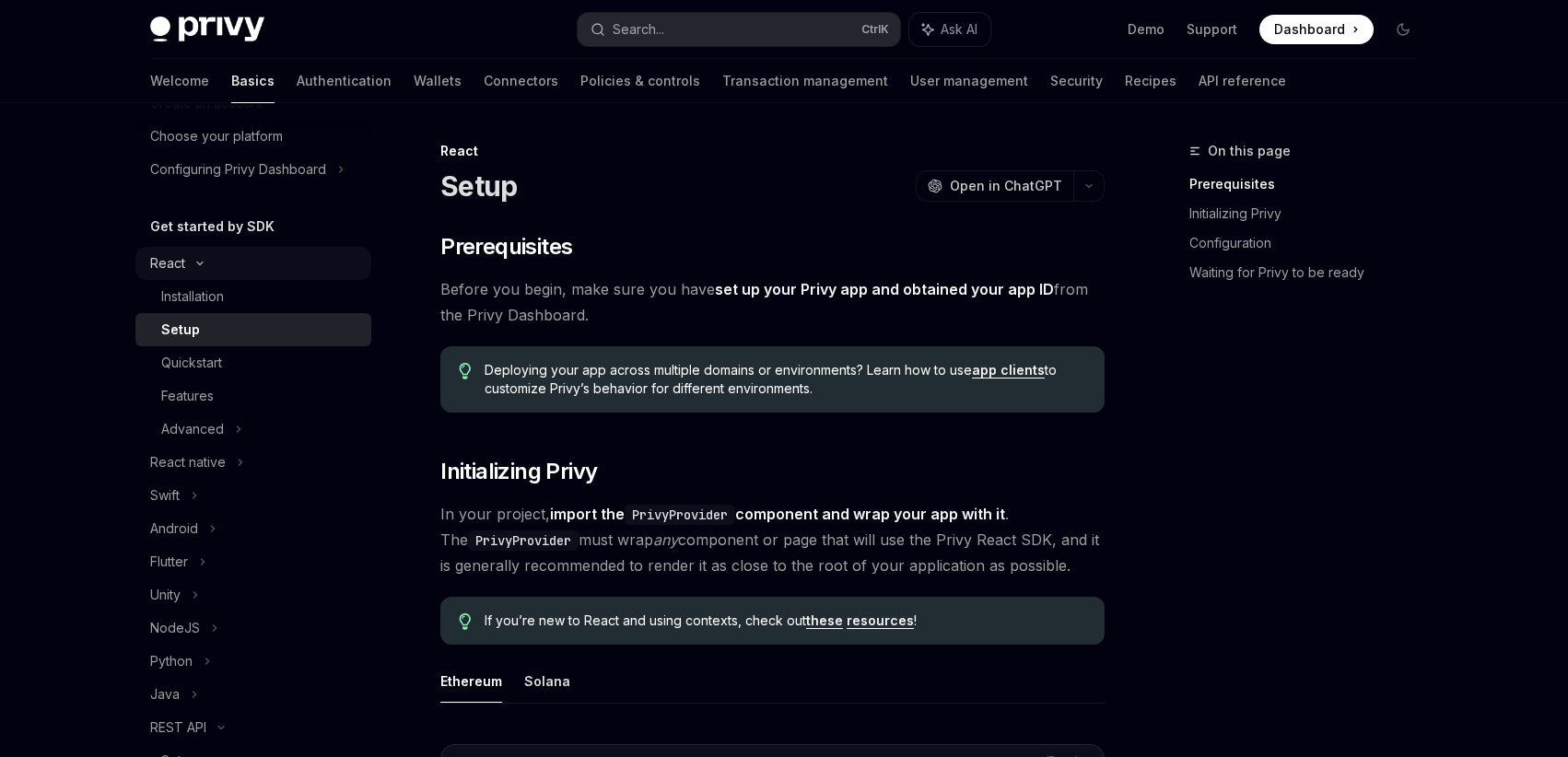
click at [199, 263] on icon at bounding box center [200, 263] width 6 height 3
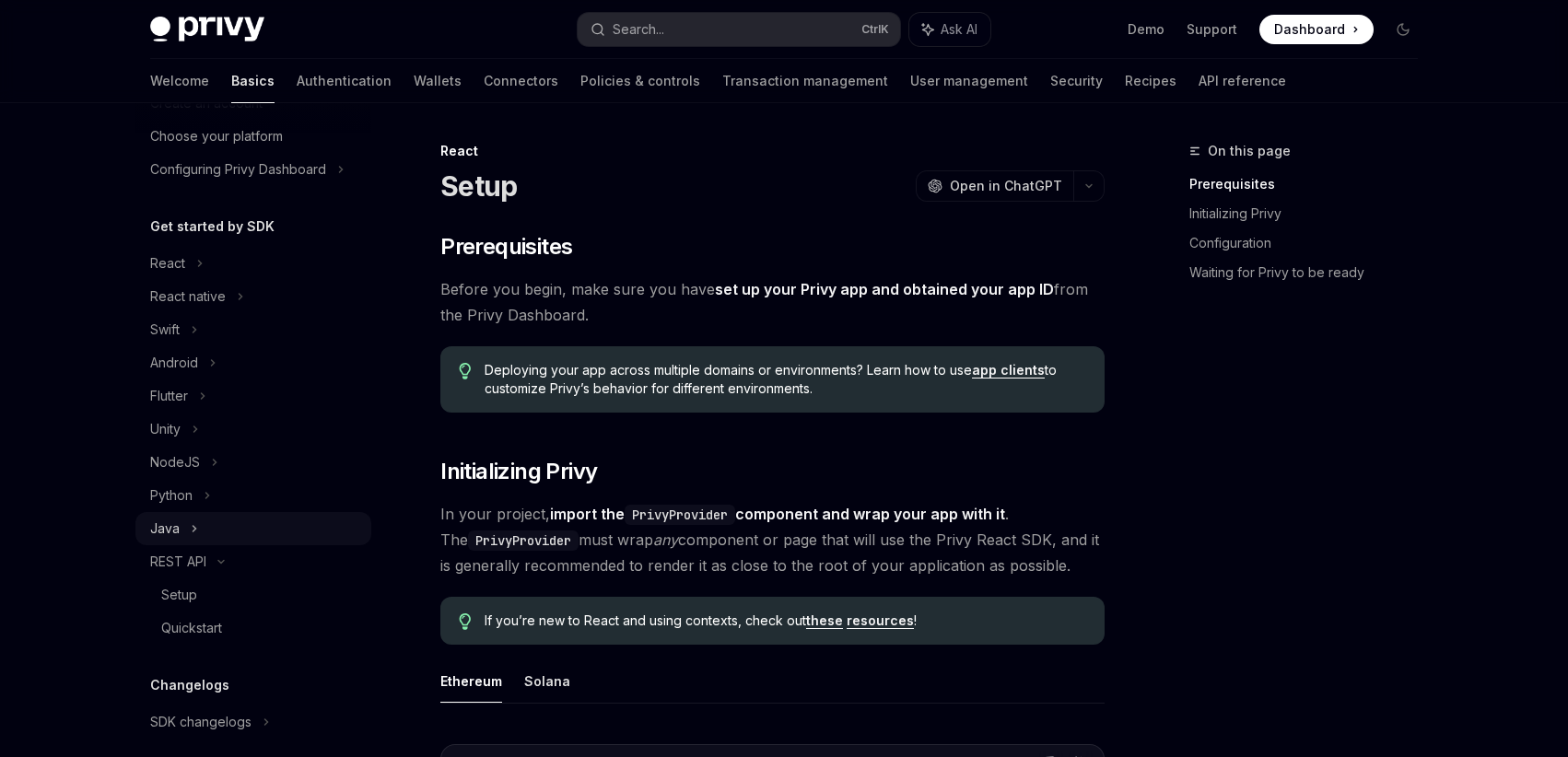
click at [241, 531] on div "Java" at bounding box center [253, 528] width 236 height 33
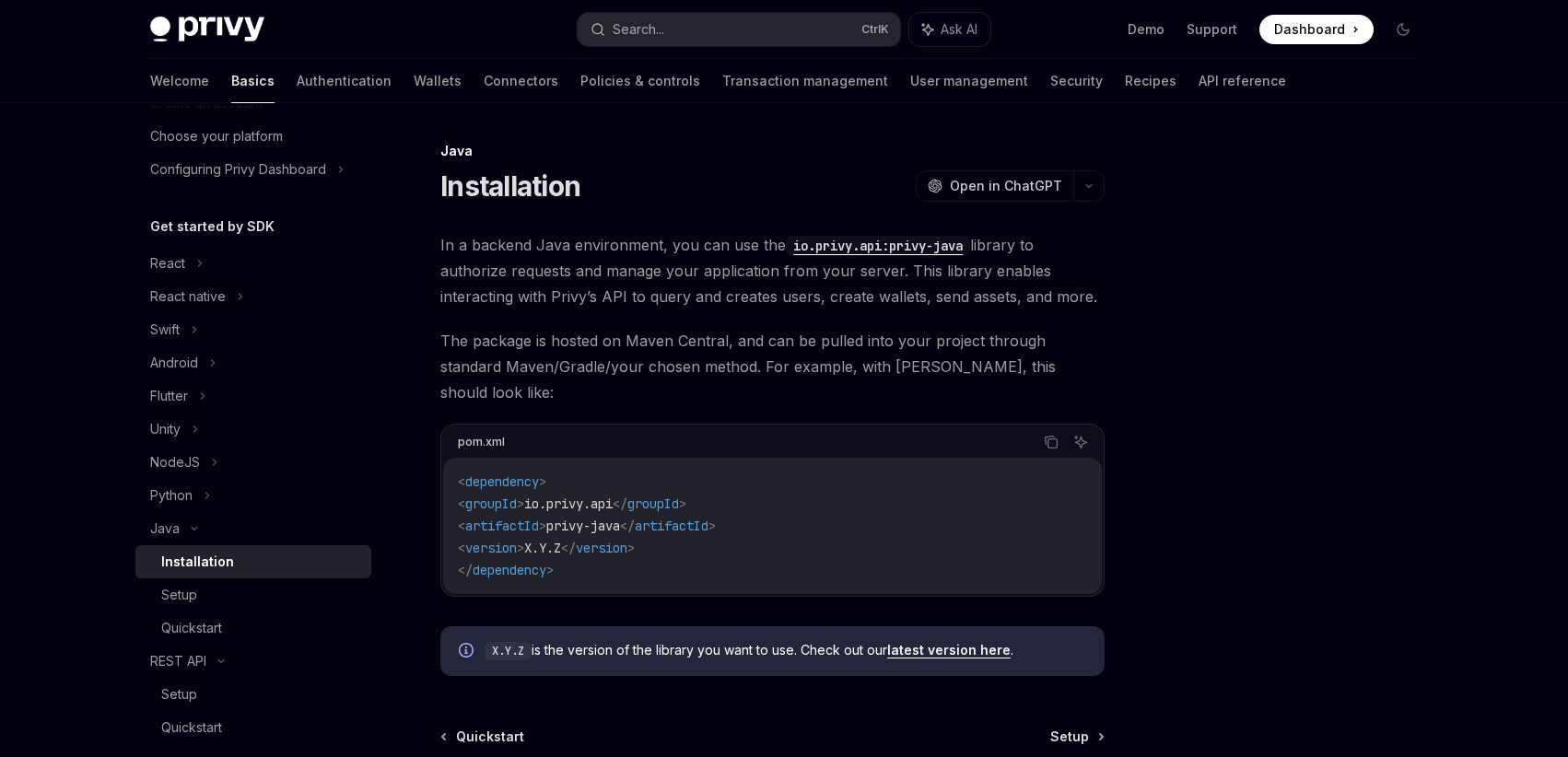
click at [206, 557] on div "Installation" at bounding box center [197, 562] width 72 height 23
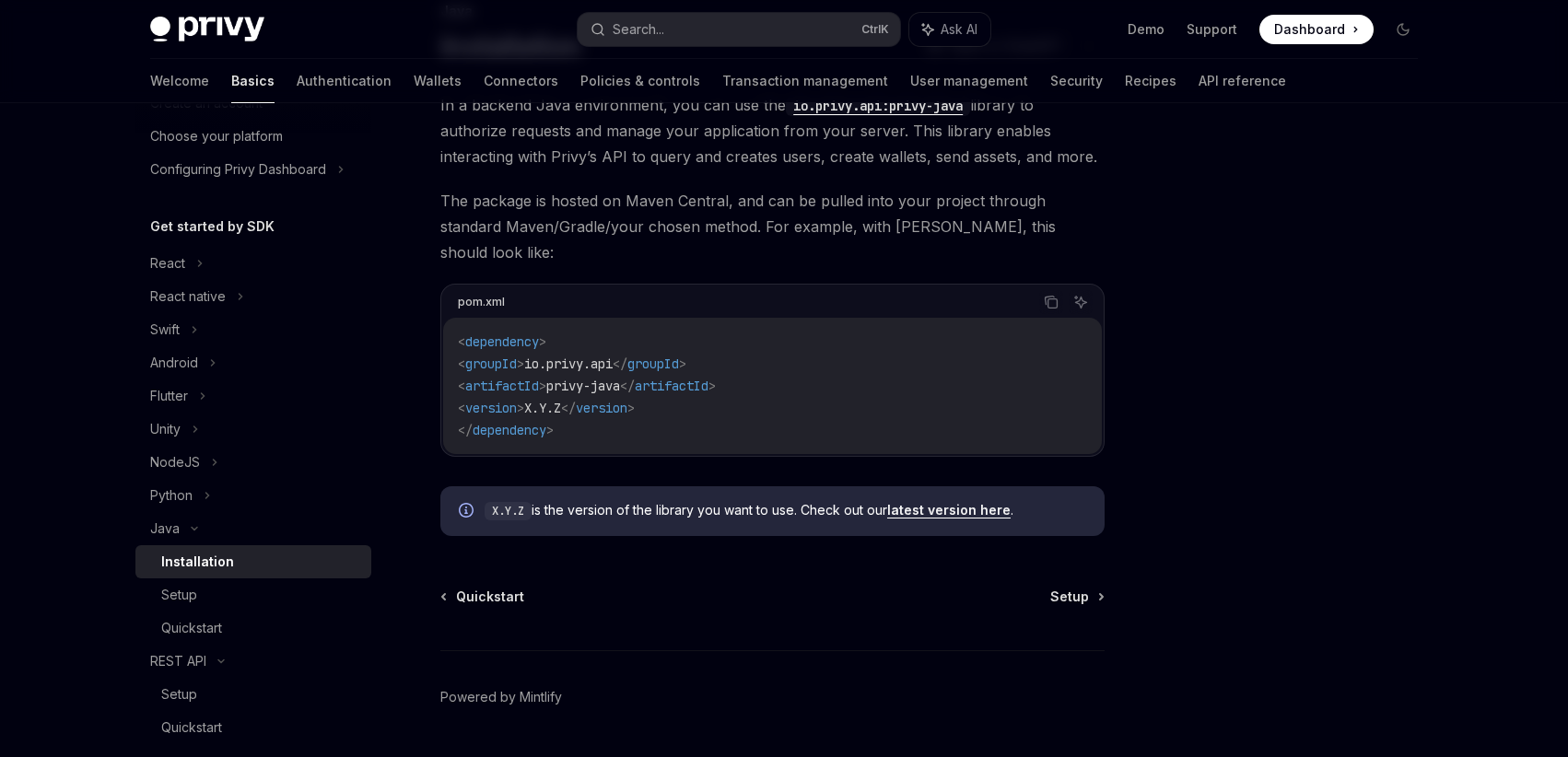
scroll to position [166, 0]
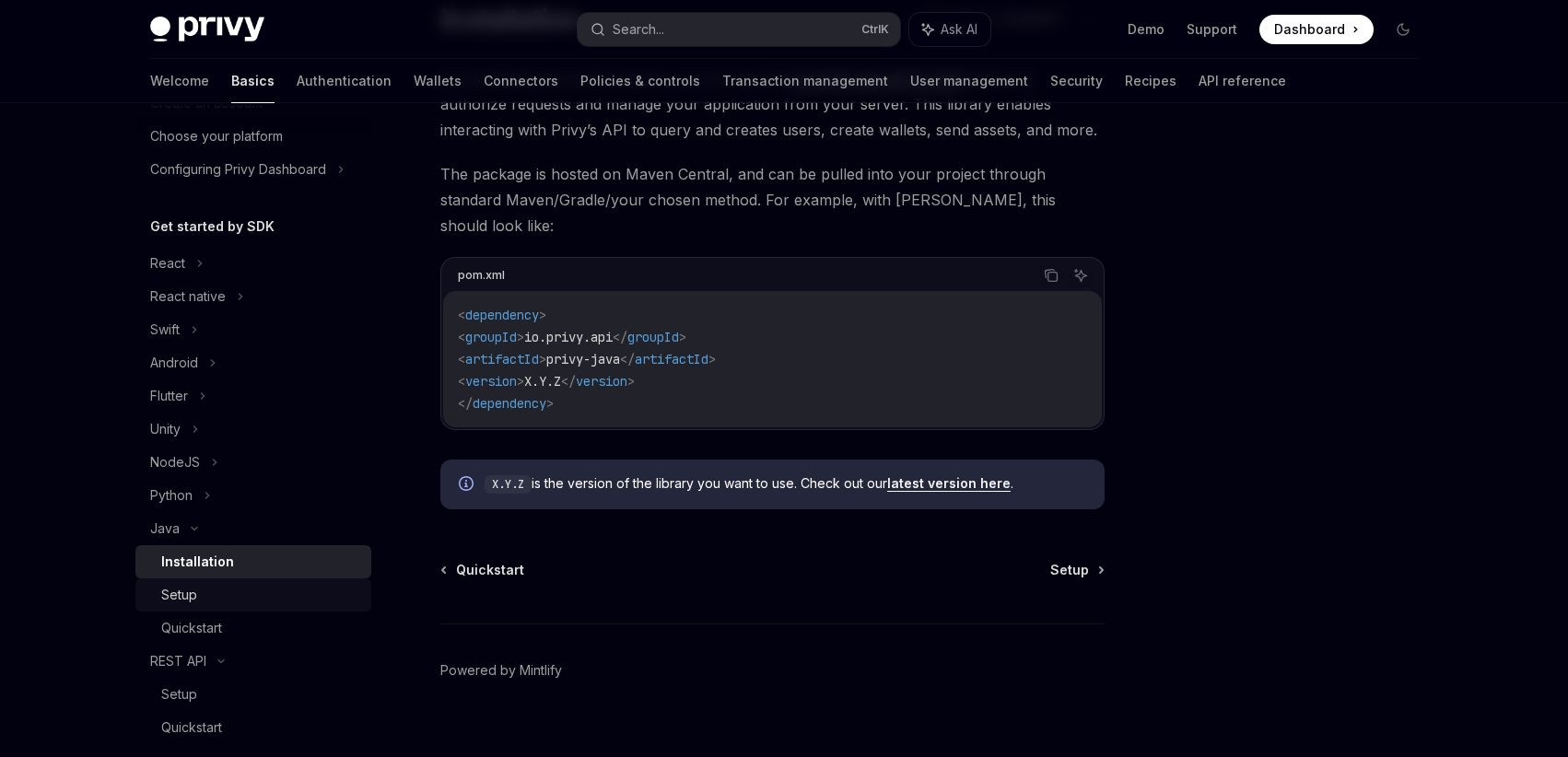
click at [269, 586] on div "Setup" at bounding box center [261, 595] width 199 height 23
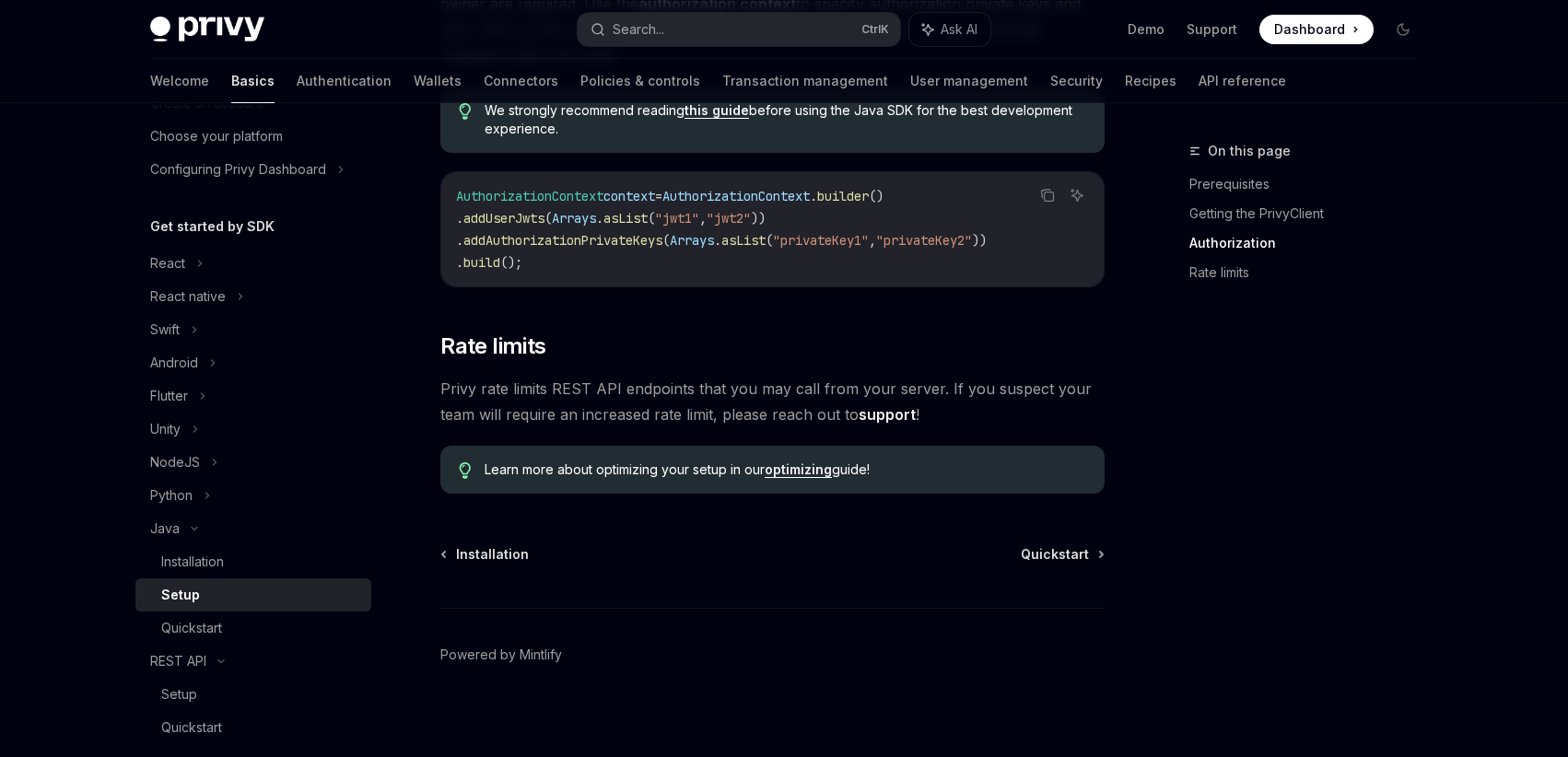
scroll to position [913, 0]
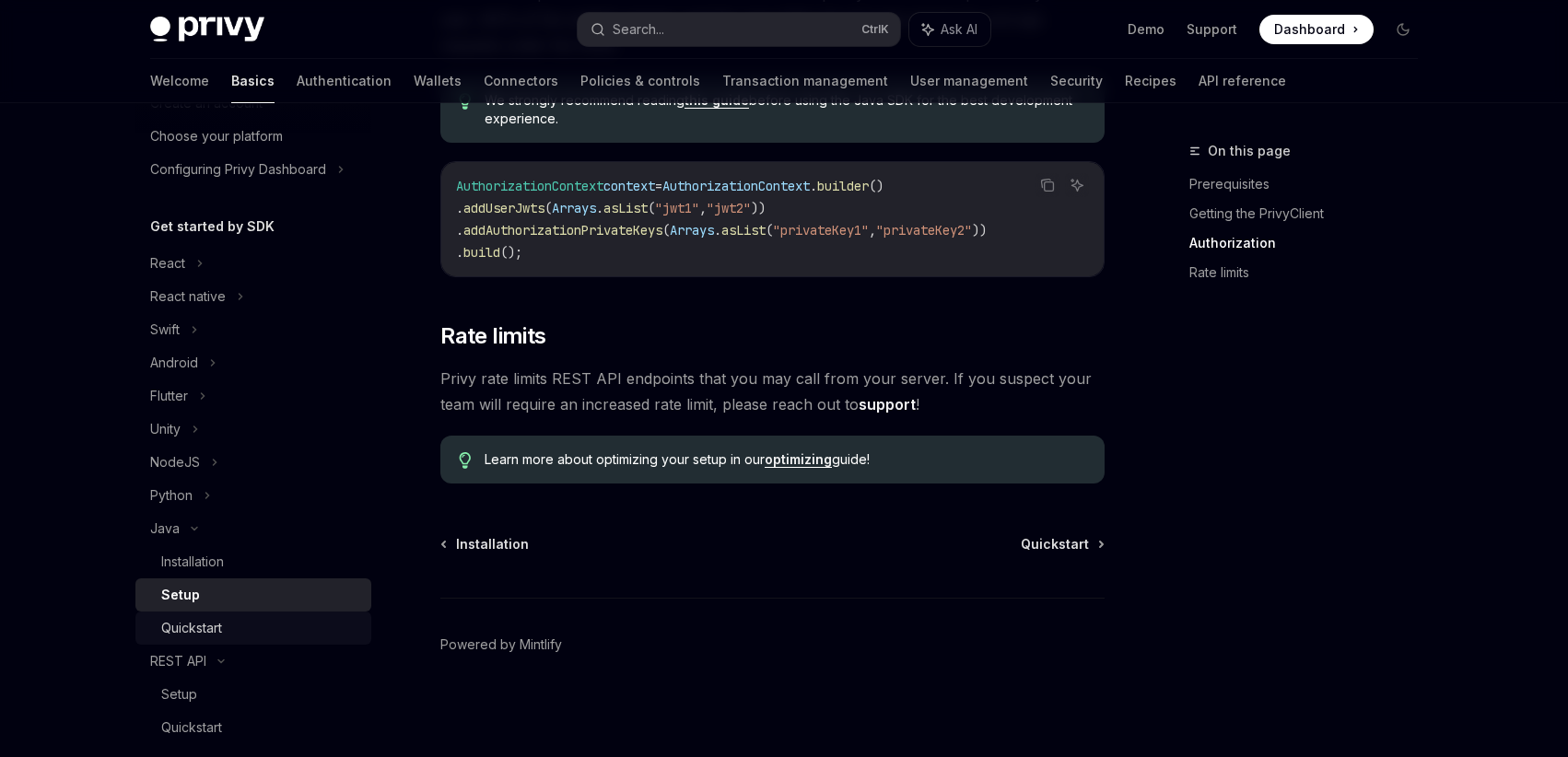
click at [194, 633] on div "Quickstart" at bounding box center [192, 628] width 61 height 23
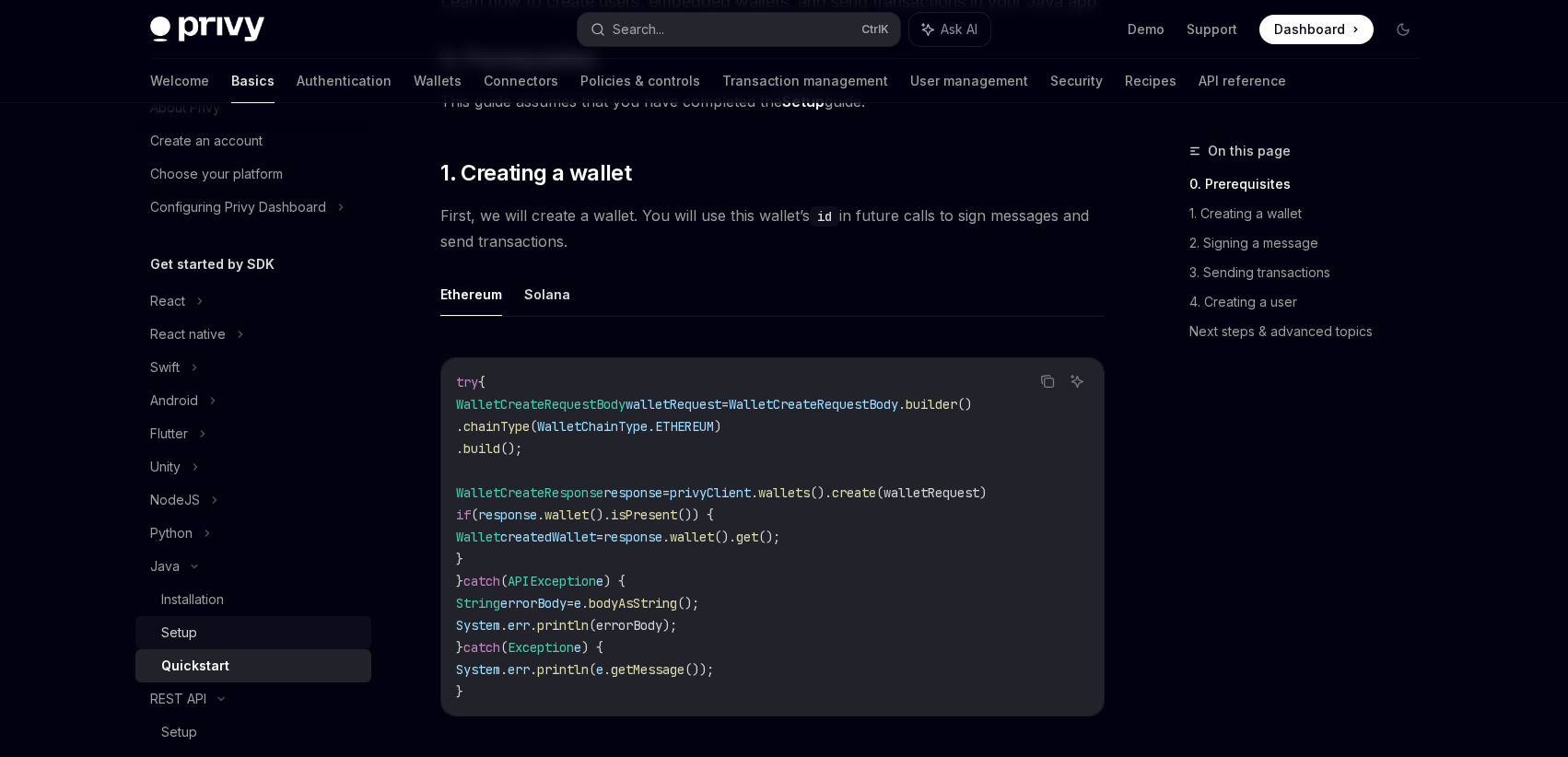
scroll to position [111, 0]
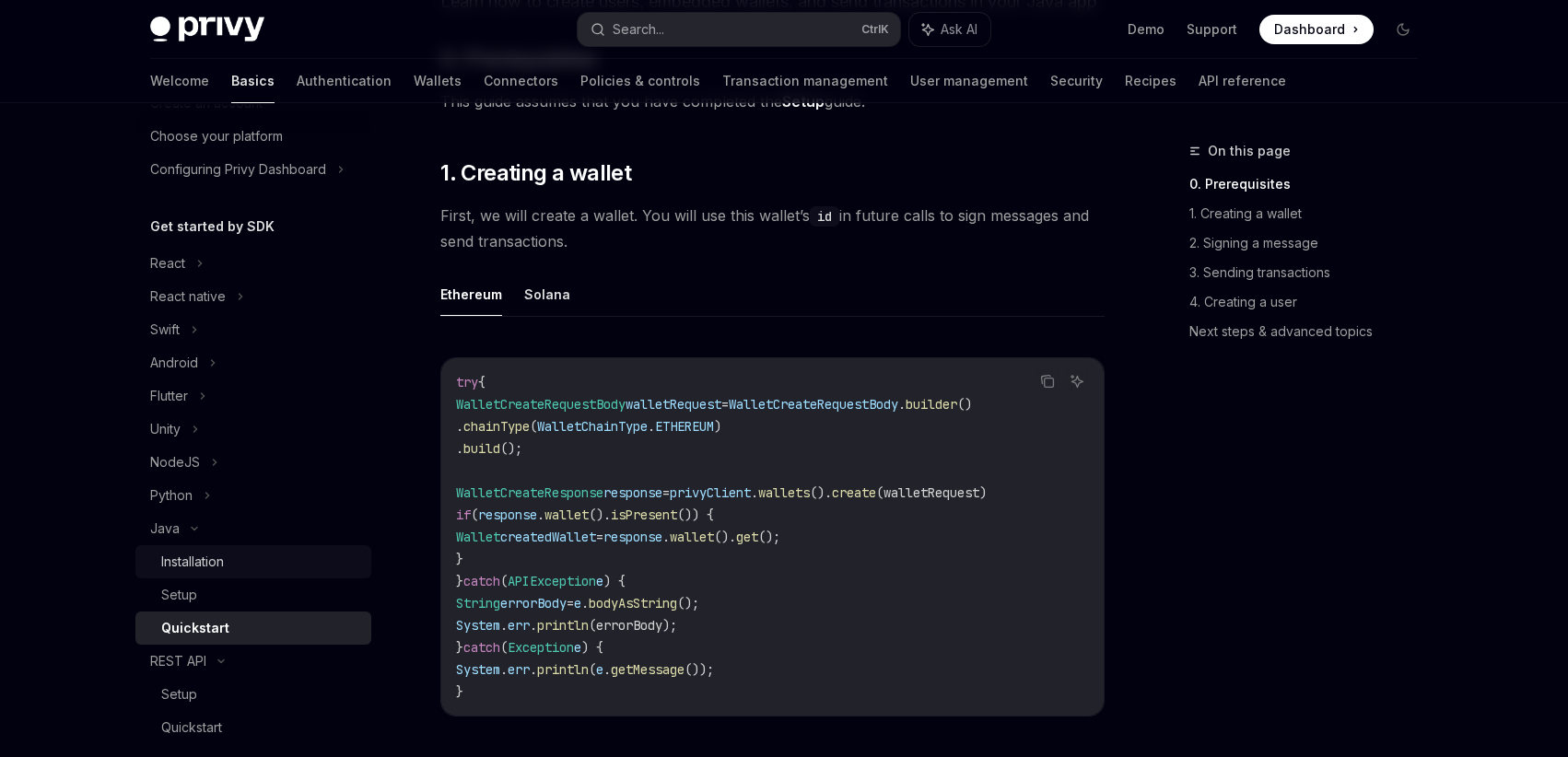
click at [273, 551] on div "Installation" at bounding box center [261, 562] width 199 height 23
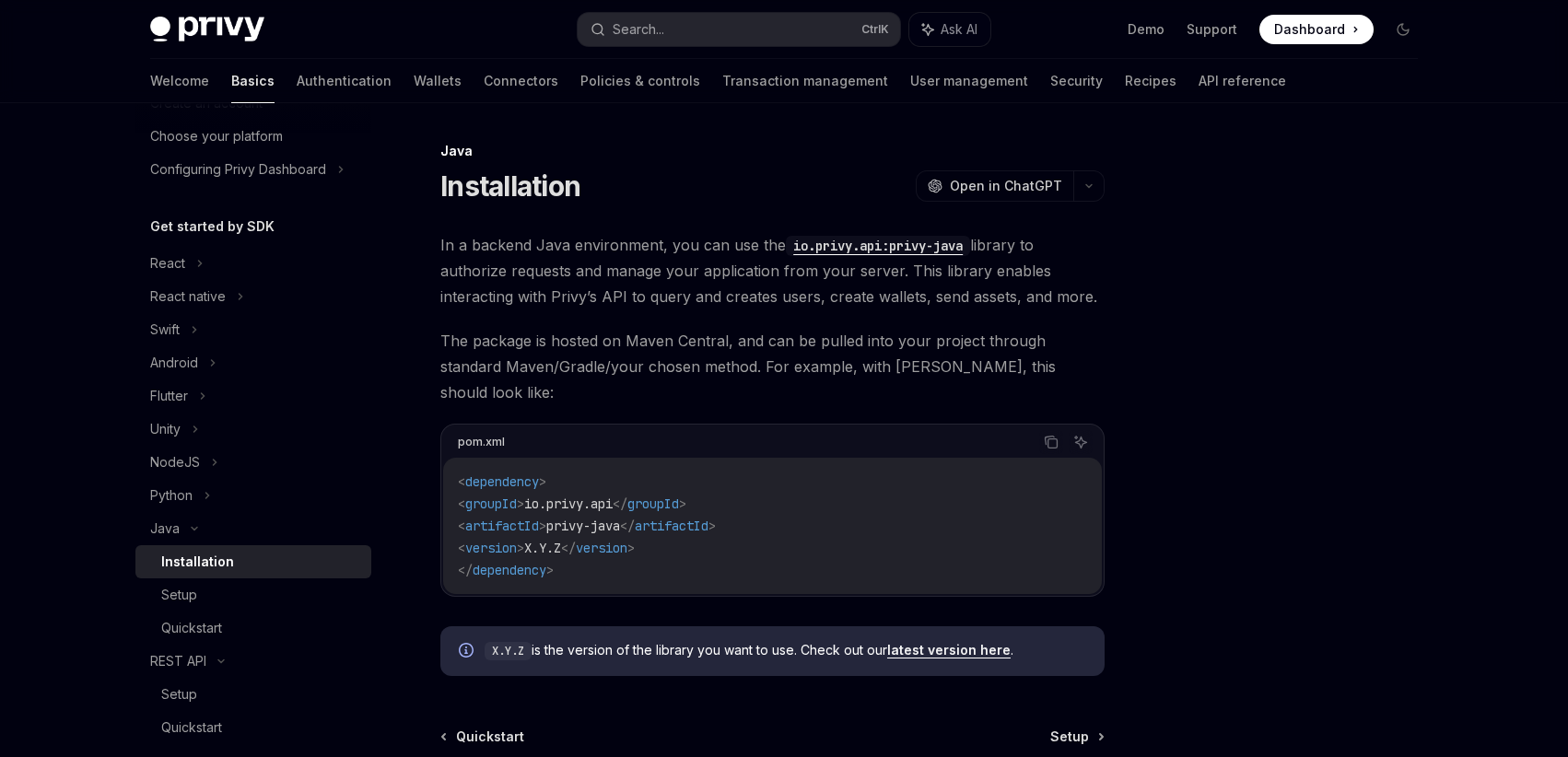
click at [211, 232] on h5 "Get started by SDK" at bounding box center [212, 226] width 124 height 23
click at [193, 527] on icon at bounding box center [194, 529] width 23 height 8
click at [226, 565] on div "REST API" at bounding box center [253, 561] width 236 height 33
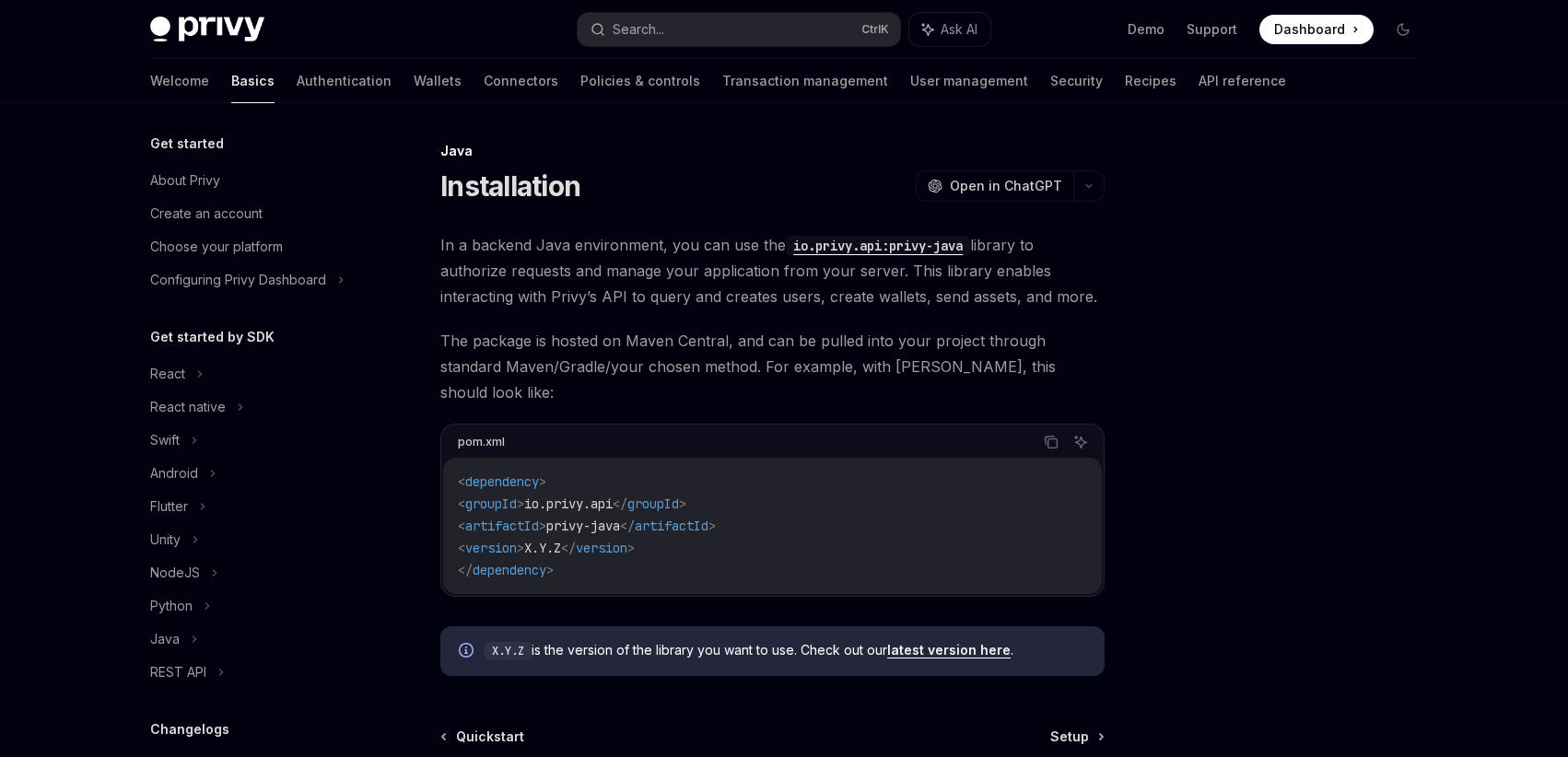
click at [1327, 41] on span at bounding box center [1316, 29] width 115 height 29
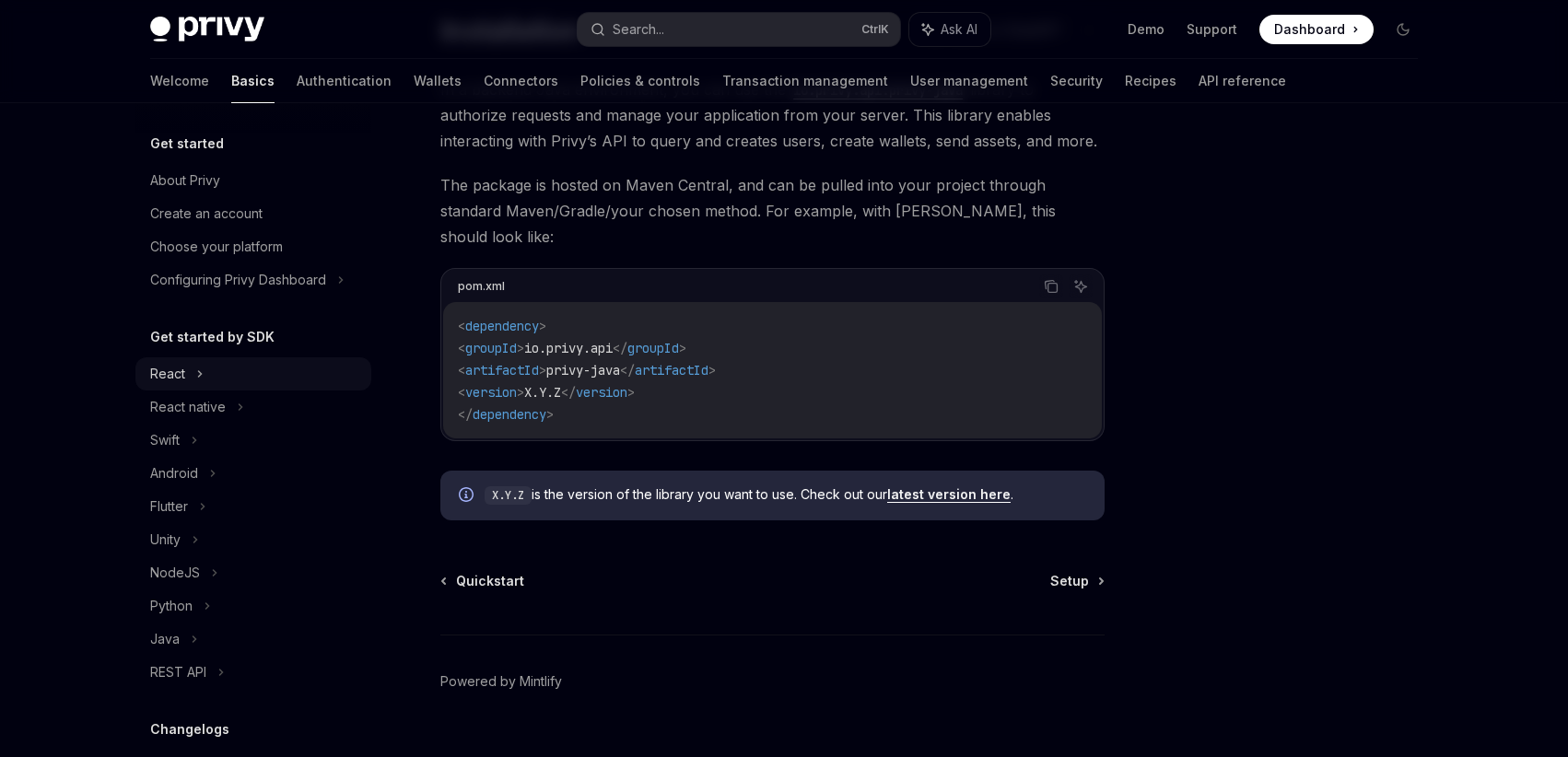
scroll to position [166, 0]
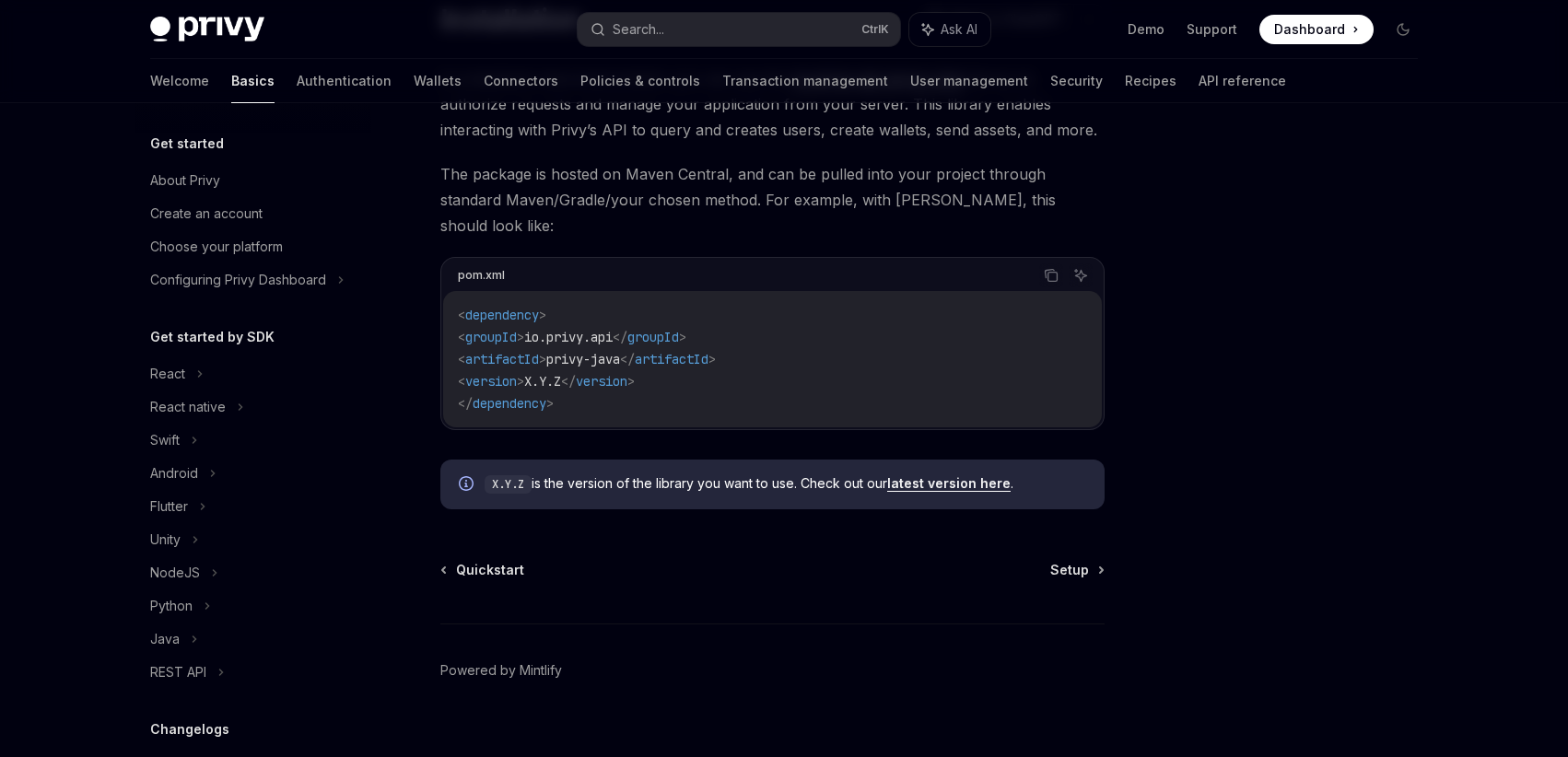
click at [231, 337] on h5 "Get started by SDK" at bounding box center [212, 337] width 124 height 23
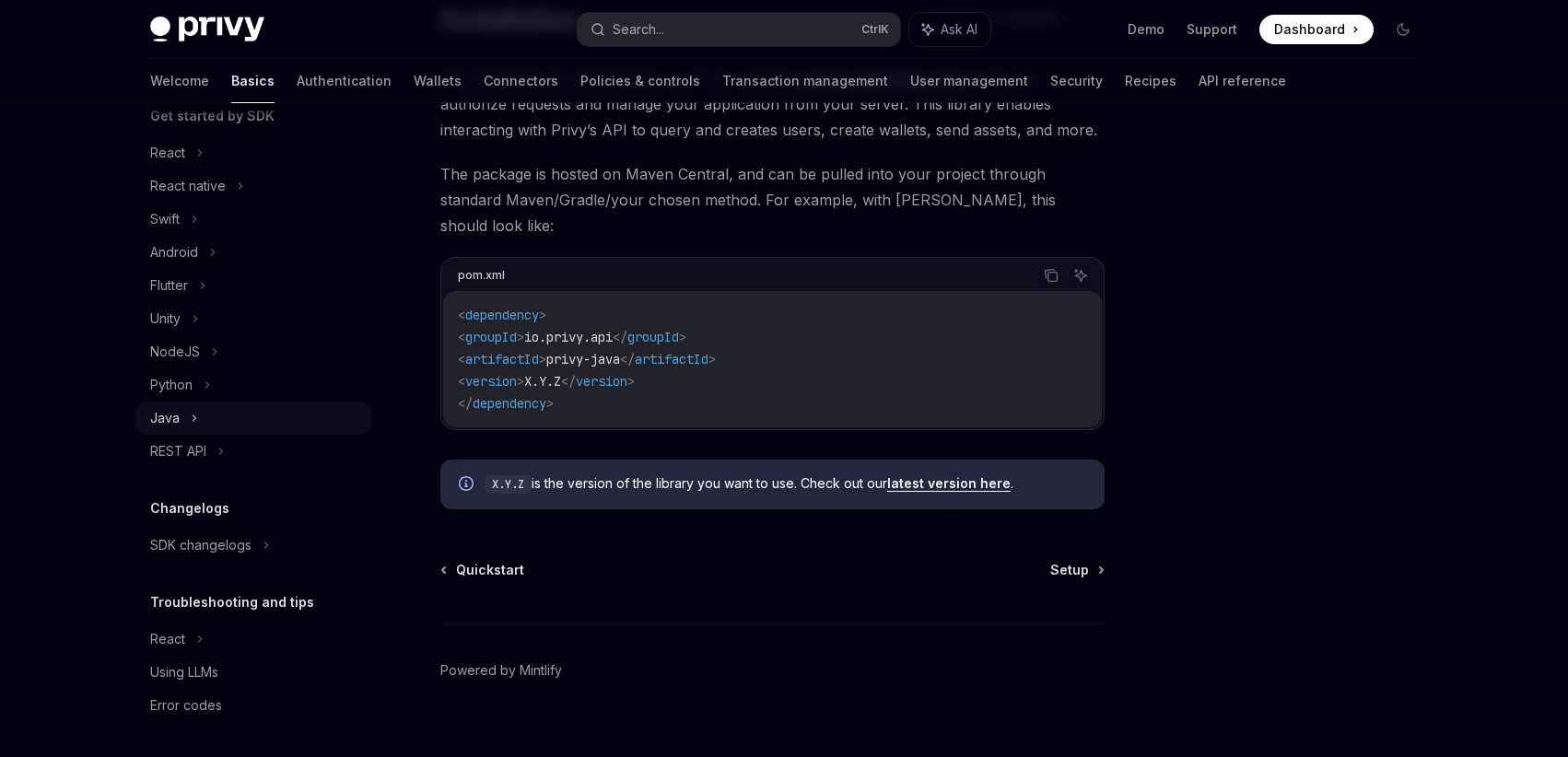
scroll to position [223, 0]
click at [196, 420] on icon at bounding box center [194, 416] width 8 height 23
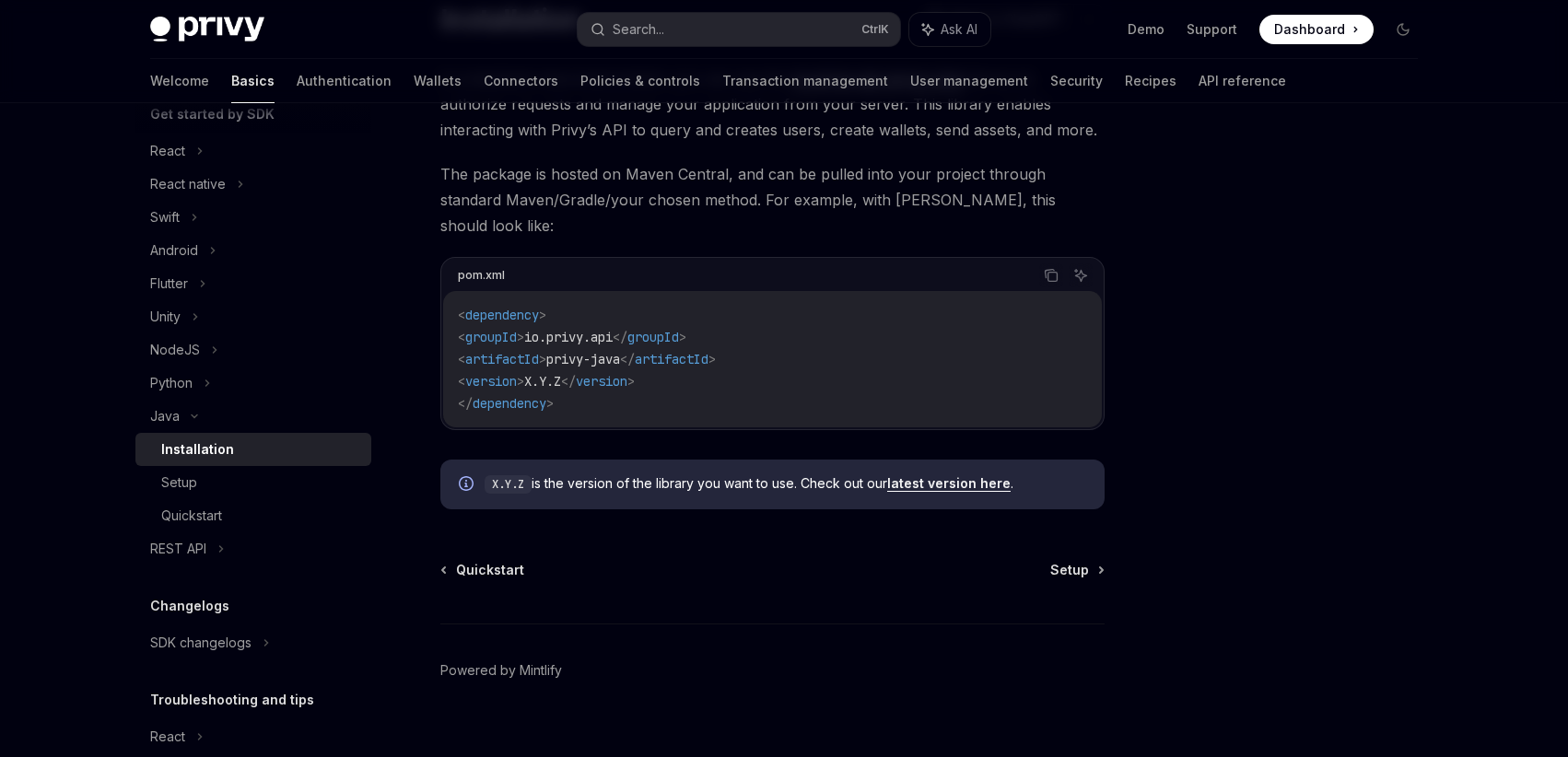
click at [225, 449] on div "Installation" at bounding box center [197, 450] width 72 height 23
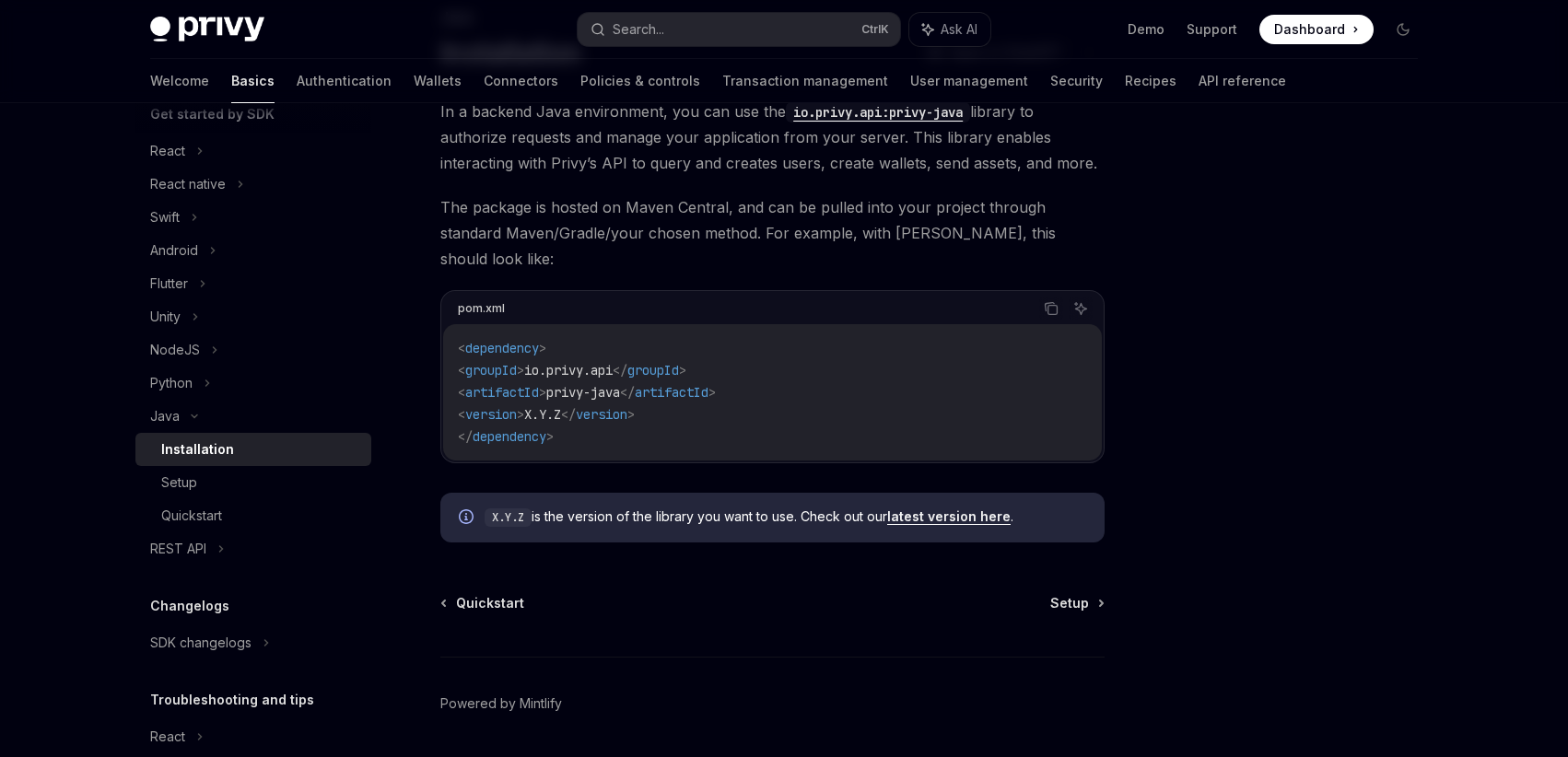
scroll to position [166, 0]
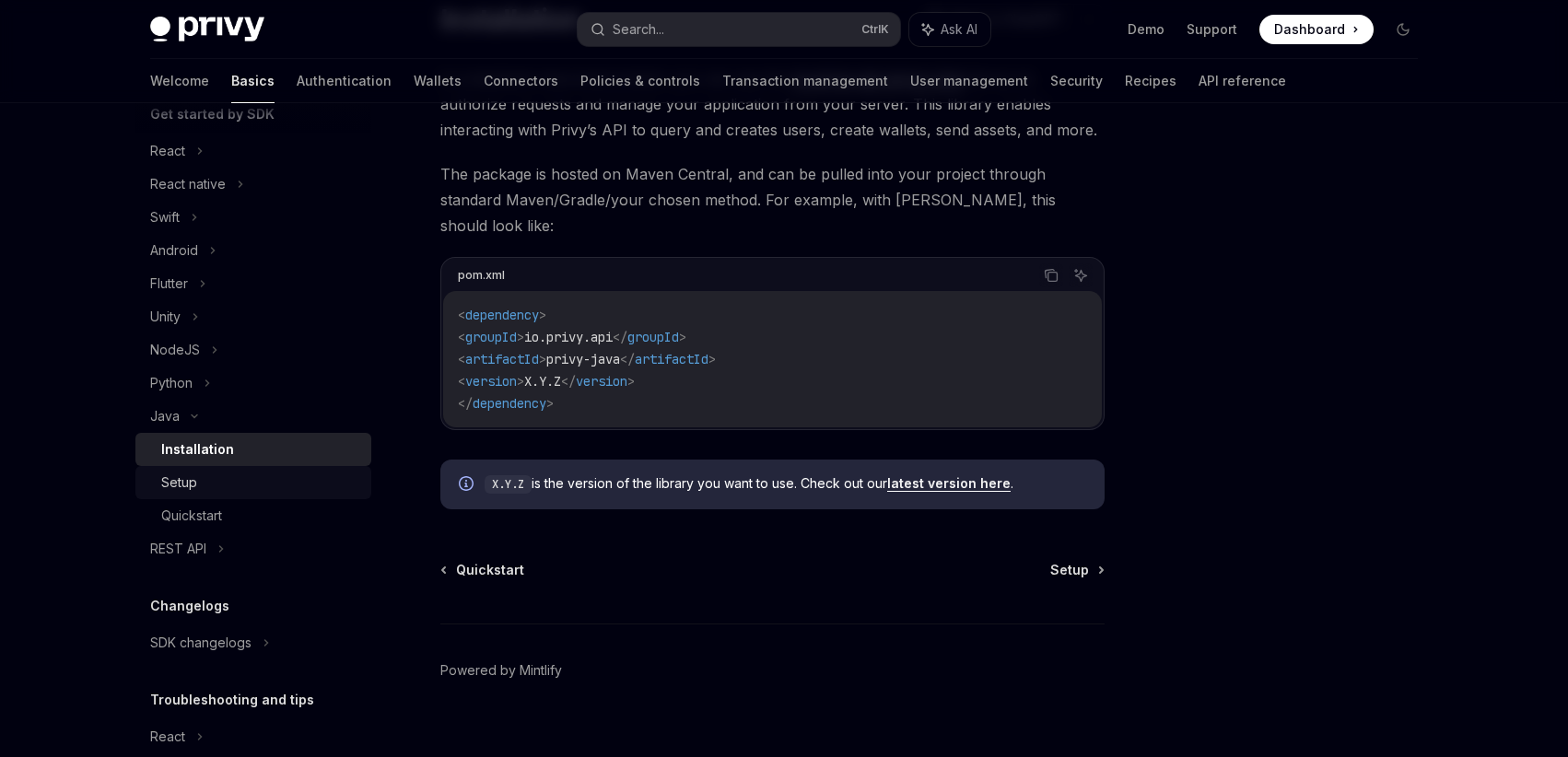
click at [201, 485] on div "Setup" at bounding box center [261, 483] width 199 height 23
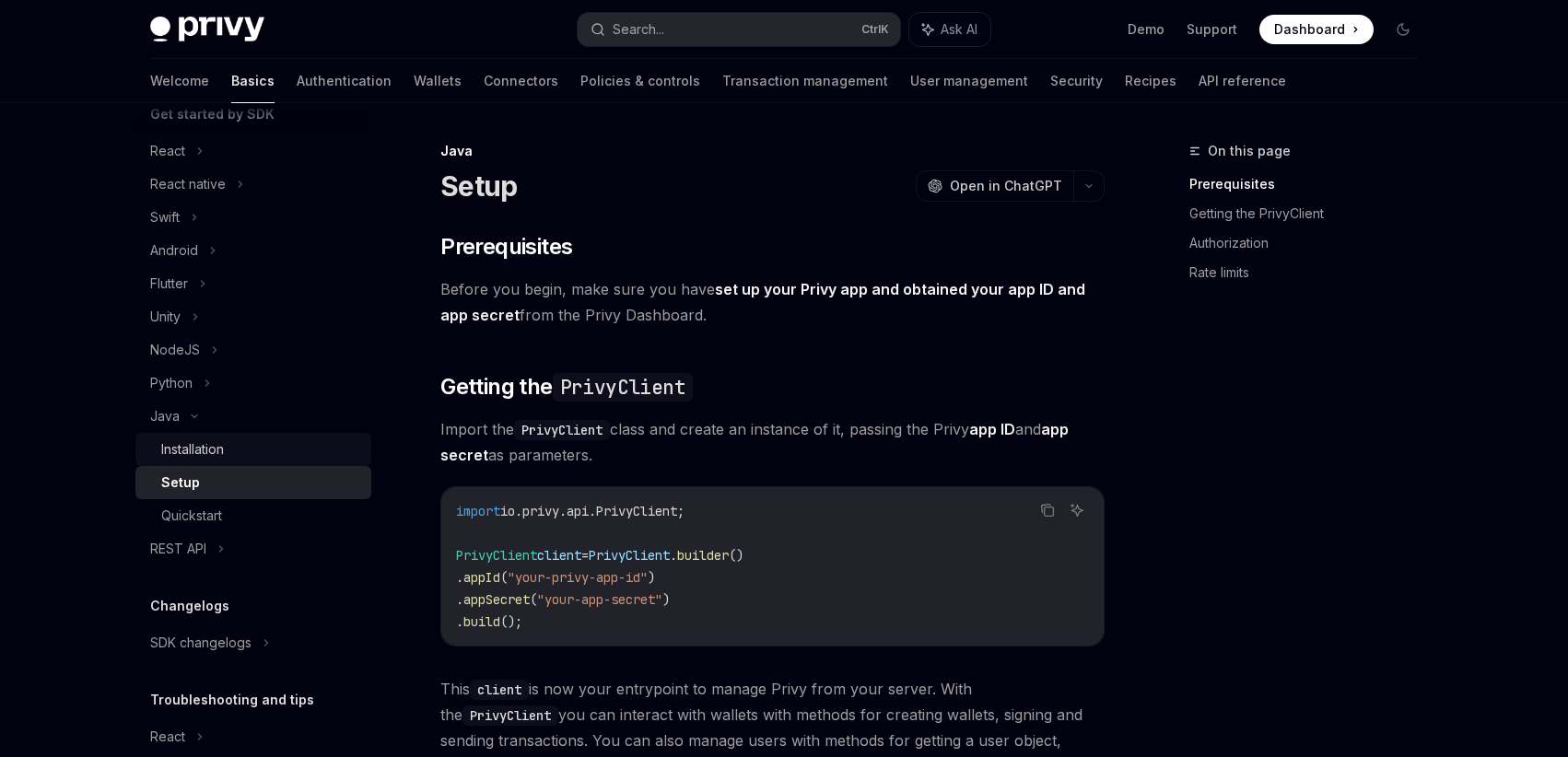
click at [220, 445] on div "Installation" at bounding box center [193, 450] width 63 height 23
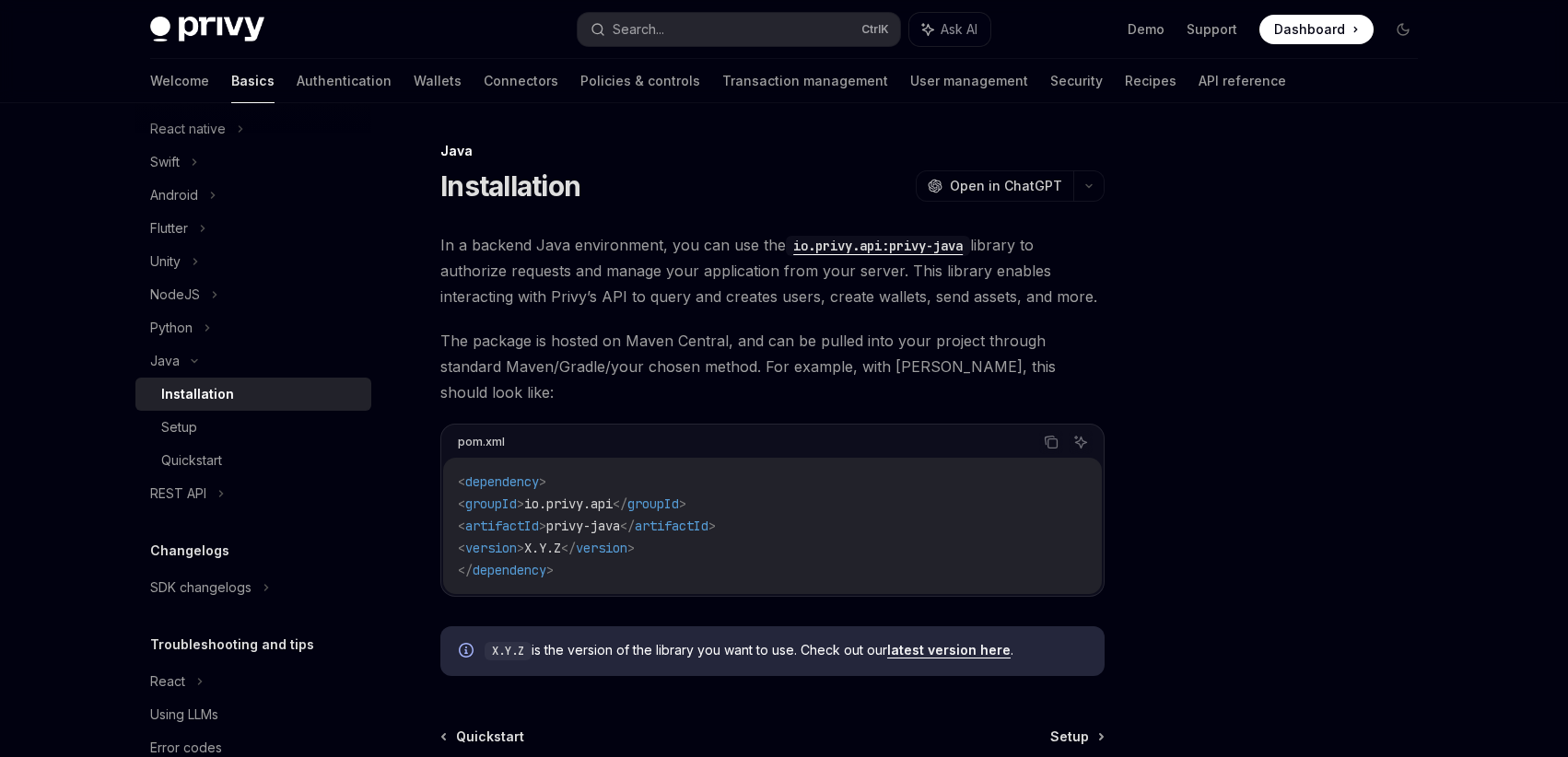
scroll to position [322, 0]
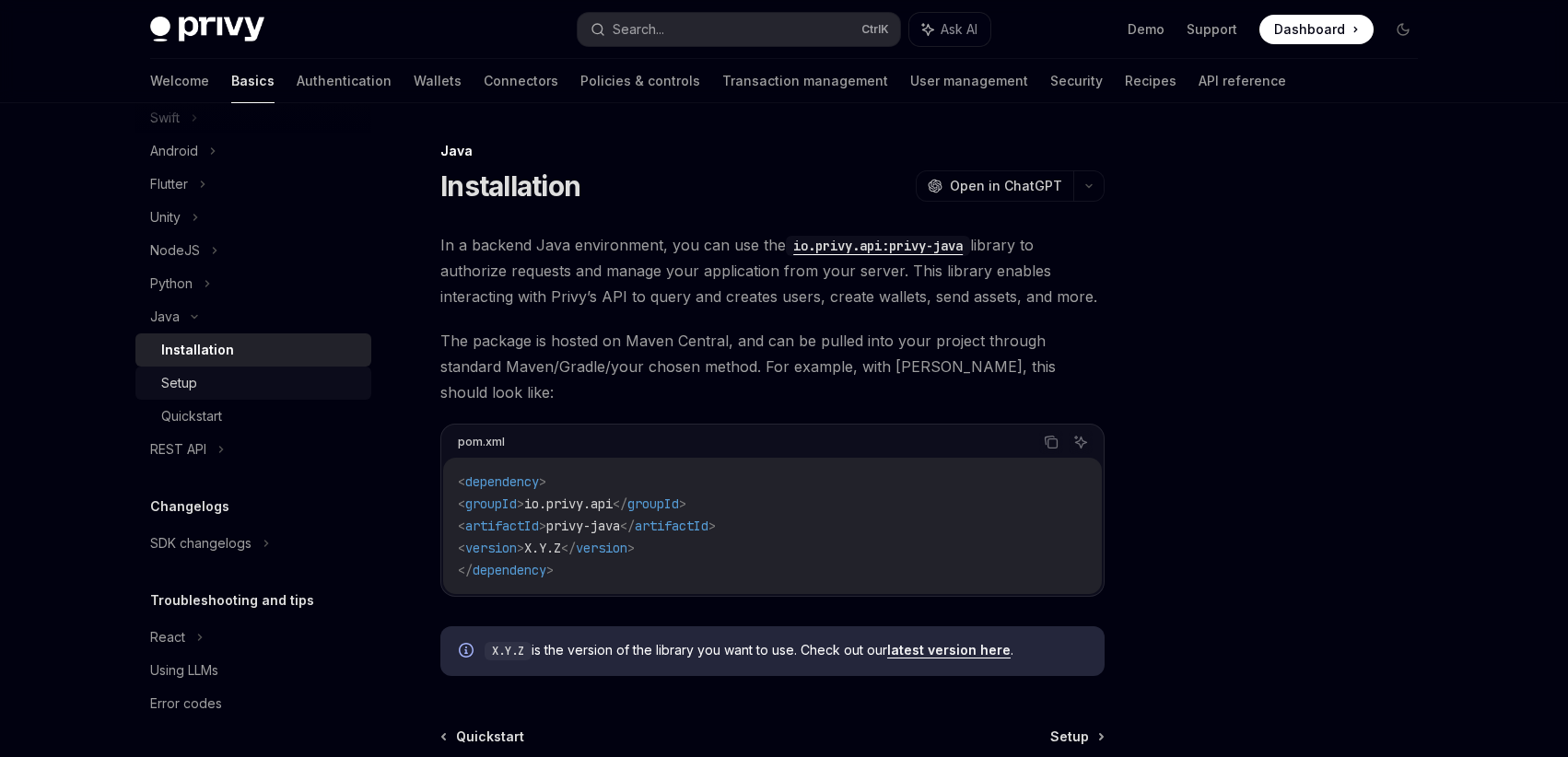
click at [191, 384] on div "Setup" at bounding box center [179, 383] width 36 height 23
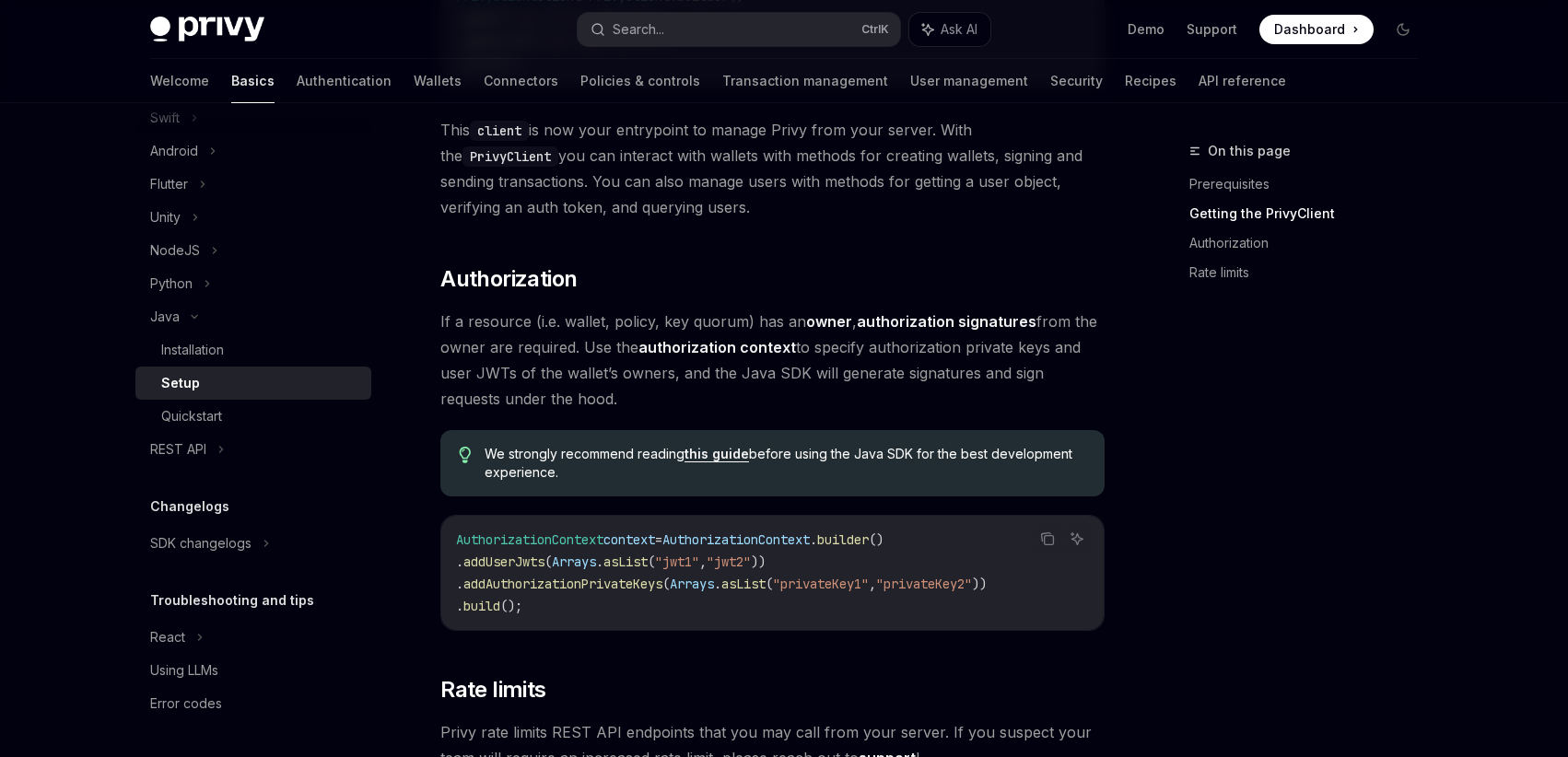
scroll to position [663, 0]
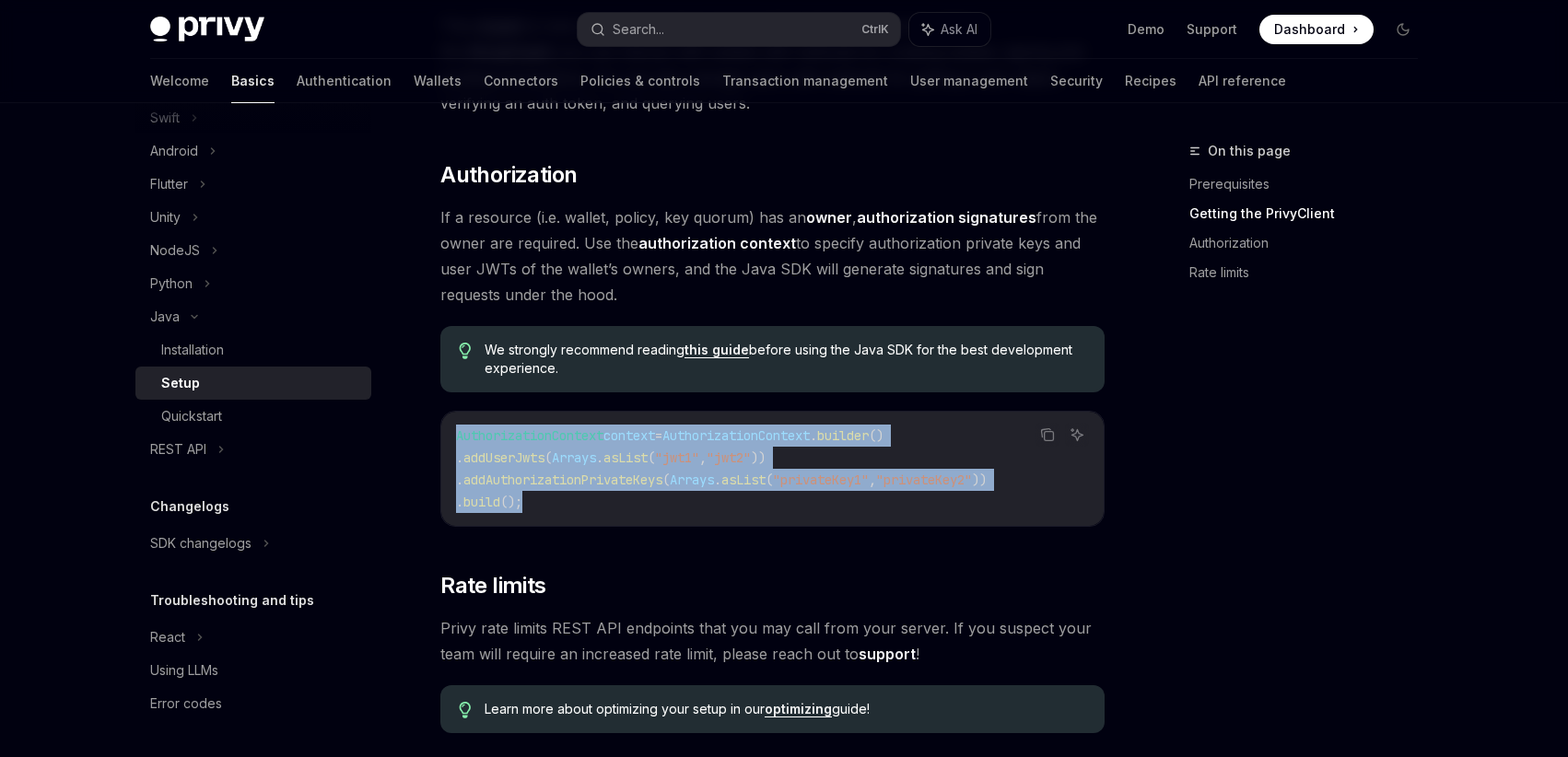
drag, startPoint x: 457, startPoint y: 430, endPoint x: 932, endPoint y: 505, distance: 480.9
click at [932, 505] on code "AuthorizationContext context = AuthorizationContext . builder () . addUserJwts …" at bounding box center [772, 469] width 633 height 88
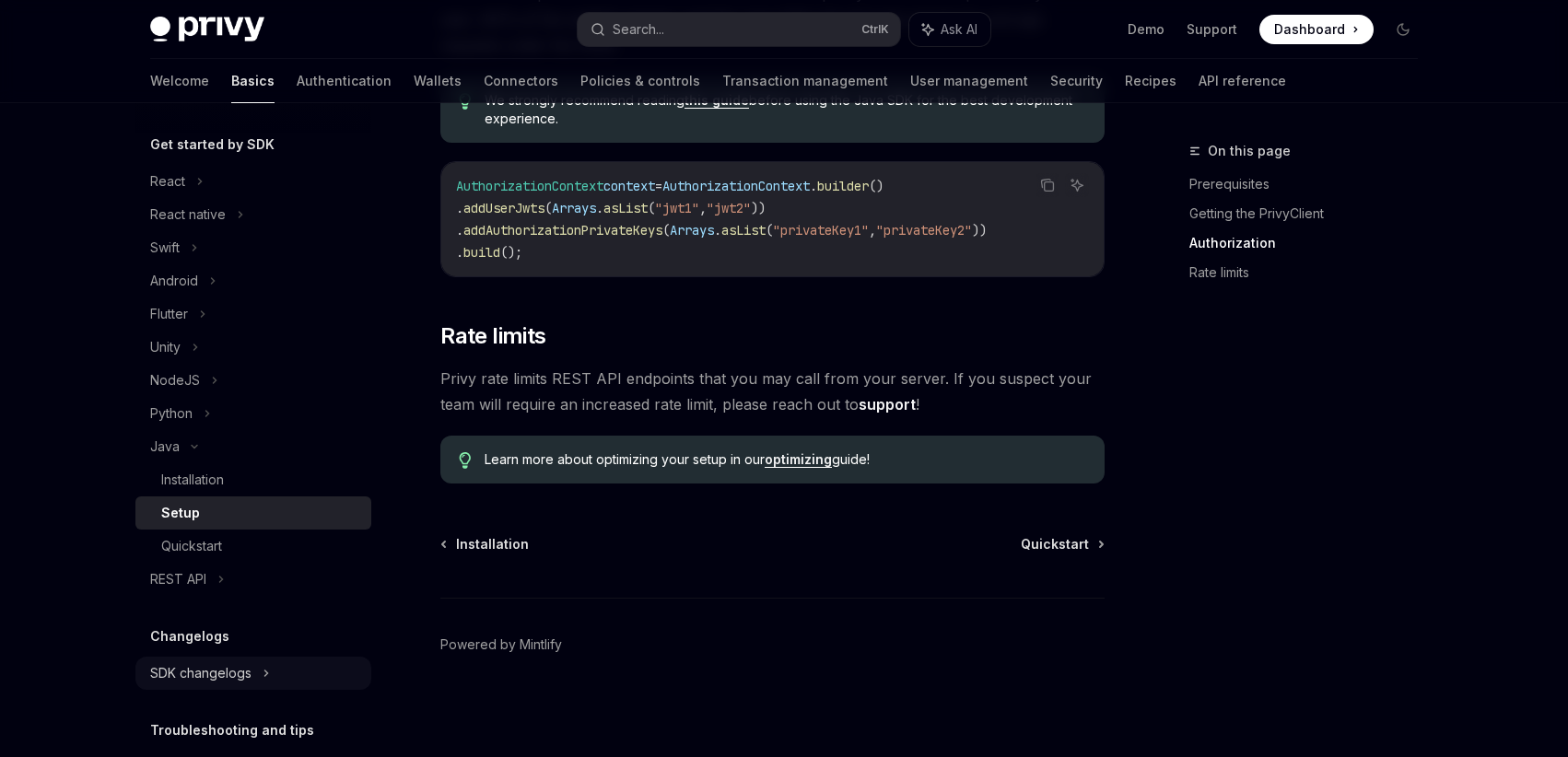
scroll to position [221, 0]
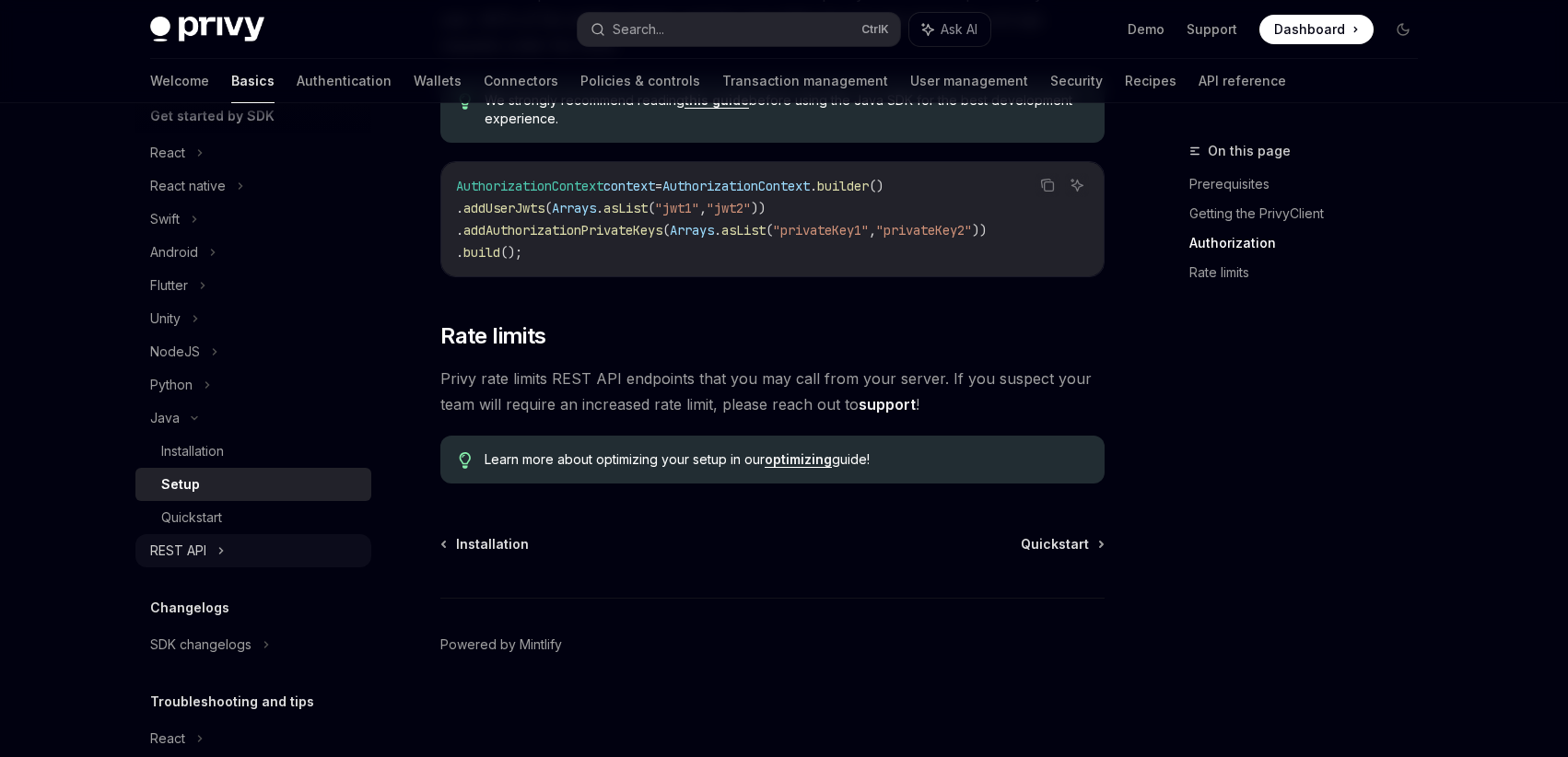
click at [194, 554] on div "REST API" at bounding box center [179, 550] width 56 height 23
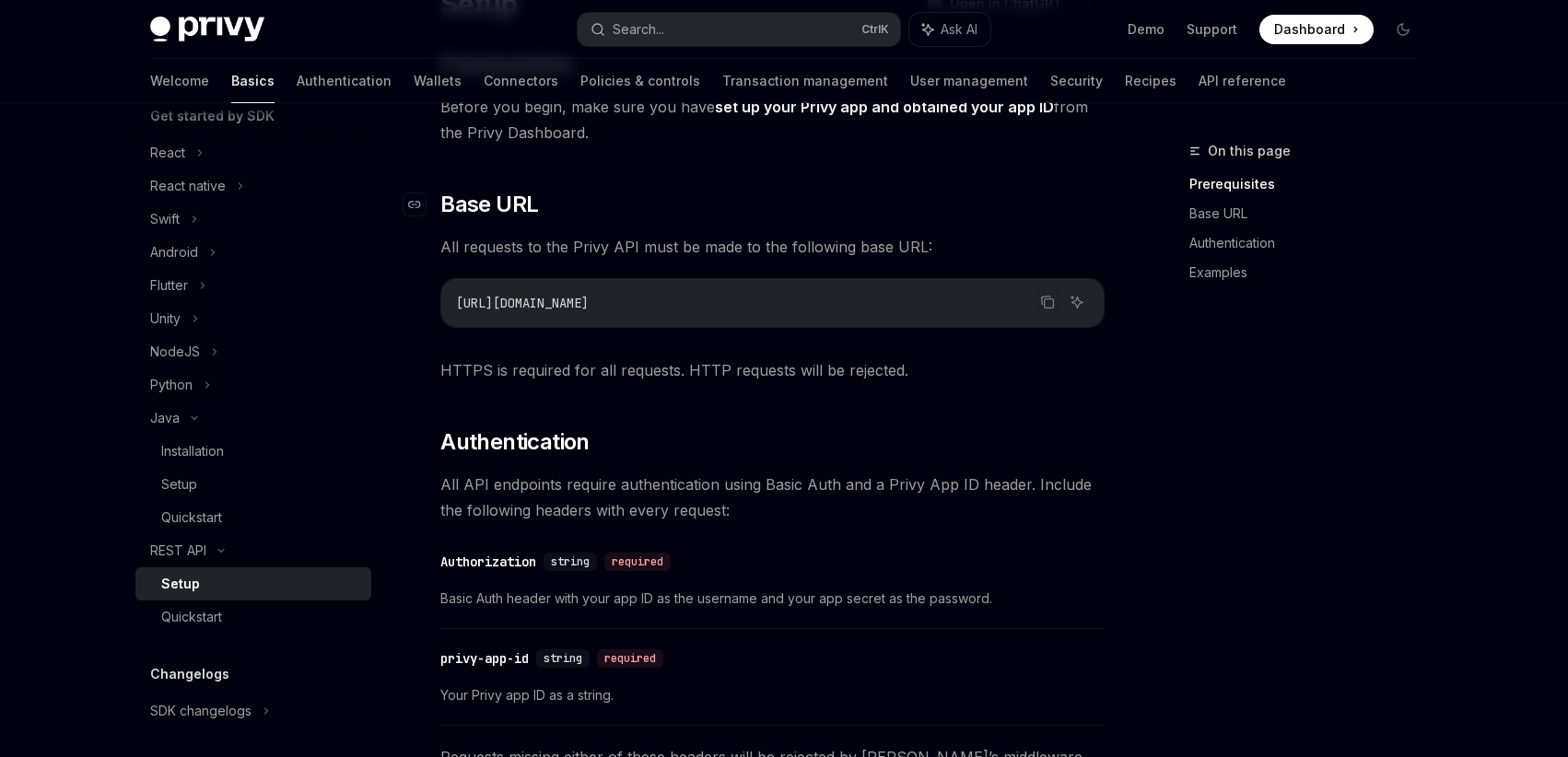
scroll to position [221, 0]
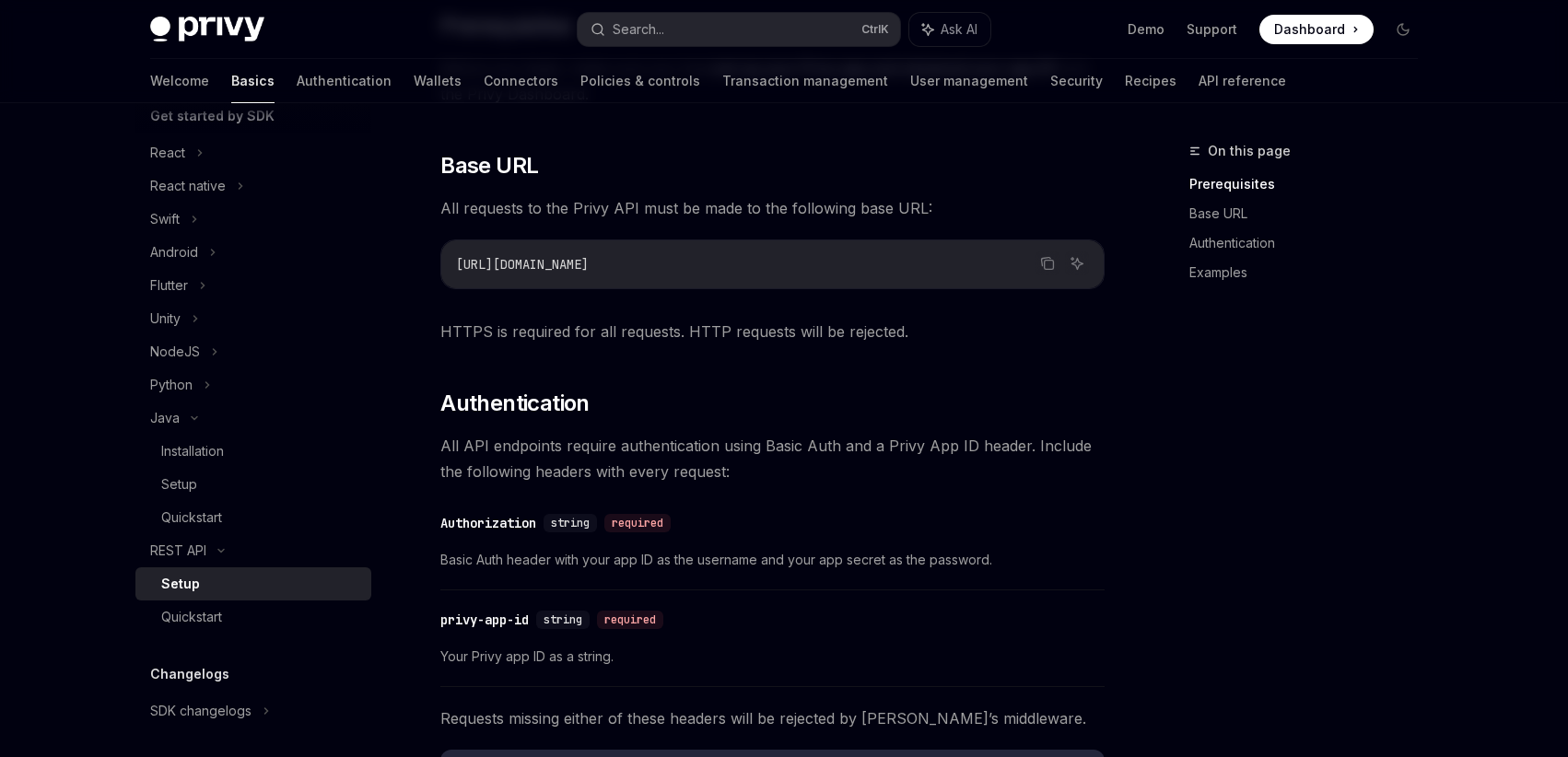
drag, startPoint x: 691, startPoint y: 266, endPoint x: 449, endPoint y: 275, distance: 242.2
click at [449, 275] on div "https://api.privy.io" at bounding box center [772, 264] width 662 height 48
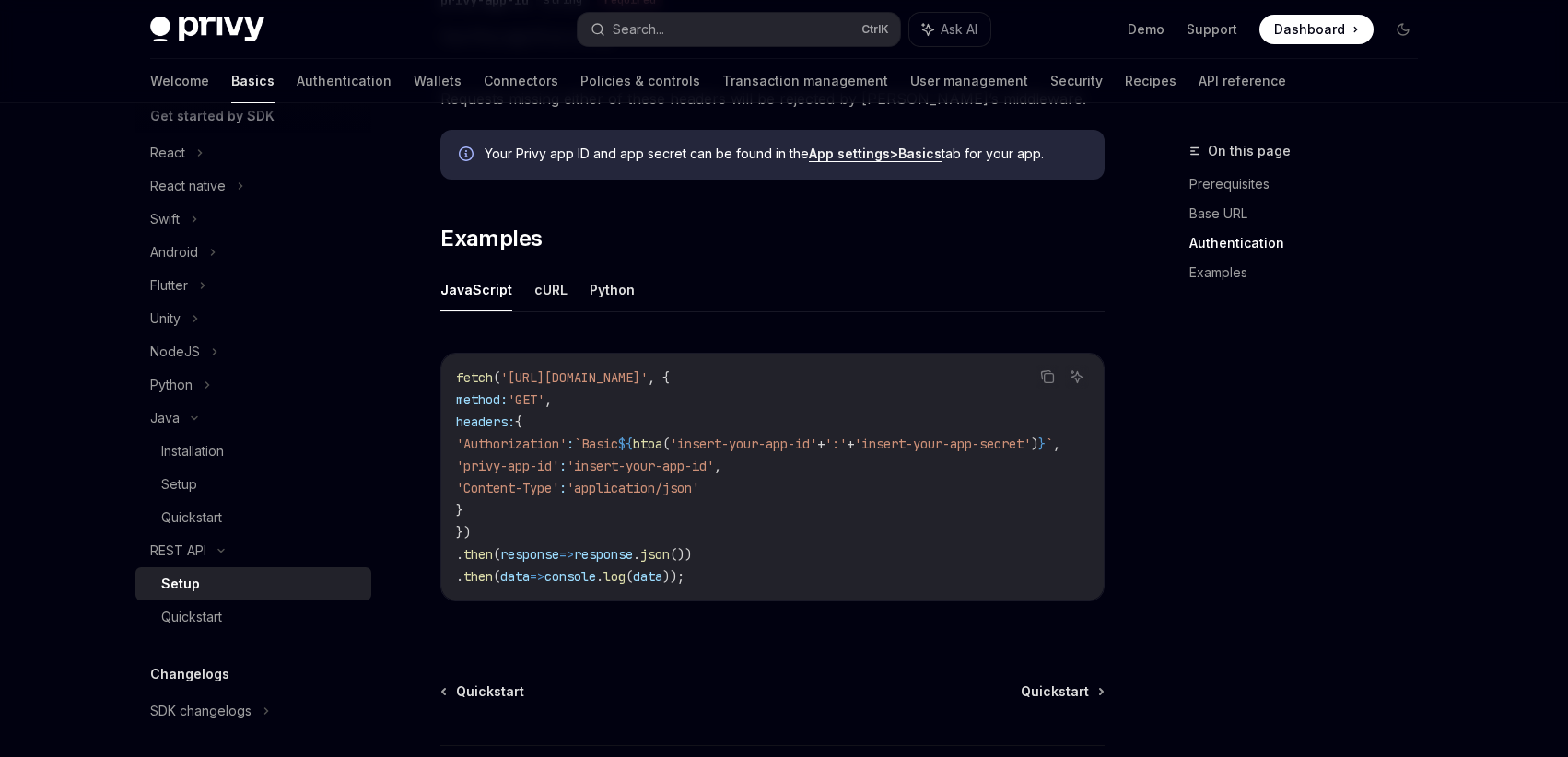
scroll to position [884, 0]
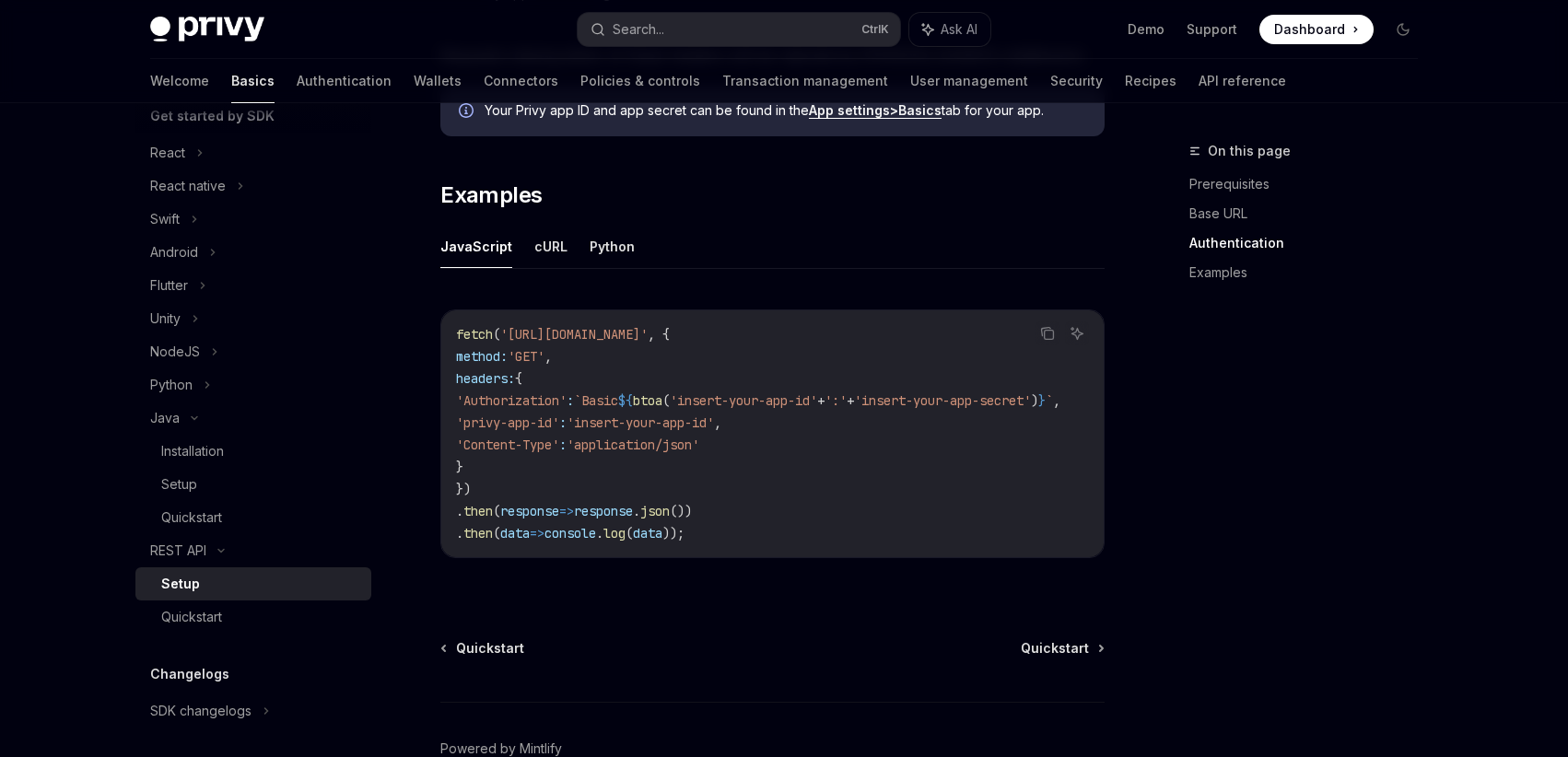
drag, startPoint x: 671, startPoint y: 337, endPoint x: 773, endPoint y: 334, distance: 102.0
click at [670, 334] on span "fetch ( 'https://api.privy.io/v1/wallets' , {" at bounding box center [562, 334] width 213 height 17
click at [560, 247] on button "cURL" at bounding box center [551, 246] width 33 height 43
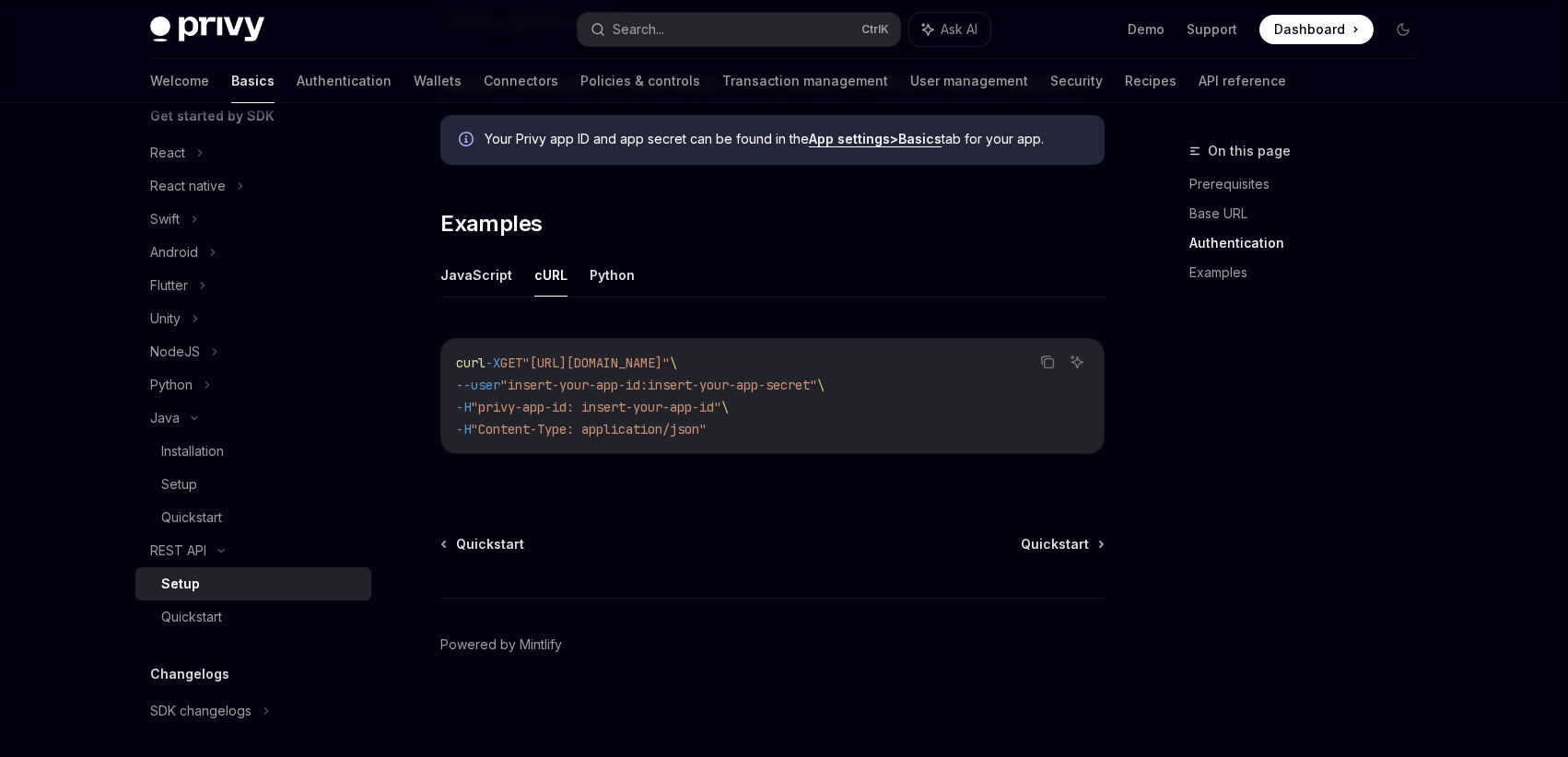
scroll to position [856, 0]
click at [670, 369] on span ""https://api.privy.io/v1/wallets"" at bounding box center [596, 363] width 147 height 17
click at [604, 280] on button "Python" at bounding box center [612, 275] width 45 height 43
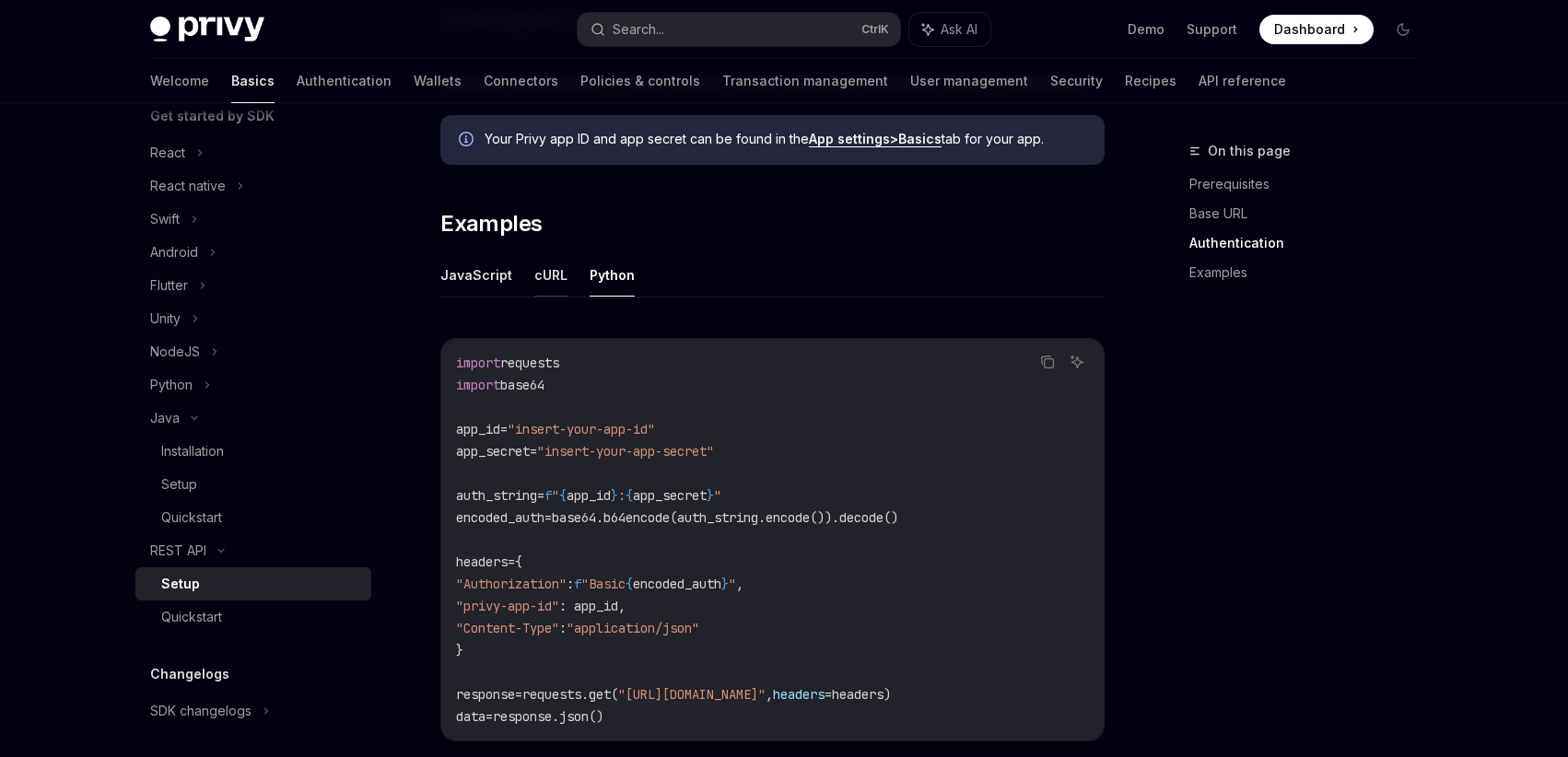
click at [535, 286] on button "cURL" at bounding box center [551, 275] width 33 height 43
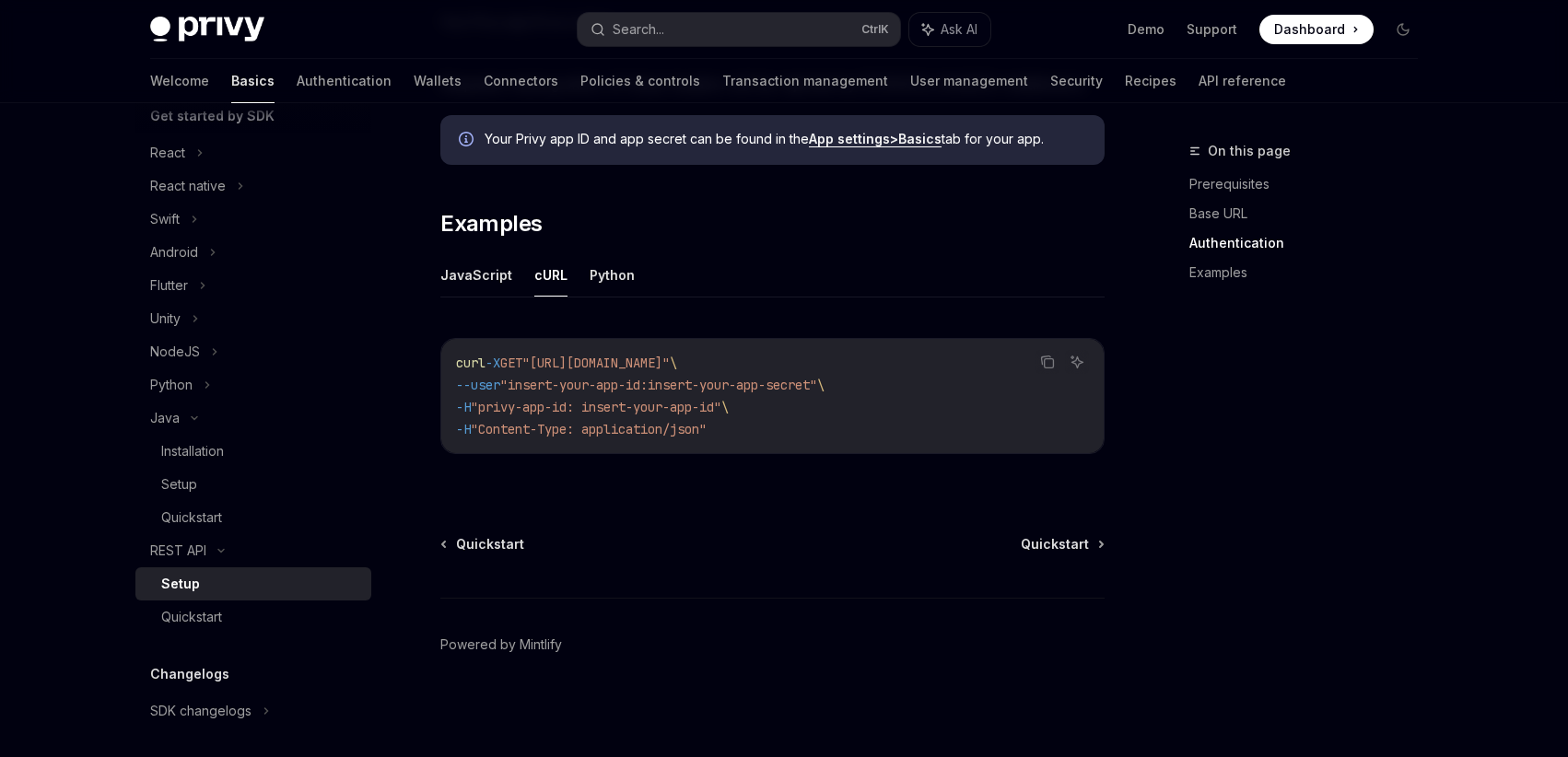
click at [670, 366] on span ""https://api.privy.io/v1/wallets"" at bounding box center [596, 363] width 147 height 17
click at [220, 622] on div "Quickstart" at bounding box center [192, 617] width 61 height 23
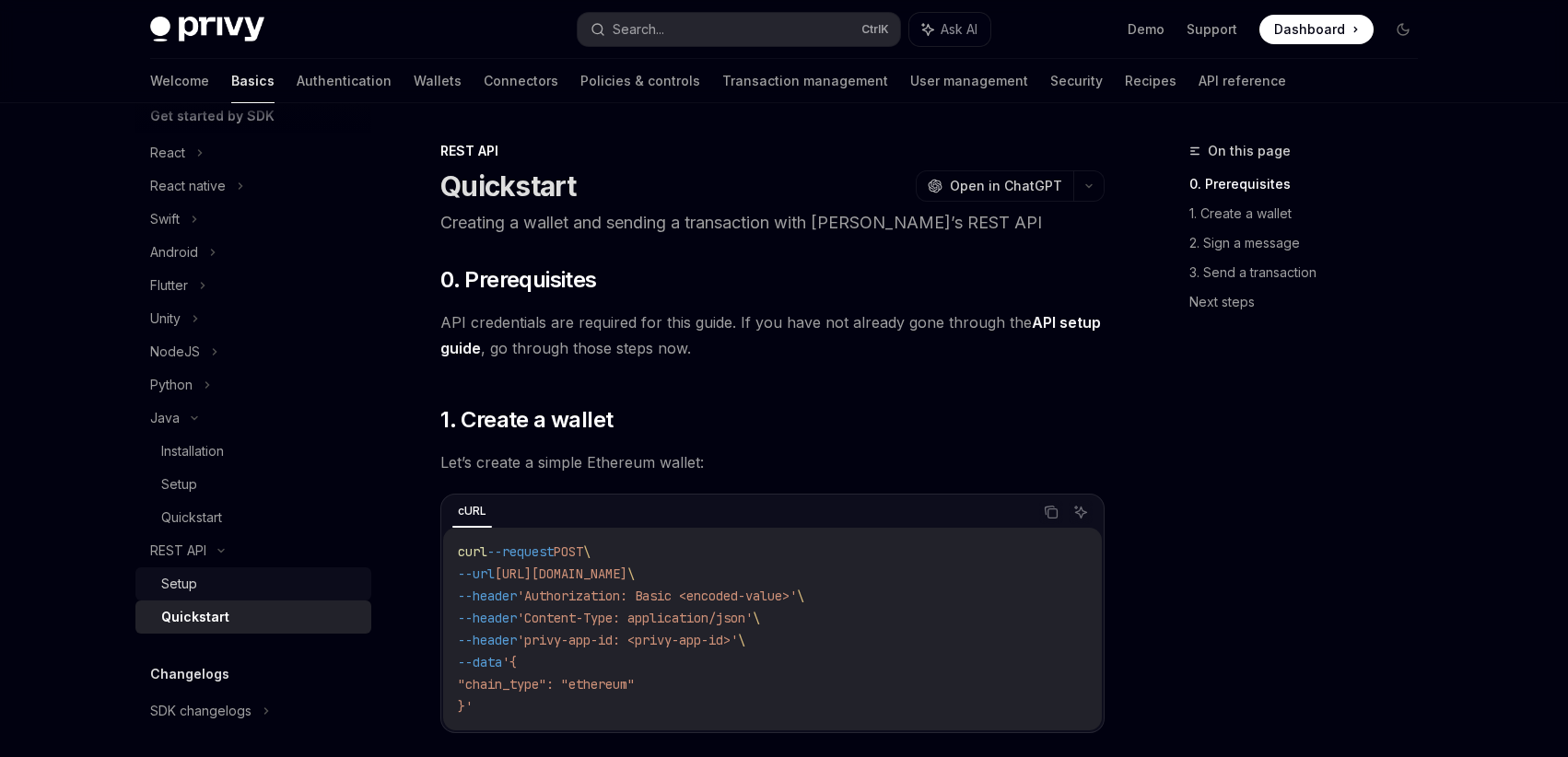
click at [228, 579] on div "Setup" at bounding box center [261, 584] width 199 height 23
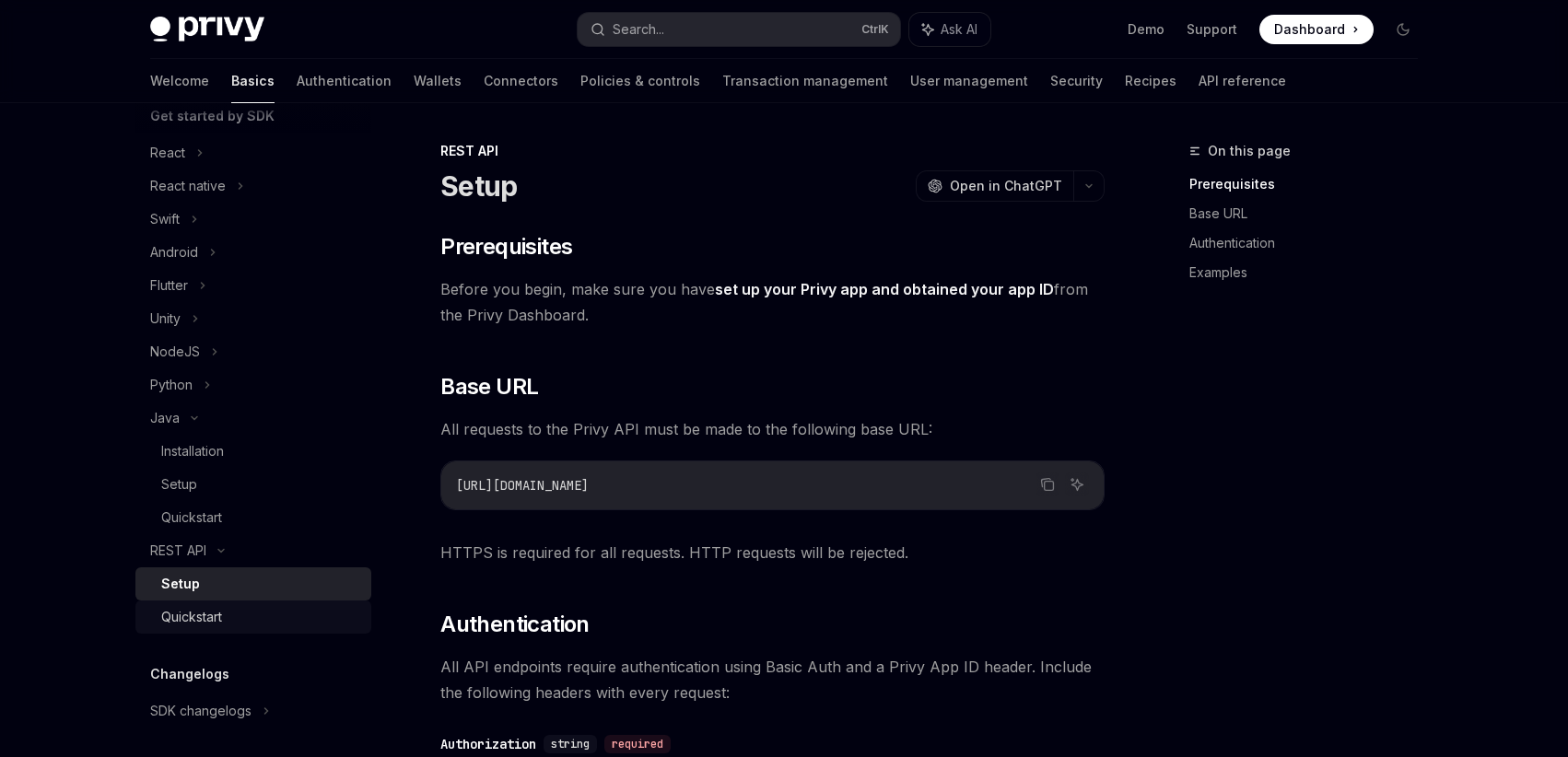
click at [209, 615] on div "Quickstart" at bounding box center [192, 617] width 61 height 23
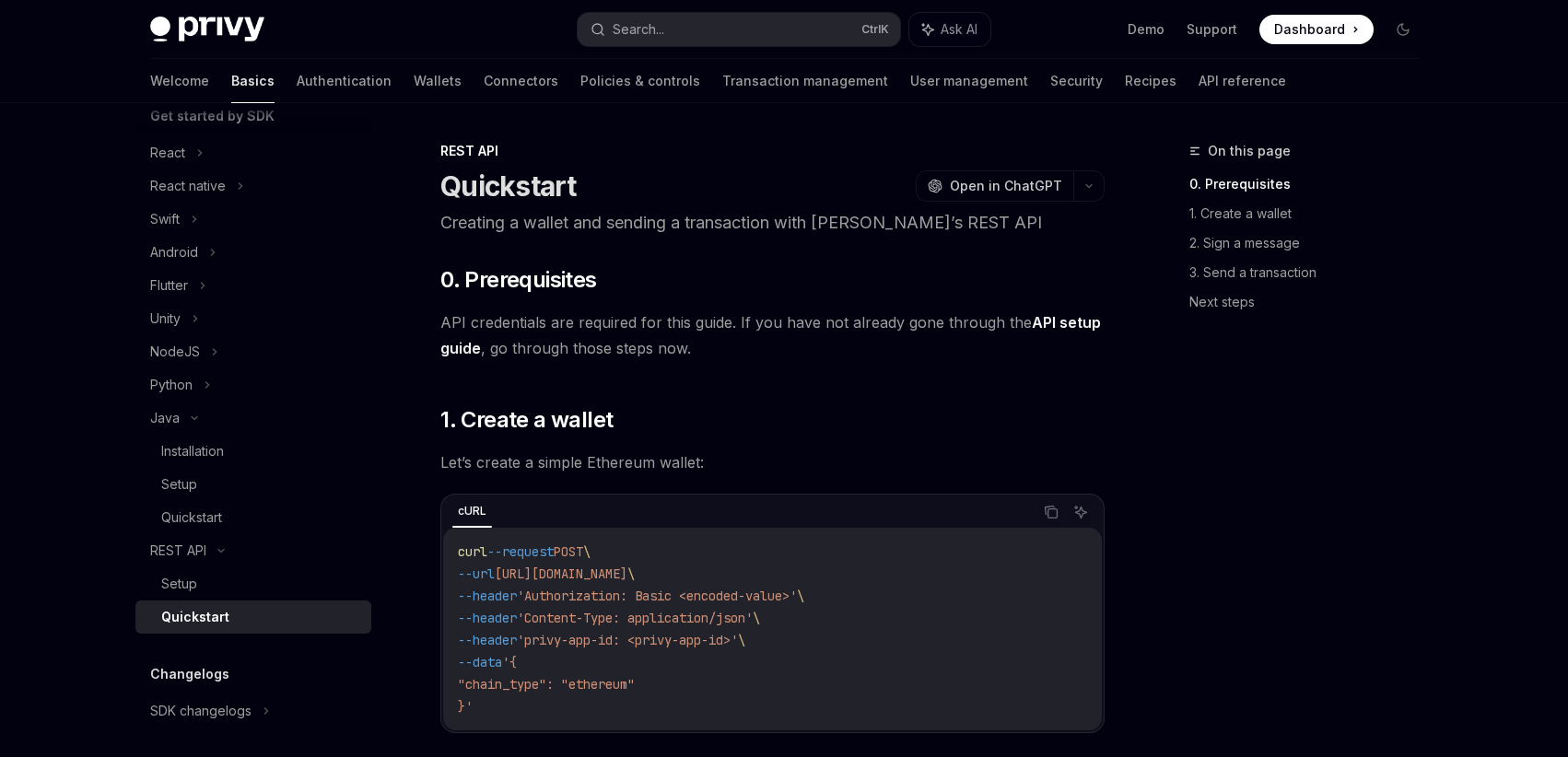
drag, startPoint x: 673, startPoint y: 579, endPoint x: 758, endPoint y: 568, distance: 85.7
click at [628, 568] on span "https://api.privy.io/v1/wallets" at bounding box center [560, 574] width 132 height 17
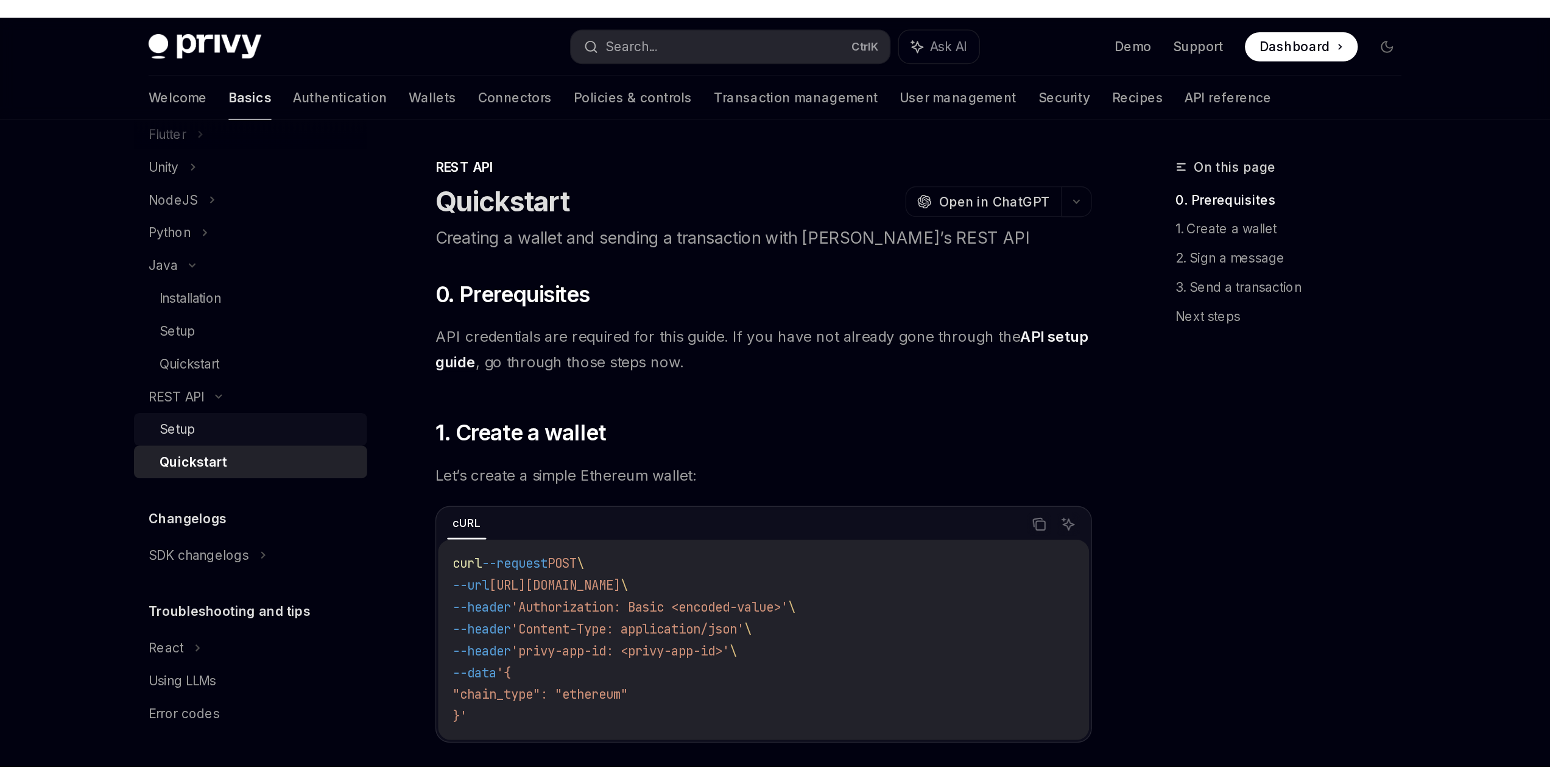
scroll to position [184, 0]
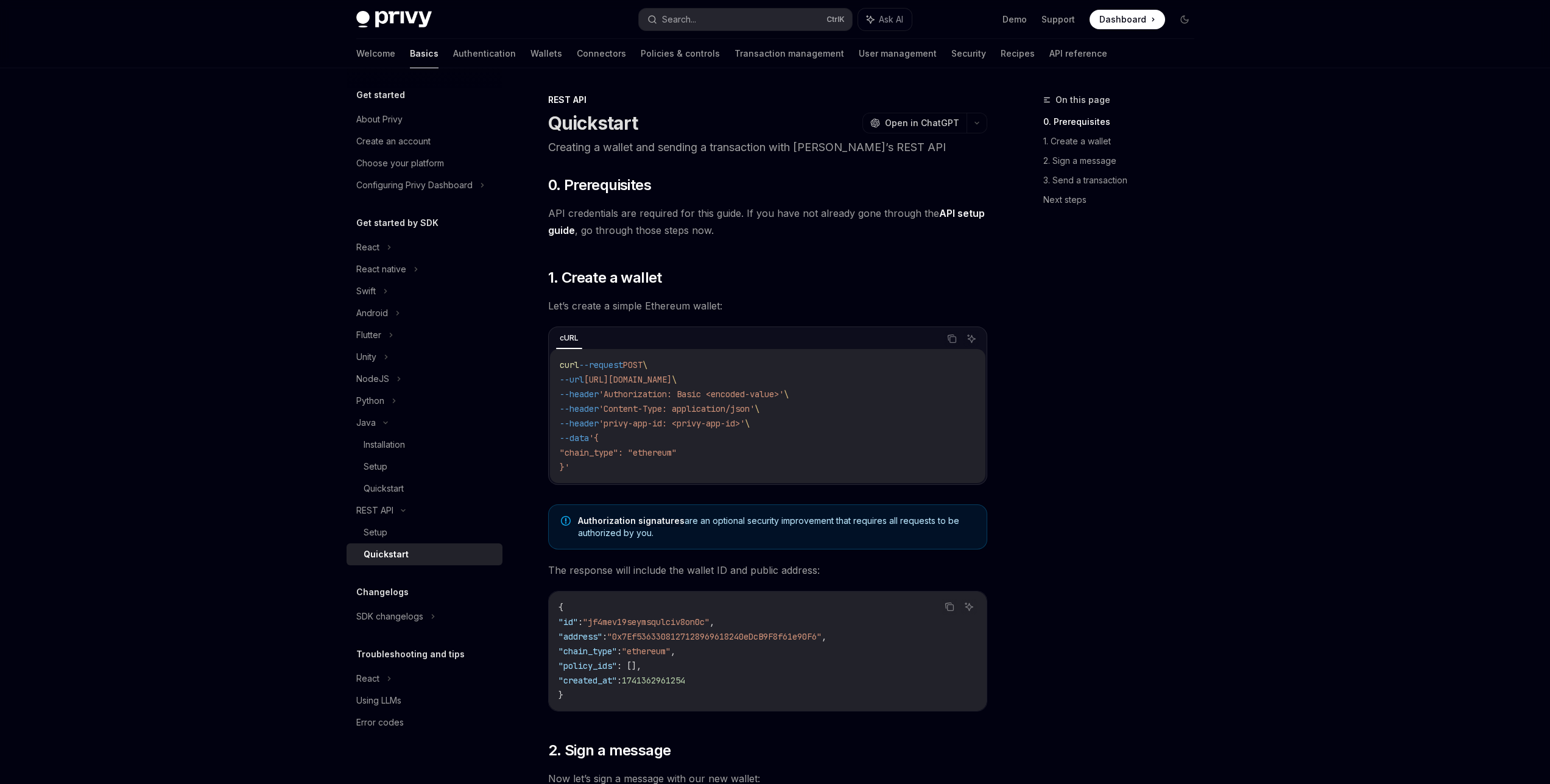
type textarea "*"
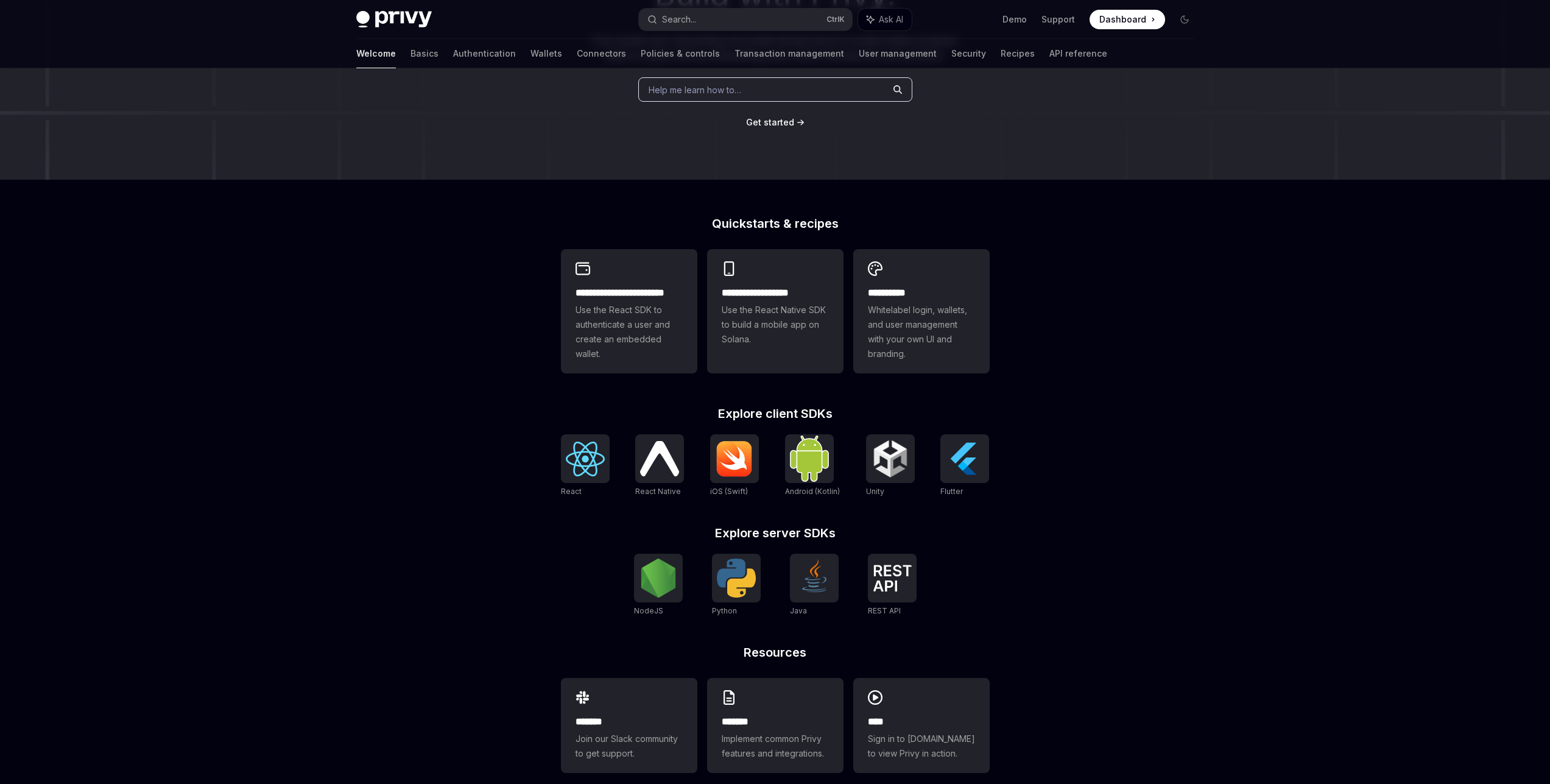
scroll to position [185, 0]
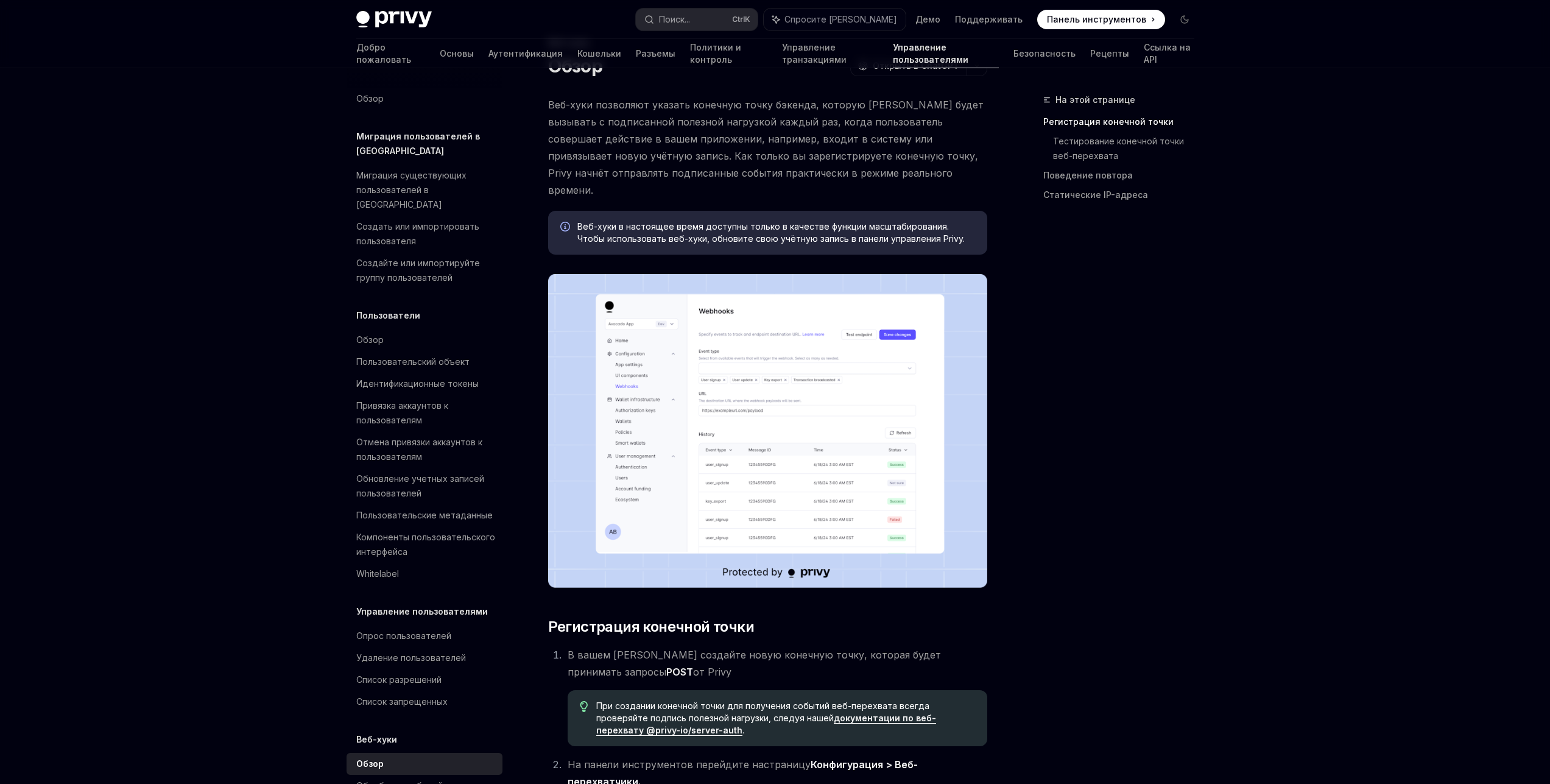
scroll to position [146, 0]
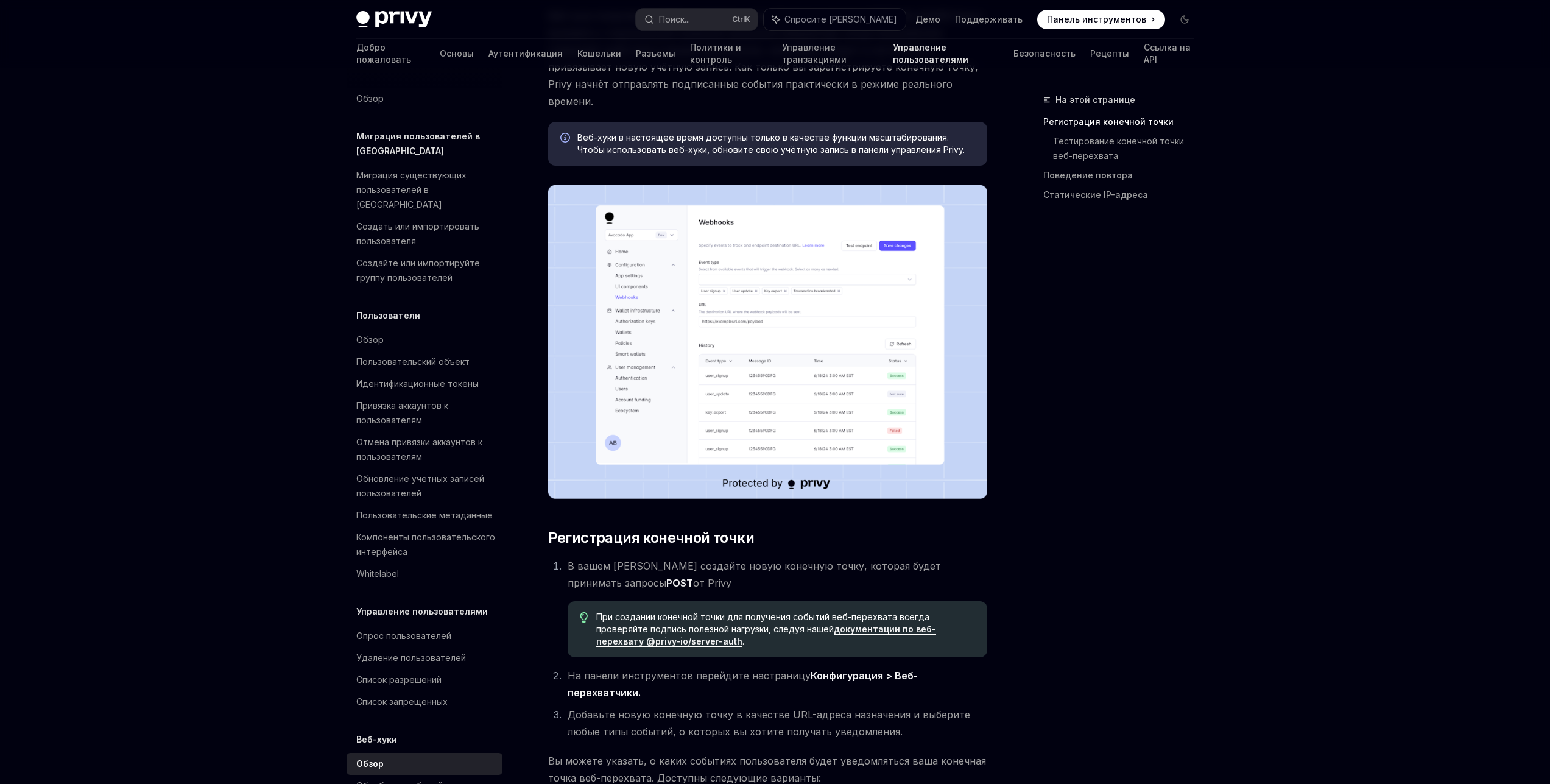
click at [817, 333] on img at bounding box center [767, 342] width 439 height 314
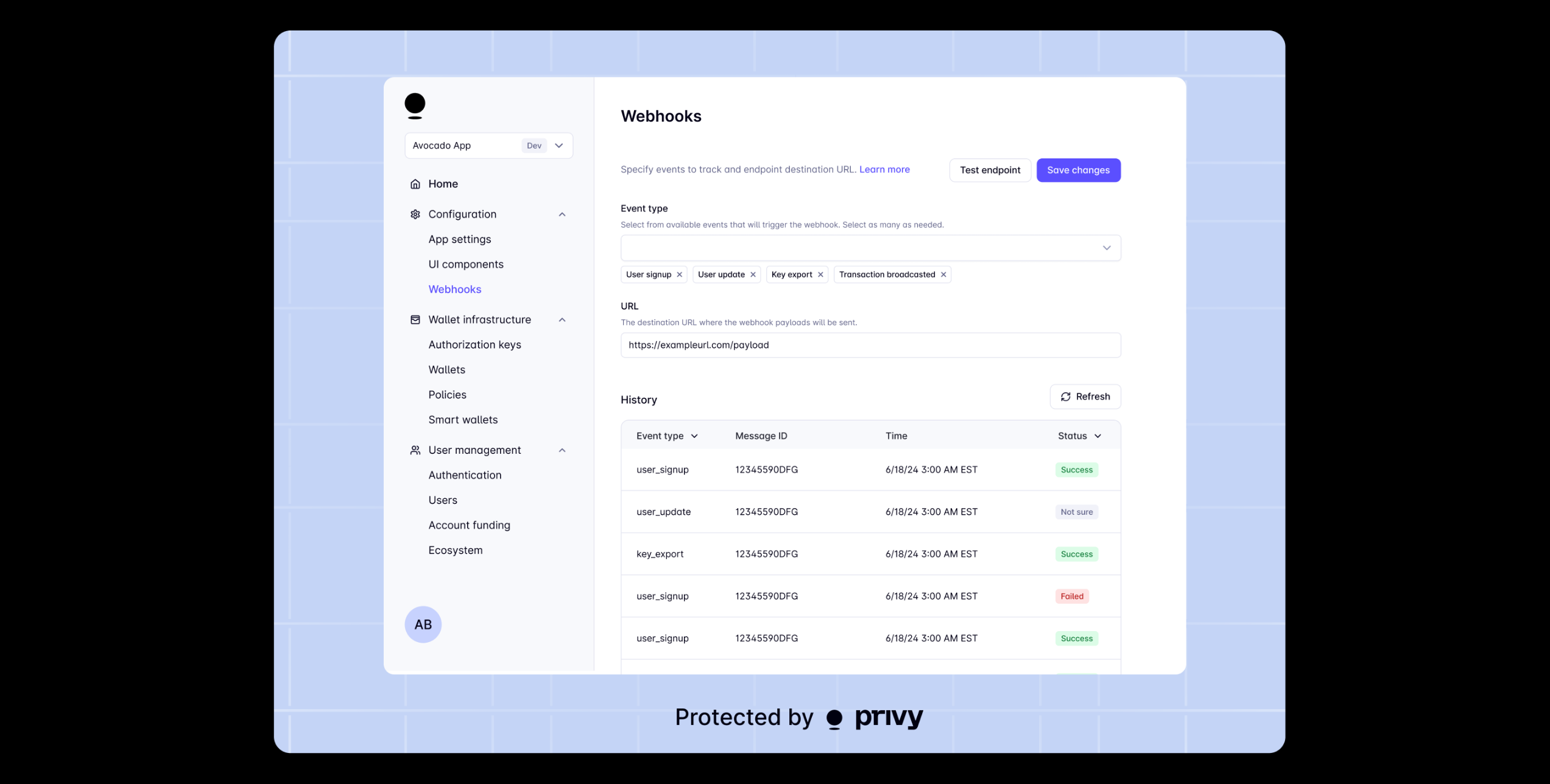
click at [851, 382] on img at bounding box center [779, 392] width 1011 height 723
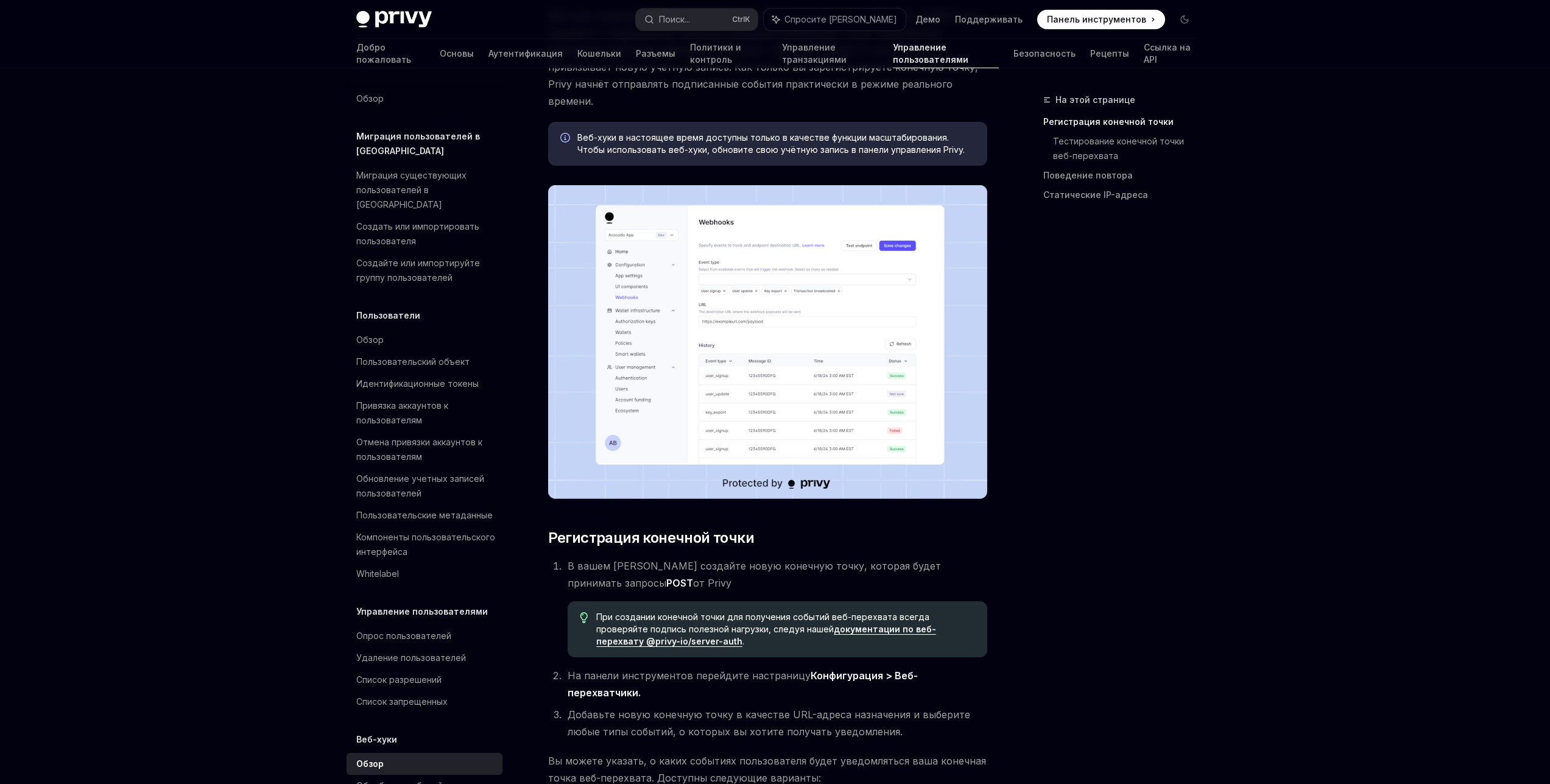
click at [936, 624] on font "документации по веб-перехвату @privy-io/server-auth" at bounding box center [766, 635] width 340 height 22
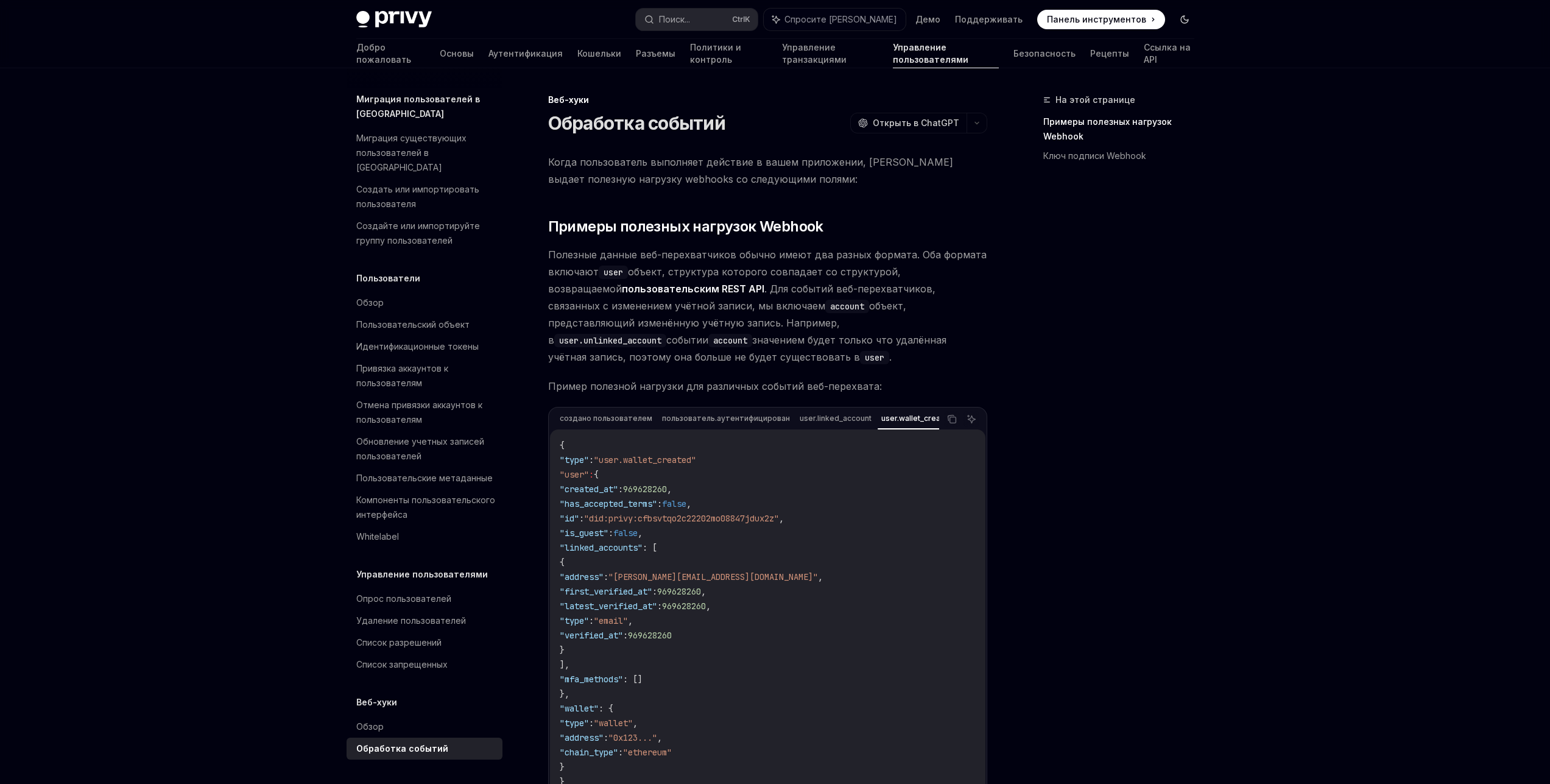
click at [1183, 28] on button "Включить темный режим" at bounding box center [1184, 19] width 19 height 19
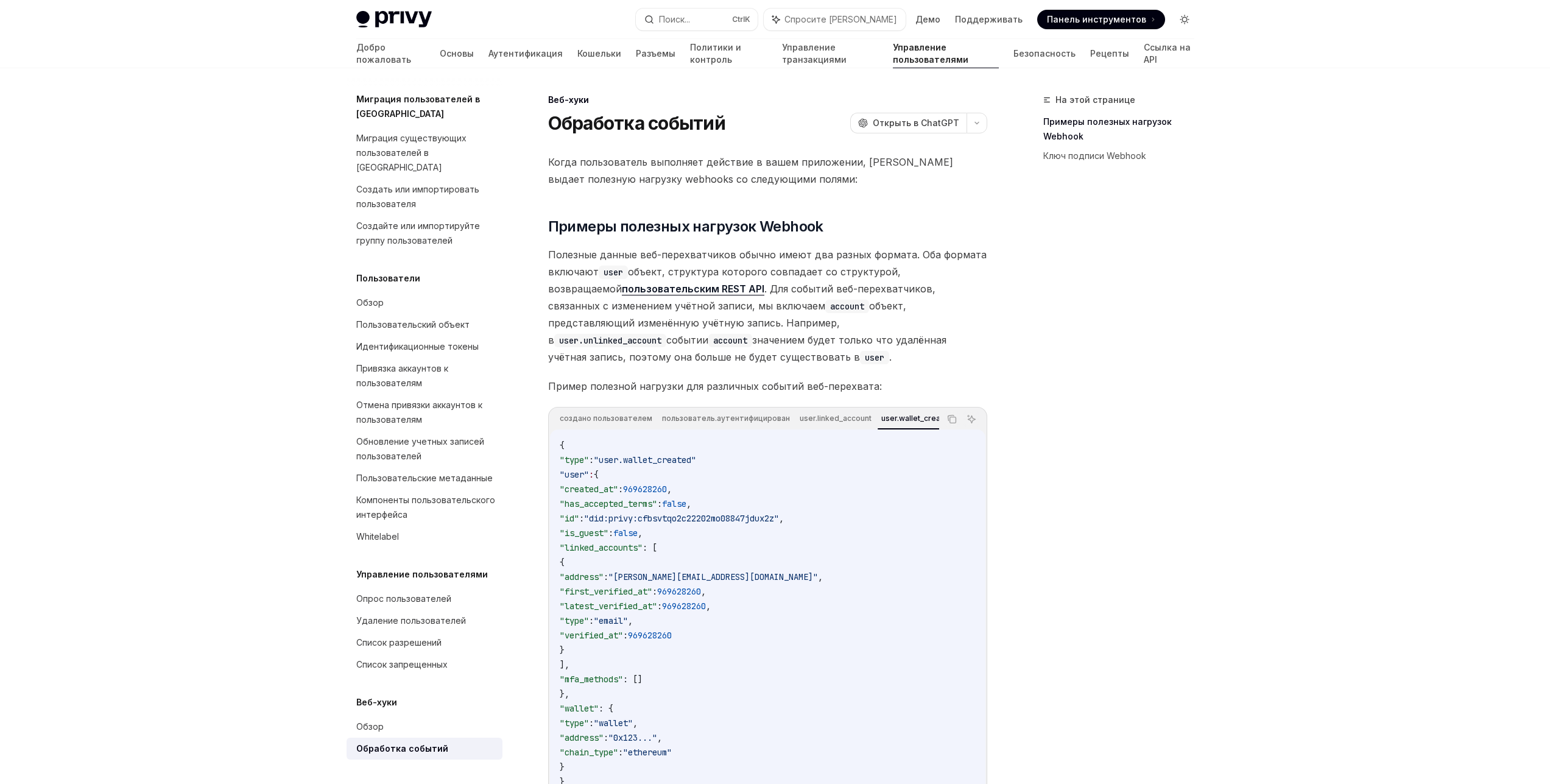
click at [1183, 28] on button "Включить темный режим" at bounding box center [1184, 19] width 19 height 19
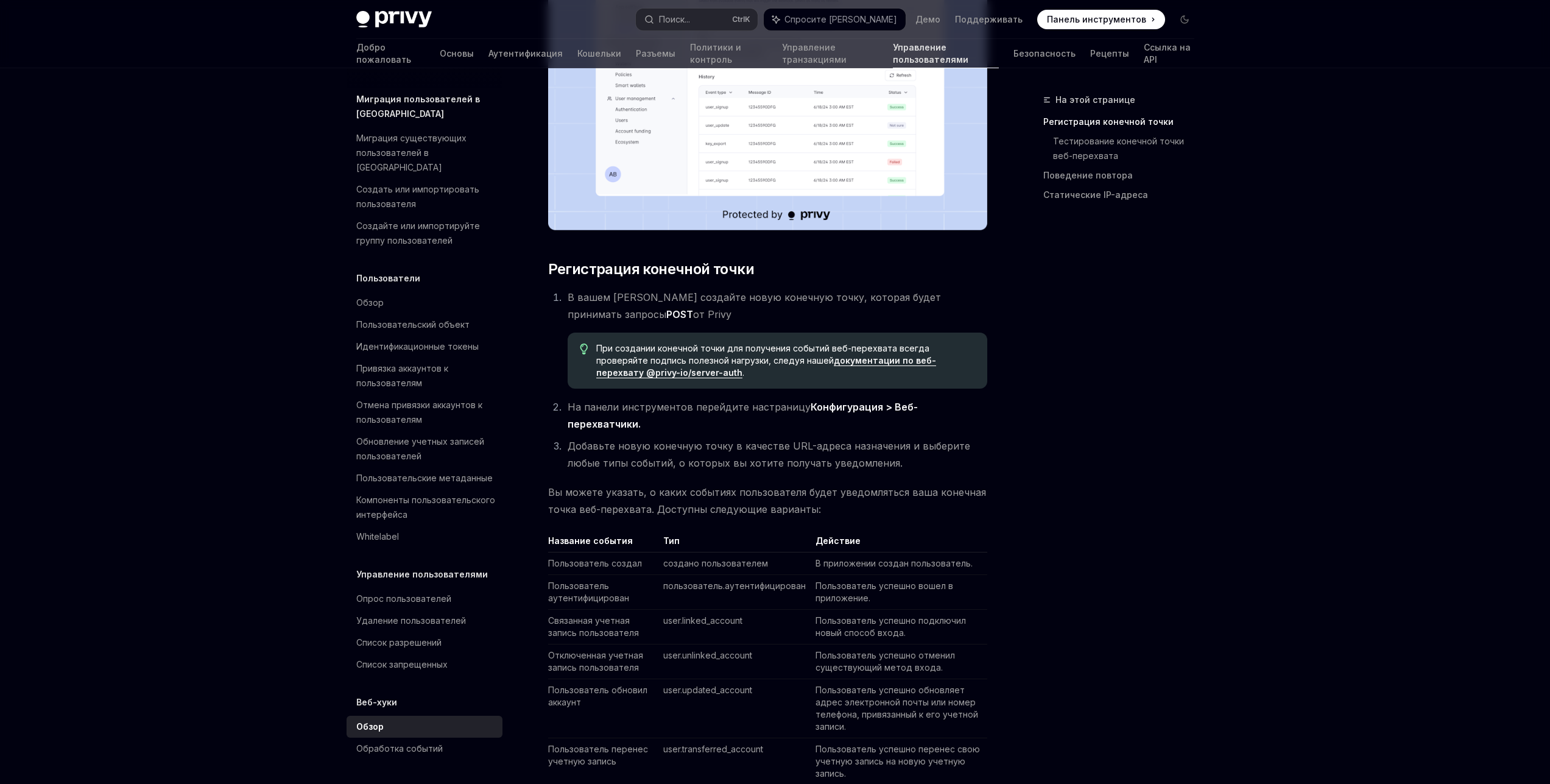
scroll to position [512, 0]
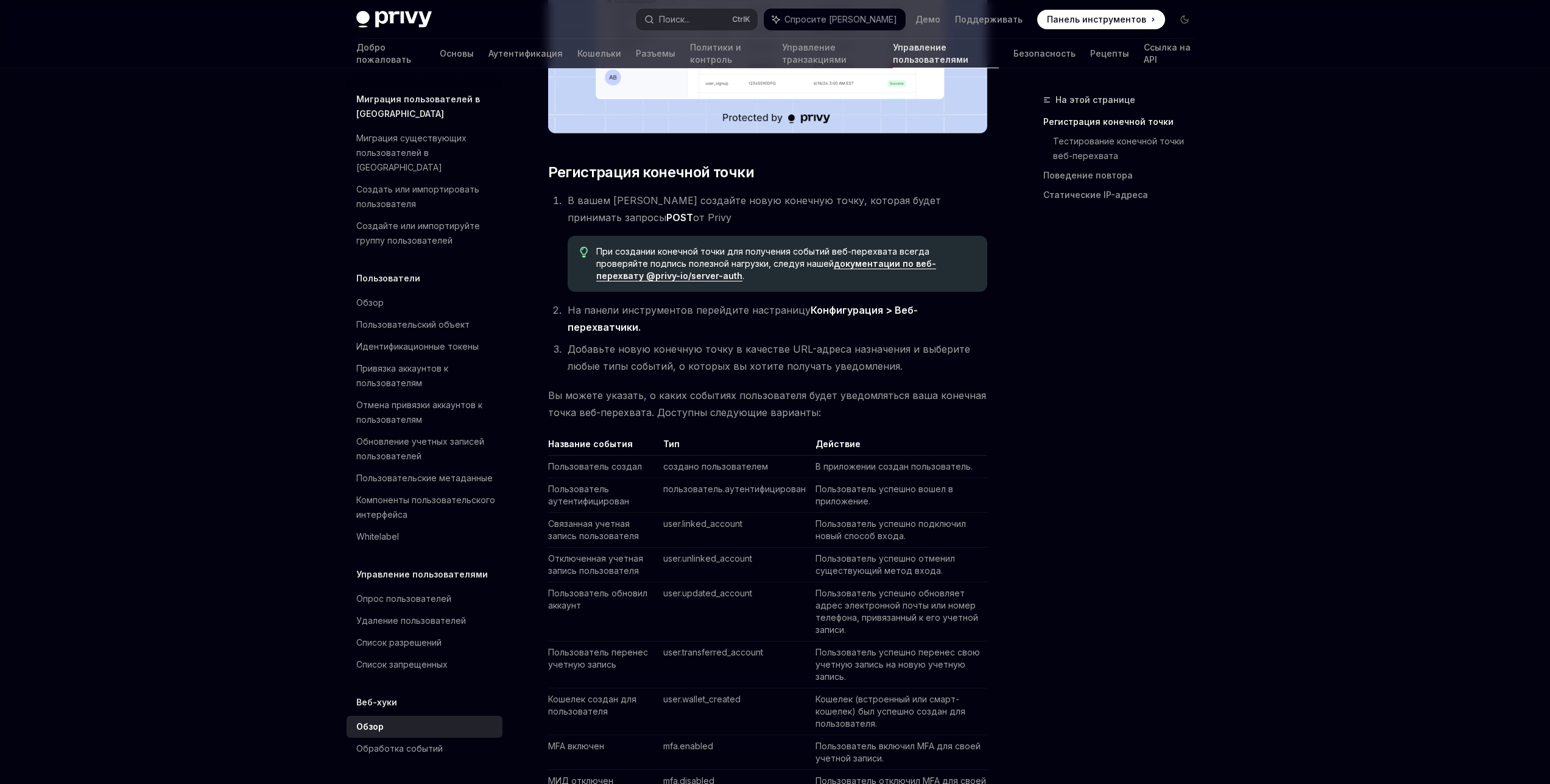
click at [900, 258] on font "документации по веб-перехвату @privy-io/server-auth" at bounding box center [766, 270] width 340 height 22
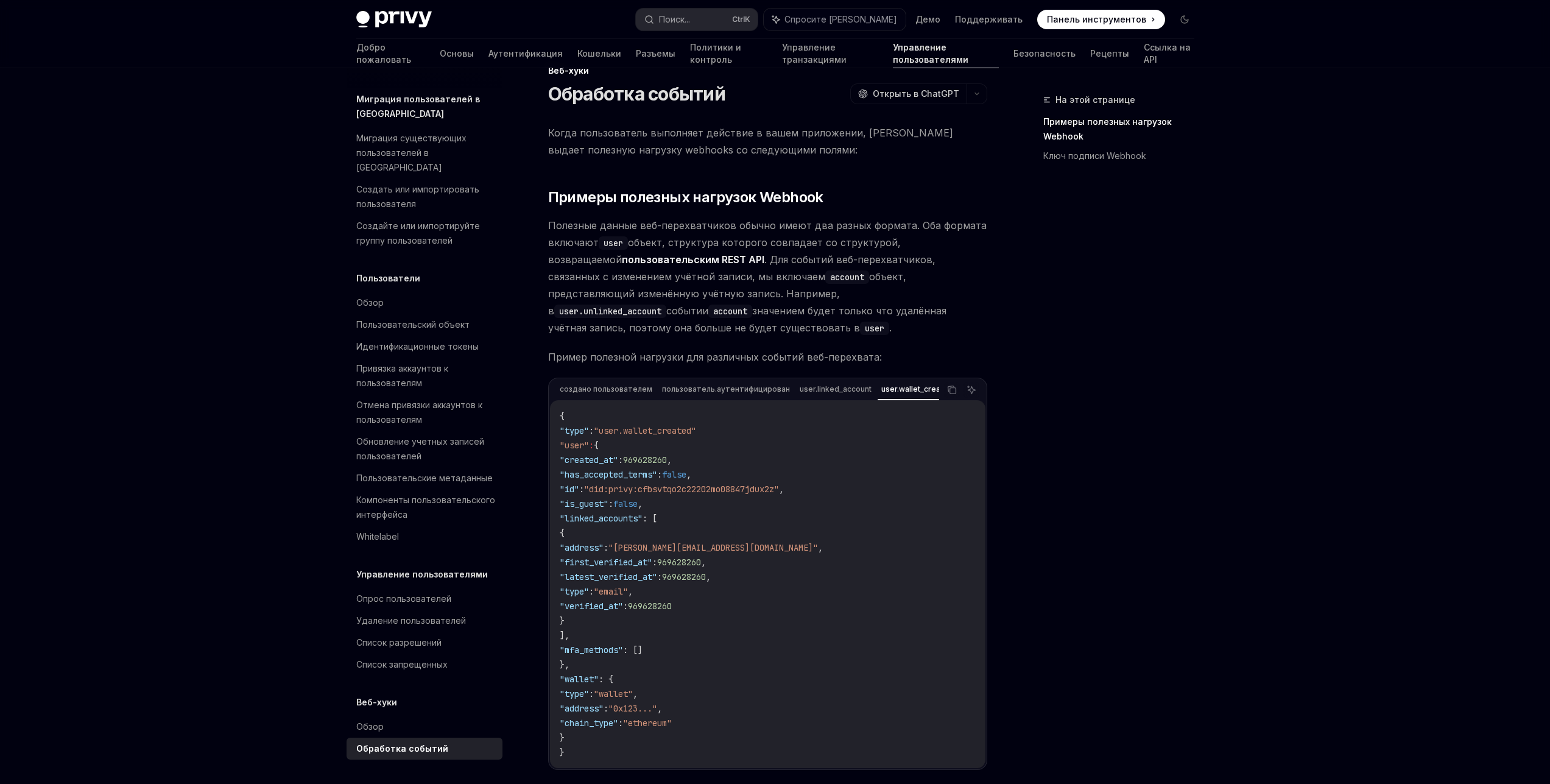
scroll to position [27, 0]
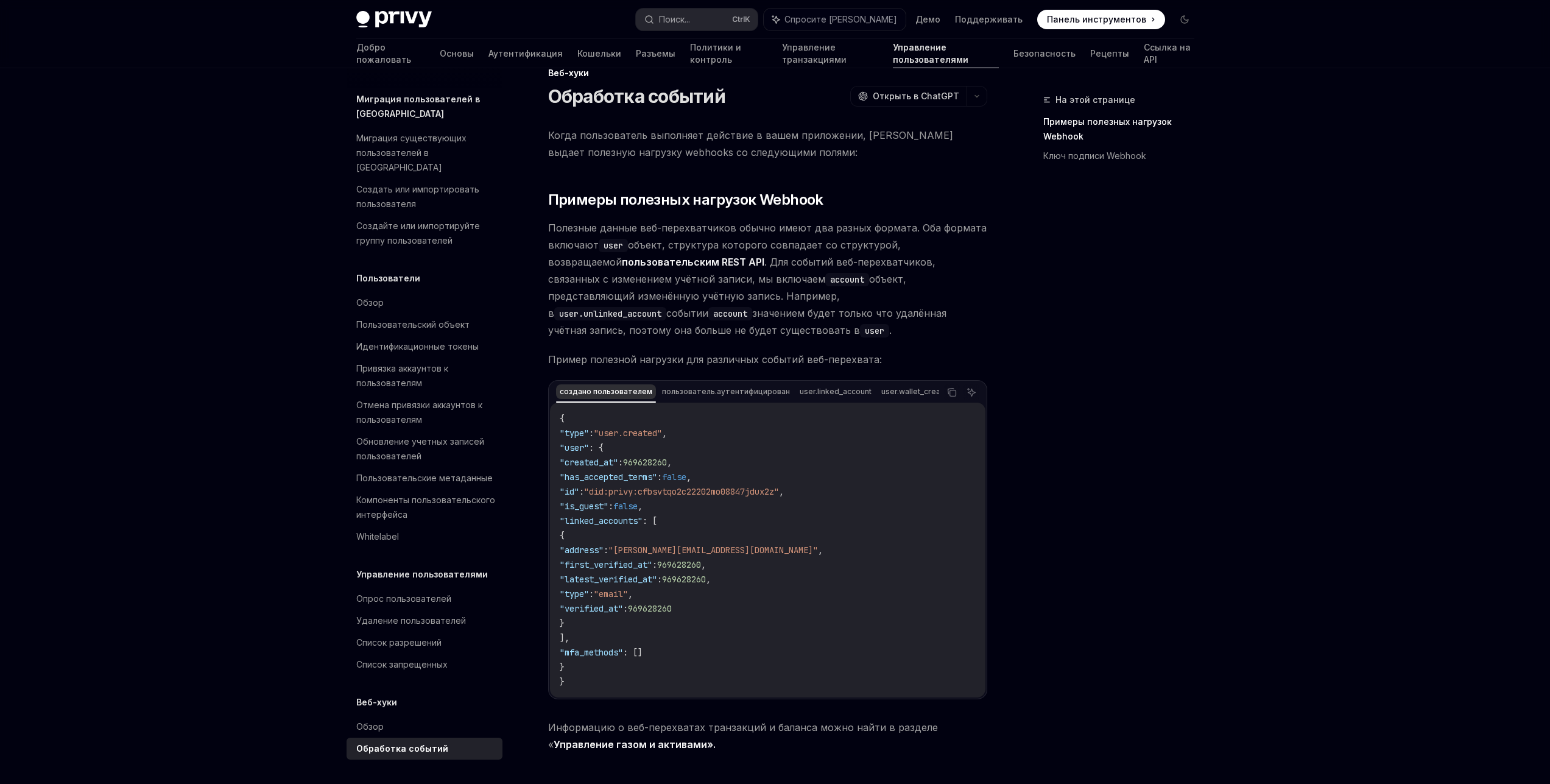
click at [584, 382] on button "создано пользователем" at bounding box center [606, 392] width 100 height 21
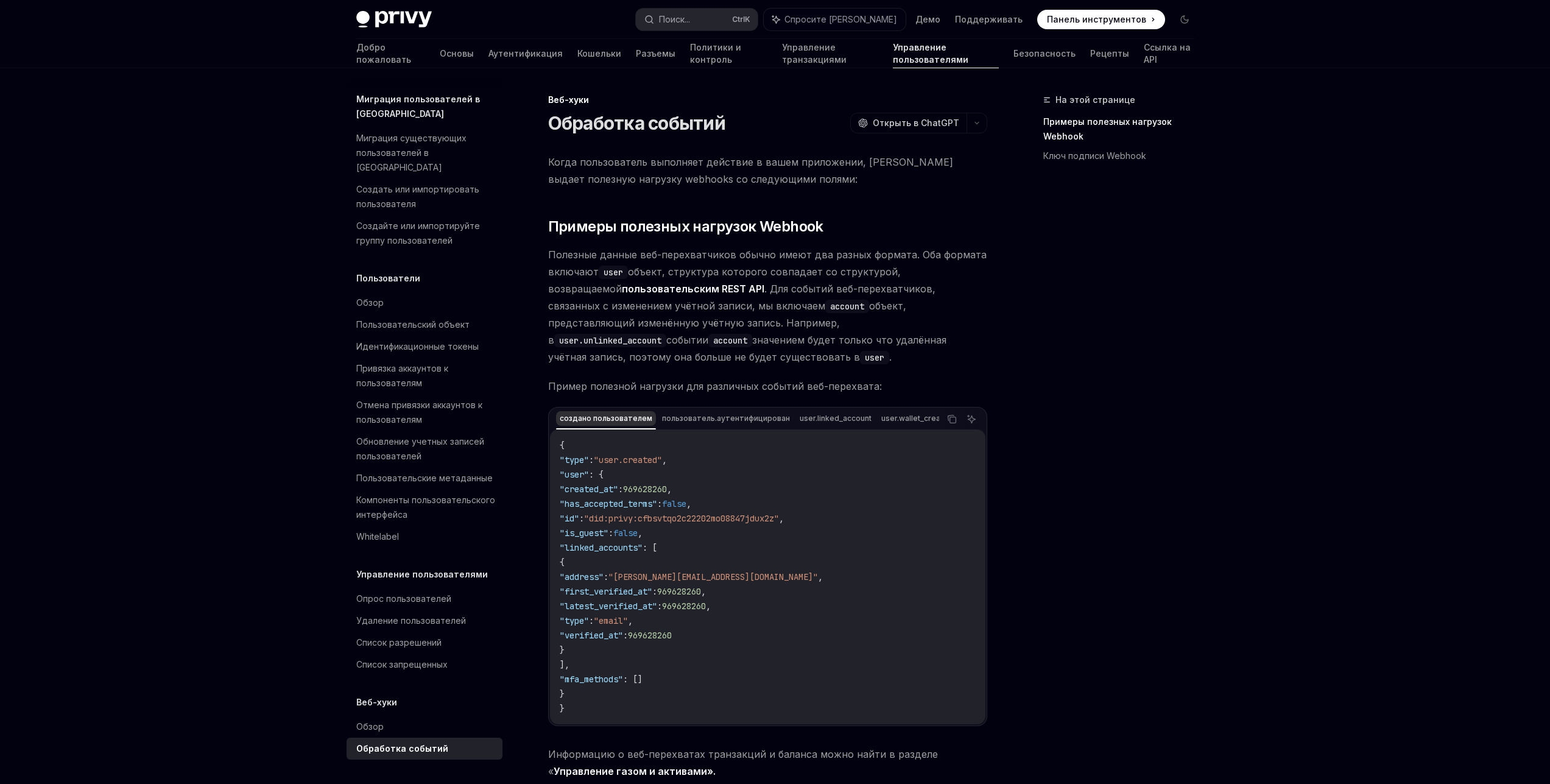
click at [609, 411] on font "создано пользователем" at bounding box center [606, 419] width 93 height 15
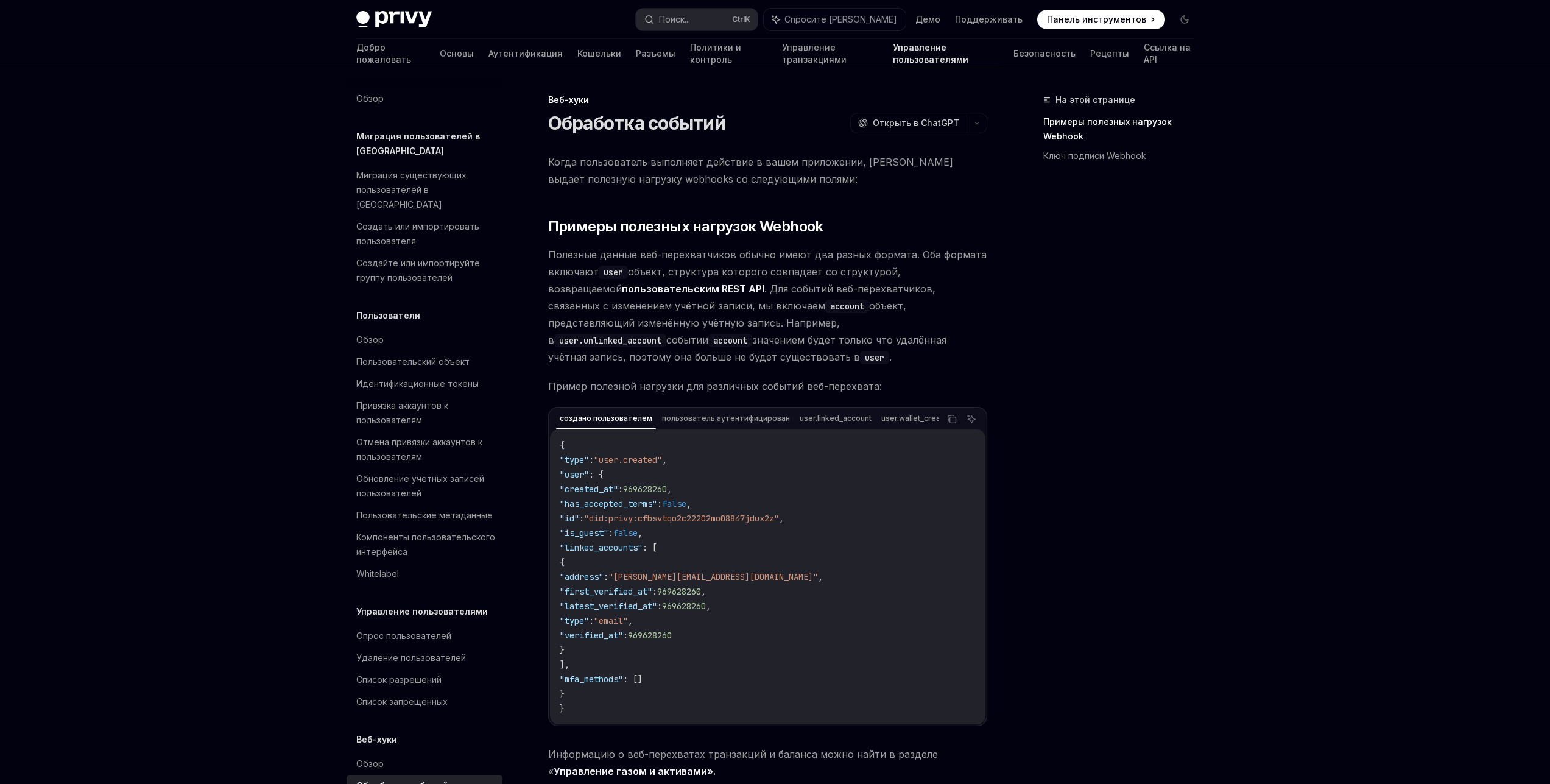
type textarea "*"
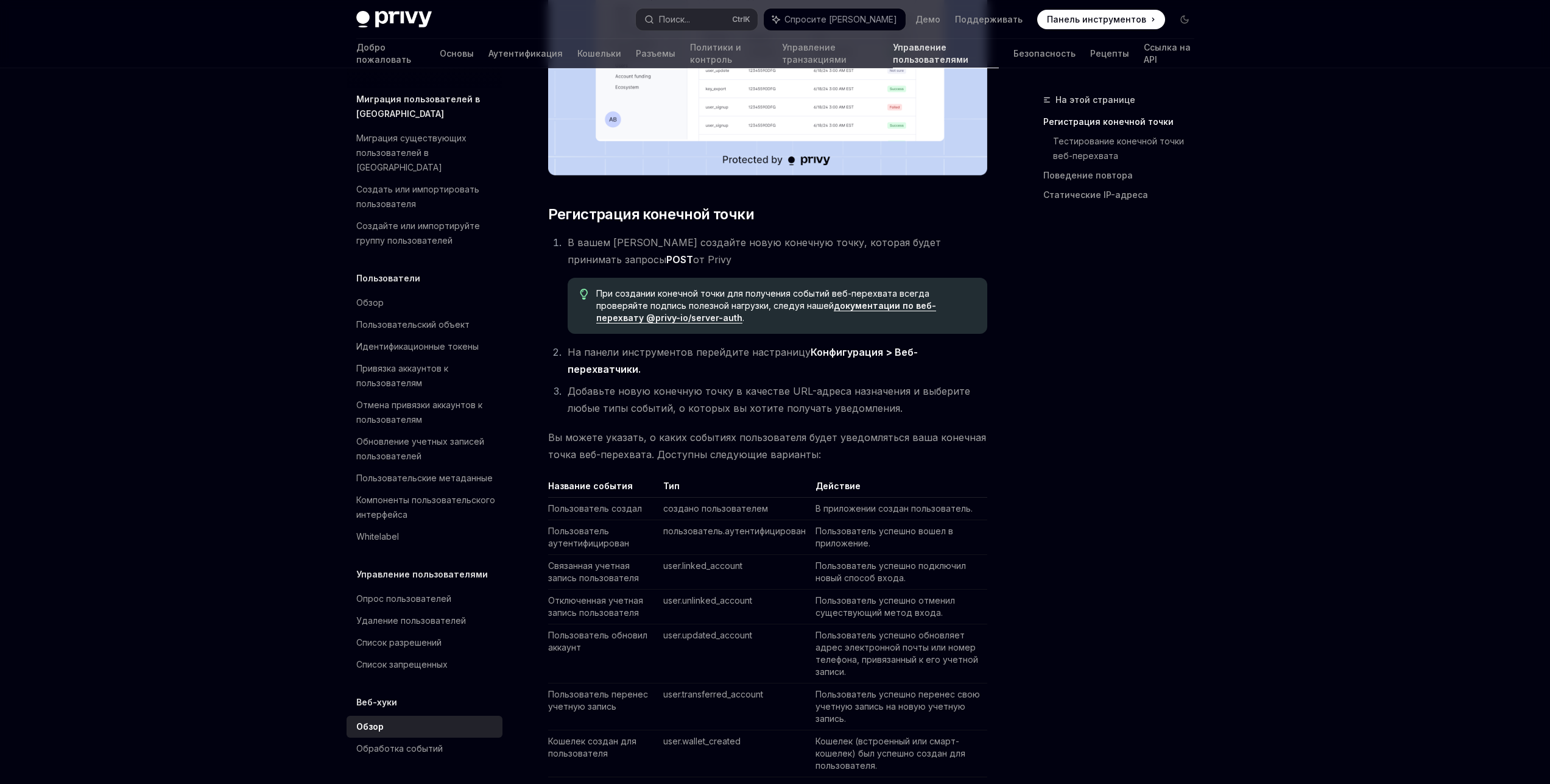
scroll to position [512, 0]
